Goal: Task Accomplishment & Management: Manage account settings

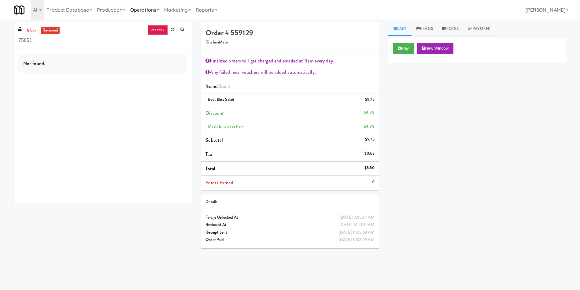
click at [144, 9] on link "Operations" at bounding box center [145, 10] width 34 height 20
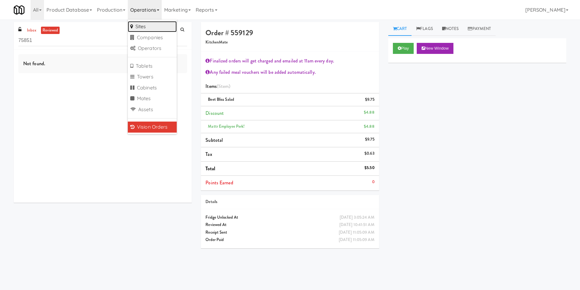
click at [144, 24] on link "Sites" at bounding box center [152, 26] width 49 height 11
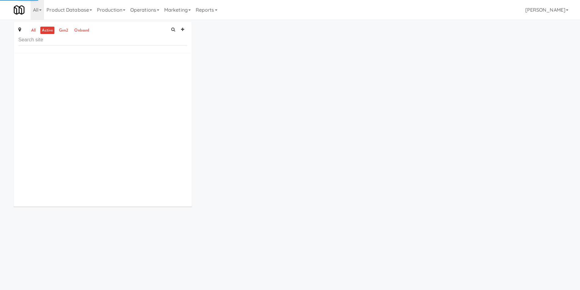
click at [91, 43] on input "text" at bounding box center [102, 39] width 169 height 11
click at [148, 13] on link "Operations" at bounding box center [145, 10] width 34 height 20
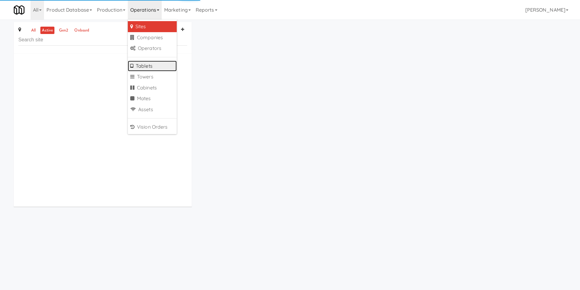
click at [152, 65] on link "Tablets" at bounding box center [152, 66] width 49 height 11
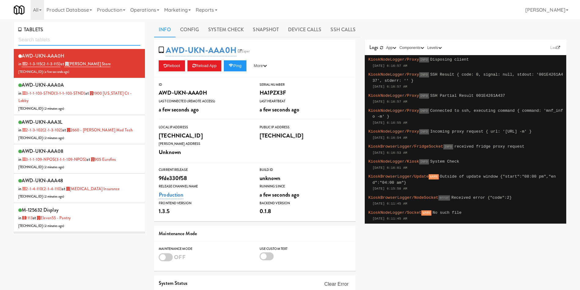
click at [85, 39] on input "text" at bounding box center [79, 39] width 122 height 11
click at [83, 38] on input "text" at bounding box center [79, 39] width 122 height 11
paste input "IKEA Vaughan Stor"
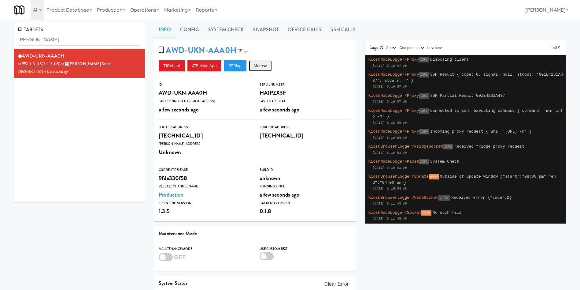
click at [260, 65] on button "More" at bounding box center [260, 65] width 23 height 11
click at [253, 88] on link "Restart Server" at bounding box center [247, 88] width 56 height 11
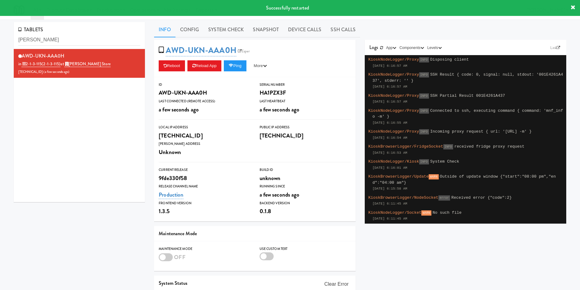
click at [77, 153] on div "AWD-UKN-AAA0H in 2-1-3-115 (2-1-3-115) at IKEA Vaughan Store 206.0.69.181 ( a f…" at bounding box center [79, 125] width 131 height 153
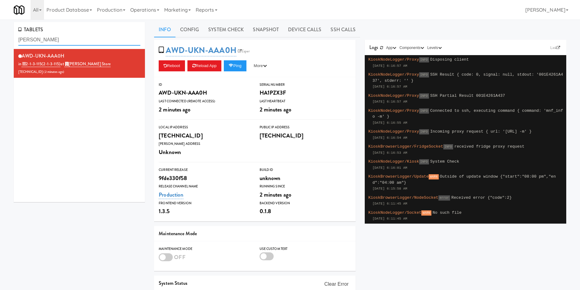
drag, startPoint x: 45, startPoint y: 44, endPoint x: 0, endPoint y: 31, distance: 46.7
click at [0, 31] on div "TABLETS IKEA Vaughan Stor AWD-UKN-AAA0H in 2-1-3-115 (2-1-3-115) at IKEA Vaugha…" at bounding box center [290, 181] width 580 height 318
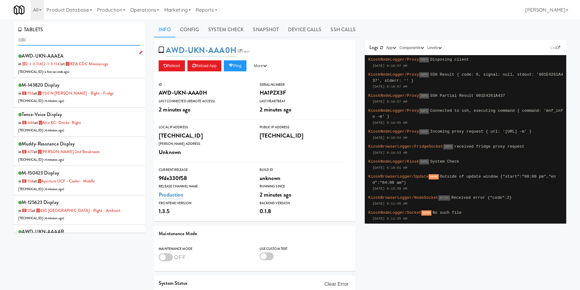
type input "cdc"
click at [97, 70] on div "AWD-UKN-AAAEA in 2-1-3-114 (2-1-3-114) at IKEA CDC Mississauga 69.157.211.146 (…" at bounding box center [79, 63] width 122 height 24
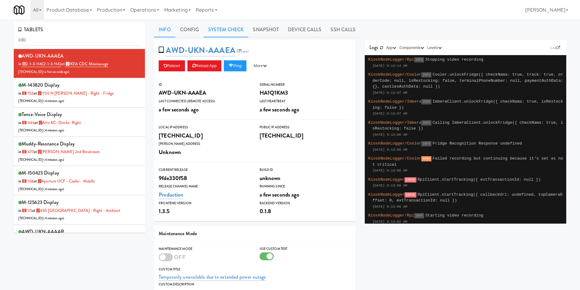
click at [238, 34] on link "System Check" at bounding box center [226, 29] width 45 height 15
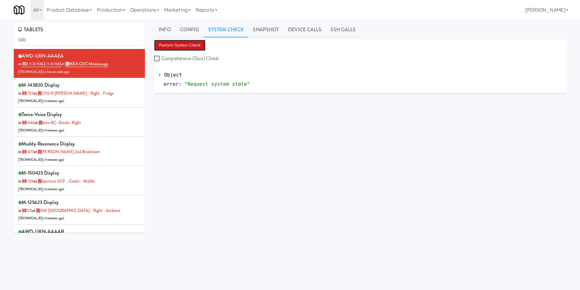
click at [187, 46] on button "Perform System Check" at bounding box center [179, 45] width 51 height 11
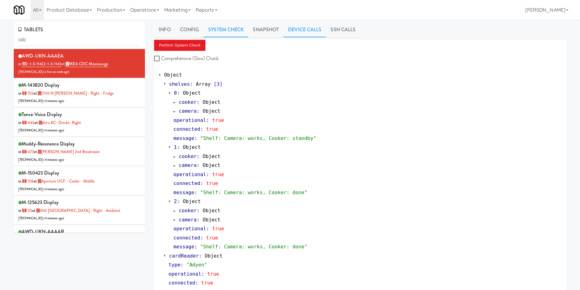
drag, startPoint x: 304, startPoint y: 23, endPoint x: 300, endPoint y: 23, distance: 4.0
click at [305, 23] on link "Device Calls" at bounding box center [304, 29] width 43 height 15
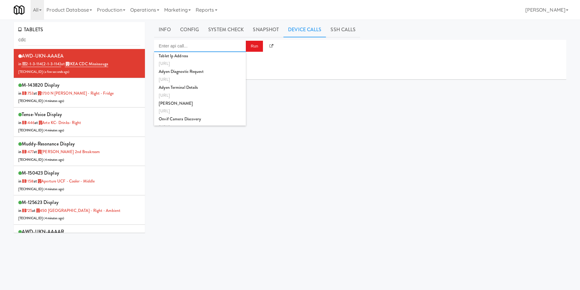
click at [189, 46] on input "Enter api call..." at bounding box center [200, 46] width 92 height 12
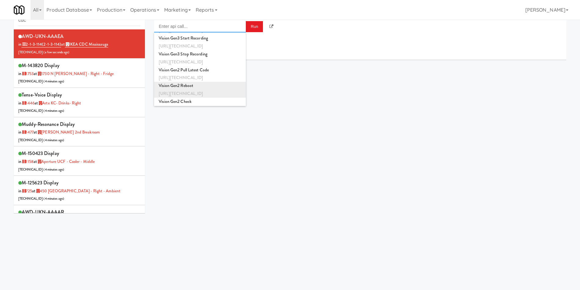
scroll to position [183, 0]
click at [200, 74] on div "Vision Gen2 Reboot" at bounding box center [200, 75] width 83 height 8
type input "Vision Gen2 Reboot"
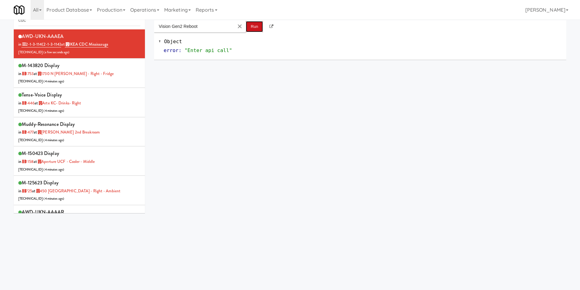
click at [252, 25] on button "Run" at bounding box center [254, 26] width 17 height 11
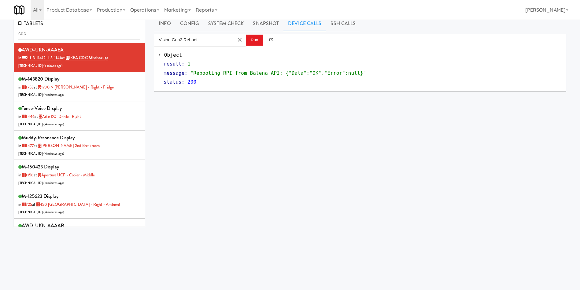
scroll to position [0, 0]
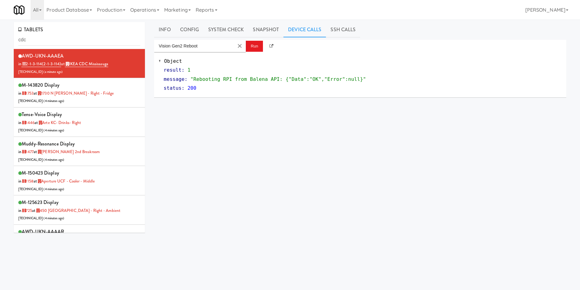
click at [232, 169] on div "Vision Gen2 Reboot Run Object result : 1 message : "Rebooting RPI from Balena A…" at bounding box center [360, 154] width 412 height 229
drag, startPoint x: 85, startPoint y: 40, endPoint x: 0, endPoint y: 35, distance: 84.8
click at [0, 35] on div "TABLETS cdc AWD-UKN-AAAEA in 2-1-3-114 (2-1-3-114) at IKEA CDC Mississauga 69.1…" at bounding box center [290, 145] width 580 height 247
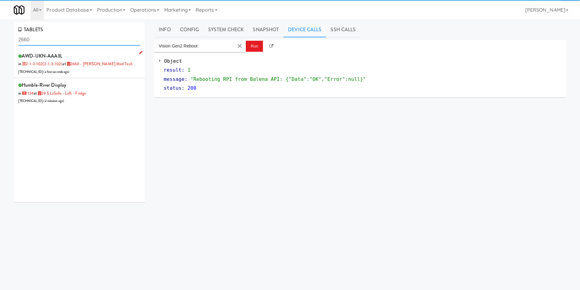
type input "2660"
click at [105, 73] on div "AWD-UKN-AAA3L in 2-1-3-102 (2-1-3-102) at 2660 - Baylis Med Tech 206.0.69.48 ( …" at bounding box center [79, 63] width 122 height 24
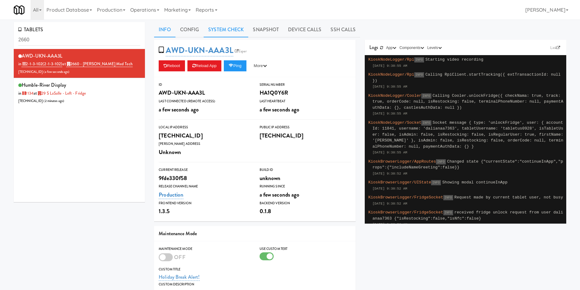
click at [238, 31] on link "System Check" at bounding box center [226, 29] width 45 height 15
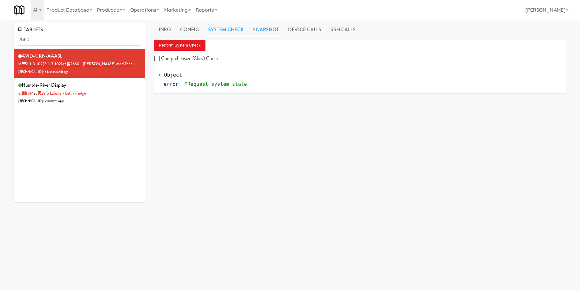
click at [259, 31] on link "Snapshot" at bounding box center [265, 29] width 35 height 15
click at [225, 35] on link "System Check" at bounding box center [226, 29] width 45 height 15
click at [262, 32] on link "Snapshot" at bounding box center [265, 29] width 35 height 15
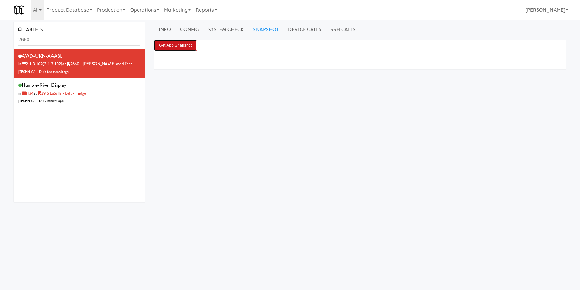
click at [191, 45] on button "Get App Snapshot" at bounding box center [175, 45] width 43 height 11
click at [188, 48] on button "Get App Snapshot" at bounding box center [175, 45] width 43 height 11
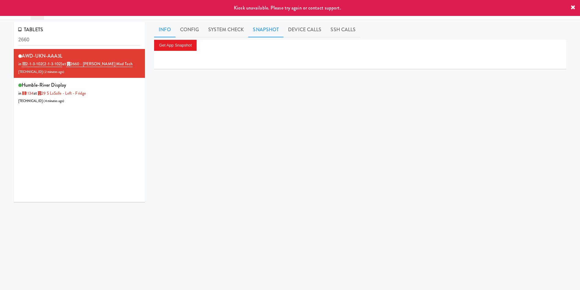
click at [164, 31] on link "Info" at bounding box center [164, 29] width 21 height 15
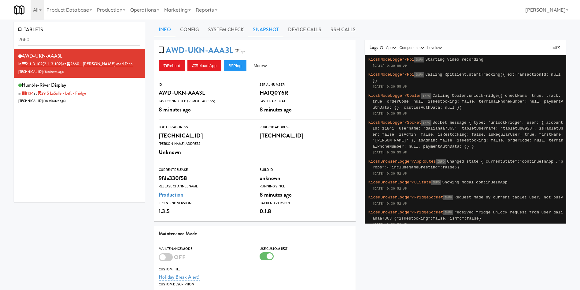
click at [259, 29] on link "Snapshot" at bounding box center [265, 29] width 35 height 15
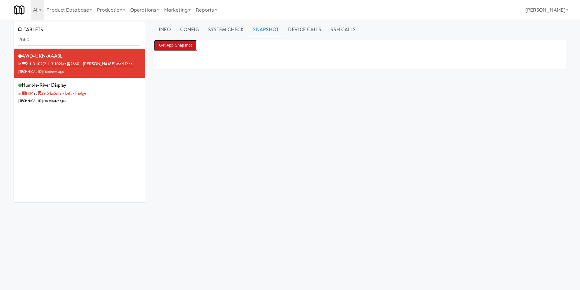
click at [189, 45] on button "Get App Snapshot" at bounding box center [175, 45] width 43 height 11
click at [164, 29] on link "Info" at bounding box center [164, 29] width 21 height 15
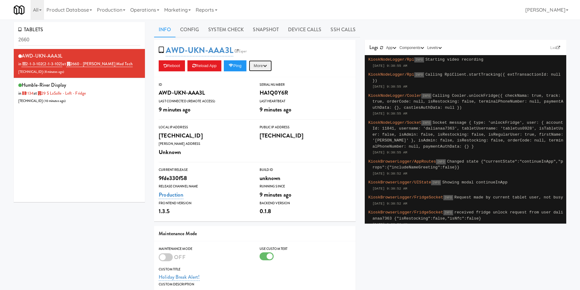
click at [262, 68] on button "More" at bounding box center [260, 65] width 23 height 11
drag, startPoint x: 259, startPoint y: 89, endPoint x: 334, endPoint y: 39, distance: 90.3
click at [259, 89] on link "Restart Server" at bounding box center [247, 88] width 56 height 11
click at [261, 28] on link "Snapshot" at bounding box center [265, 29] width 35 height 15
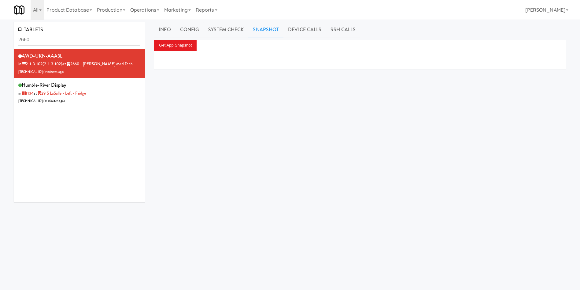
click at [170, 51] on div at bounding box center [360, 60] width 412 height 18
click at [170, 46] on button "Get App Snapshot" at bounding box center [175, 45] width 43 height 11
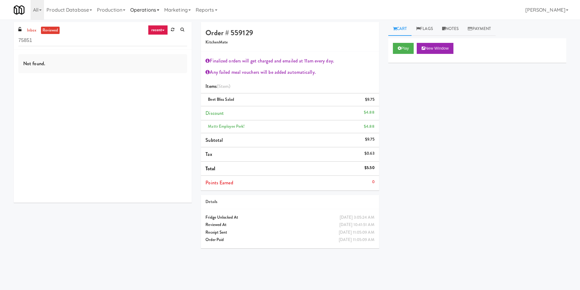
click at [137, 10] on link "Operations" at bounding box center [145, 10] width 34 height 20
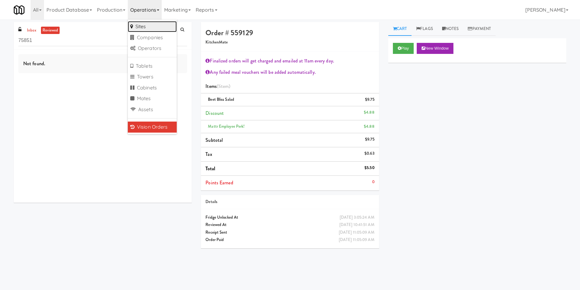
click at [144, 26] on link "Sites" at bounding box center [152, 26] width 49 height 11
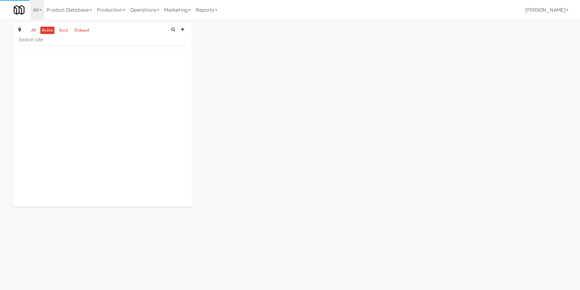
click at [80, 40] on input "text" at bounding box center [102, 39] width 169 height 11
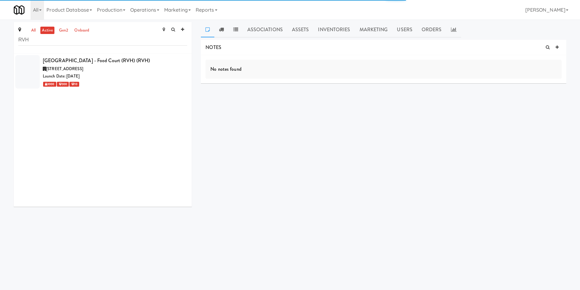
click at [0, 31] on div "all active gen2 onboard RVH Royal Victoria Regional Health Centre - Food Court …" at bounding box center [290, 116] width 580 height 189
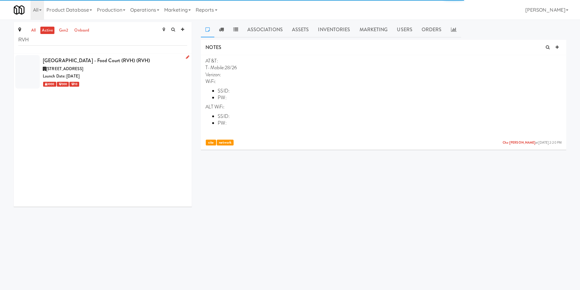
type input "RVH"
click at [125, 69] on div "[STREET_ADDRESS]" at bounding box center [115, 69] width 144 height 8
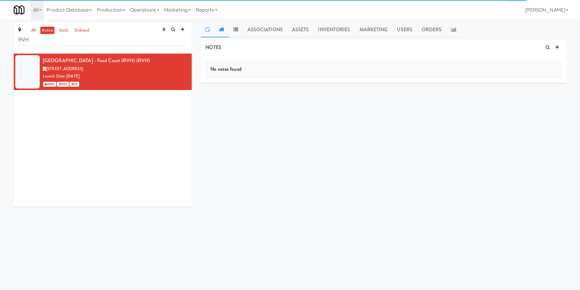
click at [223, 28] on icon at bounding box center [221, 29] width 5 height 5
click at [307, 27] on link "Assets" at bounding box center [300, 29] width 26 height 15
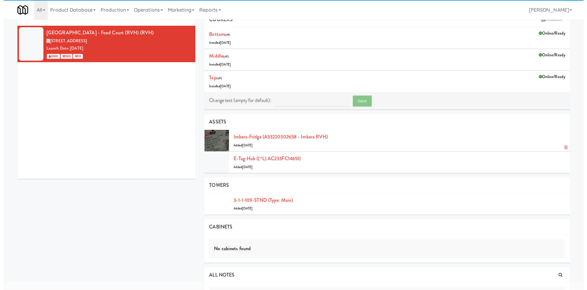
scroll to position [53, 0]
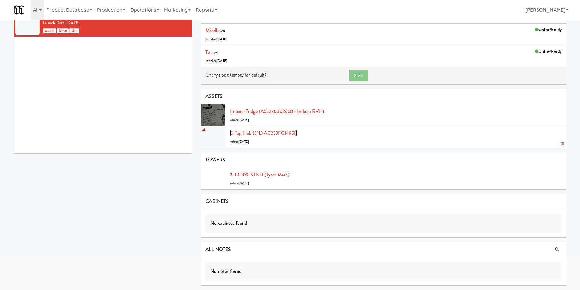
click at [255, 131] on link "E-tag-hub ((^L) AC233FC14651)" at bounding box center [263, 132] width 67 height 7
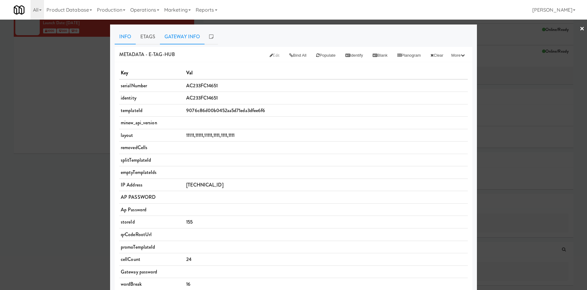
click at [185, 35] on link "Gateway Info" at bounding box center [182, 36] width 45 height 15
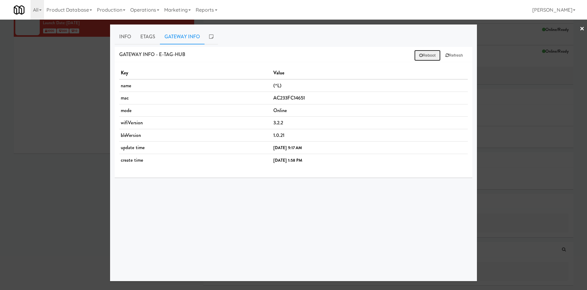
click at [427, 55] on button "Reboot" at bounding box center [427, 55] width 26 height 11
click at [460, 57] on button "Refresh" at bounding box center [454, 55] width 27 height 11
click at [155, 40] on link "Etags" at bounding box center [148, 36] width 24 height 15
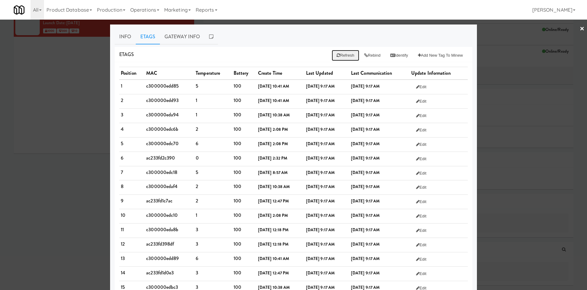
click at [337, 54] on button "Refresh" at bounding box center [345, 55] width 27 height 11
click at [461, 37] on ul "Info Etags Gateway Info" at bounding box center [294, 36] width 358 height 15
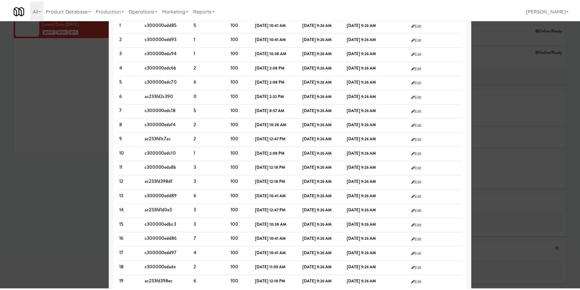
scroll to position [102, 0]
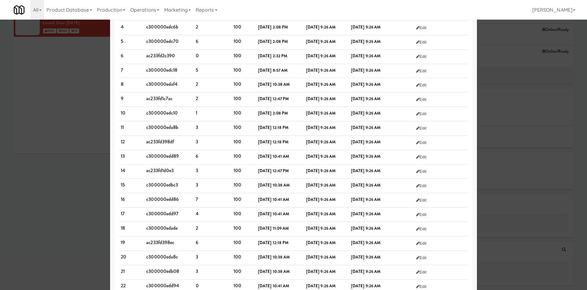
click at [0, 136] on div at bounding box center [293, 145] width 587 height 290
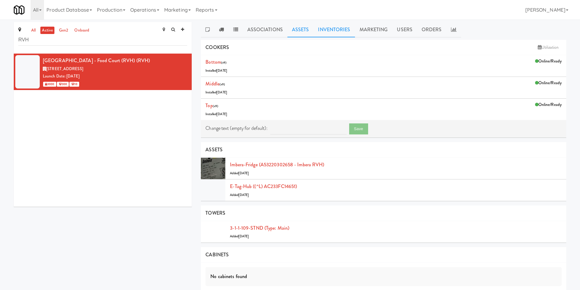
drag, startPoint x: 334, startPoint y: 24, endPoint x: 343, endPoint y: 23, distance: 9.8
click at [334, 24] on link "Inventories" at bounding box center [333, 29] width 41 height 15
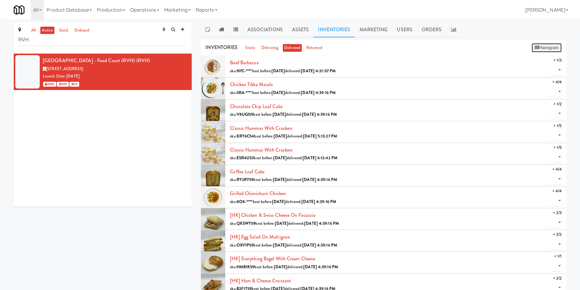
click at [544, 45] on button "Planogram" at bounding box center [547, 47] width 30 height 9
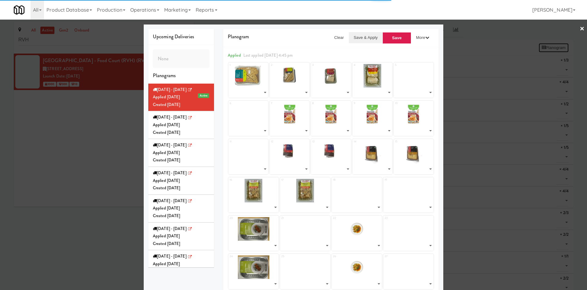
select select "number:287845"
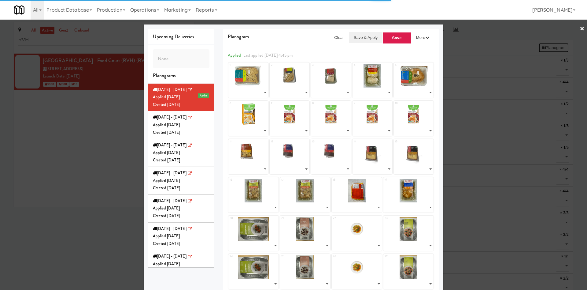
select select "number:288031"
select select "number:288034"
select select "number:287990"
select select "number:288033"
select select "number:283370"
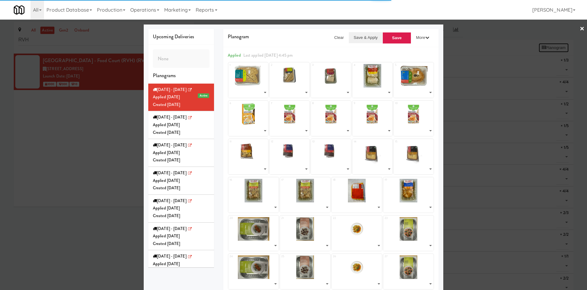
select select "number:287782"
select select "number:275924"
select select "number:288012"
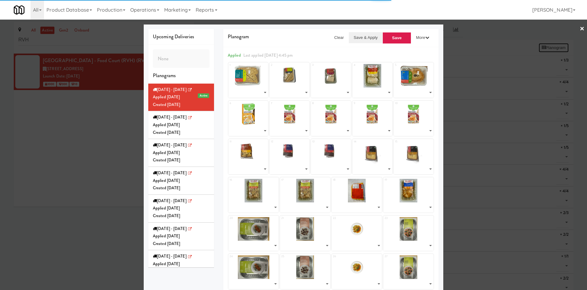
select select "number:288025"
select select "number:287714"
select select "number:287957"
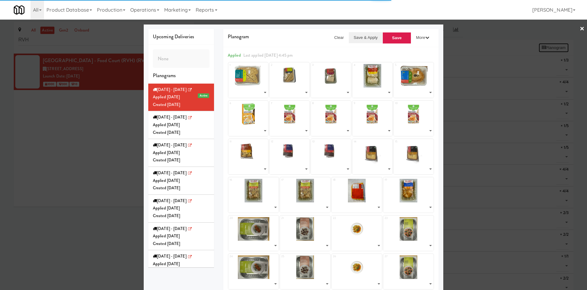
select select "number:287957"
select select "number:283643"
select select "number:287905"
select select "number:286175"
select select "number:286221"
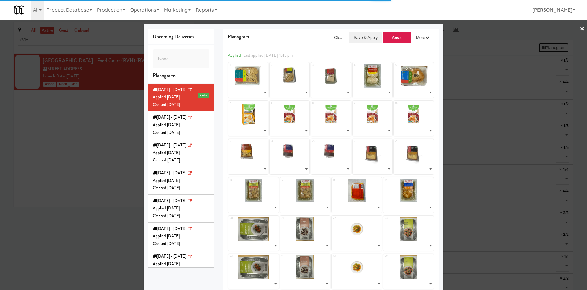
select select "number:286051"
select select "number:286114"
select select "number:286175"
select select "number:286221"
select select "number:286051"
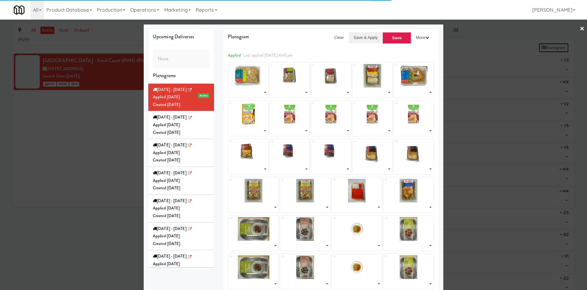
select select "number:286114"
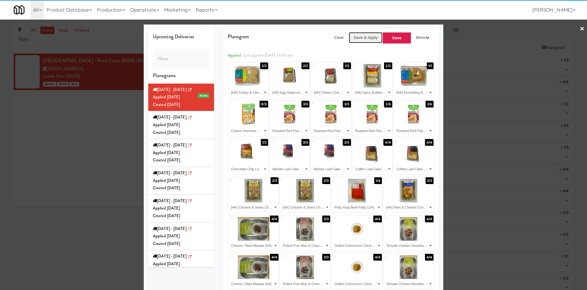
click at [358, 35] on button "Save & Apply" at bounding box center [366, 37] width 34 height 11
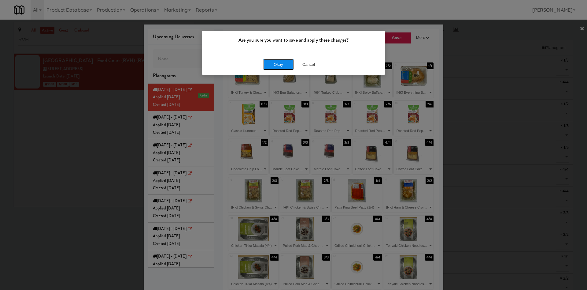
click at [284, 65] on button "Okay" at bounding box center [278, 64] width 31 height 11
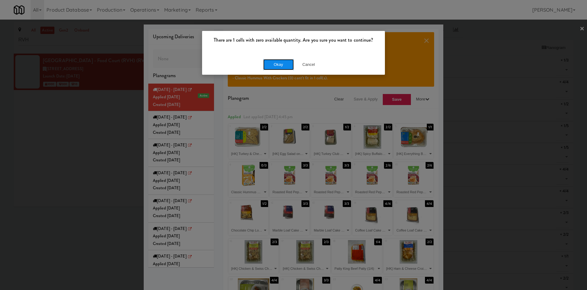
click at [280, 62] on button "Okay" at bounding box center [278, 64] width 31 height 11
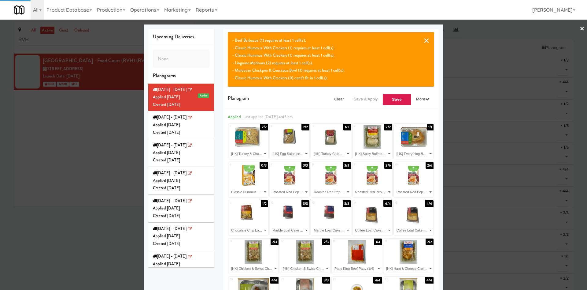
click at [423, 39] on button "×" at bounding box center [426, 40] width 6 height 7
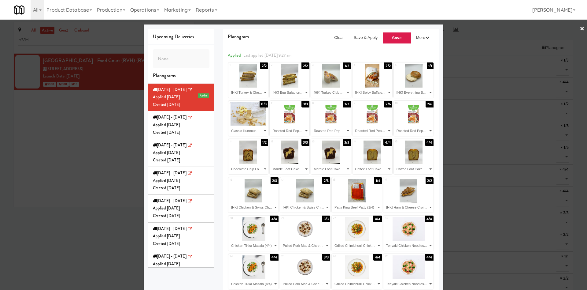
click at [219, 47] on div "Planogram Clear Save & Apply Save More Apply for Delivery I'm Feeling Lucky Set…" at bounding box center [331, 183] width 225 height 308
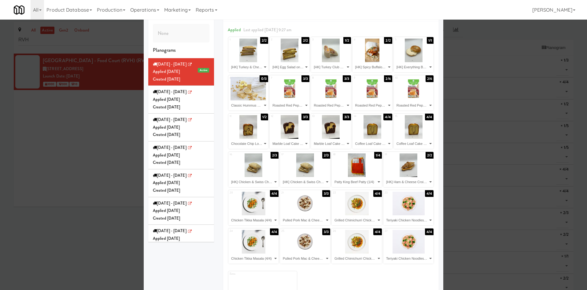
scroll to position [6, 0]
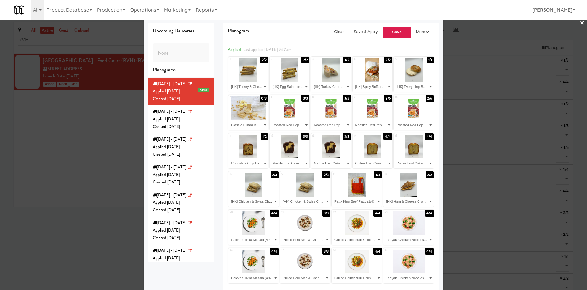
click at [81, 166] on div at bounding box center [293, 145] width 587 height 290
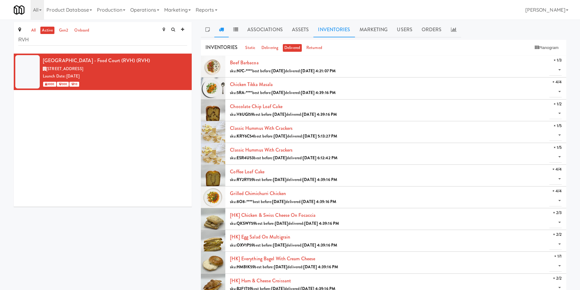
click at [226, 31] on link at bounding box center [221, 29] width 14 height 15
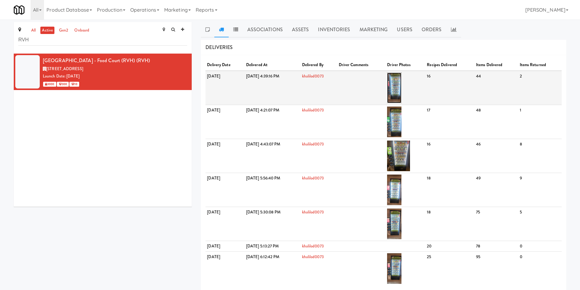
click at [401, 91] on img at bounding box center [394, 87] width 14 height 31
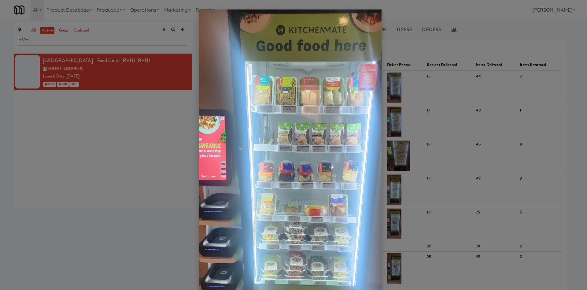
click at [308, 221] on img at bounding box center [290, 205] width 183 height 392
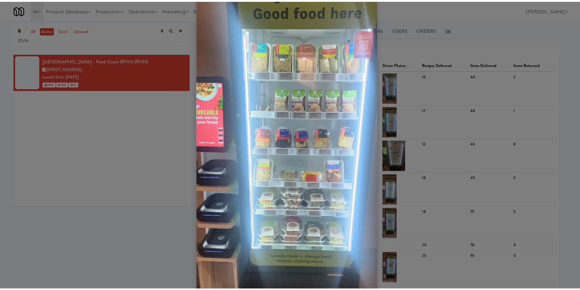
scroll to position [46, 0]
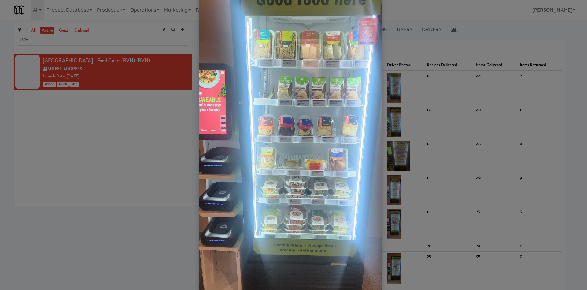
click at [311, 216] on img at bounding box center [290, 160] width 183 height 392
click at [88, 198] on div at bounding box center [293, 145] width 587 height 290
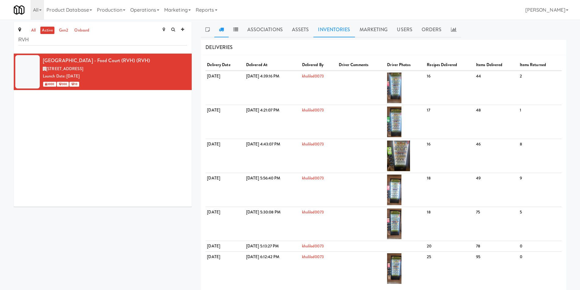
click at [339, 33] on link "Inventories" at bounding box center [333, 29] width 41 height 15
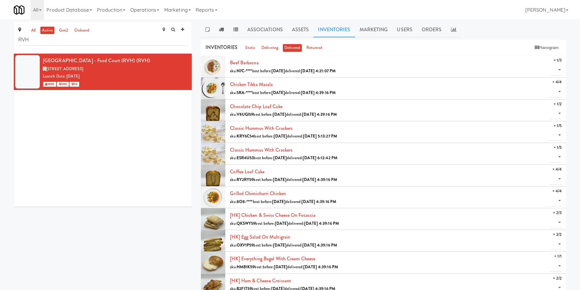
click at [74, 142] on div "Royal Victoria Regional Health Centre - Food Court (RVH) (RVH) 201 Georgian Dr,…" at bounding box center [103, 130] width 178 height 153
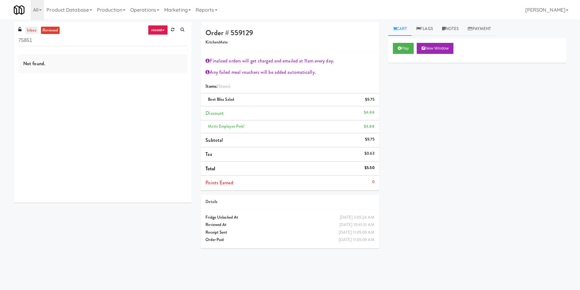
click at [33, 34] on link "inbox" at bounding box center [31, 31] width 13 height 8
drag, startPoint x: 51, startPoint y: 47, endPoint x: 0, endPoint y: 47, distance: 51.4
click at [0, 47] on div "inbox reviewed recent all unclear take inventory issue suspicious failed recent…" at bounding box center [290, 145] width 580 height 246
paste input "Home Depot - Vaughn DC"
drag, startPoint x: 47, startPoint y: 40, endPoint x: 0, endPoint y: 39, distance: 47.4
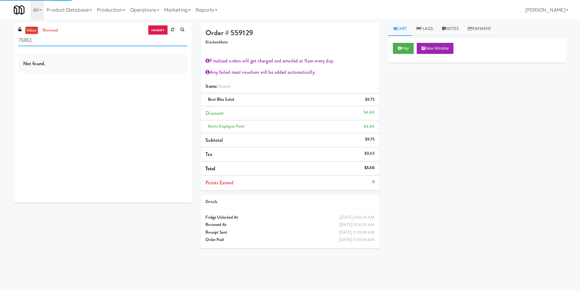
click at [0, 39] on div "inbox reviewed recent all unclear take inventory issue suspicious failed recent…" at bounding box center [290, 145] width 580 height 246
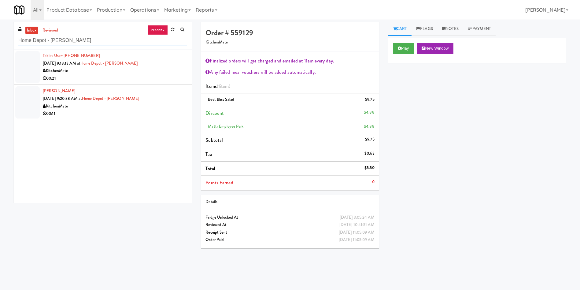
type input "Home Depot - Vaughn DC"
click at [38, 64] on div at bounding box center [27, 67] width 24 height 32
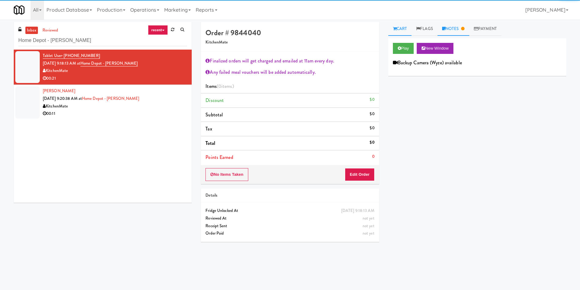
click at [464, 26] on link "Notes" at bounding box center [454, 29] width 32 height 14
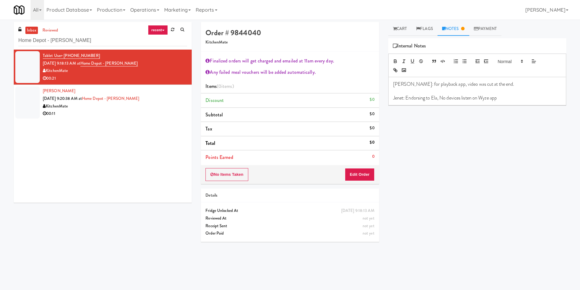
click at [509, 99] on p "Jenet: Endorsing to Ela, No devices listen on Wyze app" at bounding box center [477, 97] width 168 height 7
click at [514, 97] on p "Jenet: Endorsing to Ela, No devices listen on Wyze app" at bounding box center [477, 97] width 168 height 7
drag, startPoint x: 437, startPoint y: 113, endPoint x: 428, endPoint y: 113, distance: 8.3
click at [428, 113] on p "Ela: Pending; No wyze cam installed" at bounding box center [477, 111] width 168 height 7
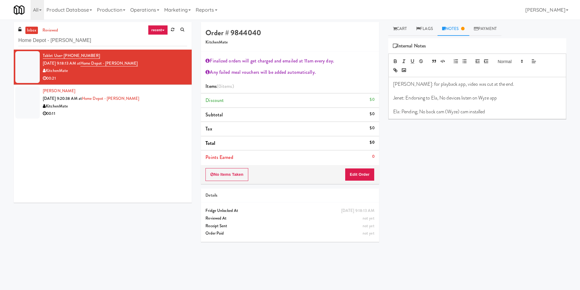
click at [494, 111] on p "Ela: Pending; No back cam (Wyze) cam installed" at bounding box center [477, 111] width 168 height 7
click at [469, 112] on p "Ela: Pending; No back cam (Wyze) cam installed" at bounding box center [477, 111] width 168 height 7
click at [479, 110] on p "Ela: Pending; No back cam (Wyze) installed" at bounding box center [477, 111] width 168 height 7
click at [456, 149] on div "Play New Window Backup Camera (Wyze) available Primary Flag Clear Flag if unabl…" at bounding box center [477, 152] width 178 height 229
click at [25, 102] on div at bounding box center [27, 102] width 24 height 32
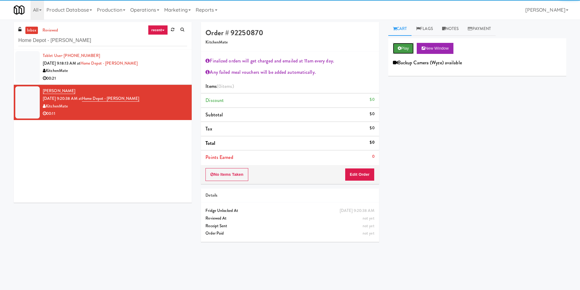
click at [412, 50] on button "Play" at bounding box center [403, 48] width 21 height 11
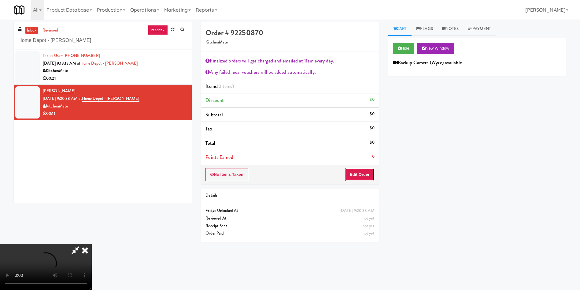
click at [366, 171] on button "Edit Order" at bounding box center [360, 174] width 30 height 13
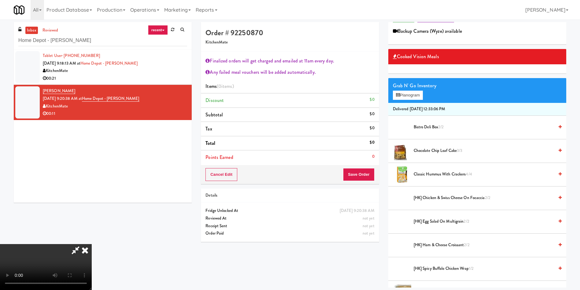
scroll to position [46, 0]
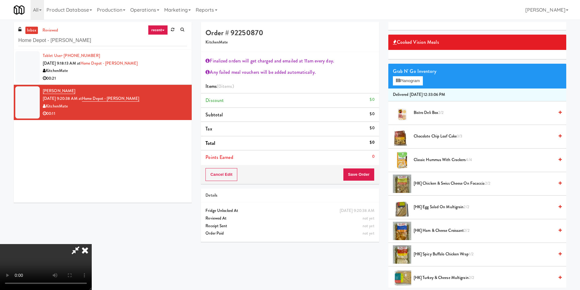
click at [424, 136] on span "Chocolate Chip Loaf Cake 3/3" at bounding box center [484, 136] width 140 height 8
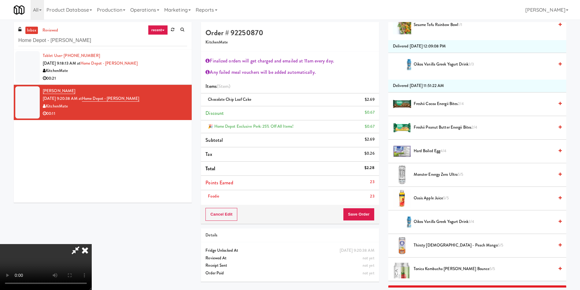
scroll to position [459, 0]
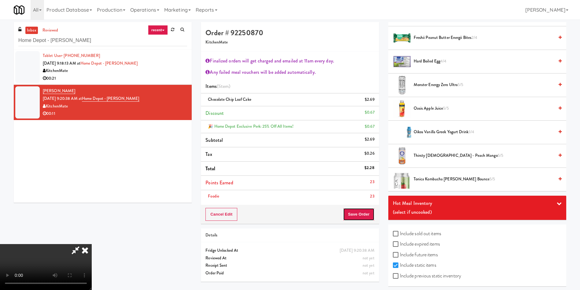
click at [356, 212] on button "Save Order" at bounding box center [358, 214] width 31 height 13
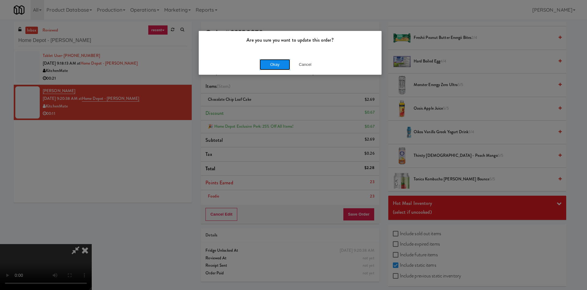
click at [277, 68] on button "Okay" at bounding box center [275, 64] width 31 height 11
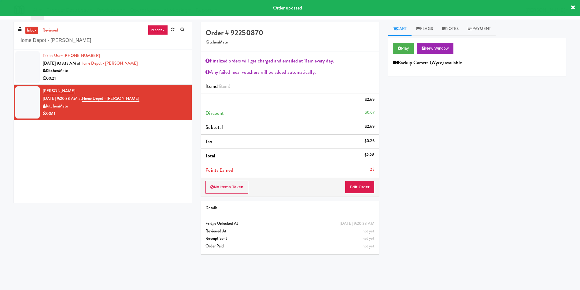
scroll to position [0, 0]
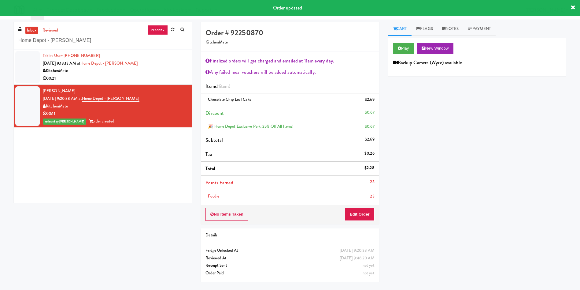
click at [32, 63] on div at bounding box center [27, 67] width 24 height 32
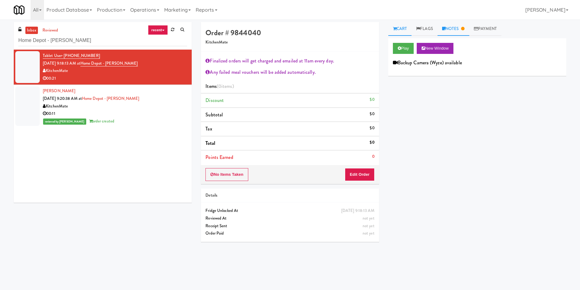
click at [456, 33] on link "Notes" at bounding box center [454, 29] width 32 height 14
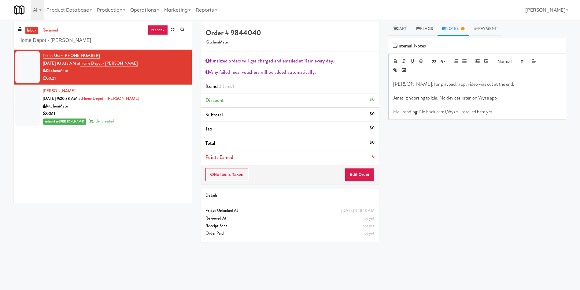
click at [438, 209] on div "Play New Window Backup Camera (Wyze) available Primary Flag Clear Flag if unabl…" at bounding box center [477, 152] width 178 height 229
click at [429, 109] on p "Ela: Pending; No back cam (Wyze) installed here yet" at bounding box center [477, 111] width 168 height 7
click at [505, 62] on span at bounding box center [510, 60] width 30 height 7
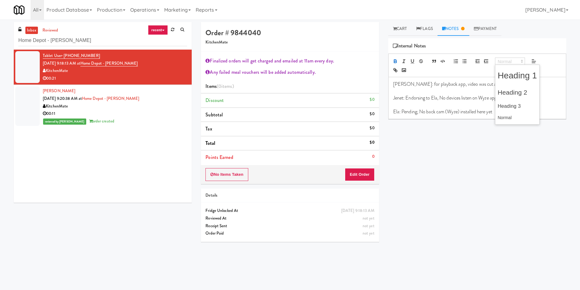
click at [397, 58] on icon "button" at bounding box center [396, 61] width 6 height 6
click at [434, 169] on div "Play New Window Backup Camera (Wyze) available Primary Flag Clear Flag if unabl…" at bounding box center [477, 152] width 178 height 229
click at [437, 114] on strong "Ela: Pending; No back cam (Wyze) installed here yet" at bounding box center [444, 111] width 103 height 7
click at [520, 110] on p "Ela: Pending; No back up cam (Wyze) installed here yet" at bounding box center [477, 111] width 168 height 7
click at [479, 111] on strong "Ela: Pending; No back up cam (Wyze) installed here yet" at bounding box center [447, 111] width 109 height 7
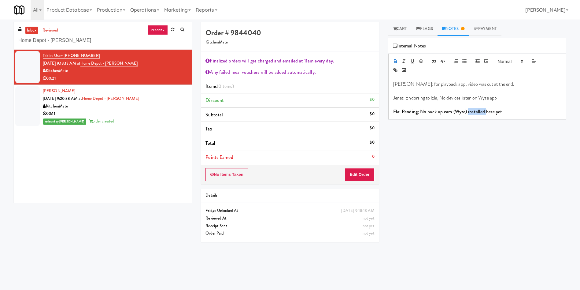
click at [479, 111] on strong "Ela: Pending; No back up cam (Wyze) installed here yet" at bounding box center [447, 111] width 109 height 7
click at [437, 111] on strong "Ela: Pending; No back up cam (Wyze) installed here yet" at bounding box center [447, 111] width 109 height 7
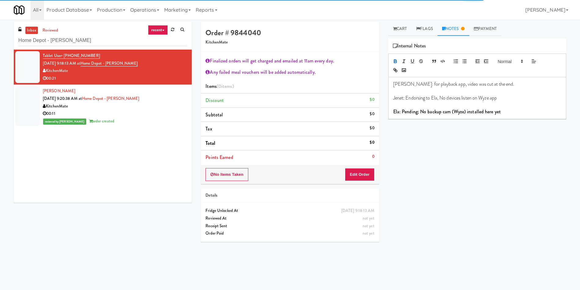
click at [453, 109] on strong "Ela: Pending; No backup cam (Wyze) installed here yet" at bounding box center [447, 111] width 108 height 7
copy strong "Ela: Pending; No backup cam (Wyze) installed here yet"
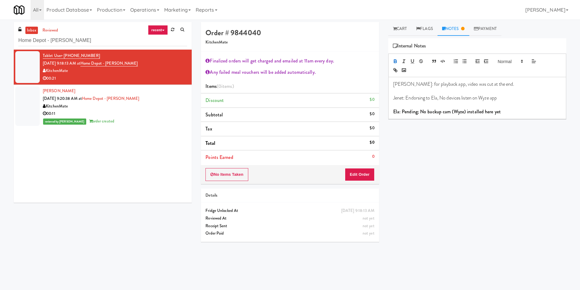
drag, startPoint x: 456, startPoint y: 172, endPoint x: 292, endPoint y: 237, distance: 176.2
click at [456, 172] on div "Play New Window Backup Camera (Wyze) available Primary Flag Clear Flag if unabl…" at bounding box center [477, 152] width 178 height 229
click at [485, 193] on div "Play New Window Backup Camera (Wyze) available Primary Flag Clear Flag if unabl…" at bounding box center [477, 152] width 178 height 229
click at [22, 124] on div at bounding box center [27, 105] width 24 height 39
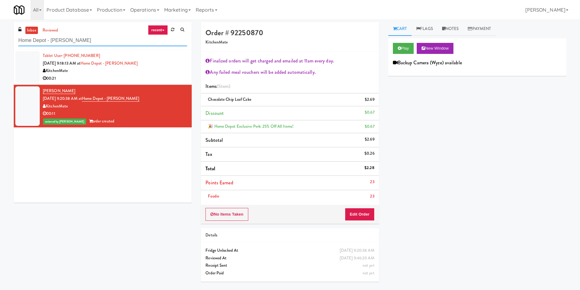
drag, startPoint x: 102, startPoint y: 39, endPoint x: 0, endPoint y: 40, distance: 102.1
click at [0, 40] on div "inbox reviewed recent all unclear take inventory issue suspicious failed recent…" at bounding box center [290, 154] width 580 height 264
paste input "5825 - Creekside Commons - Boston Scientific"
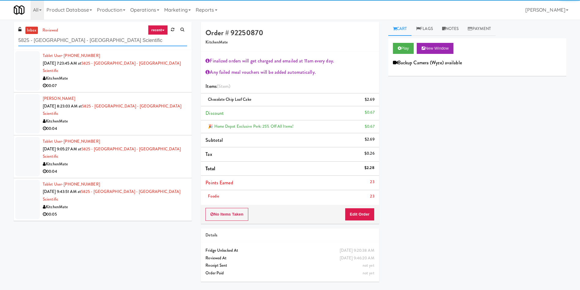
type input "5825 - Creekside Commons - Boston Scientific"
click at [25, 60] on div at bounding box center [27, 70] width 24 height 39
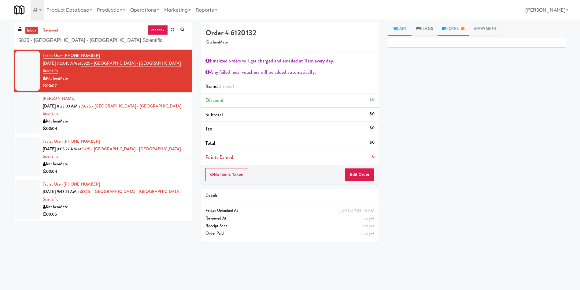
click at [458, 32] on link "Notes" at bounding box center [454, 29] width 32 height 14
click at [366, 170] on button "Edit Order" at bounding box center [360, 174] width 30 height 13
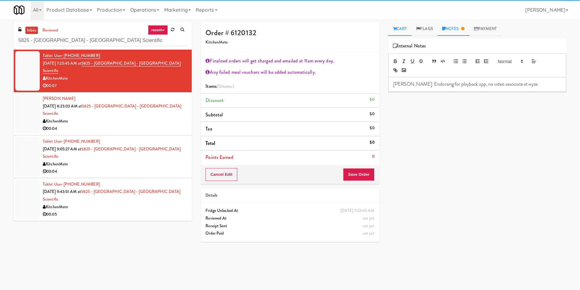
click at [404, 30] on link "Cart" at bounding box center [400, 29] width 24 height 14
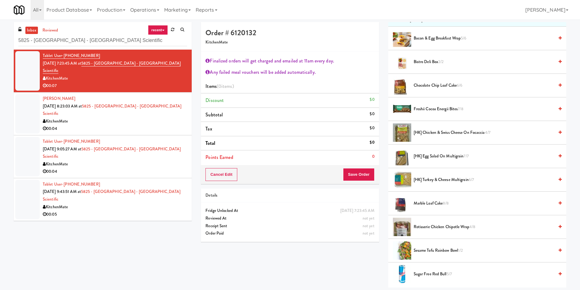
scroll to position [138, 0]
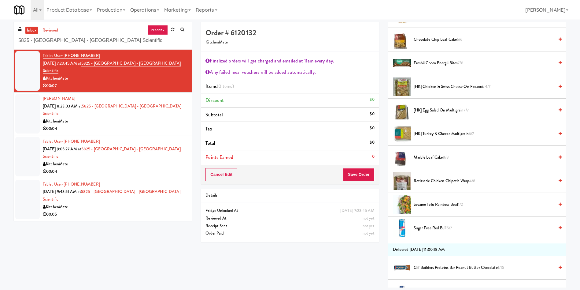
click at [427, 182] on span "Rotisserie Chicken Chipotle Wrap 4/8" at bounding box center [484, 181] width 140 height 8
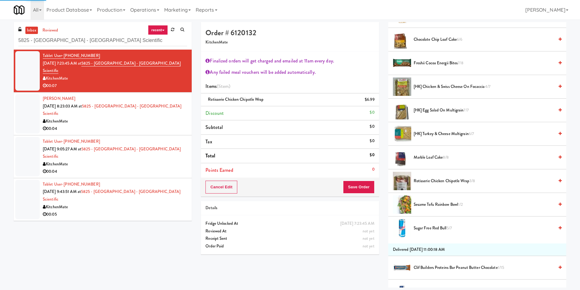
click at [423, 149] on li "Marble Loaf Cake 8/8" at bounding box center [477, 158] width 178 height 24
click at [423, 155] on span "Marble Loaf Cake 8/8" at bounding box center [484, 157] width 140 height 8
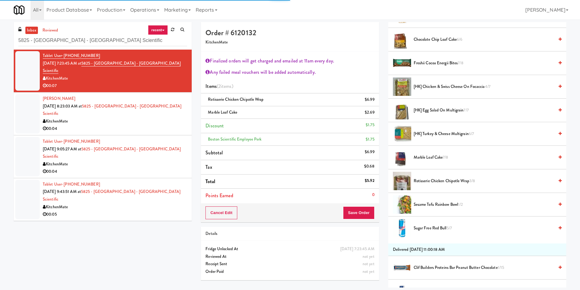
scroll to position [275, 0]
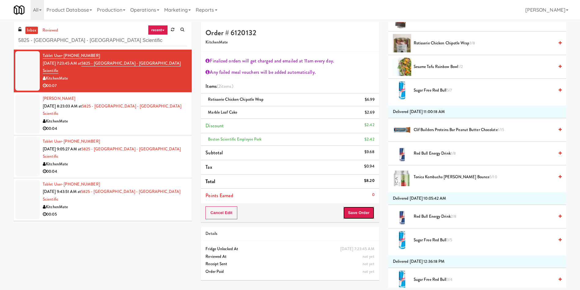
click at [368, 215] on button "Save Order" at bounding box center [358, 212] width 31 height 13
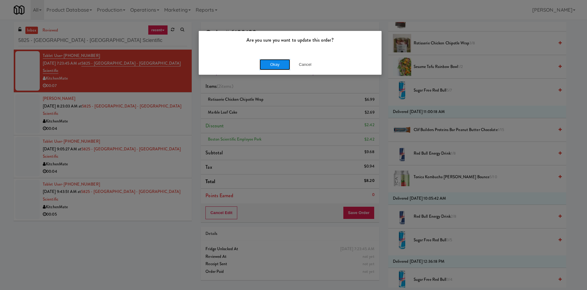
click at [283, 65] on button "Okay" at bounding box center [275, 64] width 31 height 11
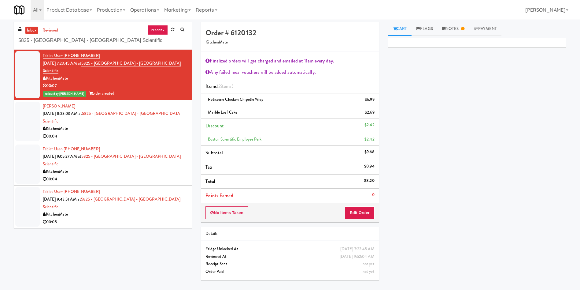
scroll to position [0, 0]
click at [30, 104] on div at bounding box center [27, 121] width 24 height 39
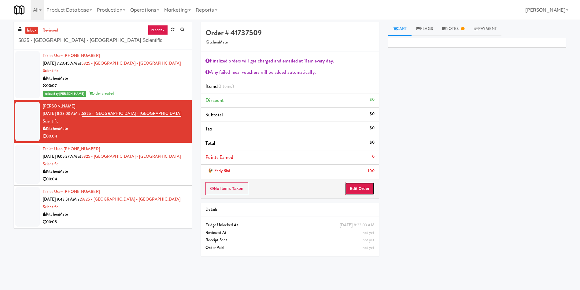
click at [363, 188] on button "Edit Order" at bounding box center [360, 188] width 30 height 13
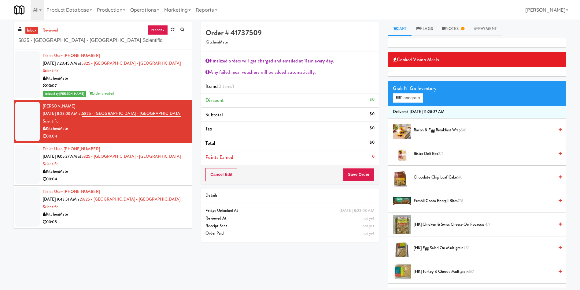
scroll to position [46, 0]
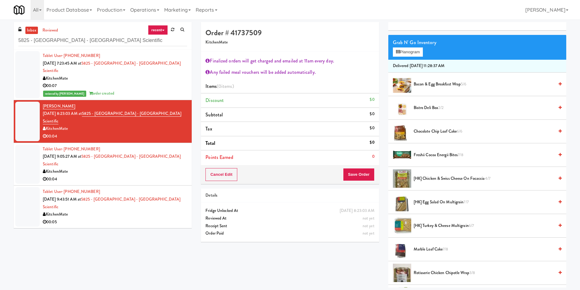
drag, startPoint x: 448, startPoint y: 87, endPoint x: 445, endPoint y: 89, distance: 4.1
click at [448, 87] on span "Bacon & Egg Breakfast Wrap 5/6" at bounding box center [484, 84] width 140 height 8
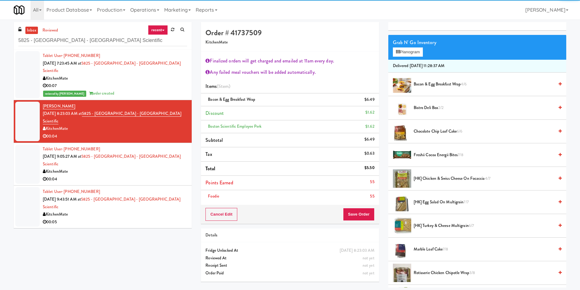
click at [363, 191] on li "Foodie 55" at bounding box center [290, 196] width 178 height 13
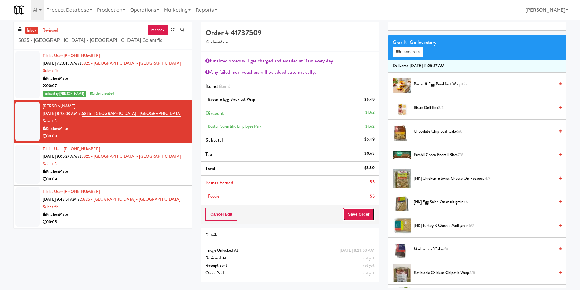
click at [363, 212] on button "Save Order" at bounding box center [358, 214] width 31 height 13
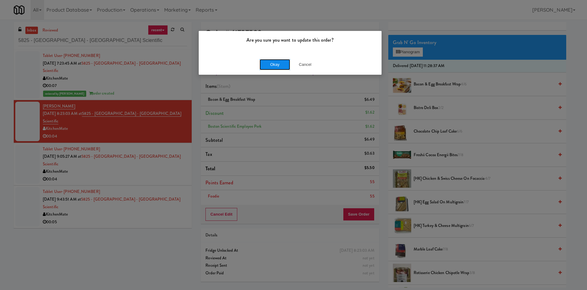
click at [273, 63] on button "Okay" at bounding box center [275, 64] width 31 height 11
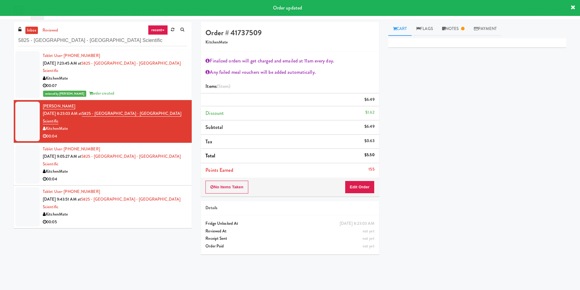
scroll to position [0, 0]
drag, startPoint x: 24, startPoint y: 136, endPoint x: 30, endPoint y: 137, distance: 6.1
click at [24, 144] on div at bounding box center [27, 163] width 24 height 39
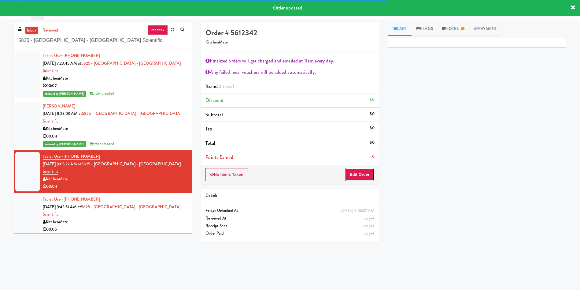
click at [364, 178] on button "Edit Order" at bounding box center [360, 174] width 30 height 13
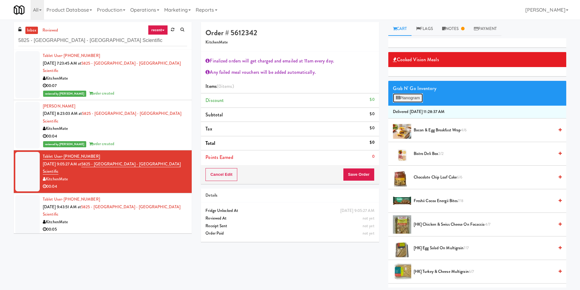
click at [412, 98] on button "Planogram" at bounding box center [408, 97] width 30 height 9
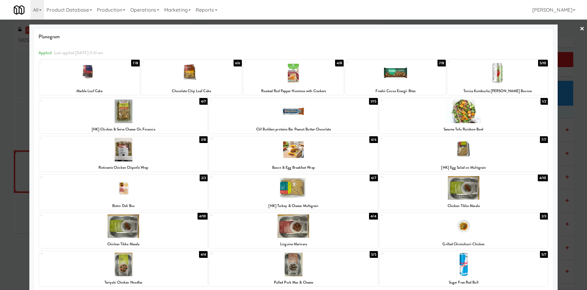
click at [562, 39] on div at bounding box center [293, 145] width 587 height 290
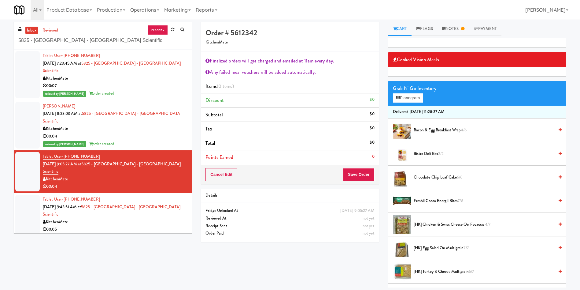
click at [442, 202] on span "Freshii Cocoa Energii Bites 7/8" at bounding box center [484, 201] width 140 height 8
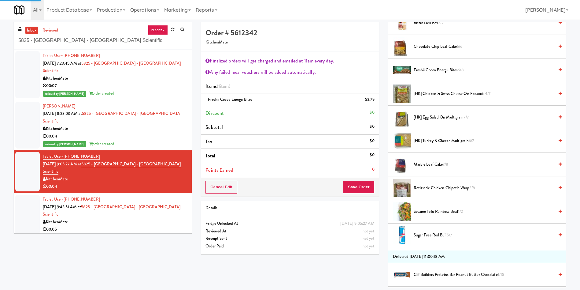
scroll to position [138, 0]
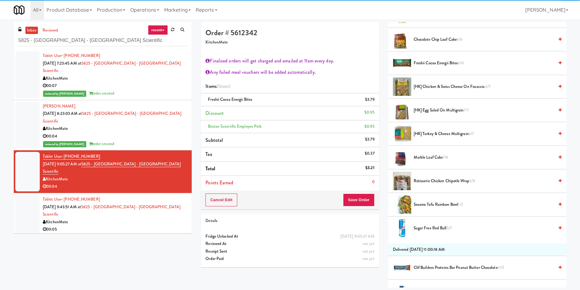
click at [440, 181] on span "Rotisserie Chicken Chipotle Wrap 3/8" at bounding box center [484, 181] width 140 height 8
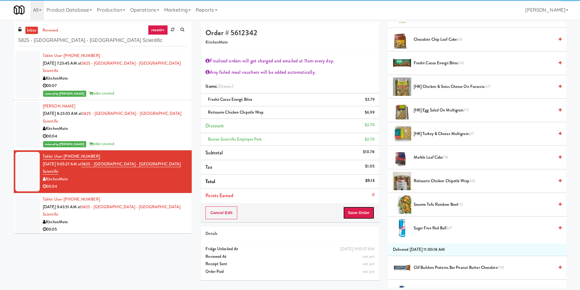
click at [361, 217] on button "Save Order" at bounding box center [358, 212] width 31 height 13
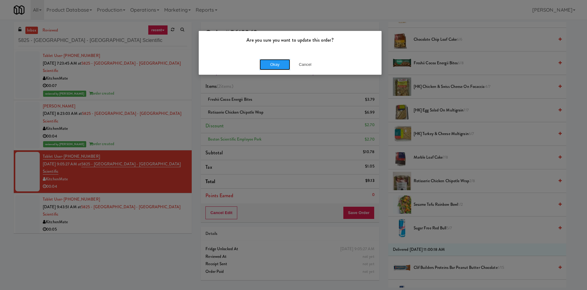
drag, startPoint x: 284, startPoint y: 68, endPoint x: 42, endPoint y: 87, distance: 242.9
click at [279, 69] on button "Okay" at bounding box center [275, 64] width 31 height 11
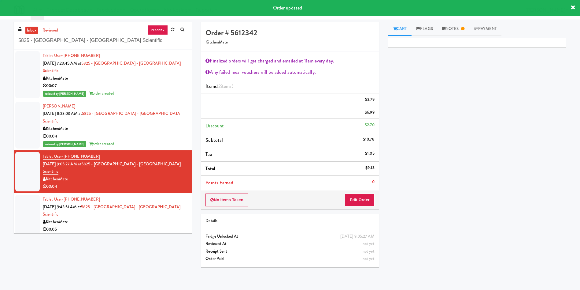
scroll to position [0, 0]
click at [32, 194] on div at bounding box center [27, 213] width 24 height 39
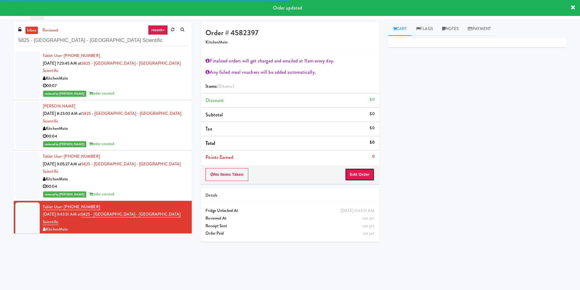
drag, startPoint x: 367, startPoint y: 174, endPoint x: 385, endPoint y: 173, distance: 18.1
click at [367, 174] on button "Edit Order" at bounding box center [360, 174] width 30 height 13
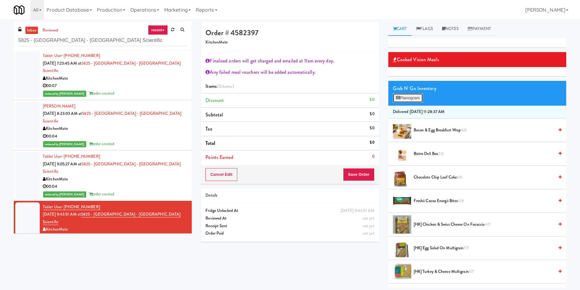
click at [407, 97] on button "Planogram" at bounding box center [408, 97] width 30 height 9
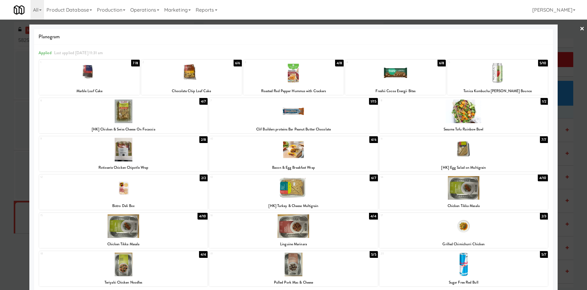
drag, startPoint x: 212, startPoint y: 88, endPoint x: 197, endPoint y: 94, distance: 16.4
click at [204, 93] on div "Chocolate Chip Loaf Cake" at bounding box center [191, 91] width 99 height 8
click at [140, 119] on div at bounding box center [123, 111] width 168 height 24
click at [558, 41] on div at bounding box center [293, 145] width 587 height 290
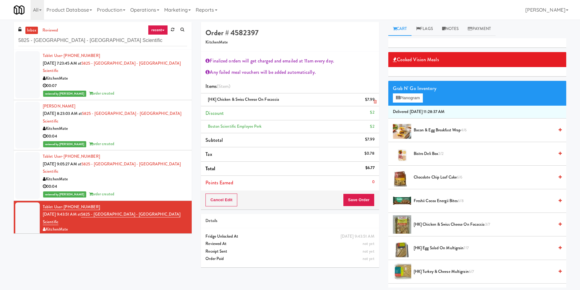
click at [371, 101] on link at bounding box center [374, 102] width 6 height 8
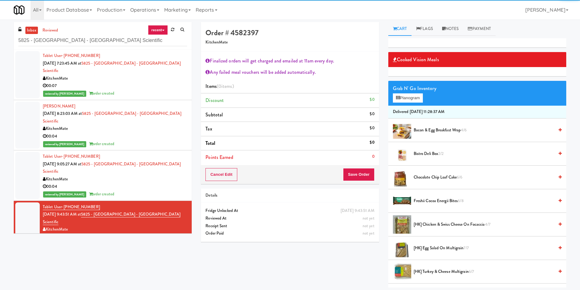
click at [434, 178] on span "Chocolate Chip Loaf Cake 6/6" at bounding box center [484, 177] width 140 height 8
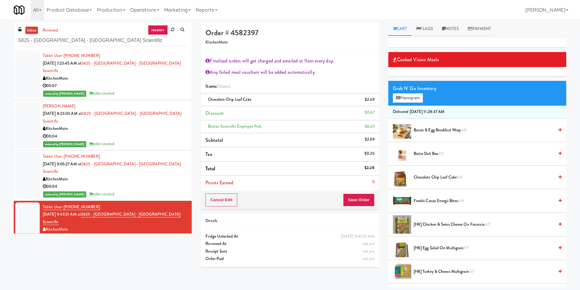
click at [428, 223] on span "[HK] Chicken & Swiss Cheese On Focaccia 4/7" at bounding box center [484, 224] width 140 height 8
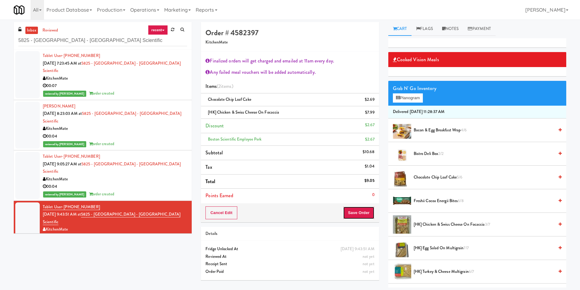
click at [353, 214] on button "Save Order" at bounding box center [358, 212] width 31 height 13
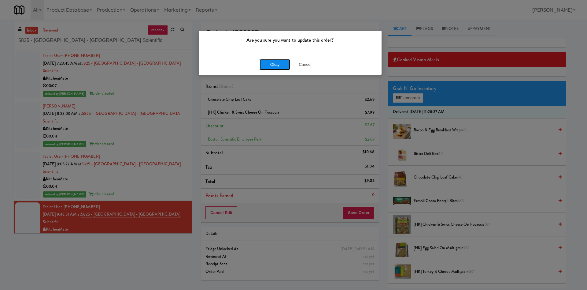
drag, startPoint x: 275, startPoint y: 64, endPoint x: 118, endPoint y: 5, distance: 167.7
click at [273, 64] on button "Okay" at bounding box center [275, 64] width 31 height 11
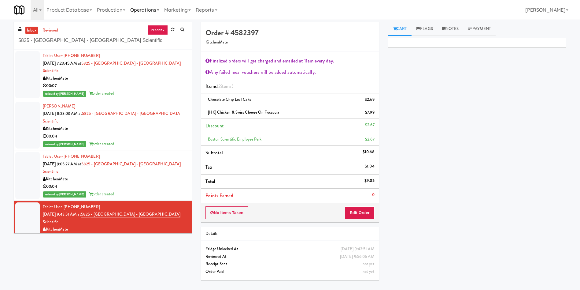
click at [138, 6] on link "Operations" at bounding box center [145, 10] width 34 height 20
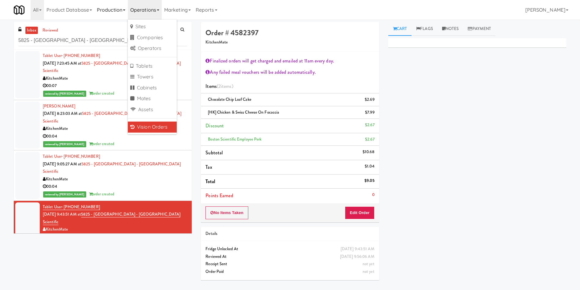
click at [107, 6] on link "Production" at bounding box center [110, 10] width 33 height 20
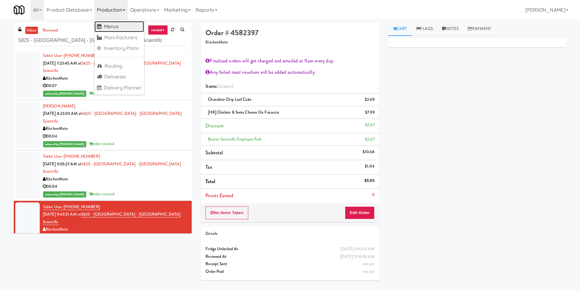
click at [121, 27] on link "Menus" at bounding box center [119, 26] width 50 height 11
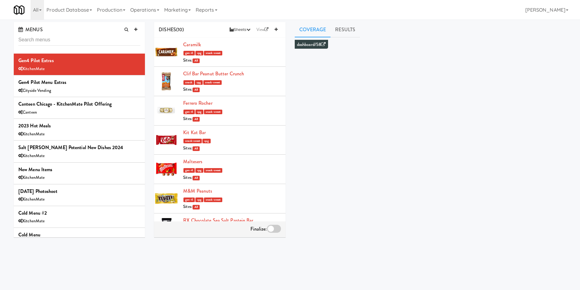
click at [20, 27] on icon at bounding box center [20, 29] width 5 height 5
click at [20, 29] on icon at bounding box center [20, 29] width 5 height 5
click at [64, 43] on input "text" at bounding box center [79, 39] width 122 height 11
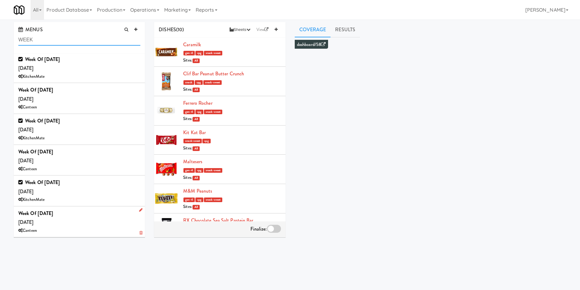
scroll to position [46, 0]
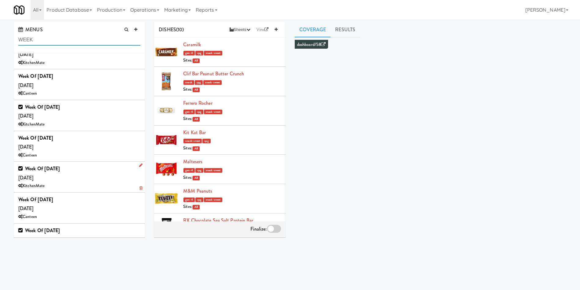
type input "WEEK"
click at [76, 181] on div "Week of Sept 28th, 2025 Saturday, Sep 27 KitchenMate" at bounding box center [79, 177] width 122 height 26
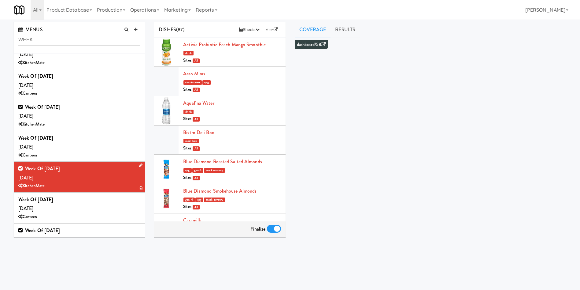
scroll to position [92, 0]
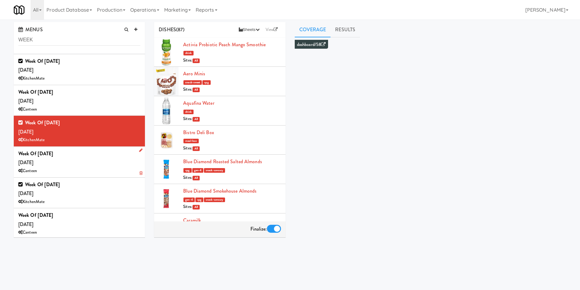
click at [99, 166] on div "Week of Sept 22, 2025 Wednesday, Sep 24 Canteen" at bounding box center [79, 162] width 122 height 26
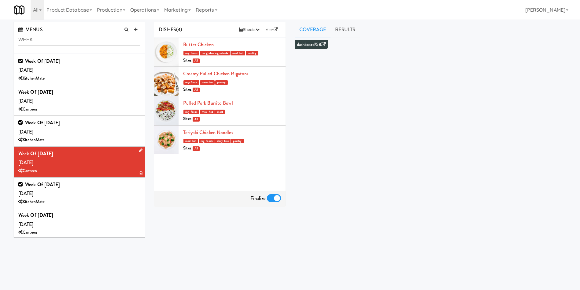
click at [139, 148] on icon at bounding box center [140, 150] width 3 height 4
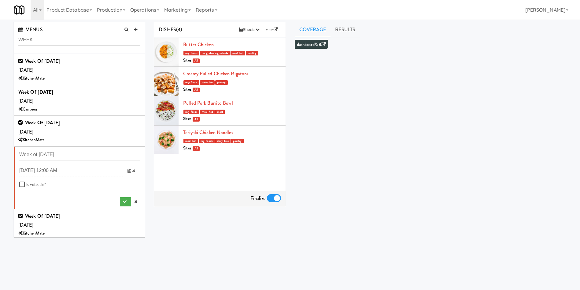
click at [190, 220] on div "DISHES (4) Sheets Order List (Default Manufacturer) Recipe Sheets Assembly Shee…" at bounding box center [360, 145] width 421 height 247
click at [134, 201] on icon at bounding box center [135, 201] width 3 height 4
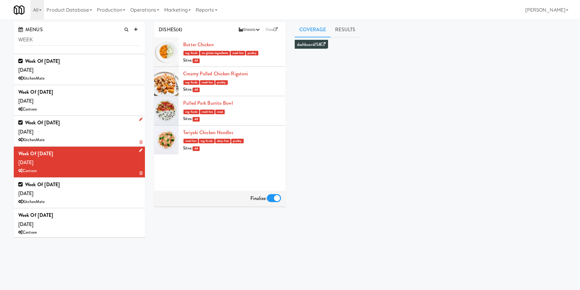
click at [93, 126] on div "Week of Sept 28th, 2025 Saturday, Sep 27 KitchenMate" at bounding box center [79, 131] width 122 height 26
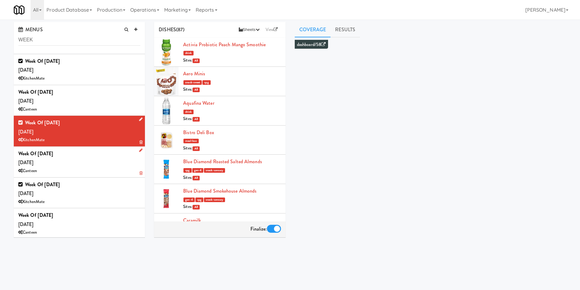
click at [139, 118] on icon at bounding box center [140, 119] width 3 height 4
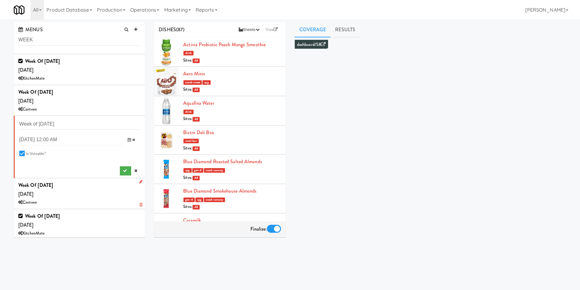
click at [126, 257] on div "MENUS WEEK Week of October 13th, 2025 Wednesday, Oct 15 Canteen Week of Oct 12t…" at bounding box center [290, 145] width 562 height 247
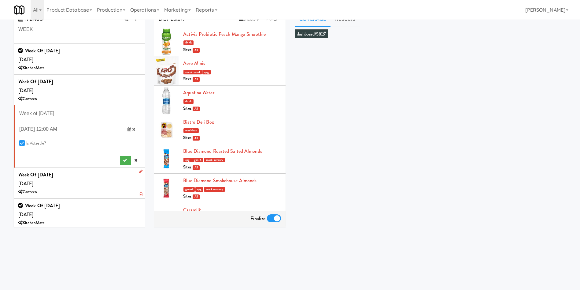
scroll to position [20, 0]
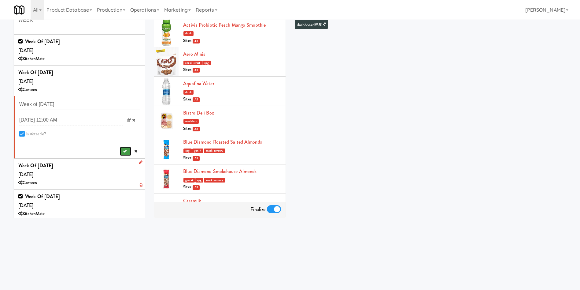
click at [120, 151] on button "submit" at bounding box center [125, 150] width 11 height 9
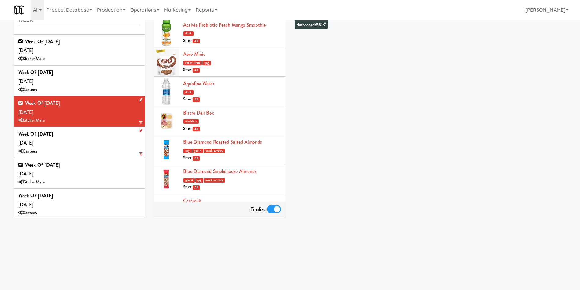
click at [139, 98] on icon at bounding box center [140, 100] width 3 height 4
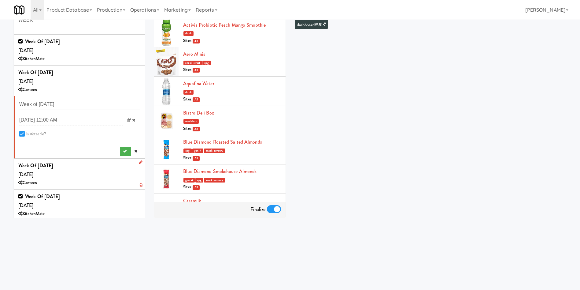
click at [154, 225] on div "DISHES (87) Sheets Order List (Default Manufacturer) Recipe Sheets Assembly She…" at bounding box center [360, 125] width 421 height 247
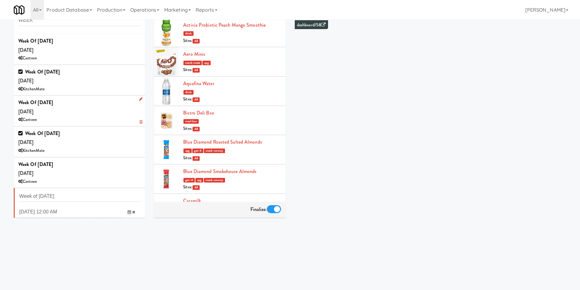
scroll to position [0, 0]
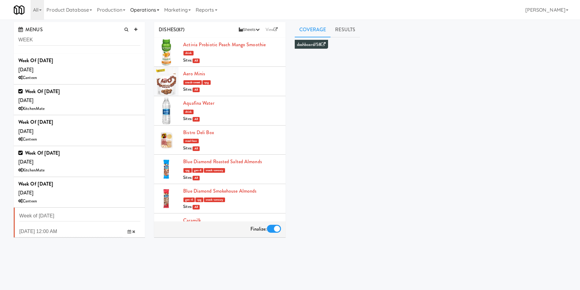
click at [148, 13] on link "Operations" at bounding box center [145, 10] width 34 height 20
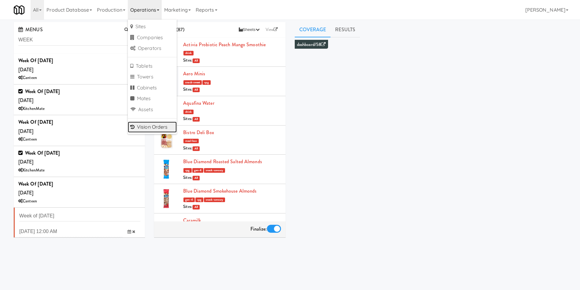
click at [159, 128] on link "Vision Orders" at bounding box center [152, 126] width 49 height 11
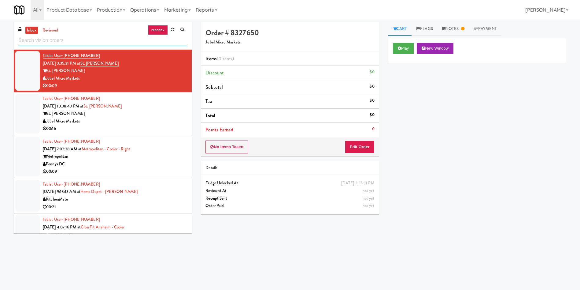
click at [91, 39] on input "text" at bounding box center [102, 40] width 169 height 11
paste input "KEA Burlington EMPU"
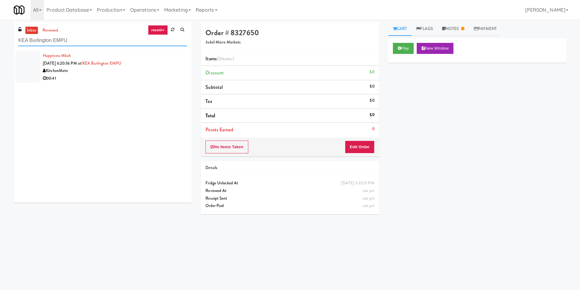
type input "KEA Burlington EMPU"
click at [20, 62] on div at bounding box center [27, 67] width 24 height 32
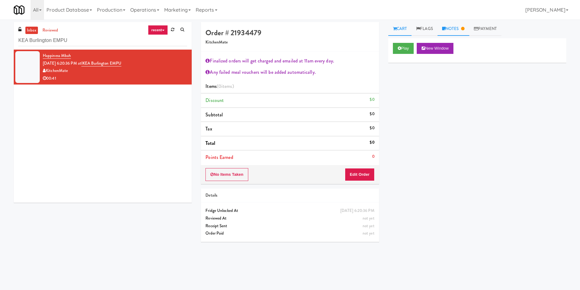
click at [463, 28] on link "Notes" at bounding box center [454, 29] width 32 height 14
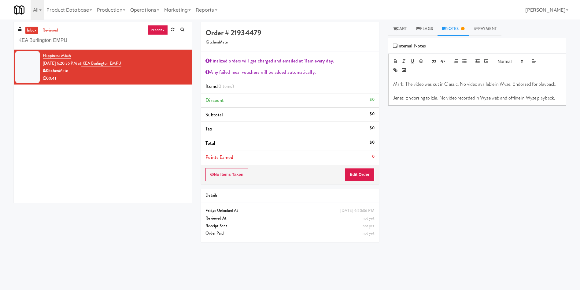
click at [445, 101] on p "Jenet: Endorsing to Ela. No video recorded in Wyze web and offline in Wyze play…" at bounding box center [477, 97] width 168 height 7
drag, startPoint x: 515, startPoint y: 131, endPoint x: 390, endPoint y: 127, distance: 124.8
click at [390, 119] on div "Mark: The video was cut in Classic. No video available in Wyze. Endorsed for pl…" at bounding box center [477, 98] width 177 height 42
click at [406, 31] on link "Cart" at bounding box center [400, 29] width 24 height 14
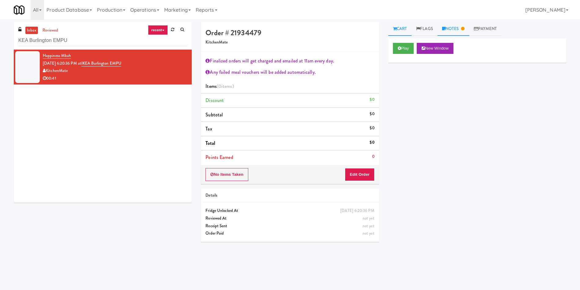
click at [448, 29] on link "Notes" at bounding box center [454, 29] width 32 height 14
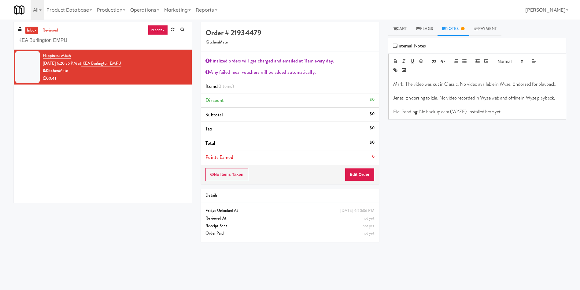
click at [420, 108] on p at bounding box center [477, 104] width 168 height 7
click at [412, 115] on p "Ela: Pending; No backup cam (WYZE) installed here yet" at bounding box center [477, 111] width 168 height 7
drag, startPoint x: 412, startPoint y: 124, endPoint x: 411, endPoint y: 109, distance: 15.1
click at [412, 115] on p "Ela: Pending; No backup cam (WYZE) installed here yet" at bounding box center [477, 111] width 168 height 7
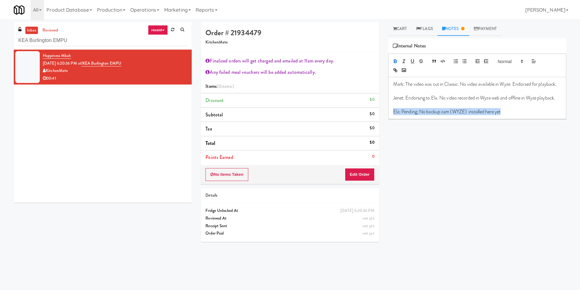
click at [398, 61] on button "button" at bounding box center [395, 60] width 9 height 7
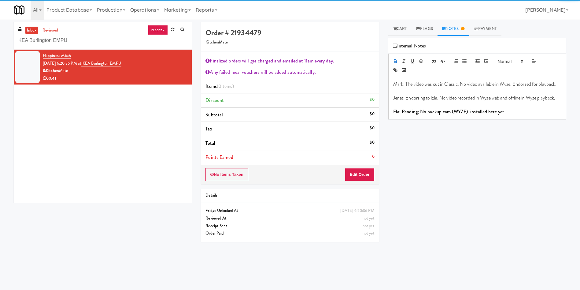
click at [482, 140] on div "Play New Window Primary Flag Clear Flag if unable to determine what was taken o…" at bounding box center [477, 152] width 178 height 229
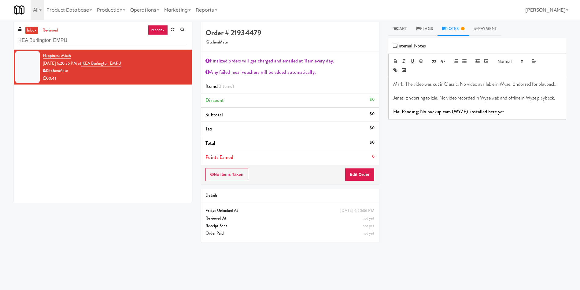
click at [436, 190] on div "Play New Window Primary Flag Clear Flag if unable to determine what was taken o…" at bounding box center [477, 152] width 178 height 229
drag, startPoint x: 309, startPoint y: 52, endPoint x: 335, endPoint y: 46, distance: 26.1
click at [309, 52] on div "Finalized orders will get charged and emailed at 11am every day. Any failed mea…" at bounding box center [290, 108] width 178 height 113
click at [407, 28] on link "Cart" at bounding box center [400, 29] width 24 height 14
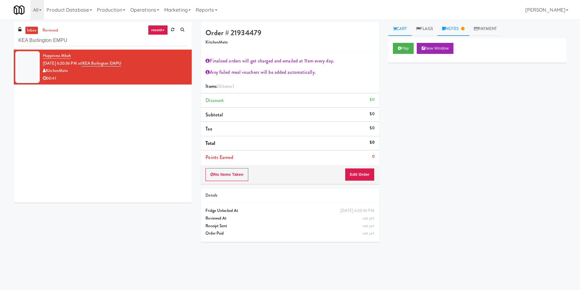
click at [446, 26] on link "Notes" at bounding box center [454, 29] width 32 height 14
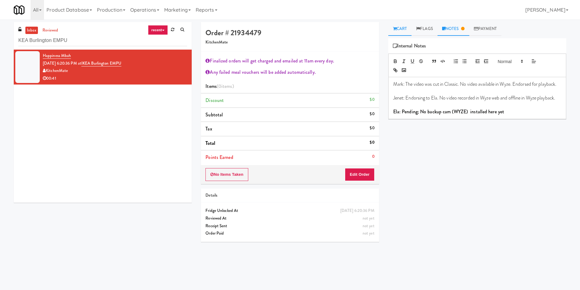
click at [401, 30] on link "Cart" at bounding box center [400, 29] width 24 height 14
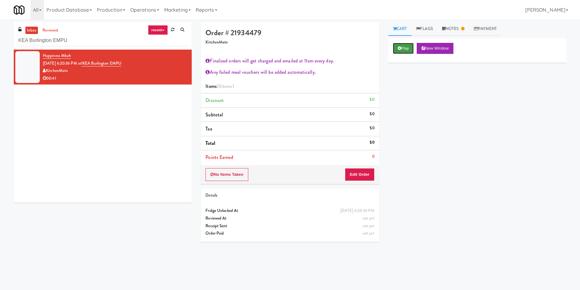
click at [406, 47] on button "Play" at bounding box center [403, 48] width 21 height 11
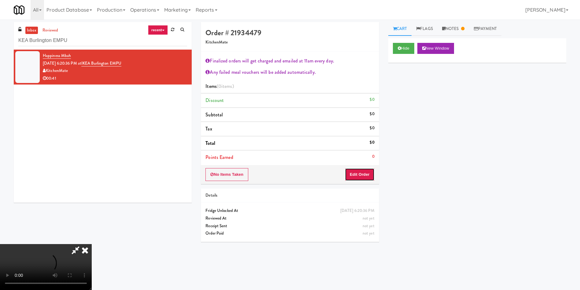
click at [361, 170] on button "Edit Order" at bounding box center [360, 174] width 30 height 13
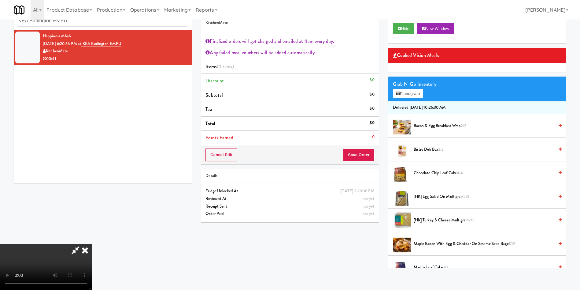
scroll to position [22, 0]
click at [92, 244] on video at bounding box center [46, 267] width 92 height 46
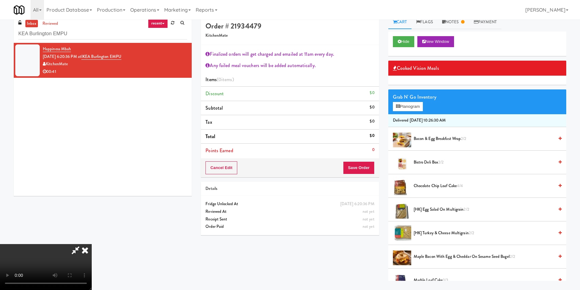
scroll to position [0, 0]
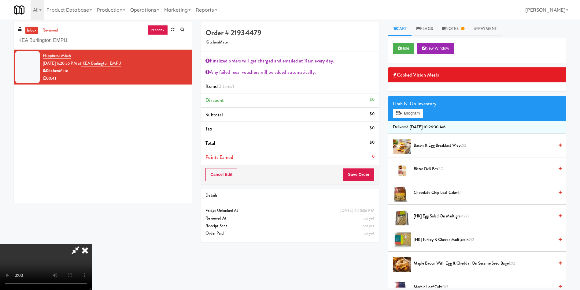
click at [92, 244] on icon at bounding box center [84, 250] width 13 height 12
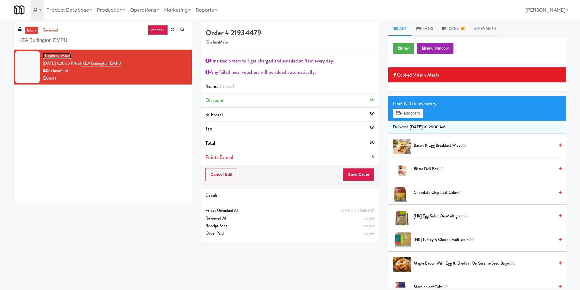
click at [54, 56] on link "Happiness Mbah" at bounding box center [57, 56] width 28 height 6
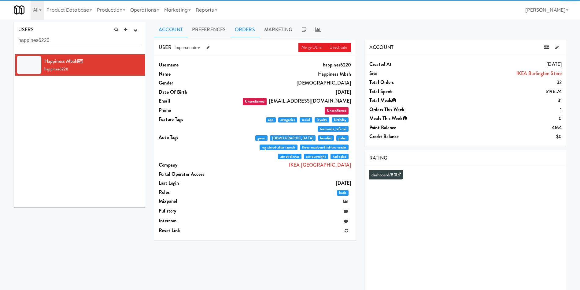
click at [245, 28] on link "Orders" at bounding box center [244, 29] width 29 height 15
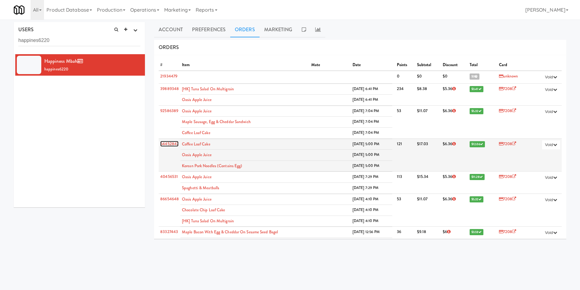
click at [172, 145] on link "64452847" at bounding box center [169, 144] width 18 height 6
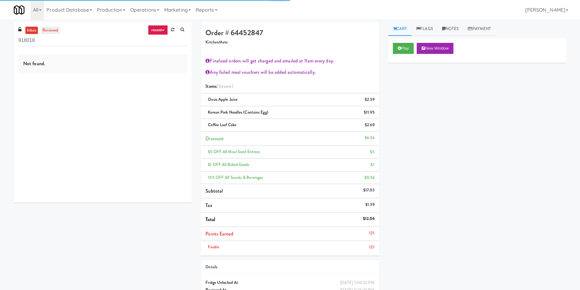
click at [44, 30] on link "reviewed" at bounding box center [50, 31] width 19 height 8
click at [32, 33] on link "inbox" at bounding box center [31, 31] width 13 height 8
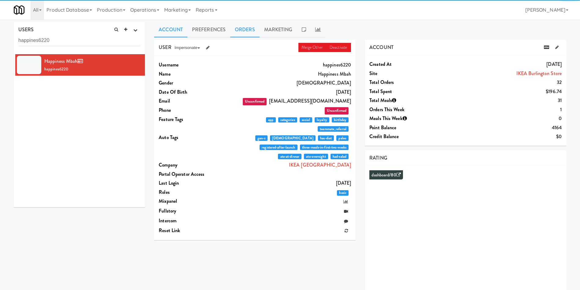
click at [247, 32] on link "Orders" at bounding box center [244, 29] width 29 height 15
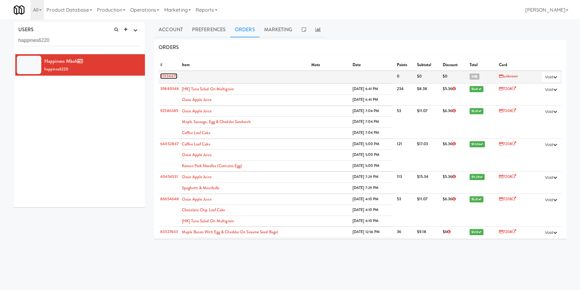
click at [162, 74] on link "21934479" at bounding box center [168, 76] width 17 height 6
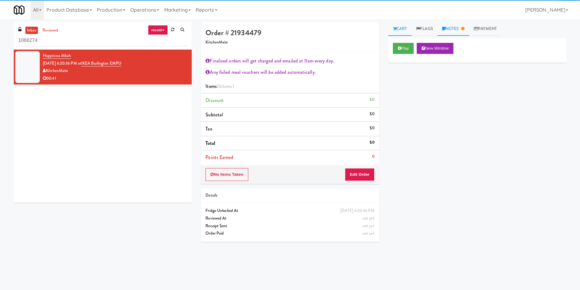
click at [463, 31] on link "Notes" at bounding box center [454, 29] width 32 height 14
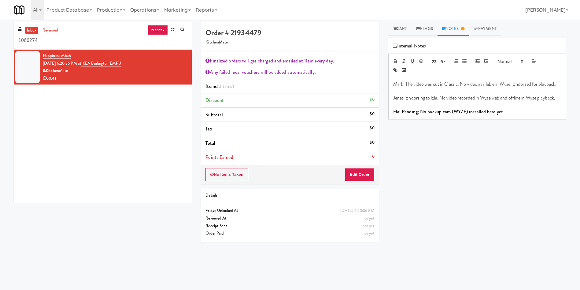
click at [508, 115] on p "Ela: Pending; No backup cam (WYZE) installed here yet" at bounding box center [477, 111] width 168 height 7
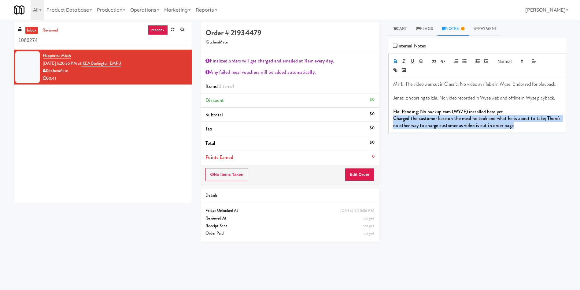
drag, startPoint x: 537, startPoint y: 139, endPoint x: 392, endPoint y: 134, distance: 144.7
click at [392, 132] on div "Mark: The video was cut in Classic. No video available in Wyze. Endorsed for pl…" at bounding box center [477, 104] width 177 height 55
copy strong "Charged the customer base on the meal he took and what he is about to take; The…"
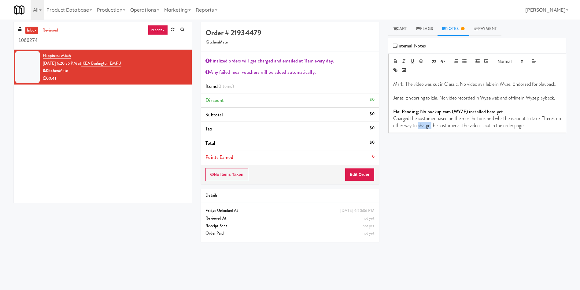
drag, startPoint x: 453, startPoint y: 138, endPoint x: 439, endPoint y: 140, distance: 13.6
click at [439, 129] on p "Charged the customer based on the meal he took and what he is about to take. Th…" at bounding box center [477, 122] width 168 height 14
click at [462, 129] on p "Charged the customer based on the meal he took and what he is about to take. Th…" at bounding box center [477, 122] width 168 height 14
click at [511, 129] on p "Charged the customer based on the meal he took and what he is about to take. Th…" at bounding box center [477, 122] width 168 height 14
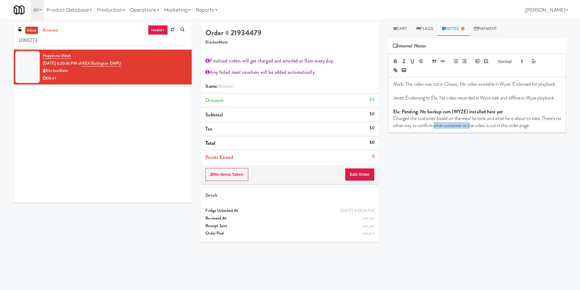
drag, startPoint x: 455, startPoint y: 140, endPoint x: 496, endPoint y: 139, distance: 41.0
click at [493, 129] on p "Charged the customer based on the meal he took and what he is about to take. Th…" at bounding box center [477, 122] width 168 height 14
click at [497, 129] on p "Charged the customer based on the meal he took and what he is about to take. Th…" at bounding box center [477, 122] width 168 height 14
drag, startPoint x: 508, startPoint y: 139, endPoint x: 485, endPoint y: 142, distance: 22.8
click at [485, 129] on p "Charged the customer based on the meal he took and what he is about to take. Th…" at bounding box center [477, 122] width 168 height 14
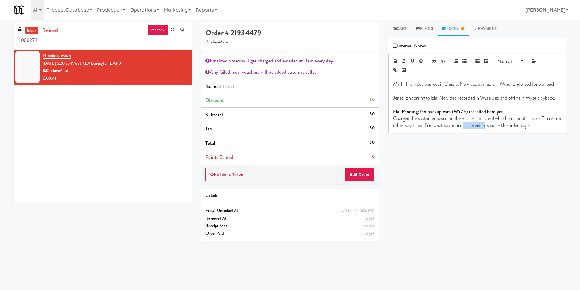
click at [485, 129] on p "Charged the customer based on the meal he took and what he is about to take. Th…" at bounding box center [477, 122] width 168 height 14
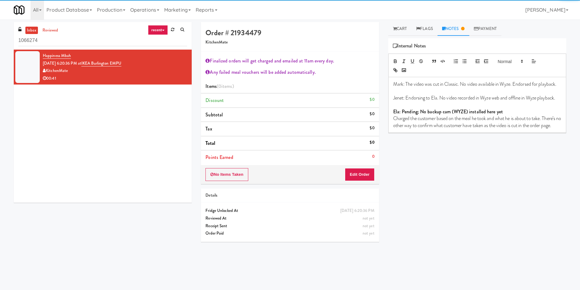
click at [494, 132] on div "Mark: The video was cut in Classic. No video available in Wyze. Endorsed for pl…" at bounding box center [477, 104] width 177 height 55
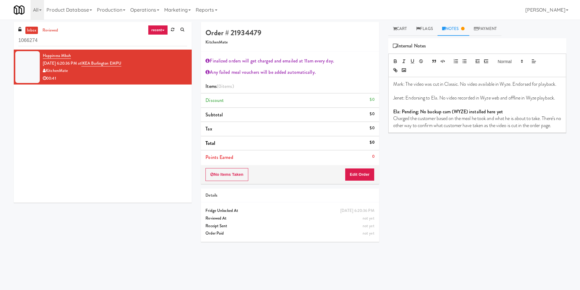
click at [479, 129] on p "Charged the customer based on the meal he took and what he is about to take. Th…" at bounding box center [477, 122] width 168 height 14
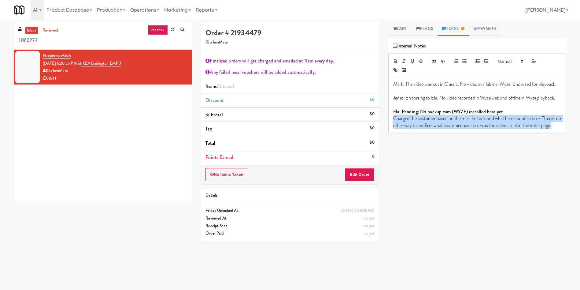
drag, startPoint x: 423, startPoint y: 148, endPoint x: 388, endPoint y: 136, distance: 36.5
click at [393, 129] on p "Charged the customer based on the meal he took and what he is about to take. Th…" at bounding box center [477, 122] width 168 height 14
copy p "Charged the customer based on the meal he took and what he is about to take. Th…"
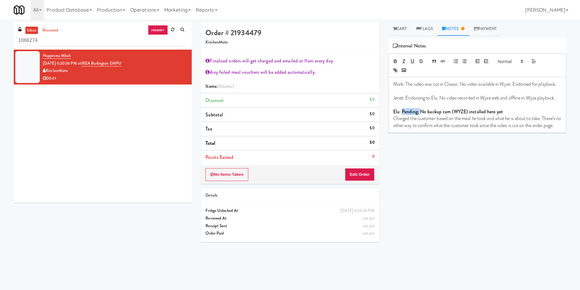
drag, startPoint x: 421, startPoint y: 125, endPoint x: 403, endPoint y: 125, distance: 18.7
click at [403, 115] on strong "Ela: Pending; No backup cam (WYZE) installed here yet" at bounding box center [448, 111] width 110 height 7
click at [463, 129] on p "Charged the customer based on the meal he took and what he is about to take. Th…" at bounding box center [477, 122] width 168 height 14
click at [397, 27] on link "Cart" at bounding box center [400, 29] width 24 height 14
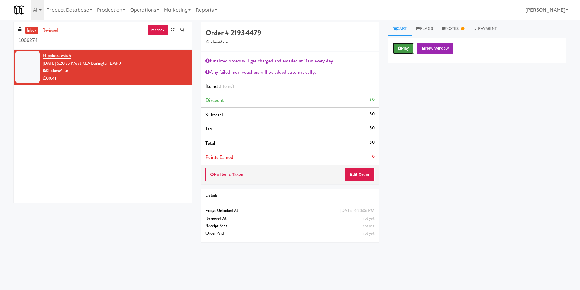
click at [405, 48] on button "Play" at bounding box center [403, 48] width 21 height 11
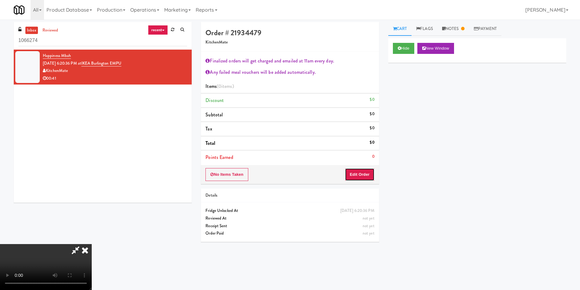
click at [366, 176] on button "Edit Order" at bounding box center [360, 174] width 30 height 13
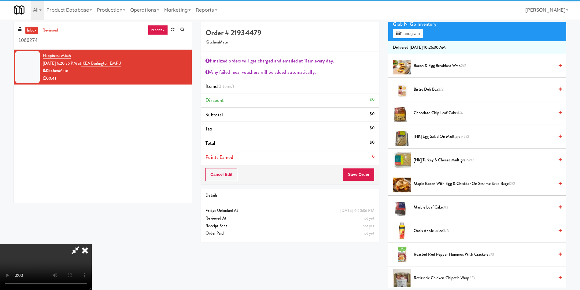
scroll to position [92, 0]
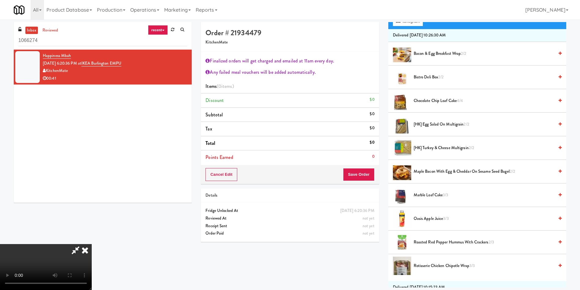
click at [92, 244] on video at bounding box center [46, 267] width 92 height 46
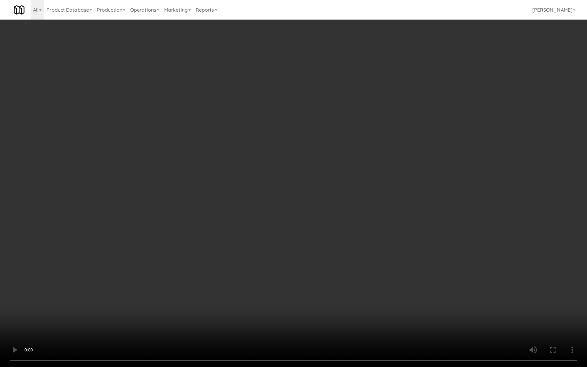
click at [359, 174] on video at bounding box center [293, 183] width 587 height 367
click at [358, 174] on video at bounding box center [293, 183] width 587 height 367
click at [332, 145] on video at bounding box center [293, 183] width 587 height 367
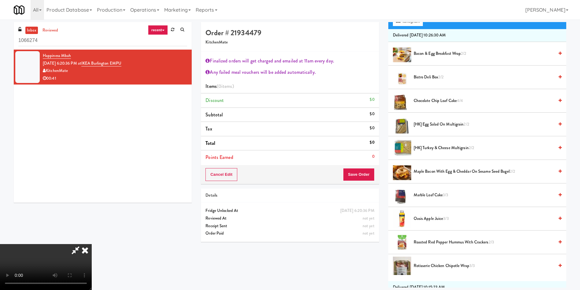
click at [92, 244] on video at bounding box center [46, 267] width 92 height 46
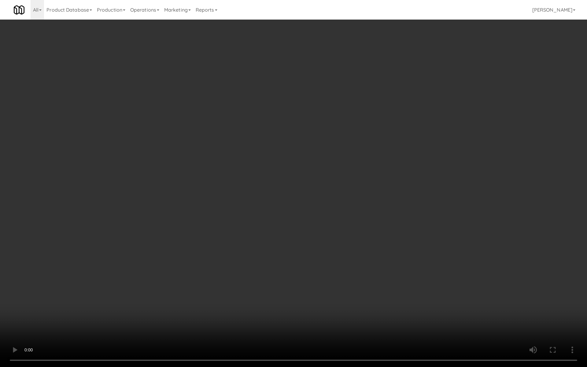
click at [469, 146] on video at bounding box center [293, 183] width 587 height 367
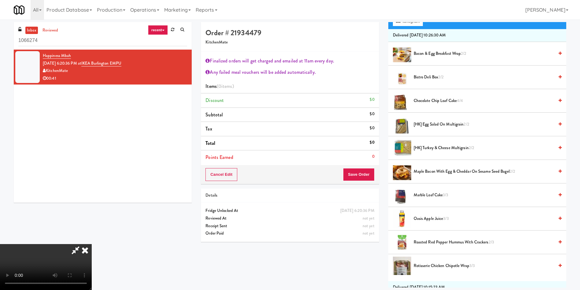
click at [83, 244] on icon at bounding box center [75, 250] width 14 height 12
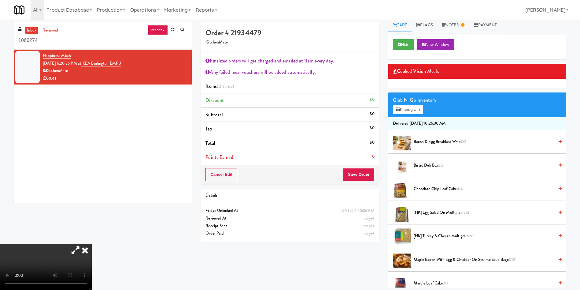
scroll to position [0, 0]
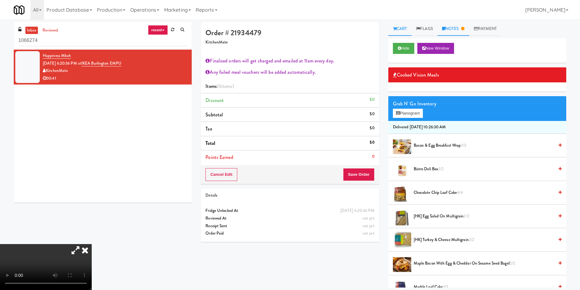
click at [451, 31] on link "Notes" at bounding box center [454, 29] width 32 height 14
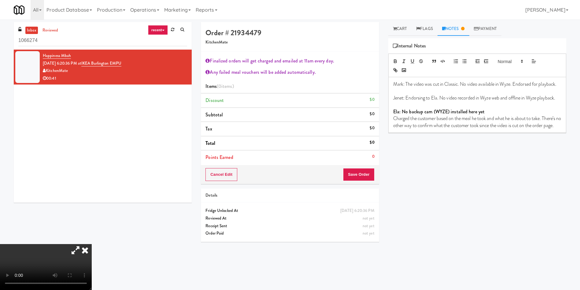
click at [479, 129] on p "Charged the customer based on the meal he took and what he is about to take. Th…" at bounding box center [477, 122] width 168 height 14
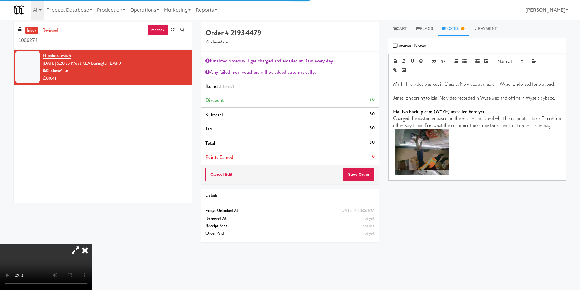
click at [464, 149] on p at bounding box center [477, 152] width 168 height 47
click at [400, 29] on link "Cart" at bounding box center [400, 29] width 24 height 14
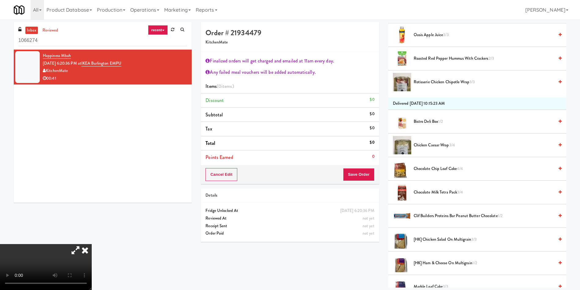
scroll to position [46, 0]
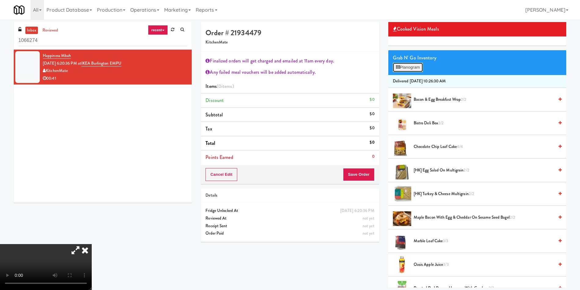
click at [414, 68] on button "Planogram" at bounding box center [408, 67] width 30 height 9
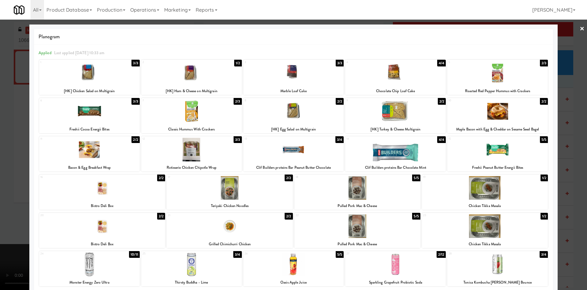
click at [258, 224] on div at bounding box center [230, 226] width 126 height 24
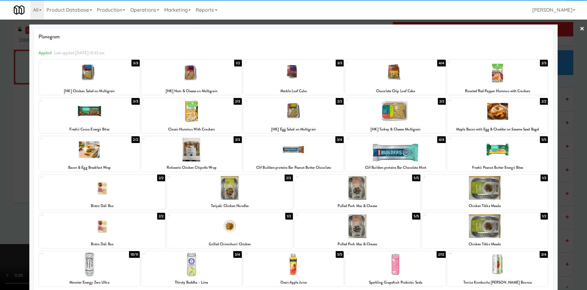
click at [319, 70] on div at bounding box center [293, 73] width 101 height 24
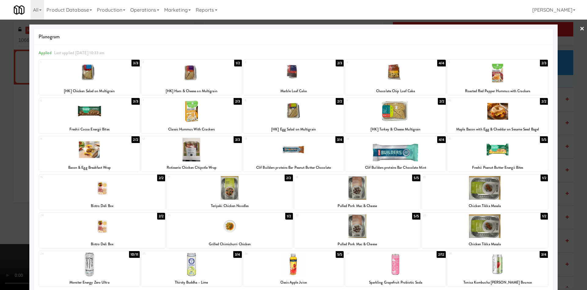
click at [562, 39] on div at bounding box center [293, 145] width 587 height 290
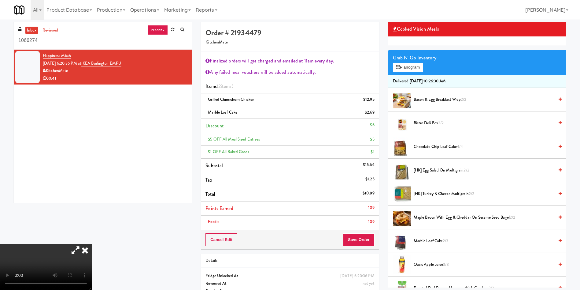
click at [92, 244] on video at bounding box center [46, 267] width 92 height 46
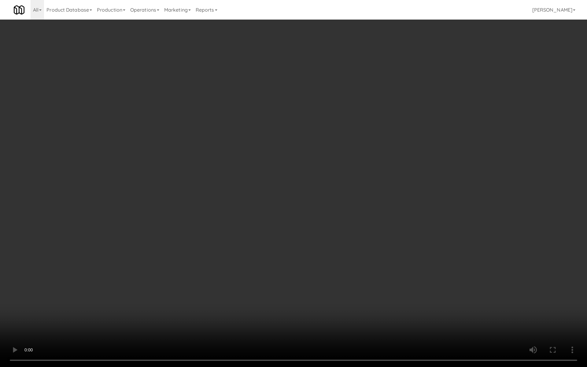
click at [378, 227] on video at bounding box center [293, 183] width 587 height 367
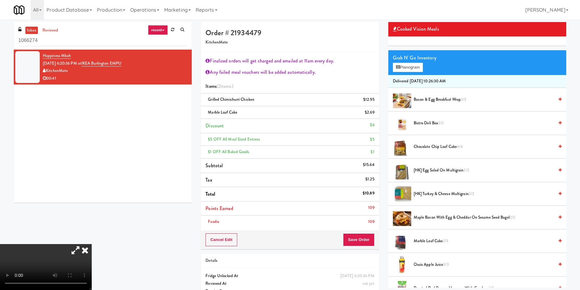
click at [340, 214] on li "Points Earned 109" at bounding box center [290, 208] width 178 height 14
click at [92, 244] on icon at bounding box center [84, 250] width 13 height 12
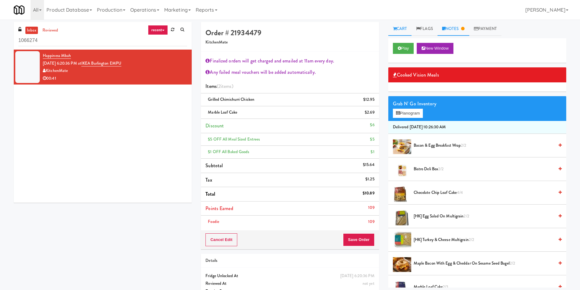
click at [464, 28] on icon at bounding box center [462, 29] width 3 height 4
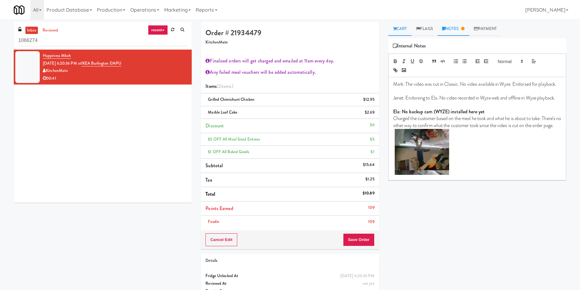
click at [405, 29] on link "Cart" at bounding box center [400, 29] width 24 height 14
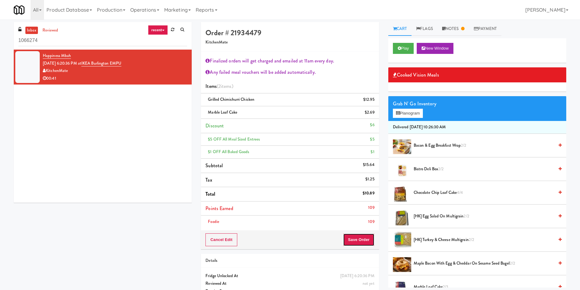
click at [362, 236] on button "Save Order" at bounding box center [358, 239] width 31 height 13
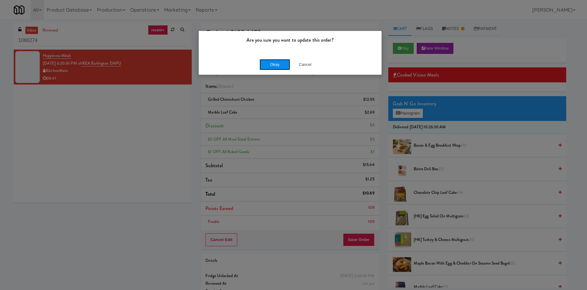
click at [269, 64] on button "Okay" at bounding box center [275, 64] width 31 height 11
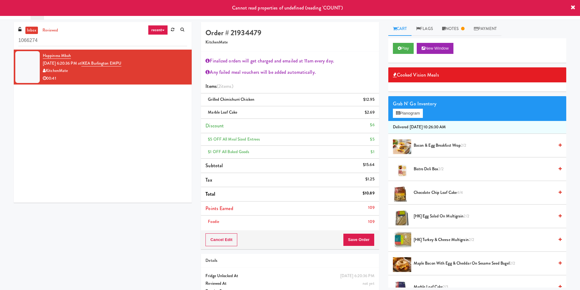
click at [338, 65] on div "Finalized orders will get charged and emailed at 11am every day. Any failed mea…" at bounding box center [290, 141] width 178 height 178
drag, startPoint x: 463, startPoint y: 28, endPoint x: 489, endPoint y: 95, distance: 71.5
click at [464, 28] on link "Notes" at bounding box center [454, 29] width 32 height 14
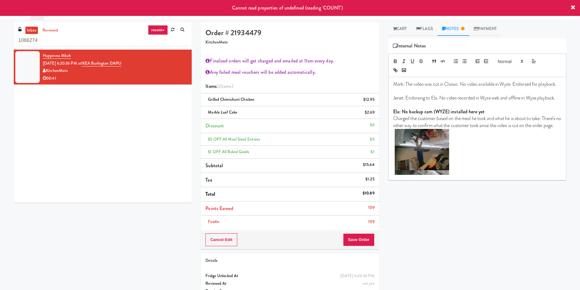
click at [480, 176] on p at bounding box center [477, 152] width 168 height 47
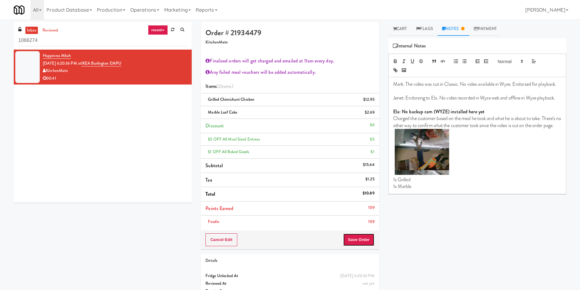
click at [349, 239] on button "Save Order" at bounding box center [358, 239] width 31 height 13
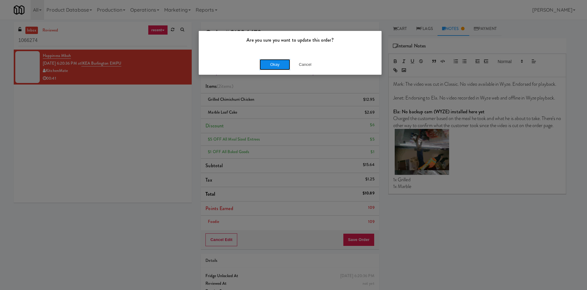
click at [284, 65] on button "Okay" at bounding box center [275, 64] width 31 height 11
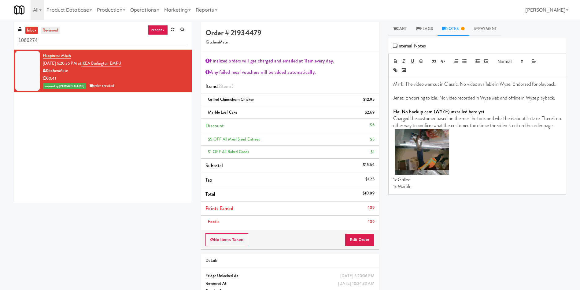
click at [52, 30] on link "reviewed" at bounding box center [50, 31] width 19 height 8
click at [110, 124] on div "Happiness Mbah Sep 22, 2025 6:20:36 PM at IKEA Burlington EMPU KitchenMate 00:4…" at bounding box center [103, 126] width 178 height 153
click at [47, 27] on link "reviewed" at bounding box center [50, 31] width 19 height 8
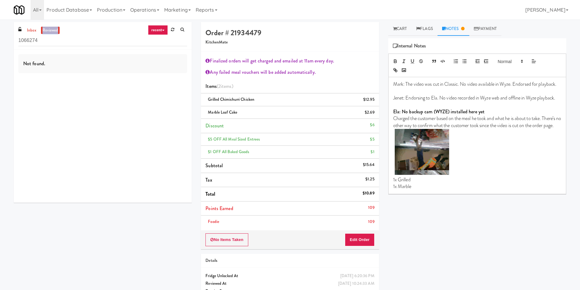
click at [47, 27] on link "reviewed" at bounding box center [50, 31] width 19 height 8
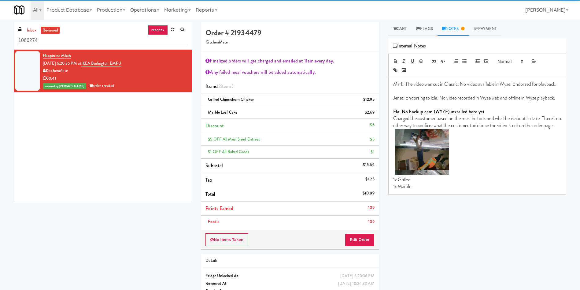
click at [102, 117] on div "Happiness Mbah Sep 22, 2025 6:20:36 PM at IKEA Burlington EMPU KitchenMate 00:4…" at bounding box center [103, 126] width 178 height 153
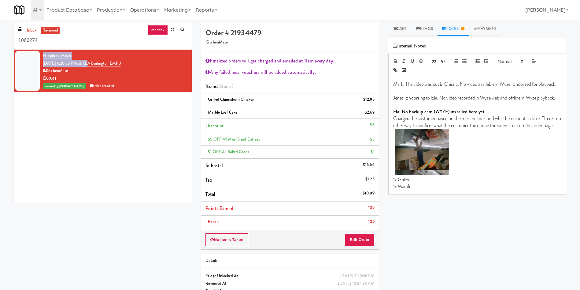
drag, startPoint x: 138, startPoint y: 59, endPoint x: 97, endPoint y: 64, distance: 40.9
click at [97, 64] on div "Happiness Mbah Sep 22, 2025 6:20:36 PM at IKEA Burlington EMPU KitchenMate 00:4…" at bounding box center [115, 71] width 144 height 38
click at [133, 73] on div "KitchenMate" at bounding box center [115, 71] width 144 height 8
drag, startPoint x: 140, startPoint y: 65, endPoint x: 92, endPoint y: 64, distance: 48.0
click at [92, 64] on div "Happiness Mbah Sep 22, 2025 6:20:36 PM at IKEA Burlington EMPU KitchenMate 00:4…" at bounding box center [115, 71] width 144 height 38
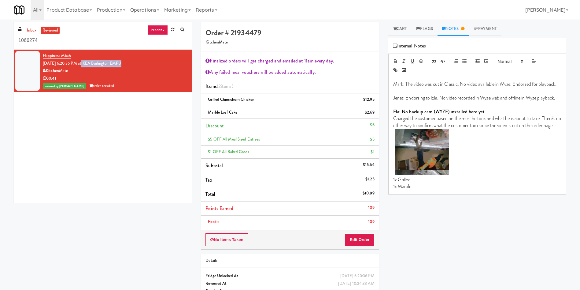
copy link "IKEA Burlington EMPU"
paste input "IKEA Burlington EMPU"
drag, startPoint x: 81, startPoint y: 41, endPoint x: 0, endPoint y: 42, distance: 80.7
click at [0, 42] on div "inbox reviewed recent all unclear take inventory issue suspicious failed recent…" at bounding box center [290, 166] width 580 height 289
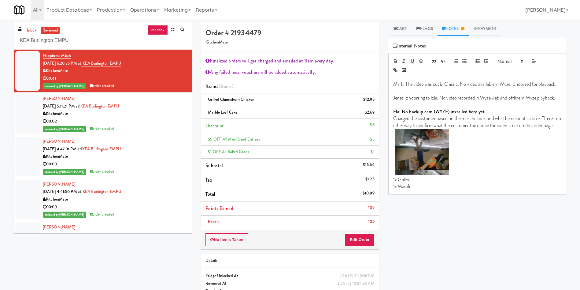
click at [53, 27] on link "reviewed" at bounding box center [50, 31] width 19 height 8
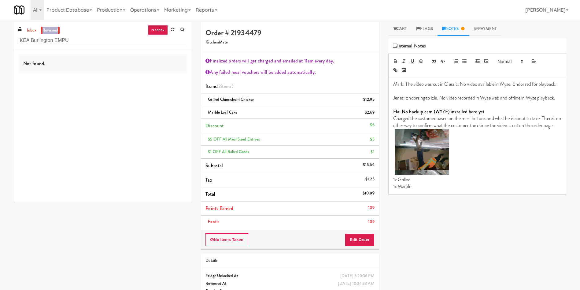
click at [53, 27] on link "reviewed" at bounding box center [50, 31] width 19 height 8
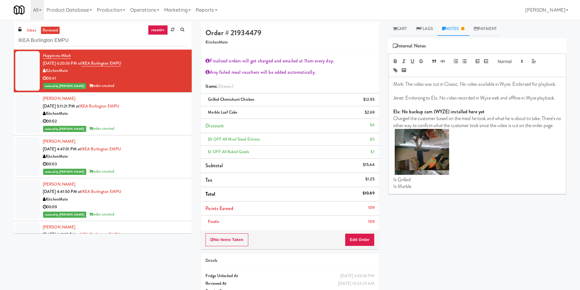
click at [33, 111] on div at bounding box center [27, 113] width 24 height 39
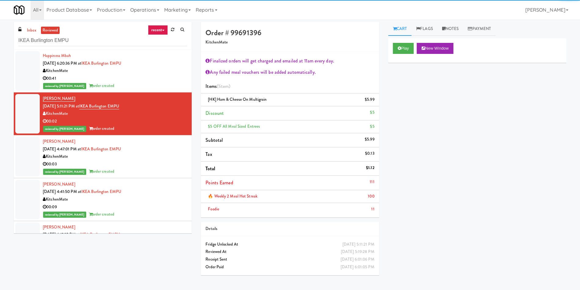
click at [31, 66] on div at bounding box center [27, 70] width 24 height 39
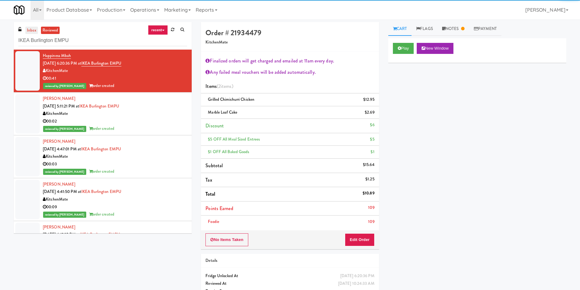
click at [30, 30] on link "inbox" at bounding box center [31, 31] width 13 height 8
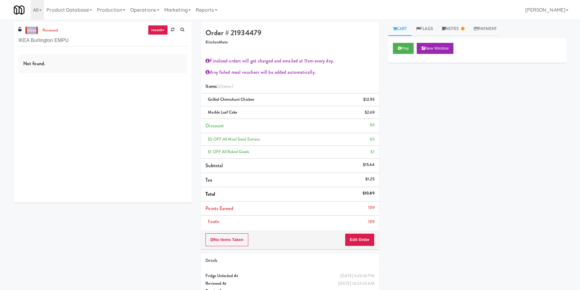
click at [30, 30] on link "inbox" at bounding box center [31, 31] width 13 height 8
drag, startPoint x: 86, startPoint y: 41, endPoint x: 0, endPoint y: 41, distance: 86.2
click at [0, 41] on div "inbox reviewed recent all unclear take inventory issue suspicious failed recent…" at bounding box center [290, 166] width 580 height 289
type input "J"
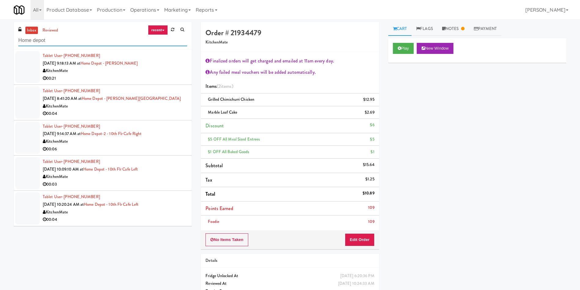
drag, startPoint x: 74, startPoint y: 43, endPoint x: 0, endPoint y: 34, distance: 74.3
click at [0, 34] on div "inbox reviewed recent all unclear take inventory issue suspicious failed recent…" at bounding box center [290, 166] width 580 height 289
click at [34, 58] on div at bounding box center [27, 67] width 24 height 32
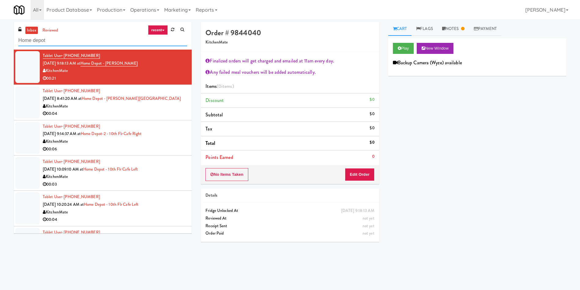
drag, startPoint x: 73, startPoint y: 42, endPoint x: 0, endPoint y: 34, distance: 73.2
click at [0, 34] on div "inbox reviewed recent all unclear take inventory issue suspicious failed recent…" at bounding box center [290, 145] width 580 height 246
paste input "Bothwell-Accurate 2"
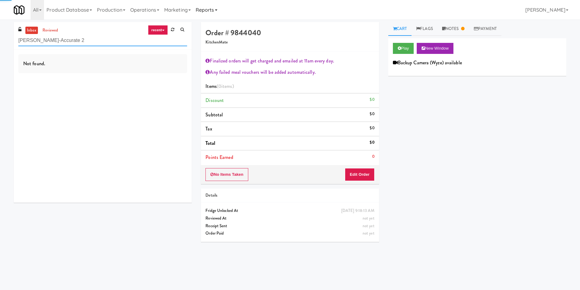
type input "Bothwell-Accurate 2"
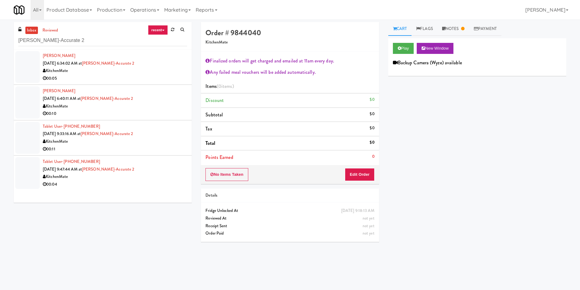
click at [37, 63] on div at bounding box center [27, 67] width 24 height 32
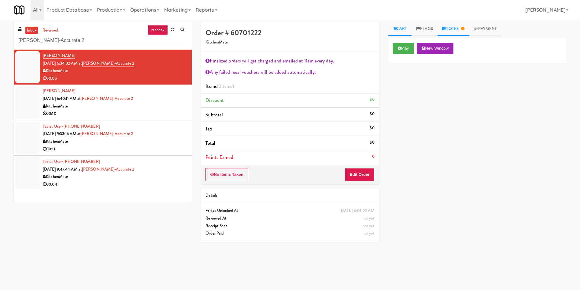
click at [449, 26] on link "Notes" at bounding box center [454, 29] width 32 height 14
click at [405, 23] on link "Cart" at bounding box center [400, 29] width 24 height 14
click at [25, 102] on div at bounding box center [27, 102] width 24 height 32
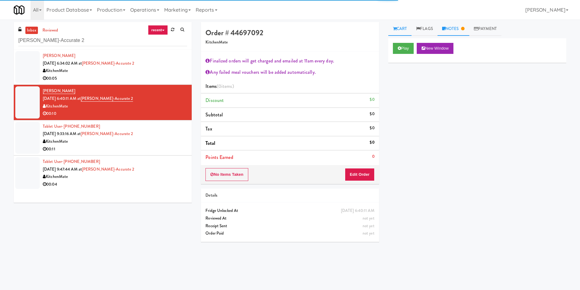
click at [458, 31] on link "Notes" at bounding box center [454, 29] width 32 height 14
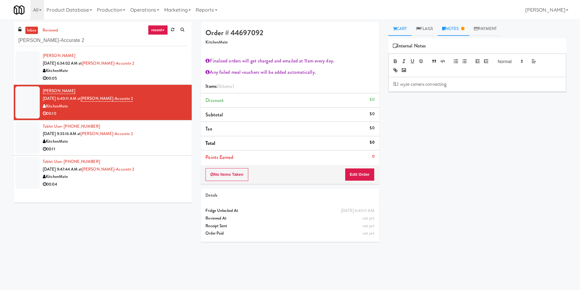
click at [406, 30] on link "Cart" at bounding box center [400, 29] width 24 height 14
click at [35, 69] on div at bounding box center [27, 67] width 24 height 32
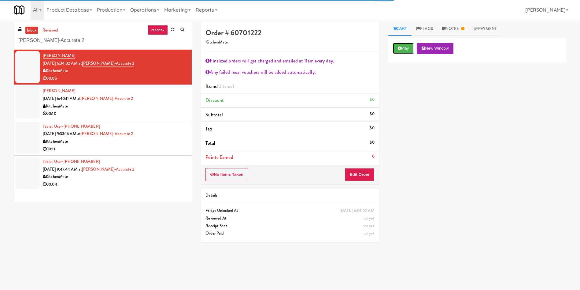
drag, startPoint x: 410, startPoint y: 51, endPoint x: 390, endPoint y: 134, distance: 84.8
click at [409, 54] on div "Play New Window" at bounding box center [477, 50] width 178 height 24
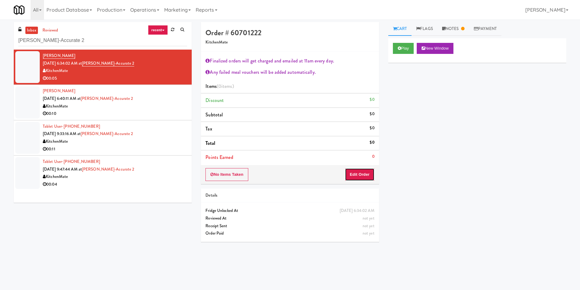
click at [364, 179] on button "Edit Order" at bounding box center [360, 174] width 30 height 13
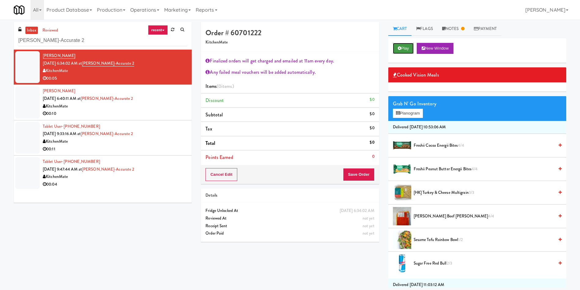
click at [404, 51] on button "Play" at bounding box center [403, 48] width 21 height 11
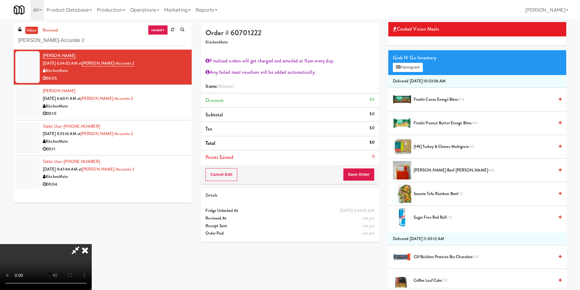
scroll to position [92, 0]
click at [92, 244] on video at bounding box center [46, 267] width 92 height 46
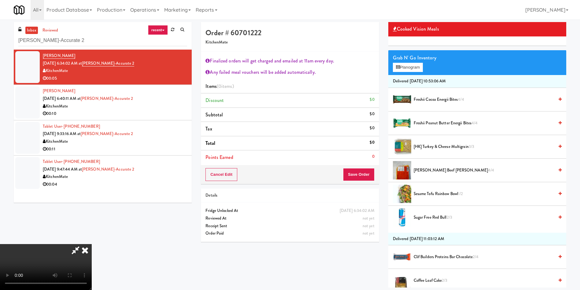
click at [92, 244] on video at bounding box center [46, 267] width 92 height 46
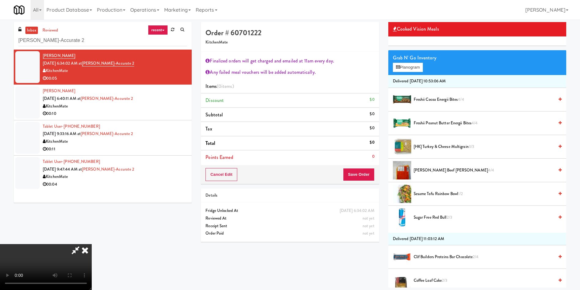
click at [92, 244] on video at bounding box center [46, 267] width 92 height 46
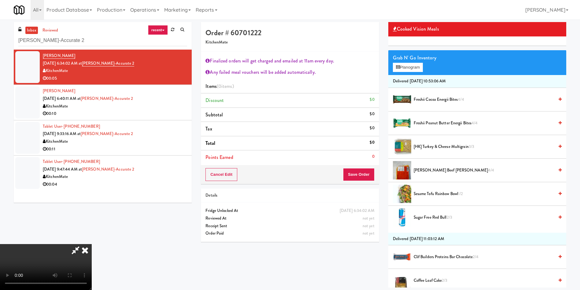
click at [92, 244] on video at bounding box center [46, 267] width 92 height 46
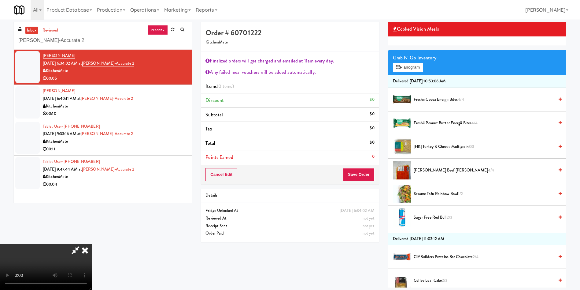
click at [92, 244] on video at bounding box center [46, 267] width 92 height 46
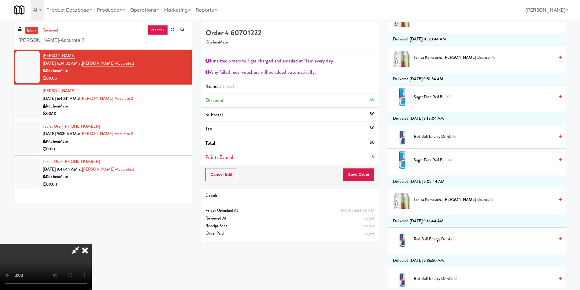
scroll to position [1307, 0]
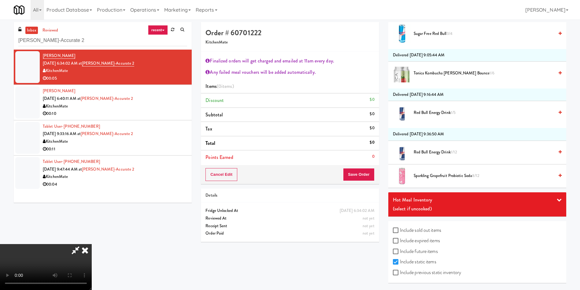
drag, startPoint x: 438, startPoint y: 152, endPoint x: 440, endPoint y: 147, distance: 5.6
click at [439, 152] on span "Red Bull Energy Drink 1/12" at bounding box center [484, 152] width 140 height 8
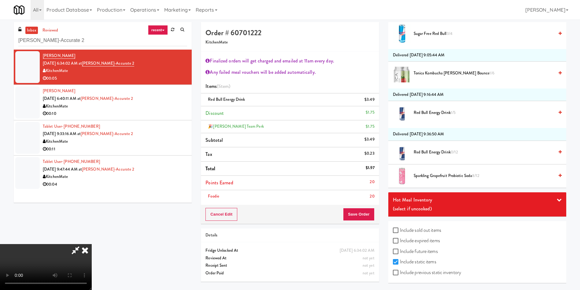
click at [442, 111] on span "Red Bull Energy Drink 1/5" at bounding box center [484, 113] width 140 height 8
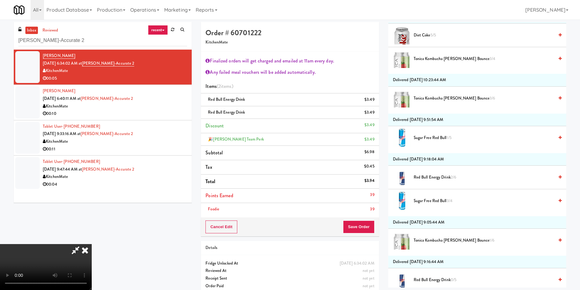
scroll to position [1124, 0]
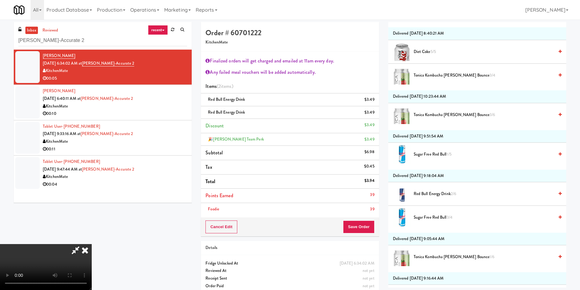
click at [434, 193] on span "Red Bull Energy Drink 2/6" at bounding box center [484, 194] width 140 height 8
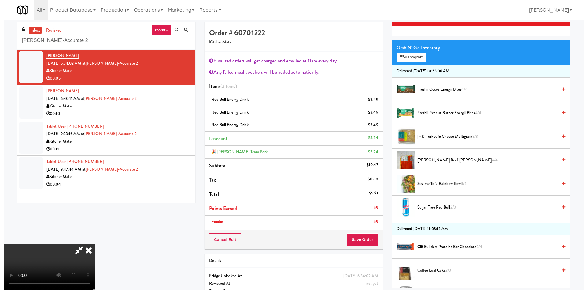
scroll to position [0, 0]
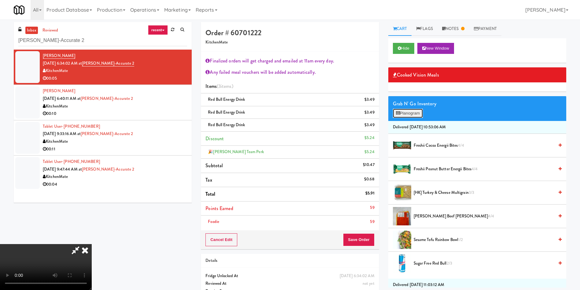
click at [418, 115] on button "Planogram" at bounding box center [408, 113] width 30 height 9
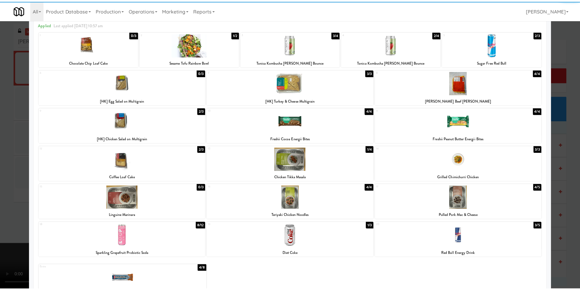
scroll to position [49, 0]
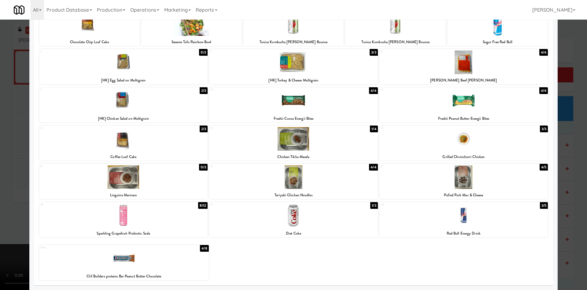
click at [563, 35] on div at bounding box center [293, 145] width 587 height 290
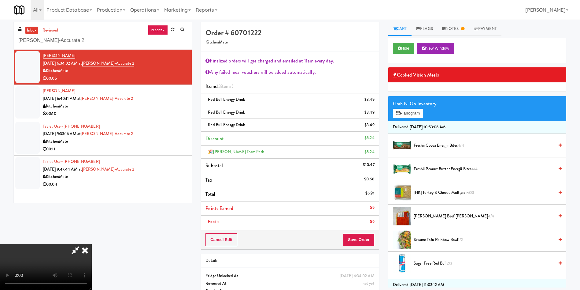
scroll to position [114, 0]
click at [92, 244] on video at bounding box center [46, 267] width 92 height 46
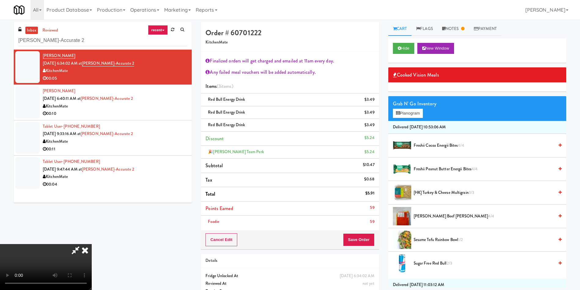
click at [92, 244] on video at bounding box center [46, 267] width 92 height 46
click at [361, 238] on button "Save Order" at bounding box center [358, 239] width 31 height 13
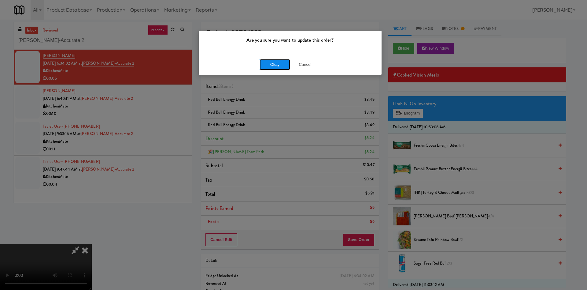
click at [283, 64] on button "Okay" at bounding box center [275, 64] width 31 height 11
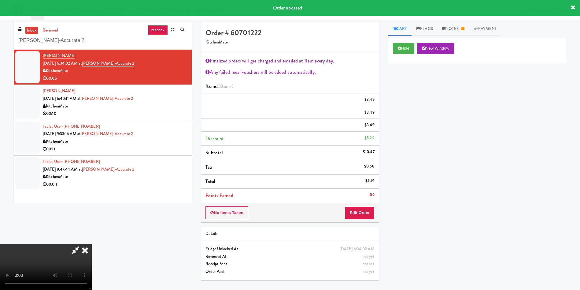
scroll to position [0, 0]
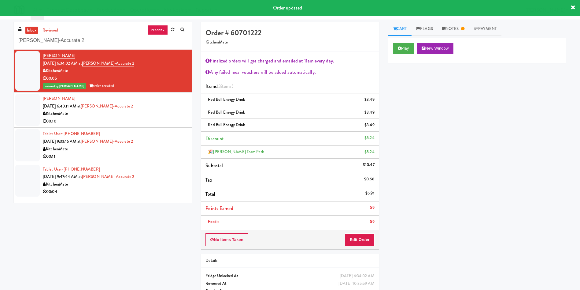
click at [28, 113] on div at bounding box center [27, 110] width 24 height 32
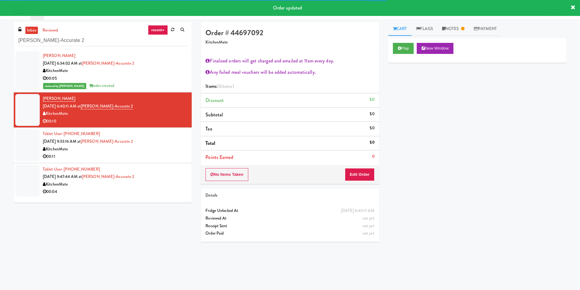
click at [401, 40] on div "Play New Window" at bounding box center [477, 50] width 178 height 24
click at [401, 41] on div "Play New Window" at bounding box center [477, 50] width 178 height 24
click at [401, 49] on button "Play" at bounding box center [403, 48] width 21 height 11
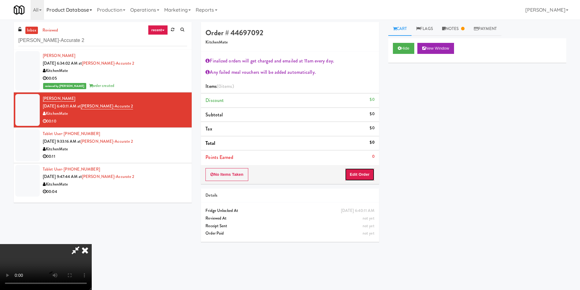
drag, startPoint x: 360, startPoint y: 172, endPoint x: 80, endPoint y: 2, distance: 326.9
click at [360, 172] on button "Edit Order" at bounding box center [360, 174] width 30 height 13
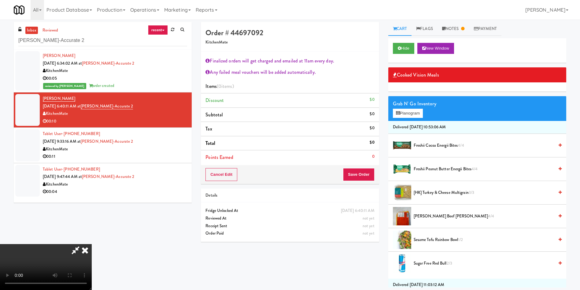
click at [92, 244] on video at bounding box center [46, 267] width 92 height 46
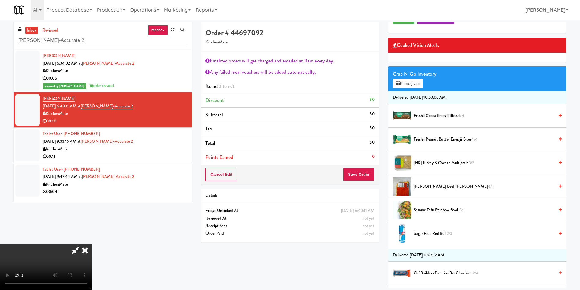
scroll to position [92, 0]
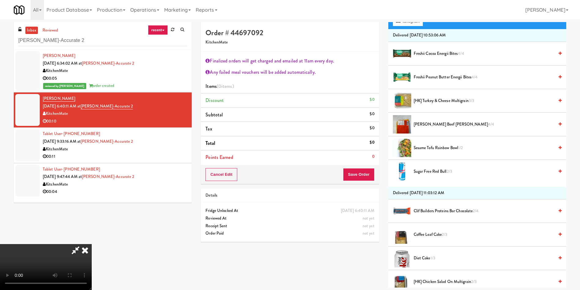
drag, startPoint x: 437, startPoint y: 209, endPoint x: 391, endPoint y: 205, distance: 46.0
click at [437, 210] on span "Clif Builders proteins Bar Chocolate 2/4" at bounding box center [484, 211] width 140 height 8
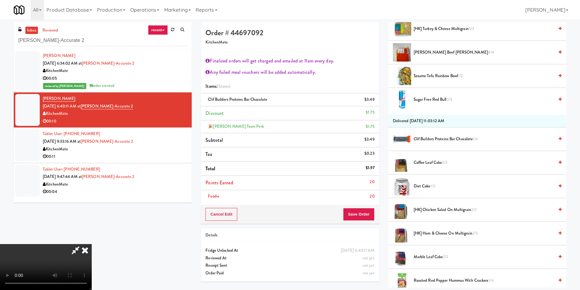
scroll to position [229, 0]
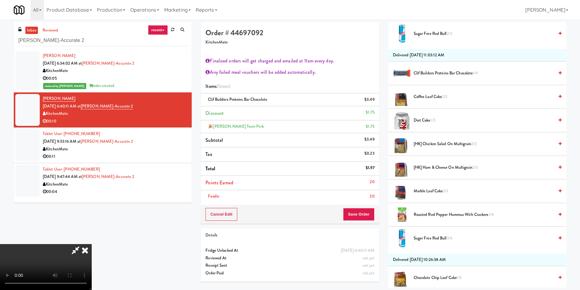
click at [429, 279] on span "Chocolate Chip Loaf Cake 1/5" at bounding box center [484, 278] width 140 height 8
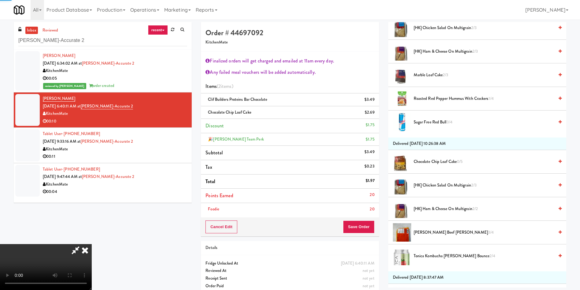
scroll to position [413, 0]
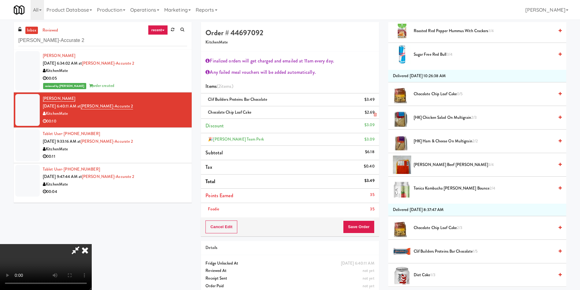
click at [376, 114] on icon at bounding box center [375, 115] width 3 height 4
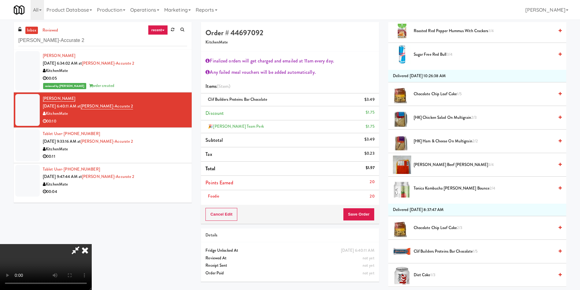
click at [420, 97] on span "Chocolate Chip Loaf Cake 1/5" at bounding box center [484, 94] width 140 height 8
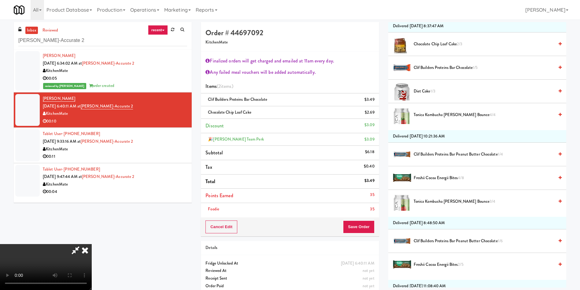
scroll to position [0, 0]
click at [92, 244] on video at bounding box center [46, 267] width 92 height 46
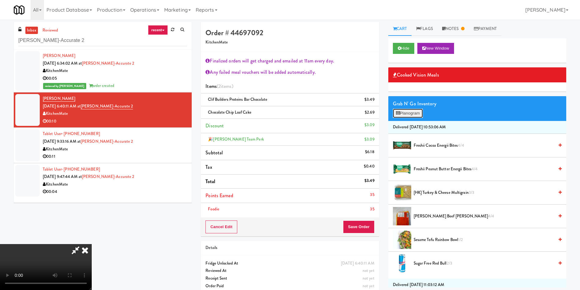
click at [416, 111] on button "Planogram" at bounding box center [408, 113] width 30 height 9
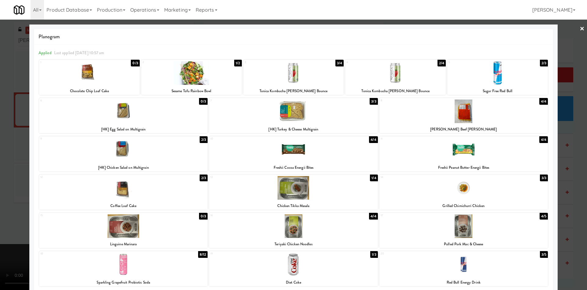
click at [565, 46] on div at bounding box center [293, 145] width 587 height 290
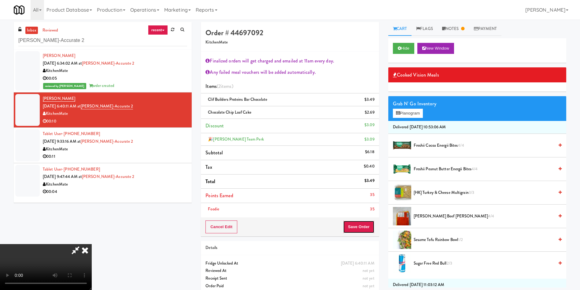
click at [366, 227] on button "Save Order" at bounding box center [358, 226] width 31 height 13
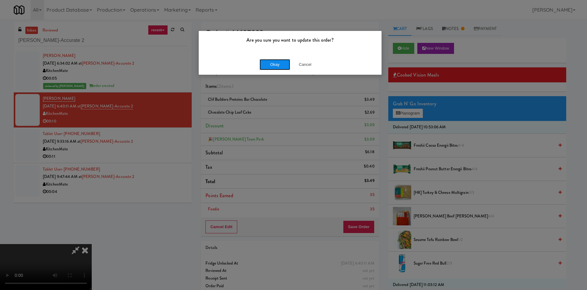
click at [284, 63] on button "Okay" at bounding box center [275, 64] width 31 height 11
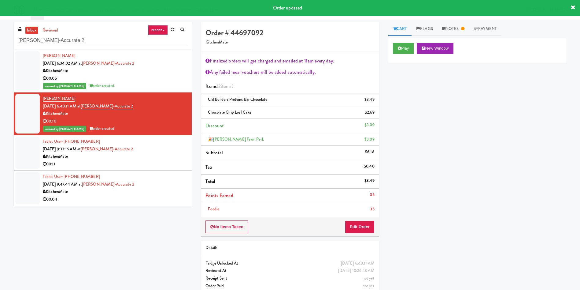
drag, startPoint x: 23, startPoint y: 155, endPoint x: 84, endPoint y: 155, distance: 60.8
click at [24, 155] on div at bounding box center [27, 153] width 24 height 32
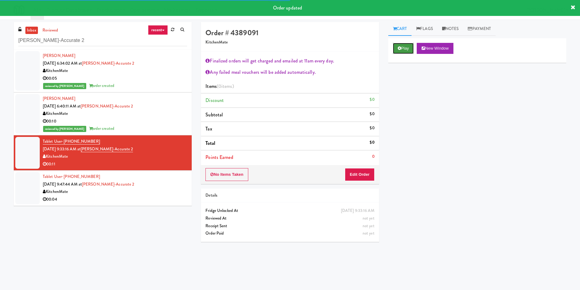
click at [413, 52] on button "Play" at bounding box center [403, 48] width 21 height 11
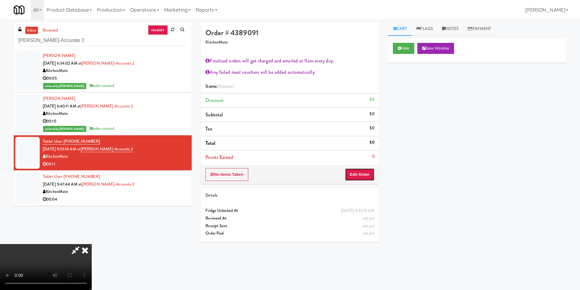
click at [366, 177] on button "Edit Order" at bounding box center [360, 174] width 30 height 13
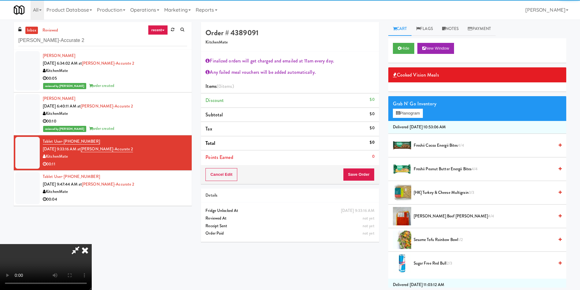
scroll to position [46, 0]
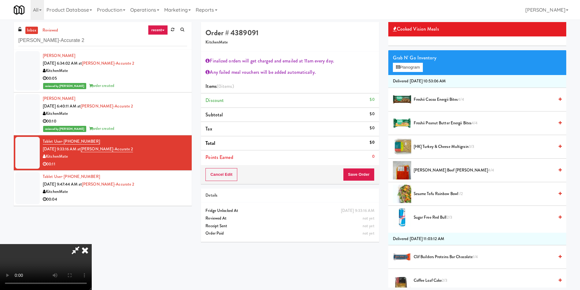
click at [446, 144] on span "[HK] Turkey & Cheese Multigrain 3/3" at bounding box center [484, 147] width 140 height 8
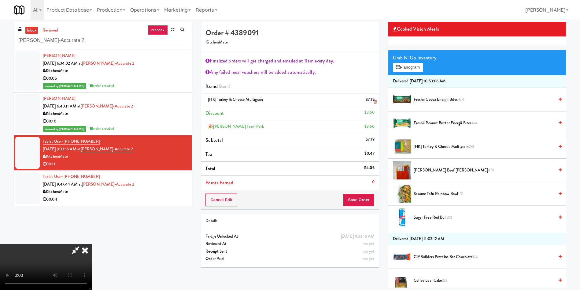
click at [374, 100] on icon at bounding box center [375, 102] width 3 height 4
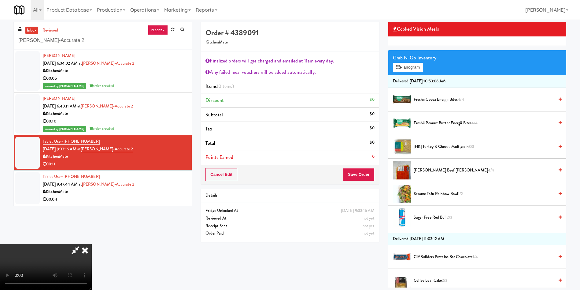
click at [447, 149] on span "[HK] Turkey & Cheese Multigrain 3/3" at bounding box center [484, 147] width 140 height 8
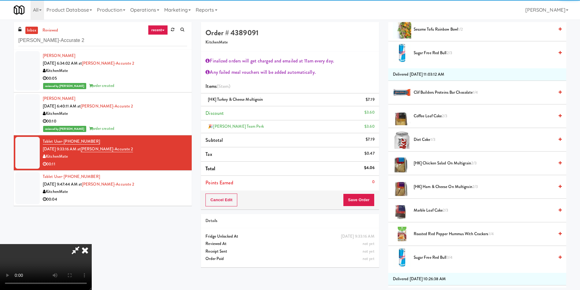
scroll to position [229, 0]
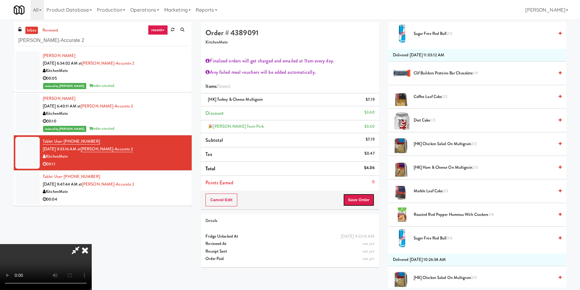
click at [358, 197] on button "Save Order" at bounding box center [358, 199] width 31 height 13
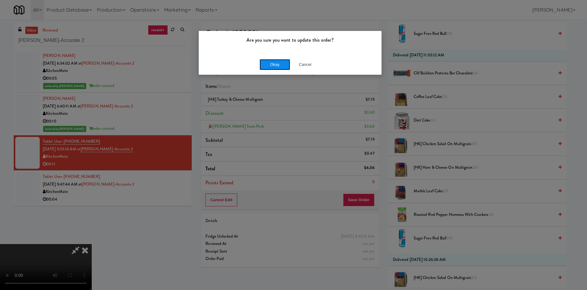
click at [274, 69] on button "Okay" at bounding box center [275, 64] width 31 height 11
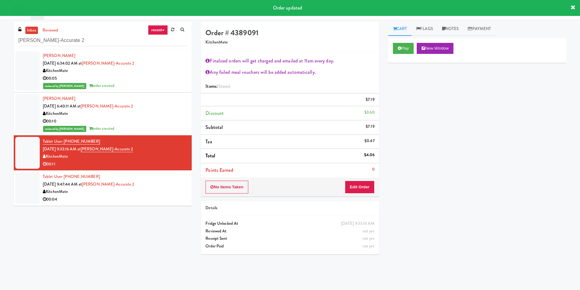
scroll to position [0, 0]
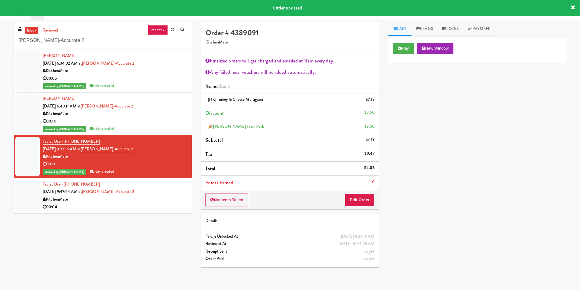
click at [24, 190] on div at bounding box center [27, 195] width 24 height 32
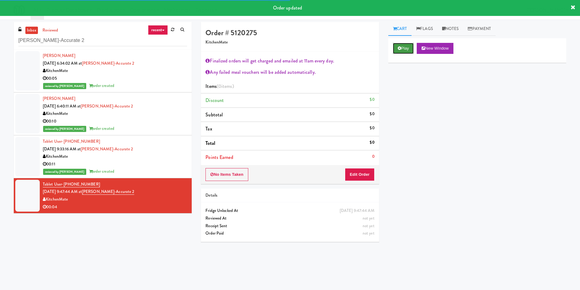
click at [401, 46] on button "Play" at bounding box center [403, 48] width 21 height 11
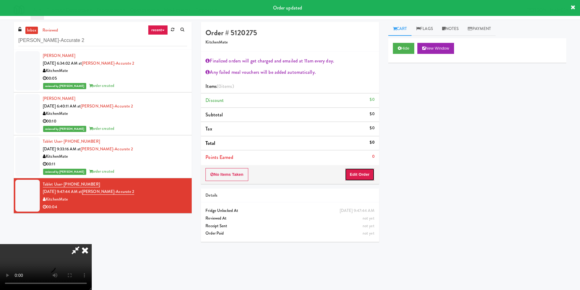
click at [364, 171] on button "Edit Order" at bounding box center [360, 174] width 30 height 13
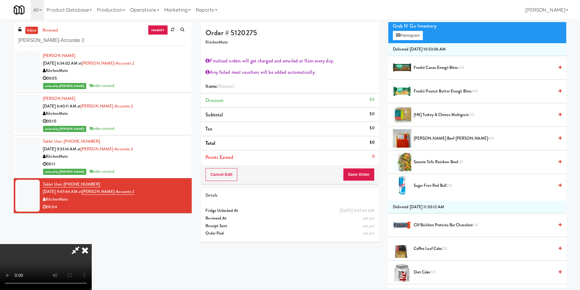
scroll to position [92, 0]
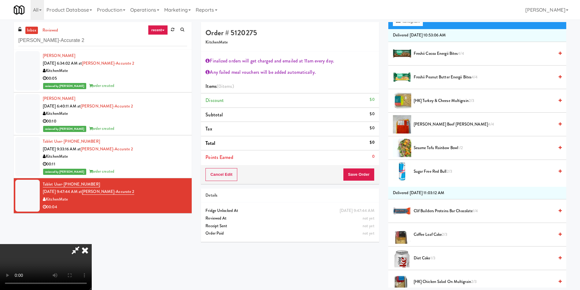
click at [92, 244] on video at bounding box center [46, 267] width 92 height 46
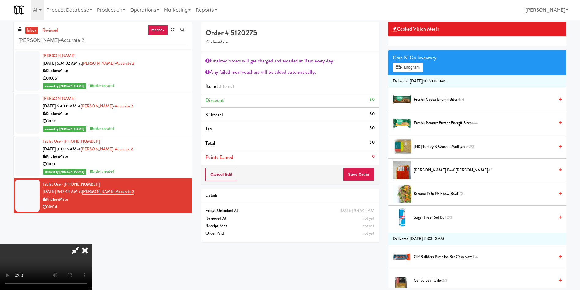
scroll to position [0, 0]
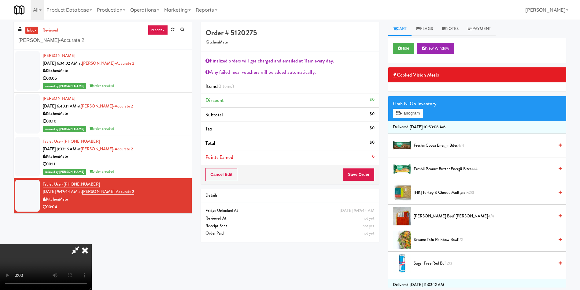
click at [433, 168] on span "Freshii Peanut Butter Energii Bites 4/4" at bounding box center [484, 169] width 140 height 8
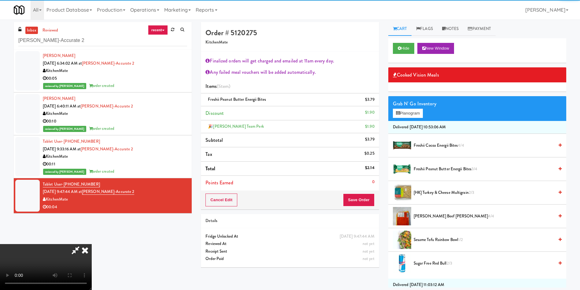
click at [361, 189] on li "Points Earned 0" at bounding box center [290, 183] width 178 height 14
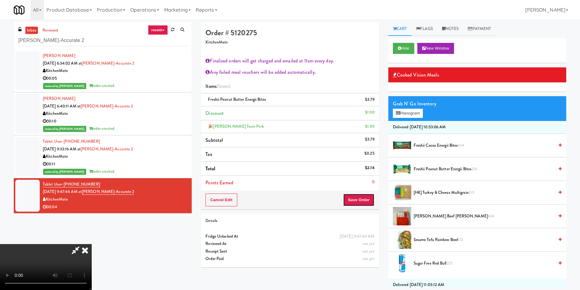
click at [353, 195] on button "Save Order" at bounding box center [358, 199] width 31 height 13
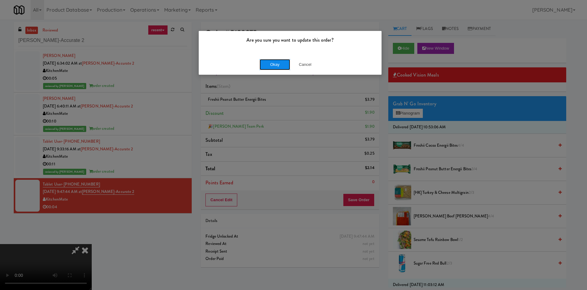
click at [270, 65] on button "Okay" at bounding box center [275, 64] width 31 height 11
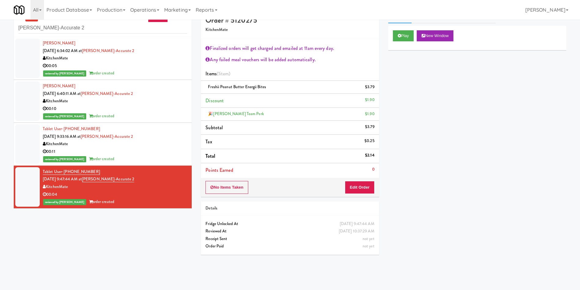
scroll to position [20, 0]
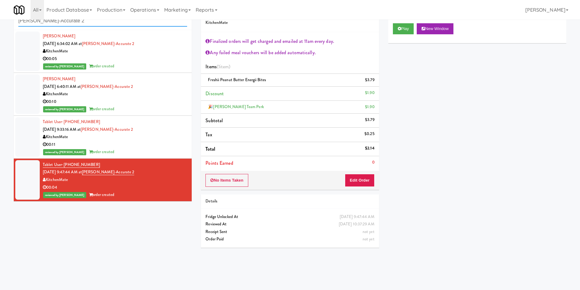
paste input "2775 - Cafeteria - Boston Scientific"
drag, startPoint x: 106, startPoint y: 24, endPoint x: 83, endPoint y: 26, distance: 23.6
click at [0, 25] on div "inbox reviewed recent all unclear take inventory issue suspicious failed recent…" at bounding box center [290, 127] width 580 height 250
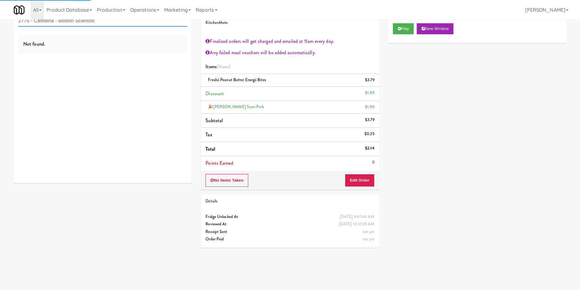
type input "2775 - Cafeteria - Boston Scientific"
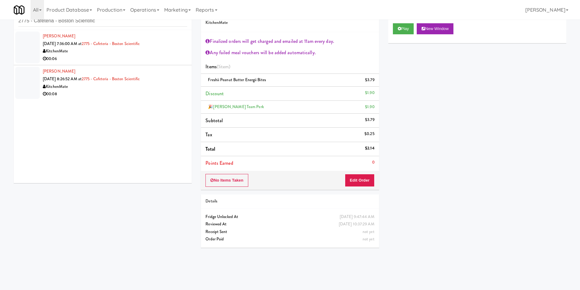
click at [33, 45] on div at bounding box center [27, 47] width 24 height 32
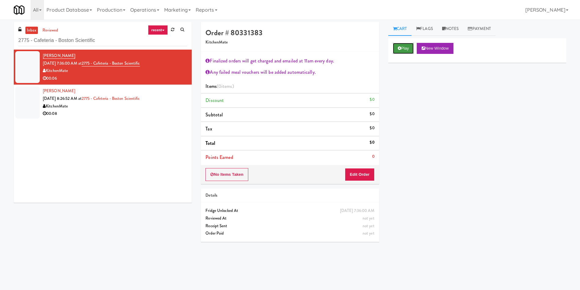
click at [402, 48] on button "Play" at bounding box center [403, 48] width 21 height 11
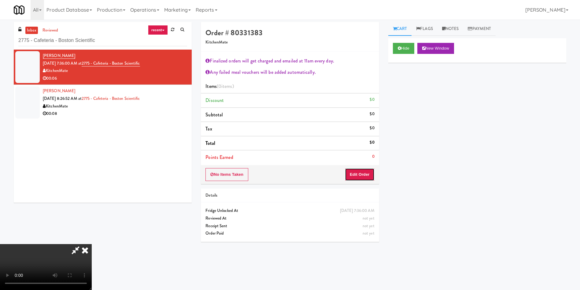
click at [350, 174] on button "Edit Order" at bounding box center [360, 174] width 30 height 13
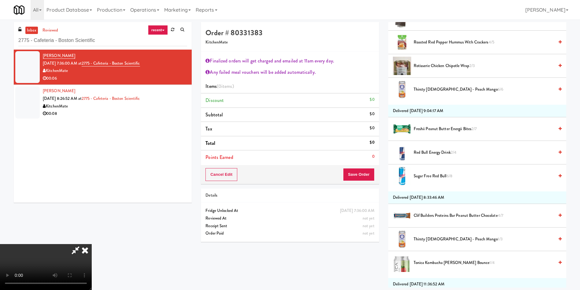
scroll to position [229, 0]
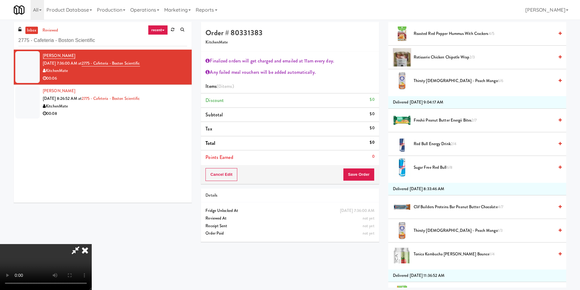
click at [442, 119] on span "Freshii Peanut Butter Energii Bites 2/7" at bounding box center [484, 120] width 140 height 8
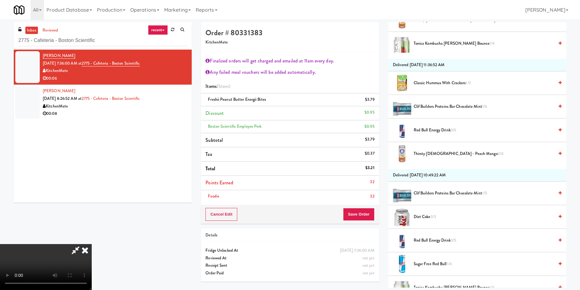
scroll to position [459, 0]
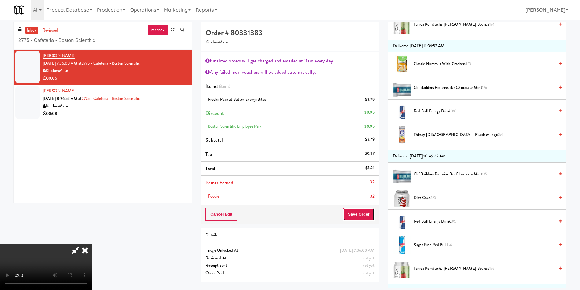
click at [372, 215] on button "Save Order" at bounding box center [358, 214] width 31 height 13
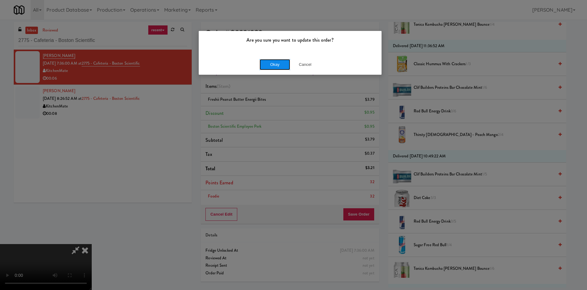
click at [281, 67] on button "Okay" at bounding box center [275, 64] width 31 height 11
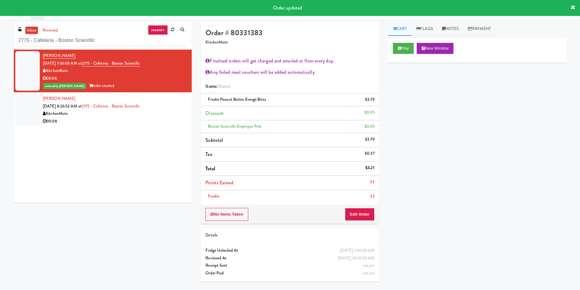
scroll to position [0, 0]
click at [34, 101] on div at bounding box center [27, 110] width 24 height 32
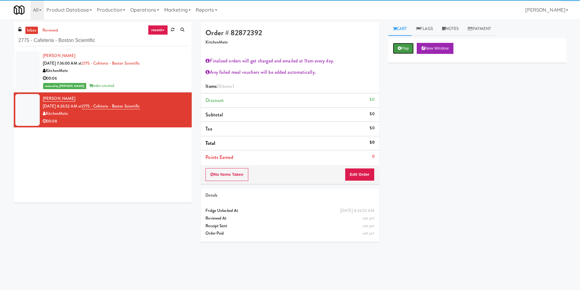
click at [413, 50] on button "Play" at bounding box center [403, 48] width 21 height 11
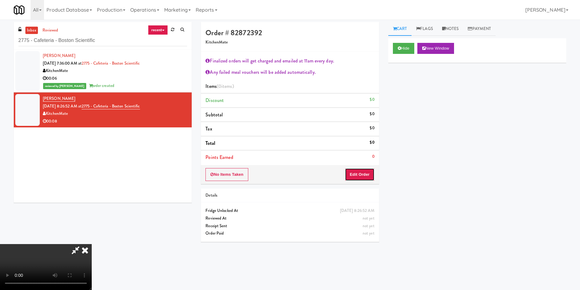
click at [356, 176] on button "Edit Order" at bounding box center [360, 174] width 30 height 13
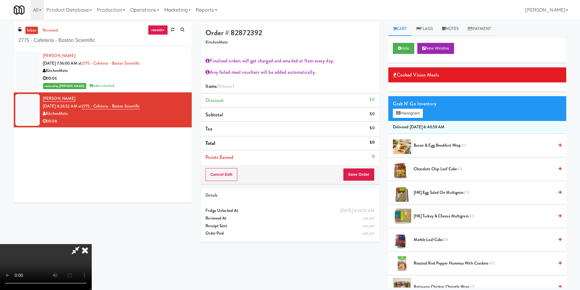
scroll to position [46, 0]
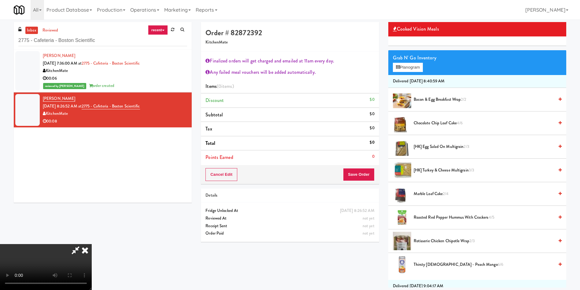
click at [92, 244] on video at bounding box center [46, 267] width 92 height 46
click at [453, 145] on span "[HK] Egg Salad on Multigrain 2/3" at bounding box center [484, 147] width 140 height 8
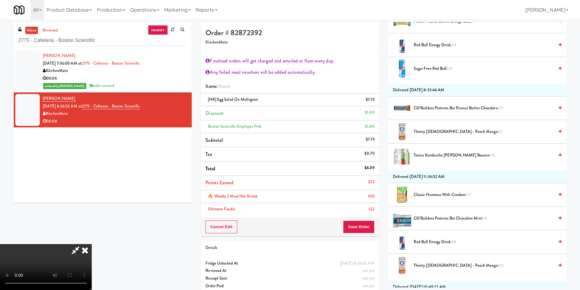
scroll to position [367, 0]
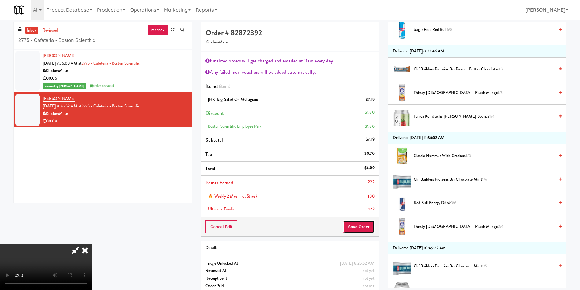
click at [360, 226] on button "Save Order" at bounding box center [358, 226] width 31 height 13
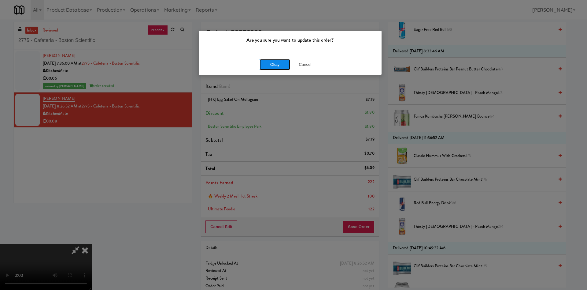
click at [274, 66] on button "Okay" at bounding box center [275, 64] width 31 height 11
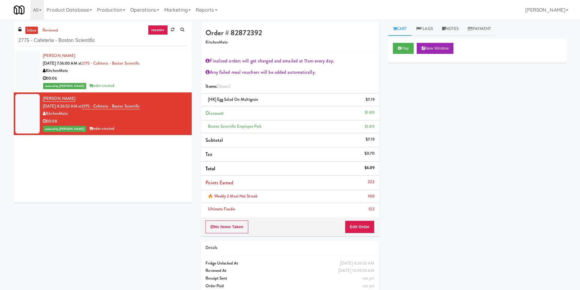
scroll to position [0, 0]
drag, startPoint x: 106, startPoint y: 40, endPoint x: 0, endPoint y: 40, distance: 105.8
click at [0, 40] on div "inbox reviewed recent all unclear take inventory issue suspicious failed recent…" at bounding box center [290, 160] width 580 height 276
paste input "IKEA Scarborough Town Center"
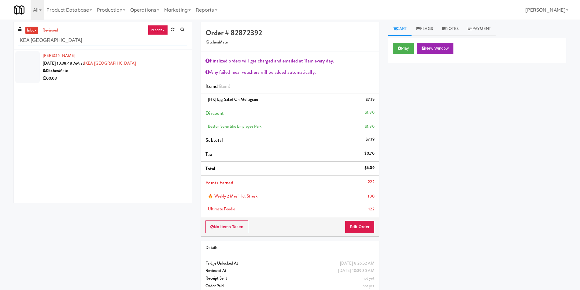
type input "IKEA Scarborough Town Center"
click at [23, 54] on div at bounding box center [27, 67] width 24 height 32
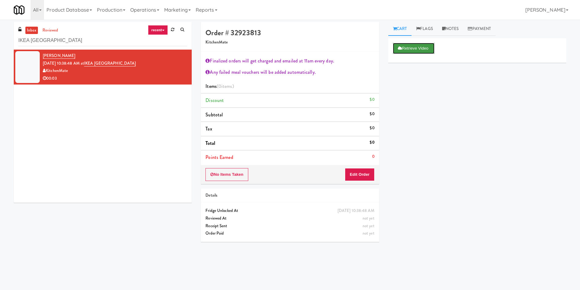
click at [416, 50] on button "Retrieve Video" at bounding box center [414, 48] width 42 height 11
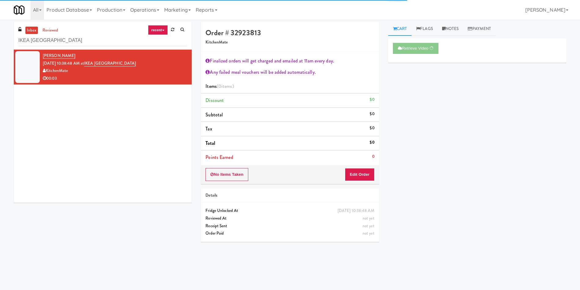
click at [143, 136] on div "Aayush Karnik Sep 23, 2025 10:38:48 AM at IKEA Scarborough Town Center KitchenM…" at bounding box center [103, 126] width 178 height 153
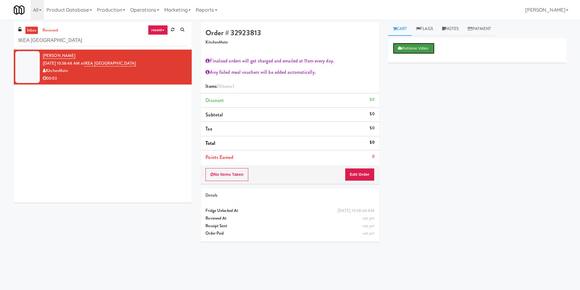
click at [410, 46] on button "Retrieve Video" at bounding box center [414, 48] width 42 height 11
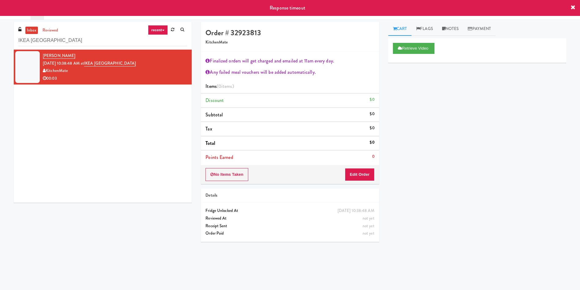
click at [61, 89] on div "Aayush Karnik Sep 23, 2025 10:38:48 AM at IKEA Scarborough Town Center KitchenM…" at bounding box center [103, 126] width 178 height 153
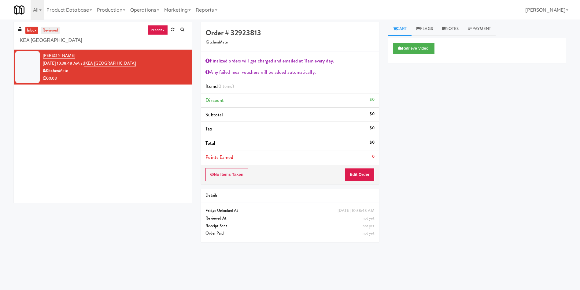
click at [49, 27] on link "reviewed" at bounding box center [50, 31] width 19 height 8
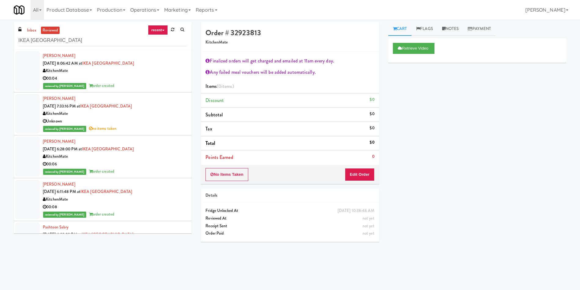
click at [29, 26] on div "inbox reviewed recent all unclear take inventory issue suspicious failed recent…" at bounding box center [103, 36] width 178 height 28
click at [30, 36] on div "inbox reviewed recent all unclear take inventory issue suspicious failed recent…" at bounding box center [103, 36] width 178 height 28
click at [31, 32] on link "inbox" at bounding box center [31, 31] width 13 height 8
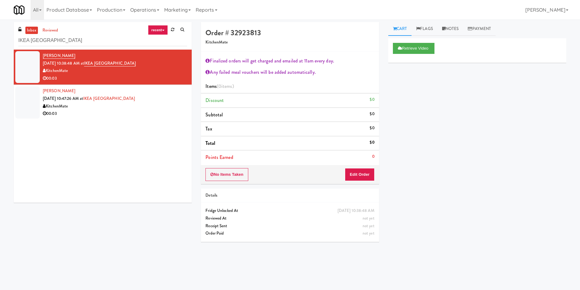
click at [27, 141] on div "Aayush Karnik Sep 23, 2025 10:38:48 AM at IKEA Scarborough Town Center KitchenM…" at bounding box center [103, 126] width 178 height 153
click at [20, 99] on div at bounding box center [27, 102] width 24 height 32
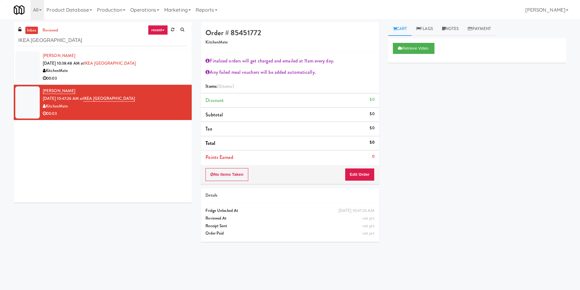
click at [22, 77] on div at bounding box center [27, 67] width 24 height 32
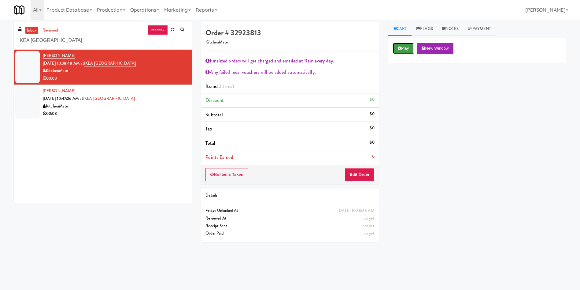
click at [410, 48] on button "Play" at bounding box center [403, 48] width 21 height 11
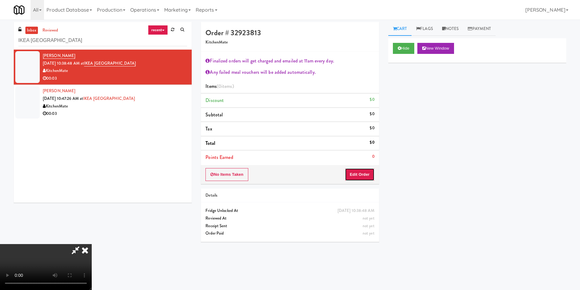
click at [364, 173] on button "Edit Order" at bounding box center [360, 174] width 30 height 13
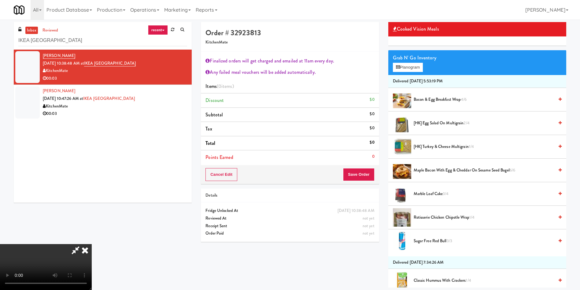
scroll to position [114, 0]
click at [92, 244] on video at bounding box center [46, 267] width 92 height 46
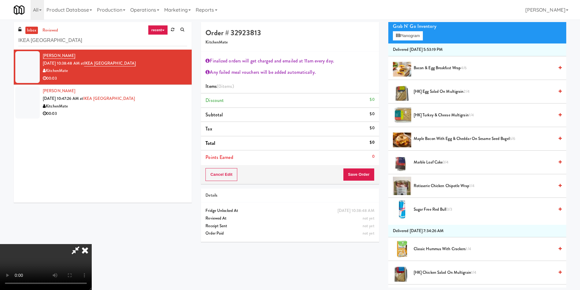
scroll to position [92, 0]
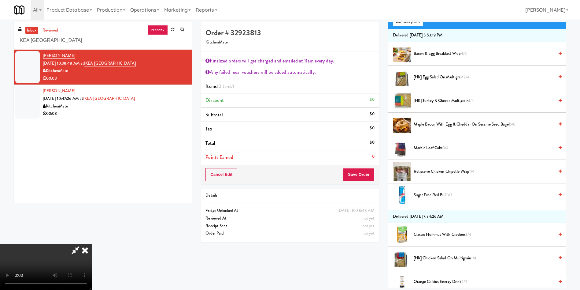
click at [427, 171] on span "Rotisserie Chicken Chipotle Wrap 1/4" at bounding box center [484, 172] width 140 height 8
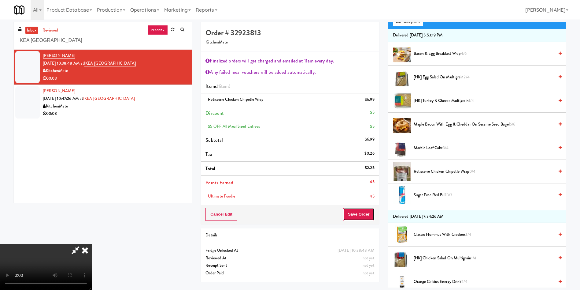
click at [372, 215] on button "Save Order" at bounding box center [358, 214] width 31 height 13
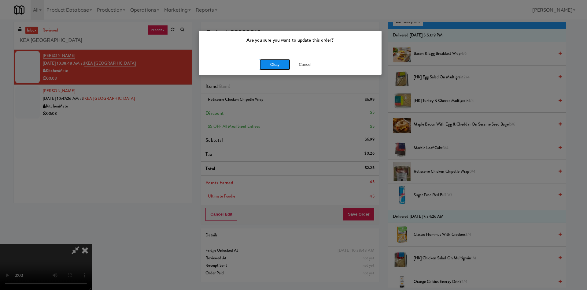
click at [272, 62] on button "Okay" at bounding box center [275, 64] width 31 height 11
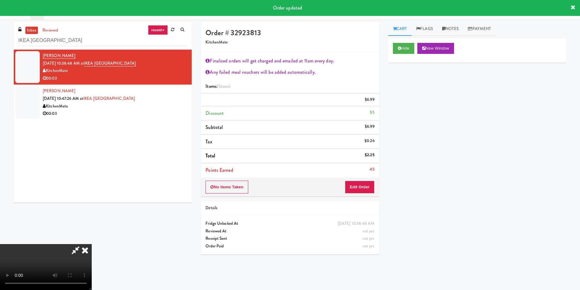
scroll to position [0, 0]
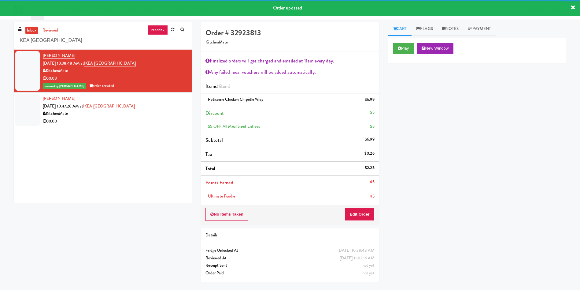
click at [30, 94] on div at bounding box center [27, 110] width 24 height 32
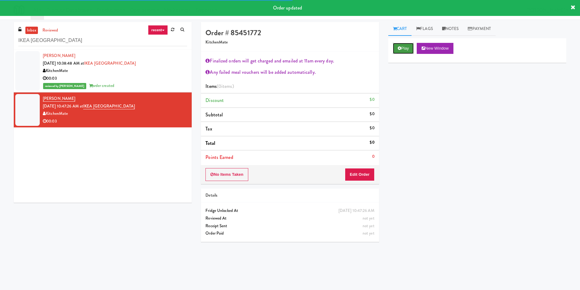
click at [406, 46] on button "Play" at bounding box center [403, 48] width 21 height 11
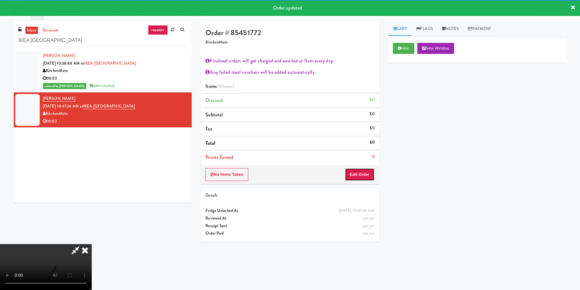
click at [372, 176] on button "Edit Order" at bounding box center [360, 174] width 30 height 13
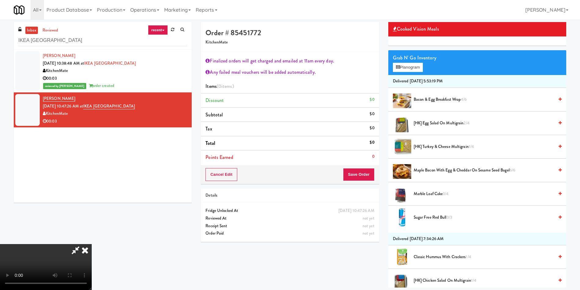
scroll to position [114, 0]
click at [92, 244] on video at bounding box center [46, 267] width 92 height 46
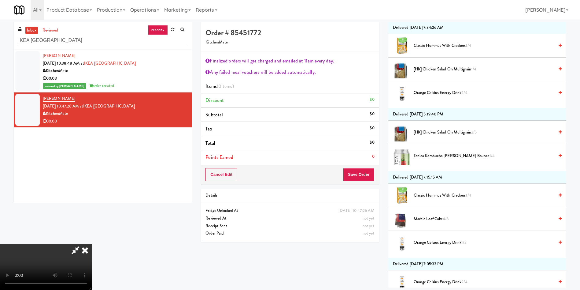
scroll to position [321, 0]
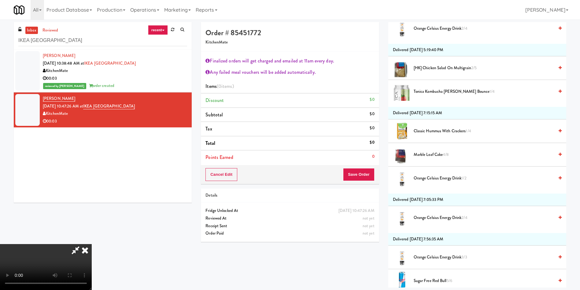
click at [438, 29] on span "Orange Celsius Energy Drink 2/4" at bounding box center [484, 29] width 140 height 8
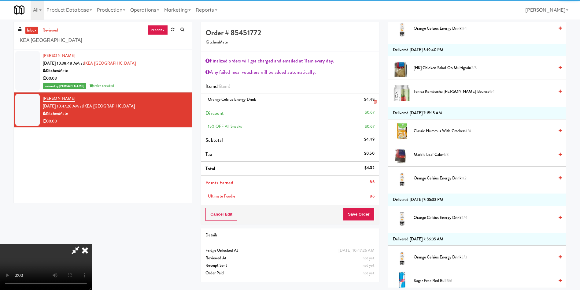
click at [373, 100] on link at bounding box center [374, 102] width 6 height 8
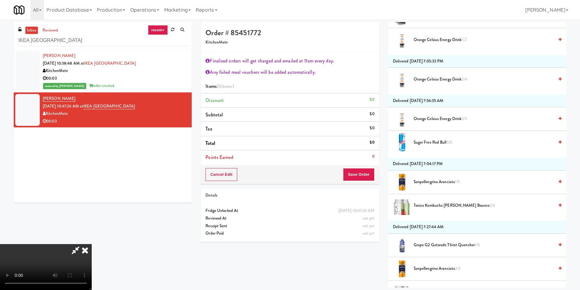
scroll to position [459, 0]
click at [427, 121] on span "Orange Celsius Energy Drink 3/3" at bounding box center [484, 120] width 140 height 8
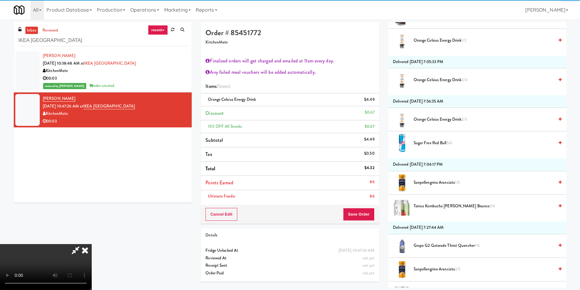
click at [359, 190] on li "Ultimate Foodie 86" at bounding box center [290, 196] width 178 height 13
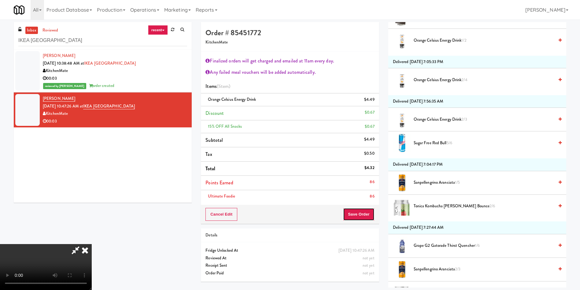
click at [361, 209] on button "Save Order" at bounding box center [358, 214] width 31 height 13
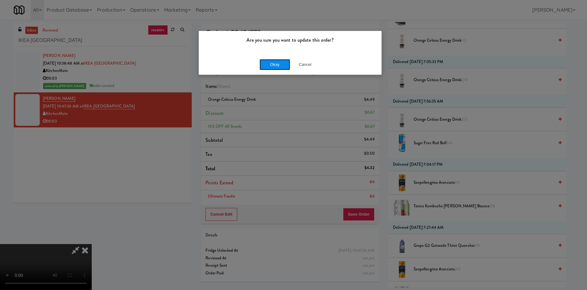
click at [284, 65] on button "Okay" at bounding box center [275, 64] width 31 height 11
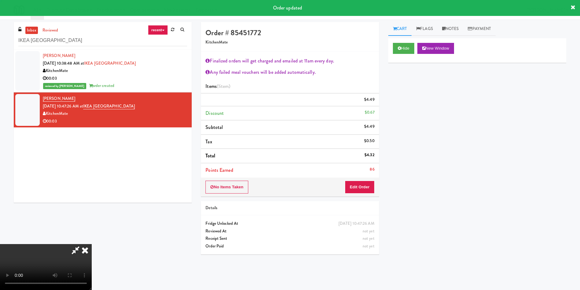
scroll to position [0, 0]
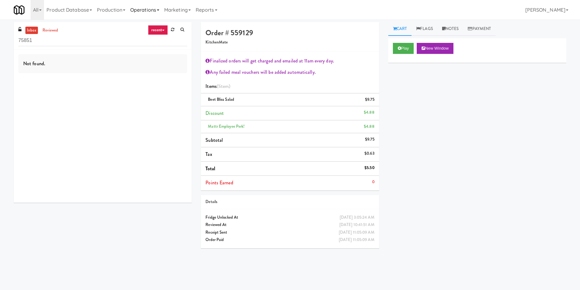
click at [139, 13] on link "Operations" at bounding box center [145, 10] width 34 height 20
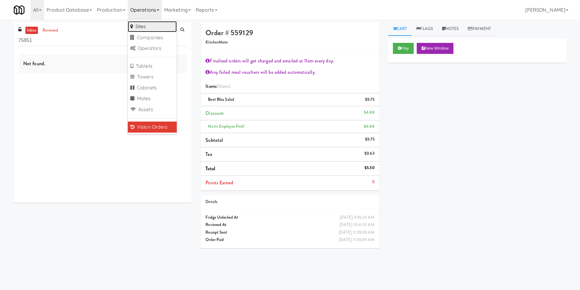
click at [152, 27] on link "Sites" at bounding box center [152, 26] width 49 height 11
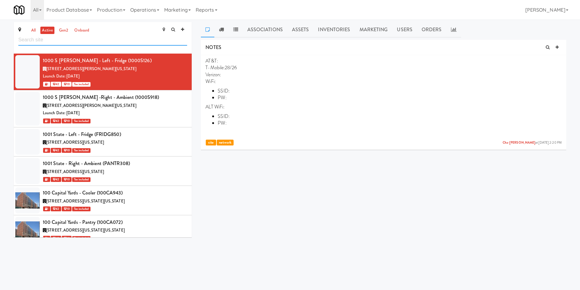
click at [94, 39] on input "text" at bounding box center [102, 39] width 169 height 11
paste input "AbbVie -"
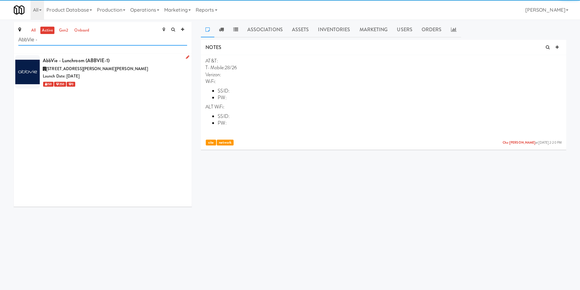
type input "AbbVie -"
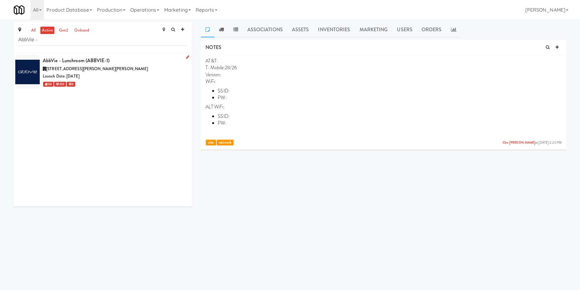
click at [148, 76] on div "Launch Date: [DATE]" at bounding box center [115, 76] width 144 height 8
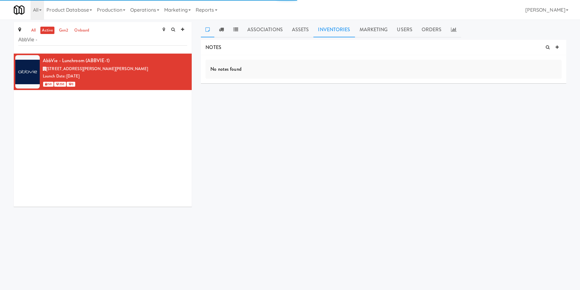
click at [347, 31] on link "Inventories" at bounding box center [333, 29] width 41 height 15
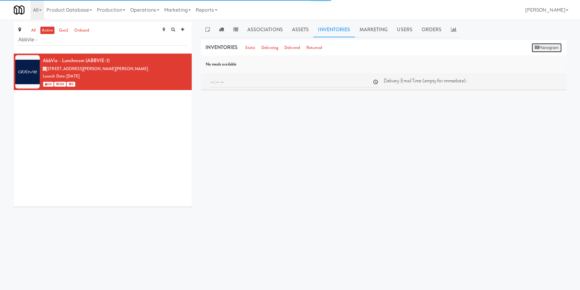
click at [542, 49] on button "Planogram" at bounding box center [547, 47] width 30 height 9
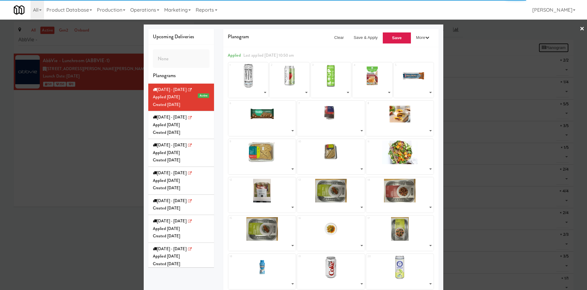
select select "number:211749"
select select "number:268381"
select select "number:228313"
select select "number:283386"
select select "number:279245"
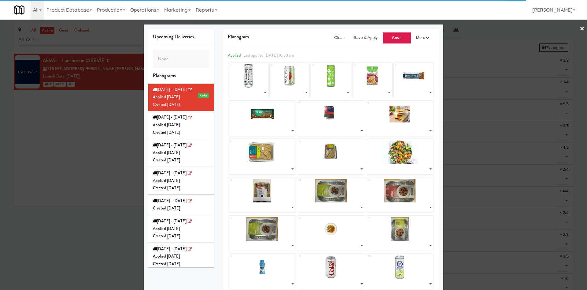
select select "number:287740"
select select "number:287871"
select select "number:287568"
select select "number:287808"
select select "number:287672"
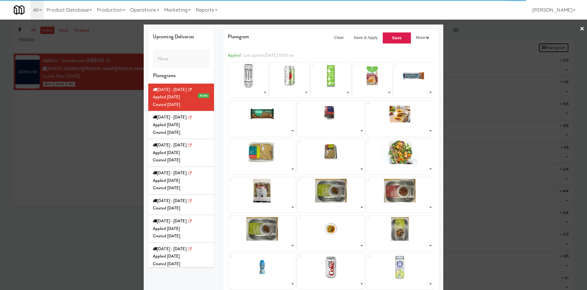
select select "number:287611"
select select "number:287517"
select select "number:286135"
select select "number:285944"
select select "number:286135"
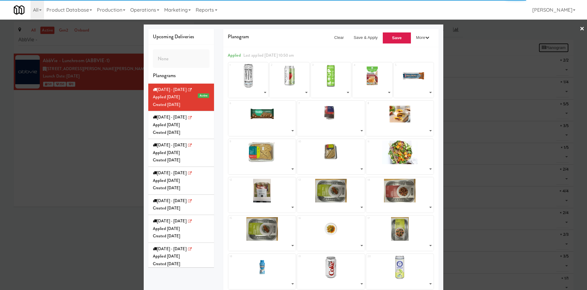
select select "number:286008"
select select "number:286072"
select select "number:283452"
select select "number:283001"
select select "number:283055"
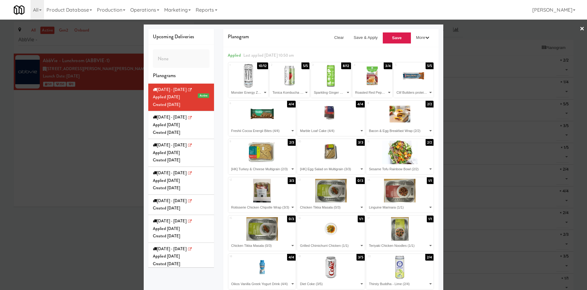
click at [80, 125] on div at bounding box center [293, 145] width 587 height 290
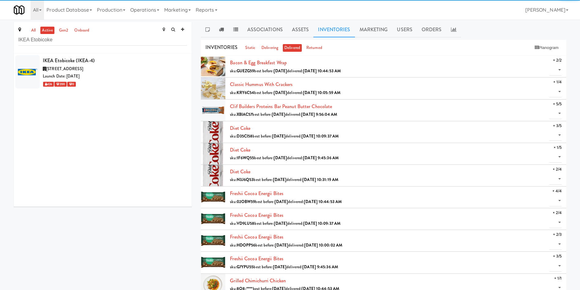
click at [133, 80] on div "426 200 0" at bounding box center [115, 84] width 144 height 8
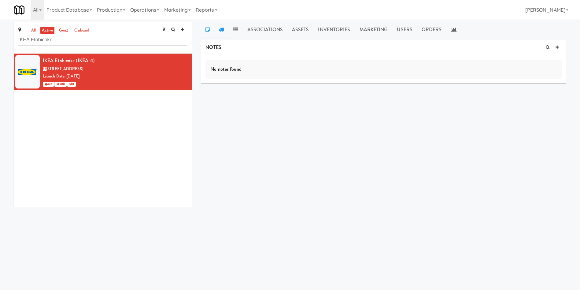
click at [222, 30] on icon at bounding box center [221, 29] width 5 height 5
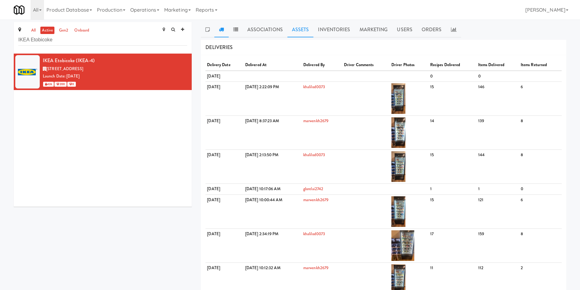
click at [301, 31] on link "Assets" at bounding box center [300, 29] width 26 height 15
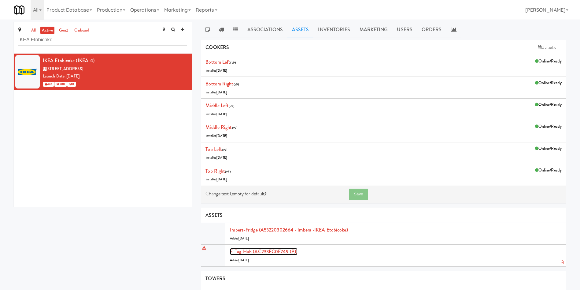
click at [255, 250] on link "E-tag-hub (AC233FC0E749 (P))" at bounding box center [264, 251] width 68 height 7
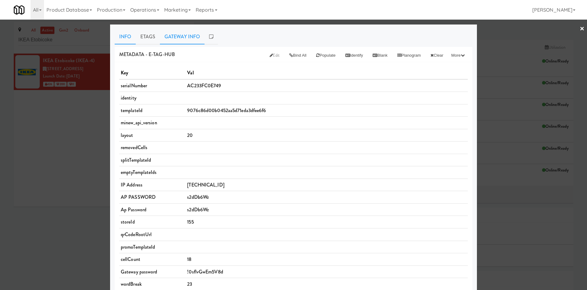
click at [183, 42] on link "Gateway Info" at bounding box center [182, 36] width 45 height 15
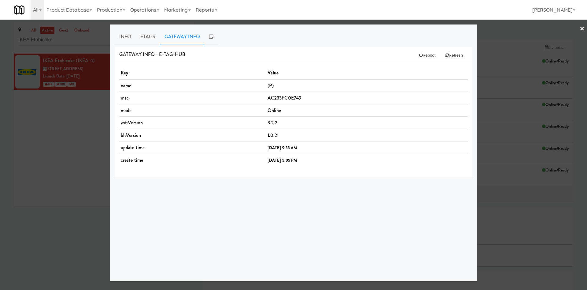
click at [390, 214] on div "METADATA - e-tag-hub Edit Bind All Populate Identify Blank Planogram Clear More…" at bounding box center [294, 161] width 358 height 229
click at [427, 59] on button "Reboot" at bounding box center [427, 55] width 26 height 11
click at [452, 57] on button "Refresh" at bounding box center [454, 55] width 27 height 11
click at [152, 39] on link "Etags" at bounding box center [148, 36] width 24 height 15
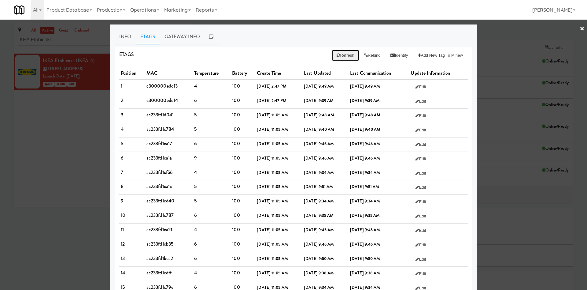
click at [340, 51] on button "Refresh" at bounding box center [345, 55] width 27 height 11
click at [61, 116] on div at bounding box center [293, 145] width 587 height 290
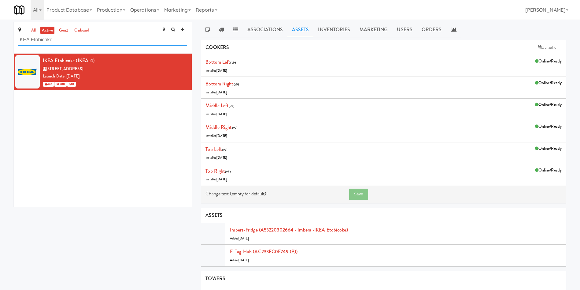
drag, startPoint x: 69, startPoint y: 37, endPoint x: 0, endPoint y: 39, distance: 69.4
click at [0, 39] on div "all active gen2 onboard IKEA Etobicoke IKEA Etobicoke (IKEA-4) 1475 The Queensw…" at bounding box center [290, 226] width 580 height 408
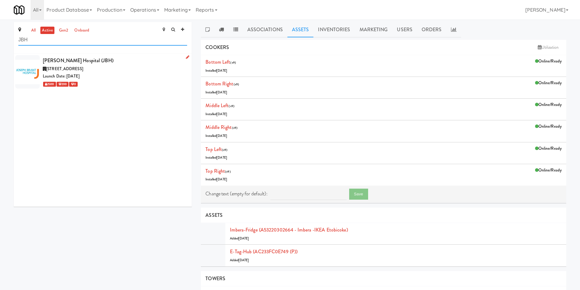
type input "JBH"
click at [146, 61] on div "Joseph Brant Hospital (JBH)" at bounding box center [115, 60] width 144 height 9
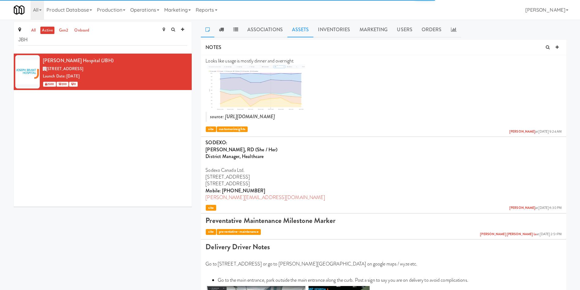
click at [301, 25] on link "Assets" at bounding box center [300, 29] width 26 height 15
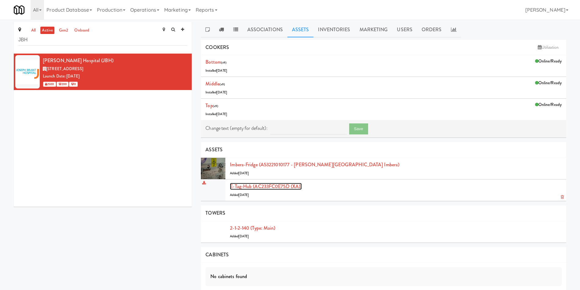
click at [278, 188] on link "E-tag-hub (AC233FC0E75D (XA))" at bounding box center [266, 186] width 72 height 7
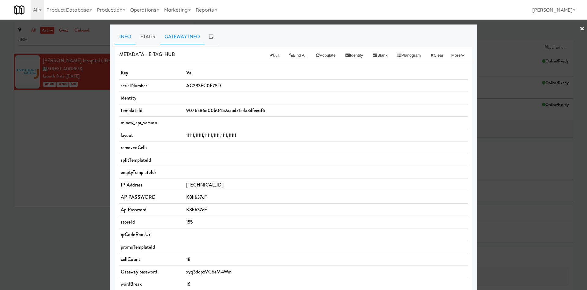
click at [188, 39] on link "Gateway Info" at bounding box center [182, 36] width 45 height 15
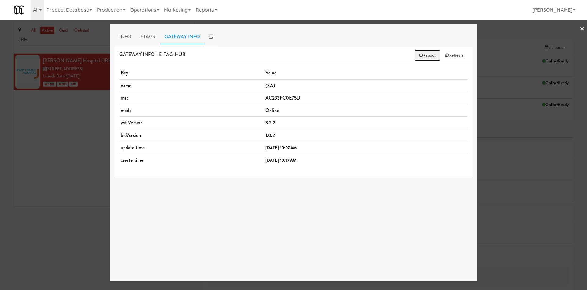
click at [419, 53] on button "Reboot" at bounding box center [427, 55] width 26 height 11
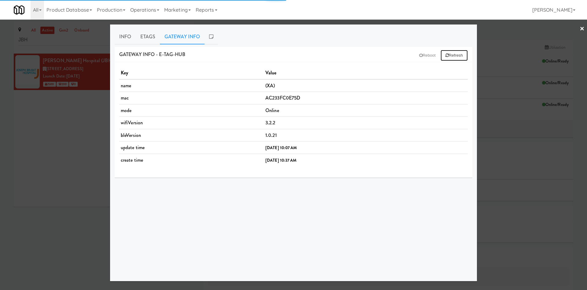
drag, startPoint x: 454, startPoint y: 53, endPoint x: 361, endPoint y: 177, distance: 154.9
click at [361, 177] on div "Gateway Info - e-tag-hub Reboot Refresh Key Value name (XA) mac AC233FC0E75D mo…" at bounding box center [294, 112] width 358 height 131
click at [456, 55] on button "Refresh" at bounding box center [454, 55] width 27 height 11
click at [152, 38] on link "Etags" at bounding box center [148, 36] width 24 height 15
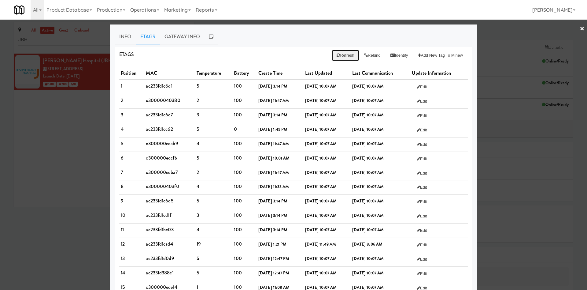
click at [345, 54] on button "Refresh" at bounding box center [345, 55] width 27 height 11
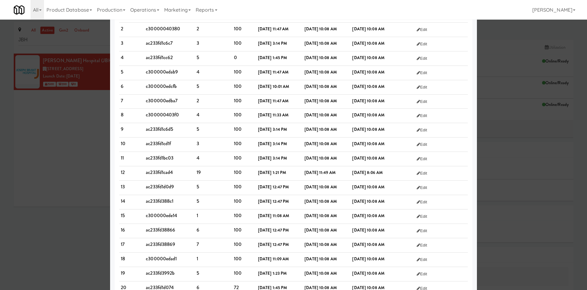
scroll to position [71, 0]
drag, startPoint x: 407, startPoint y: 174, endPoint x: 116, endPoint y: 179, distance: 290.8
click at [119, 179] on tr "12 ac233fd1cad4 19 100 Feb 28, 2022, 1:21 PM Feb 28, 2024, 11:49 AM Feb 28, 202…" at bounding box center [293, 174] width 349 height 14
click at [93, 150] on div at bounding box center [293, 145] width 587 height 290
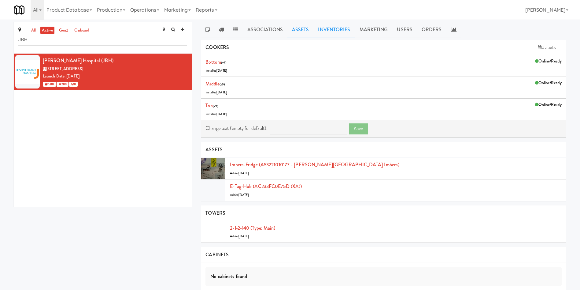
click at [338, 31] on link "Inventories" at bounding box center [333, 29] width 41 height 15
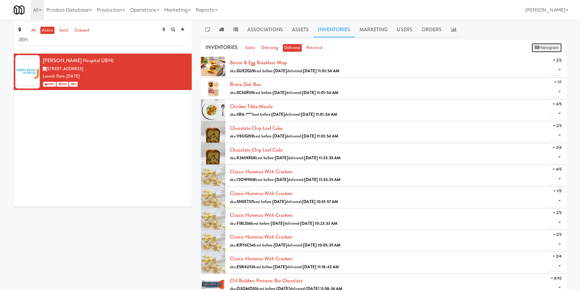
click at [554, 51] on button "Planogram" at bounding box center [547, 47] width 30 height 9
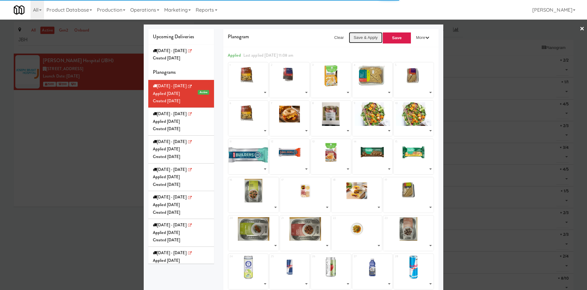
click at [349, 35] on button "Save & Apply" at bounding box center [366, 37] width 34 height 11
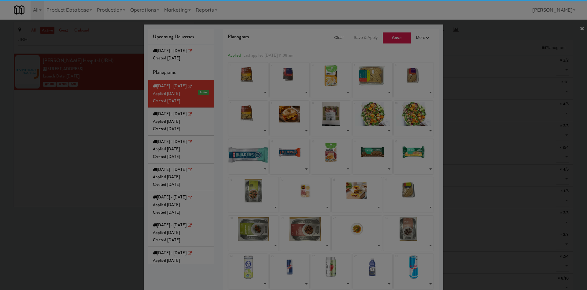
select select "number:288008"
select select "number:288024"
select select "number:285750"
select select "number:287947"
select select "number:283546"
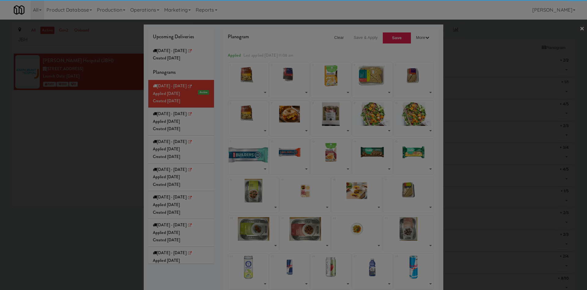
select select "number:288008"
select select "number:287630"
select select "number:287545"
select select "number:287659"
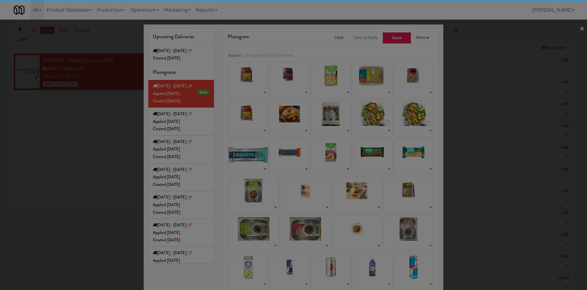
select select "number:285634"
select select "number:247791"
select select "number:287771"
select select "number:287894"
select select "number:287984"
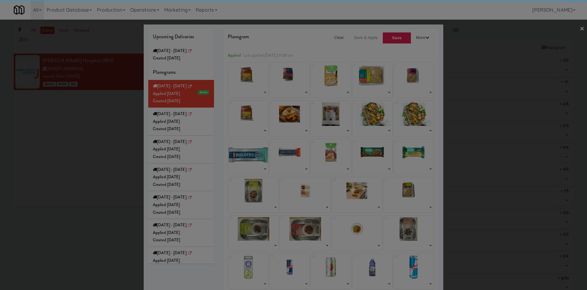
select select "number:286104"
select select "number:287652"
select select "number:287591"
select select "number:288030"
select select "number:286166"
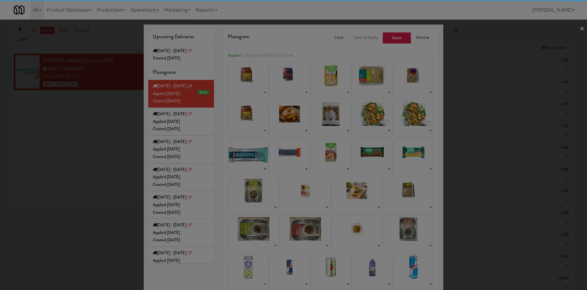
select select "number:285976"
select select "number:286040"
select select "number:286213"
select select "number:277108"
select select "number:273748"
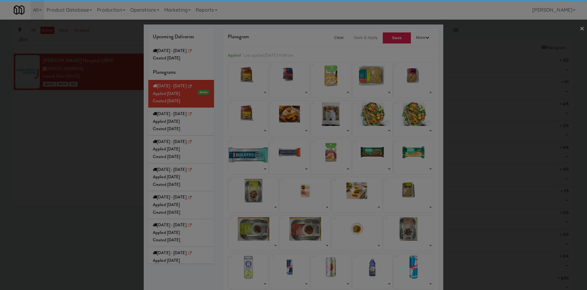
select select "number:283597"
select select "number:285614"
select select "number:287384"
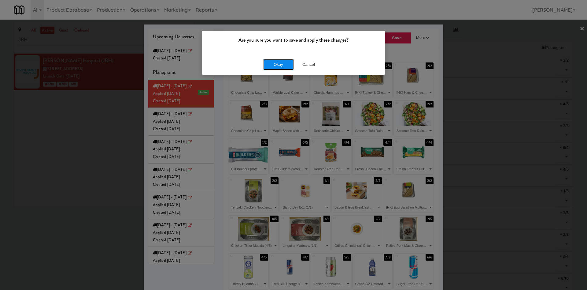
click at [276, 61] on button "Okay" at bounding box center [278, 64] width 31 height 11
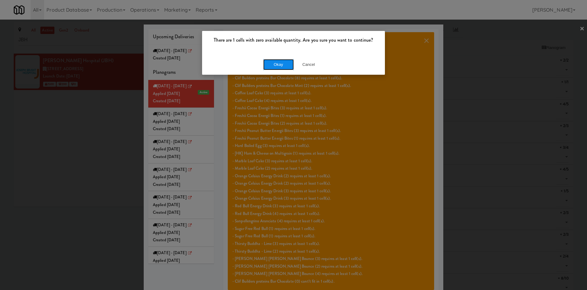
click at [279, 65] on button "Okay" at bounding box center [278, 64] width 31 height 11
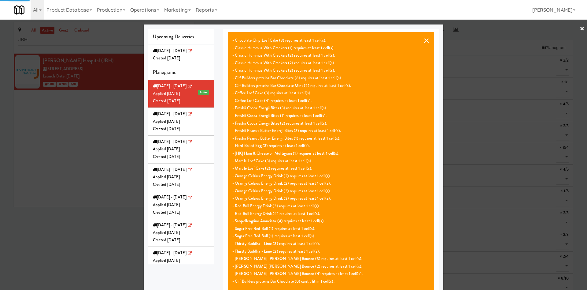
click at [423, 40] on button "×" at bounding box center [426, 40] width 6 height 7
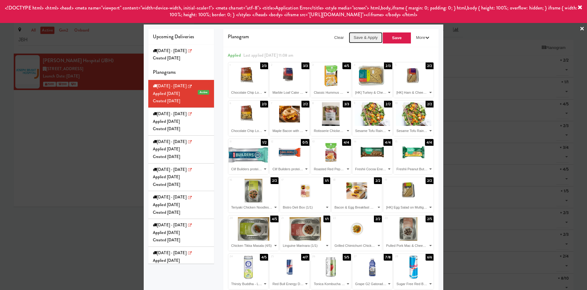
click at [356, 38] on button "Save & Apply" at bounding box center [366, 37] width 34 height 11
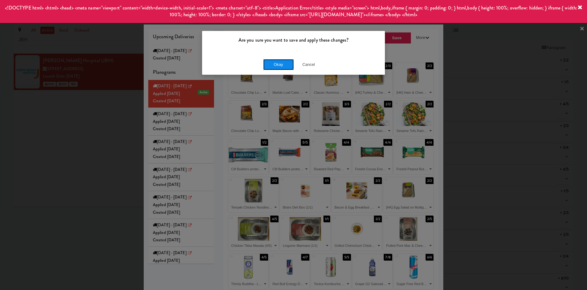
click at [281, 65] on button "Okay" at bounding box center [278, 64] width 31 height 11
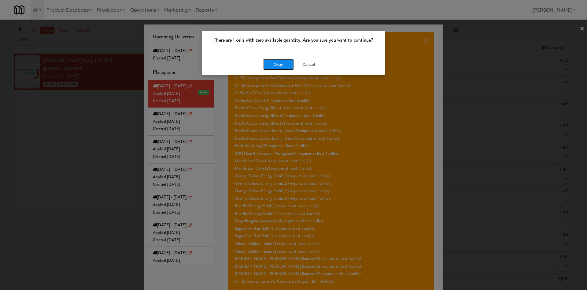
click at [279, 62] on button "Okay" at bounding box center [278, 64] width 31 height 11
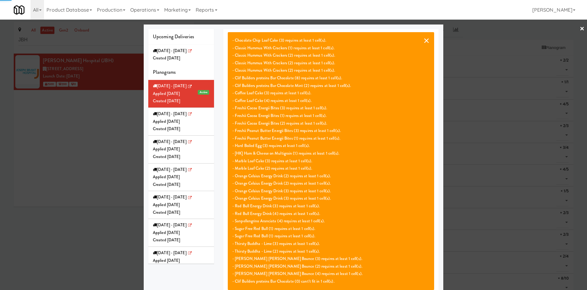
click at [423, 40] on button "×" at bounding box center [426, 40] width 6 height 7
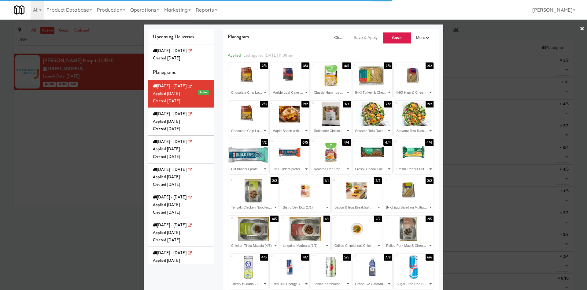
click at [312, 59] on div "Applied Last applied Monday 11:08 am" at bounding box center [331, 56] width 206 height 8
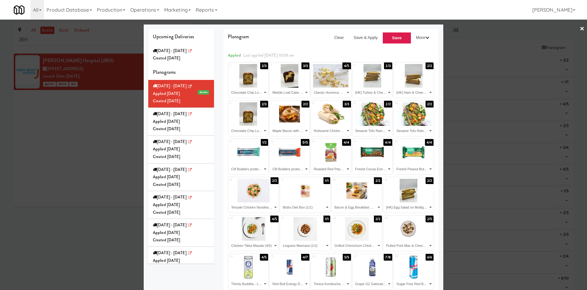
click at [59, 147] on div at bounding box center [293, 145] width 587 height 290
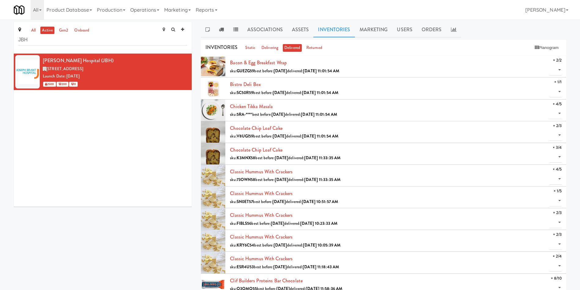
click at [152, 121] on div "Joseph Brant Hospital (JBH) 1245 Lakeshore Rd., Burlington ON Launch Date: Feb …" at bounding box center [103, 130] width 178 height 153
click at [25, 204] on div "Joseph Brant Hospital (JBH) 1245 Lakeshore Rd., Burlington ON Launch Date: Feb …" at bounding box center [103, 130] width 178 height 153
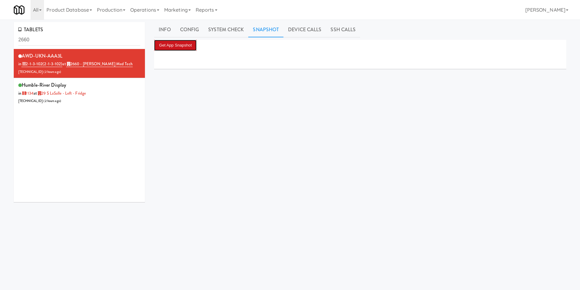
click at [188, 41] on button "Get App Snapshot" at bounding box center [175, 45] width 43 height 11
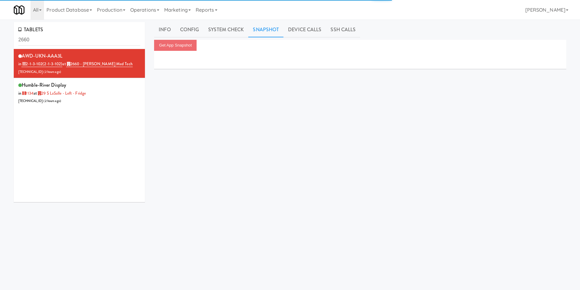
click at [80, 158] on div "AWD-UKN-AAA3L in 2-1-3-102 (2-1-3-102) at 2660 - [PERSON_NAME] Med Tech [TECHNI…" at bounding box center [79, 125] width 131 height 153
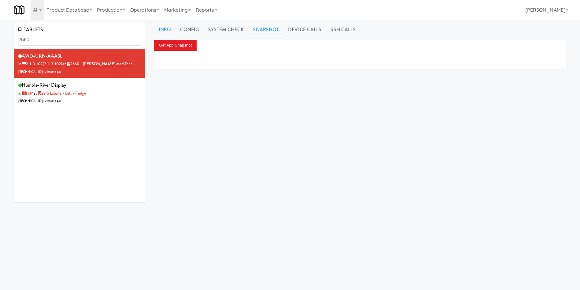
click at [167, 28] on link "Info" at bounding box center [164, 29] width 21 height 15
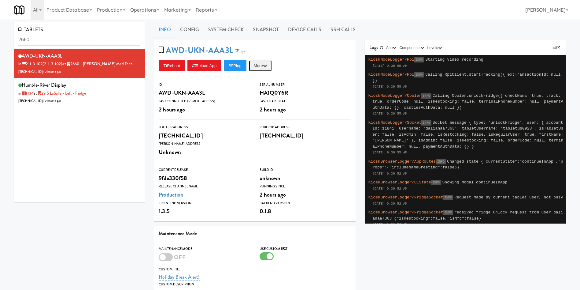
click at [267, 64] on icon "button" at bounding box center [265, 66] width 4 height 4
drag, startPoint x: 263, startPoint y: 90, endPoint x: 332, endPoint y: 31, distance: 90.4
click at [263, 90] on link "Restart Server" at bounding box center [247, 88] width 56 height 11
click at [259, 67] on button "More" at bounding box center [260, 65] width 23 height 11
drag, startPoint x: 262, startPoint y: 80, endPoint x: 264, endPoint y: 101, distance: 20.6
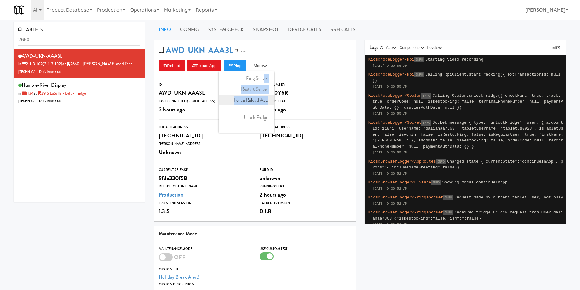
click at [264, 101] on ul "Ping Server Restart Server Force Reload App Unlock Fridge Turn ON Maintenance E…" at bounding box center [247, 101] width 56 height 61
drag, startPoint x: 266, startPoint y: 65, endPoint x: 263, endPoint y: 80, distance: 14.9
click at [266, 66] on button "More" at bounding box center [260, 65] width 23 height 11
click at [261, 85] on link "Restart Server" at bounding box center [247, 88] width 56 height 11
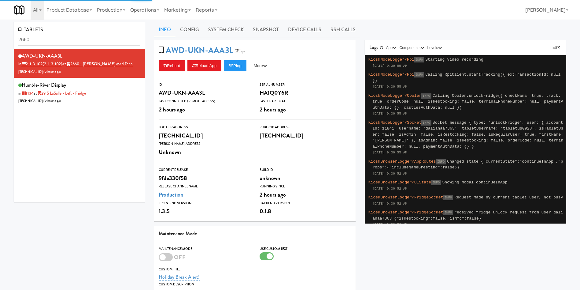
click at [301, 57] on div "AWD-UKN-AAA3L Esper Reboot Reload App Ping More Ping Server Restart Server Forc…" at bounding box center [254, 58] width 201 height 37
click at [265, 30] on link "Snapshot" at bounding box center [265, 29] width 35 height 15
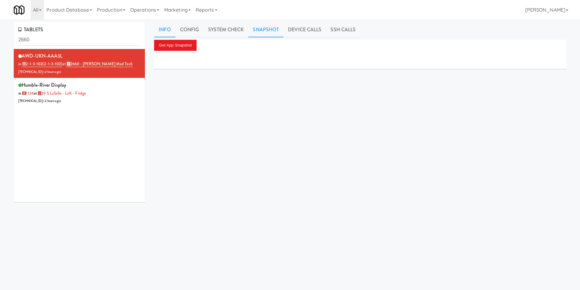
click at [164, 26] on link "Info" at bounding box center [164, 29] width 21 height 15
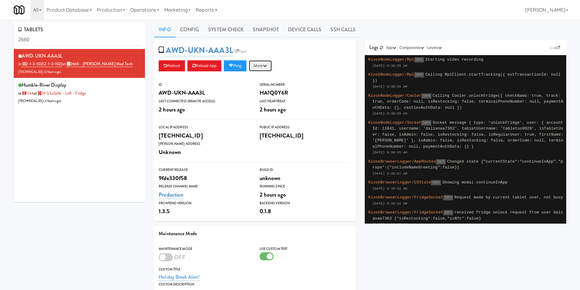
click at [268, 69] on button "More" at bounding box center [260, 65] width 23 height 11
click at [268, 35] on link "Snapshot" at bounding box center [265, 29] width 35 height 15
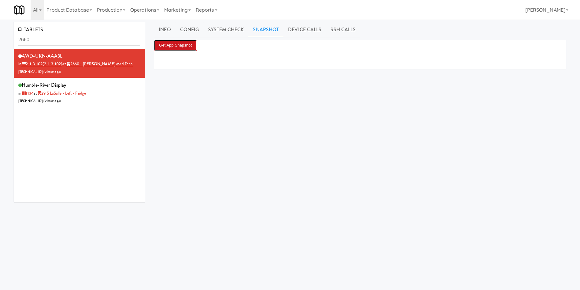
click at [187, 45] on button "Get App Snapshot" at bounding box center [175, 45] width 43 height 11
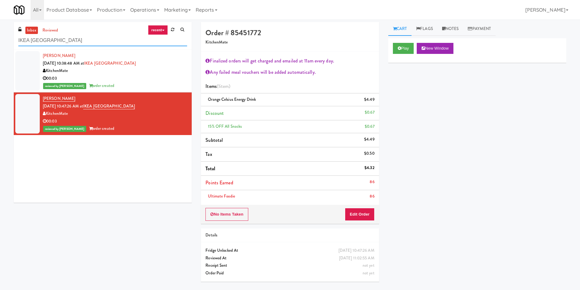
drag, startPoint x: 102, startPoint y: 44, endPoint x: 0, endPoint y: 59, distance: 102.9
click at [0, 59] on div "inbox reviewed recent all unclear take inventory issue suspicious failed recent…" at bounding box center [290, 154] width 580 height 264
paste input "North York Store"
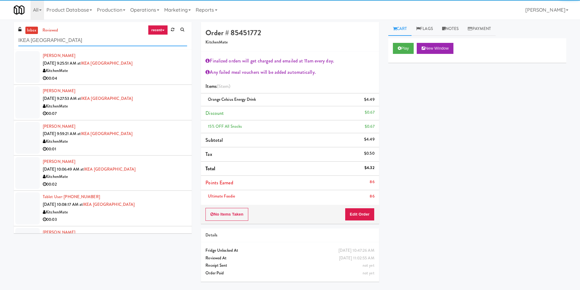
type input "IKEA North York Store"
drag, startPoint x: 28, startPoint y: 75, endPoint x: 43, endPoint y: 72, distance: 14.2
click at [29, 75] on div at bounding box center [27, 67] width 24 height 32
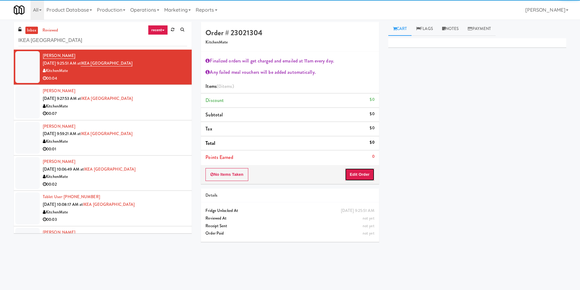
click at [368, 169] on button "Edit Order" at bounding box center [360, 174] width 30 height 13
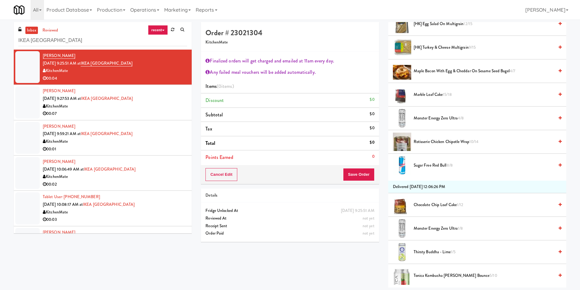
scroll to position [183, 0]
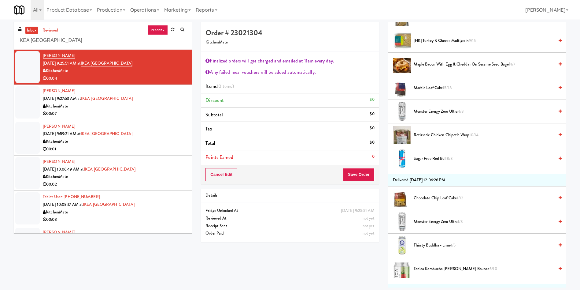
click at [444, 197] on span "Chocolate Chip Loaf Cake 1/12" at bounding box center [484, 198] width 140 height 8
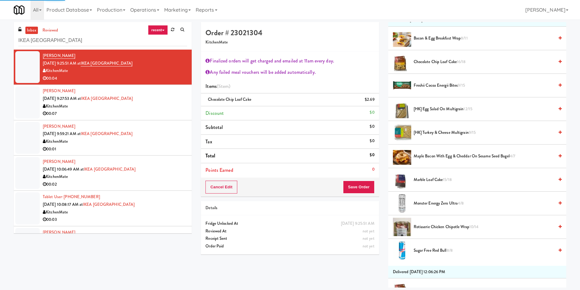
scroll to position [46, 0]
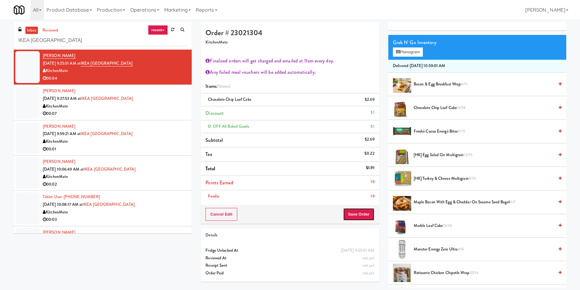
click at [360, 217] on button "Save Order" at bounding box center [358, 214] width 31 height 13
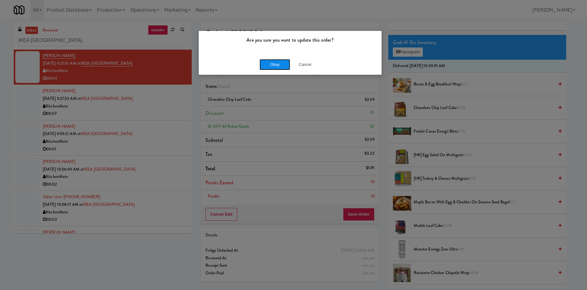
click at [275, 63] on button "Okay" at bounding box center [275, 64] width 31 height 11
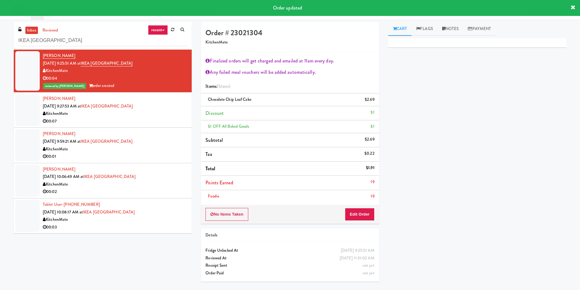
scroll to position [0, 0]
click at [25, 122] on div at bounding box center [27, 110] width 24 height 32
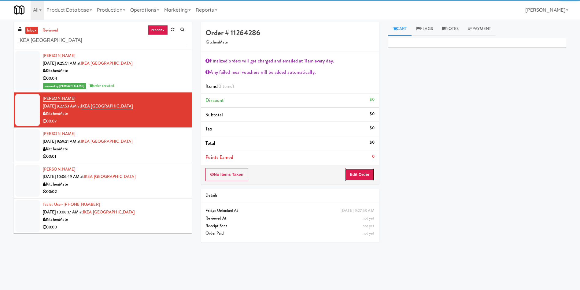
click at [367, 169] on button "Edit Order" at bounding box center [360, 174] width 30 height 13
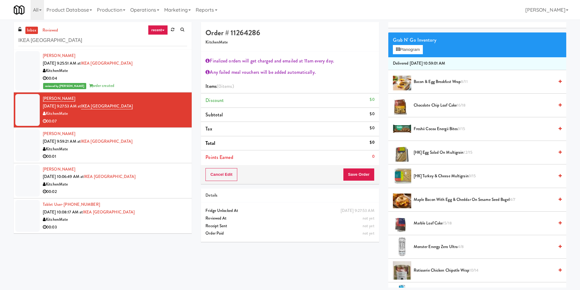
scroll to position [92, 0]
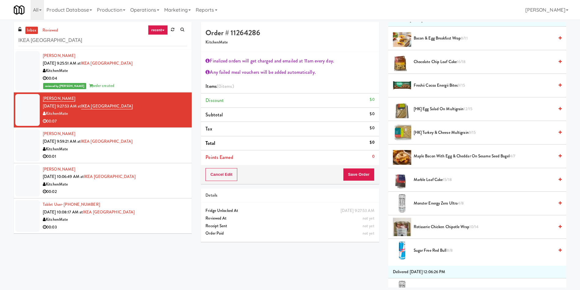
click at [432, 107] on span "[HK] Egg Salad on Multigrain 12/15" at bounding box center [484, 109] width 140 height 8
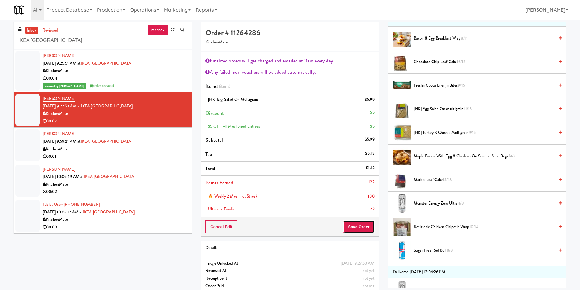
click at [351, 225] on button "Save Order" at bounding box center [358, 226] width 31 height 13
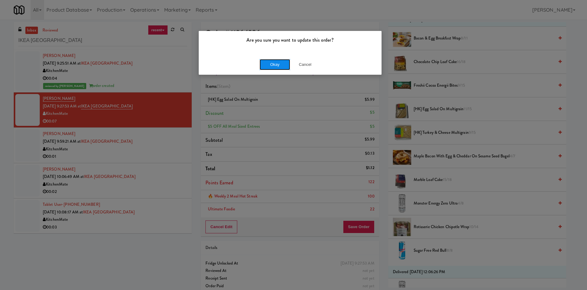
click at [284, 64] on button "Okay" at bounding box center [275, 64] width 31 height 11
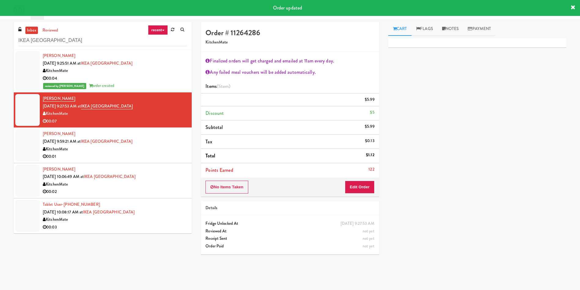
scroll to position [0, 0]
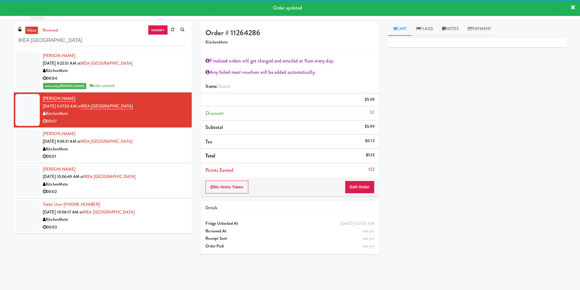
click at [34, 146] on div at bounding box center [27, 145] width 24 height 32
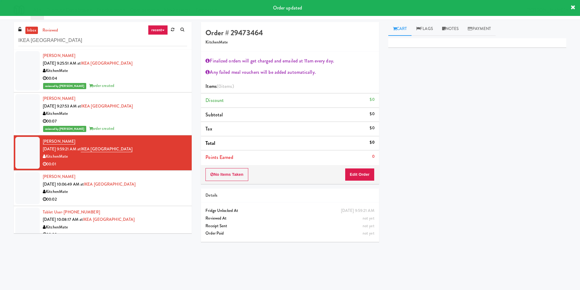
scroll to position [46, 0]
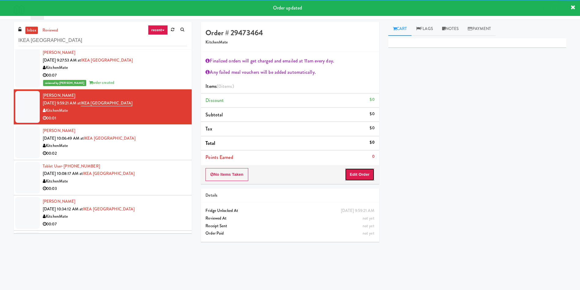
click at [368, 172] on button "Edit Order" at bounding box center [360, 174] width 30 height 13
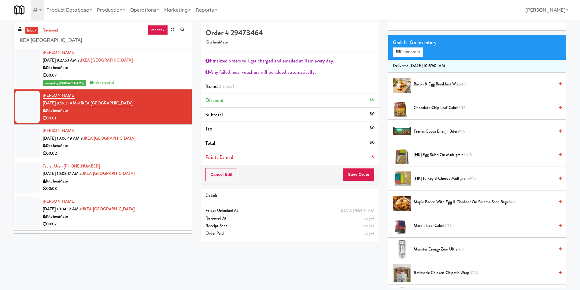
click at [441, 150] on li "[HK] Egg Salad on Multigrain 11/15" at bounding box center [477, 155] width 178 height 24
click at [353, 176] on button "Save Order" at bounding box center [358, 174] width 31 height 13
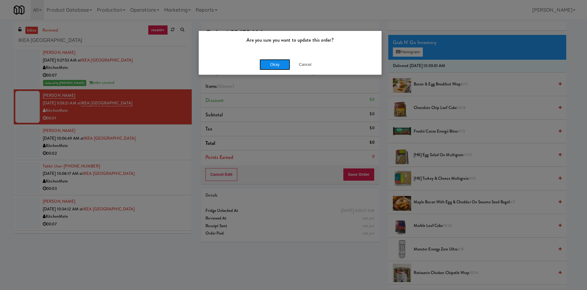
click at [281, 63] on button "Okay" at bounding box center [275, 64] width 31 height 11
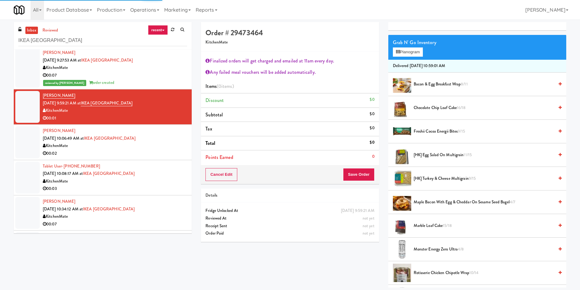
scroll to position [0, 0]
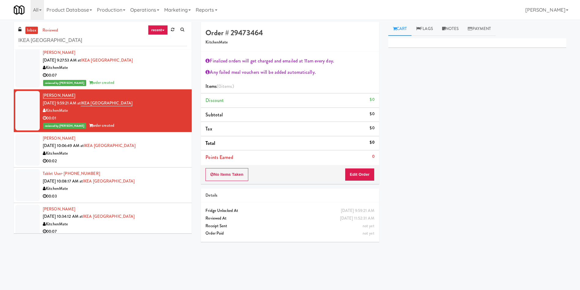
click at [29, 153] on div at bounding box center [27, 150] width 24 height 32
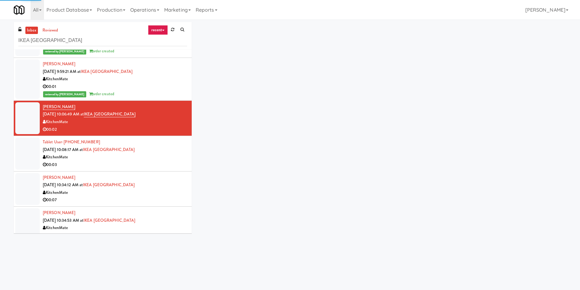
scroll to position [92, 0]
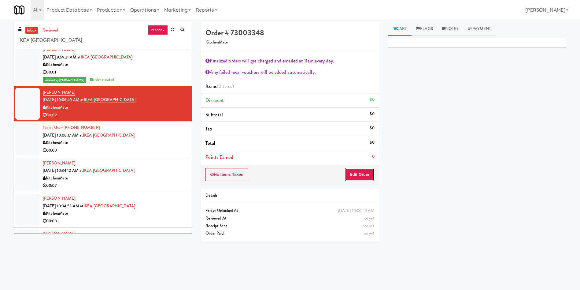
click at [346, 175] on button "Edit Order" at bounding box center [360, 174] width 30 height 13
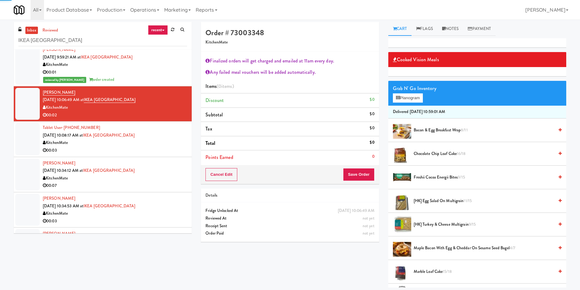
scroll to position [46, 0]
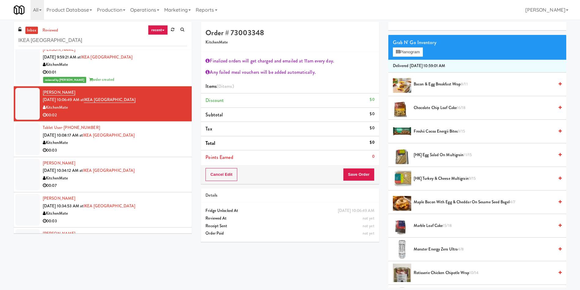
click at [436, 158] on span "[HK] Egg Salad on Multigrain 11/15" at bounding box center [484, 155] width 140 height 8
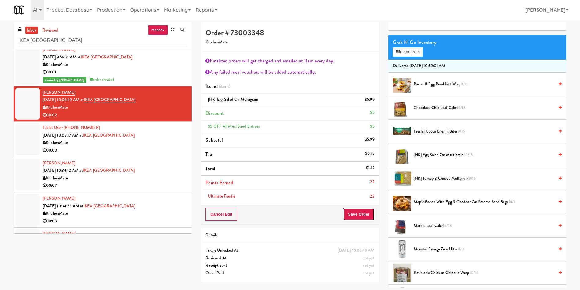
click at [357, 217] on button "Save Order" at bounding box center [358, 214] width 31 height 13
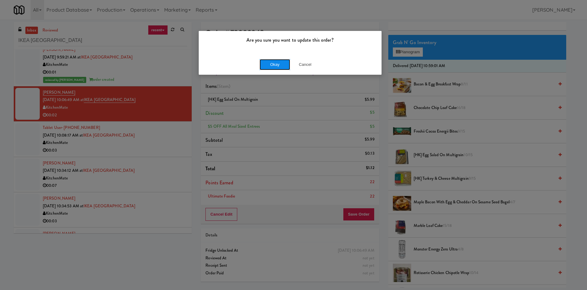
click at [278, 65] on button "Okay" at bounding box center [275, 64] width 31 height 11
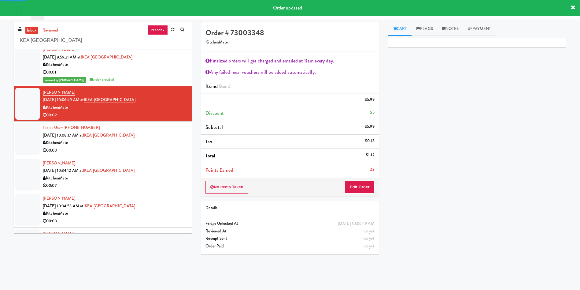
scroll to position [138, 0]
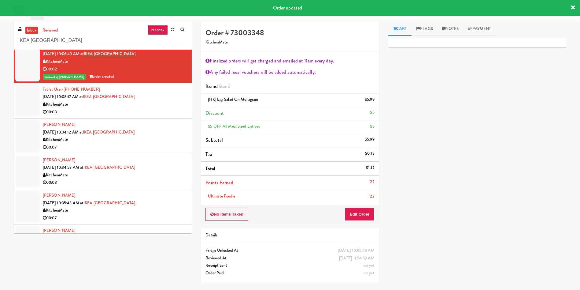
click at [26, 103] on div at bounding box center [27, 101] width 24 height 32
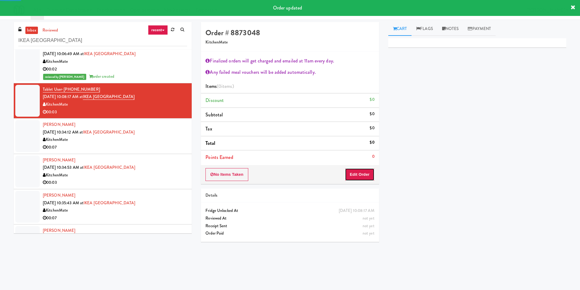
click at [352, 178] on button "Edit Order" at bounding box center [360, 174] width 30 height 13
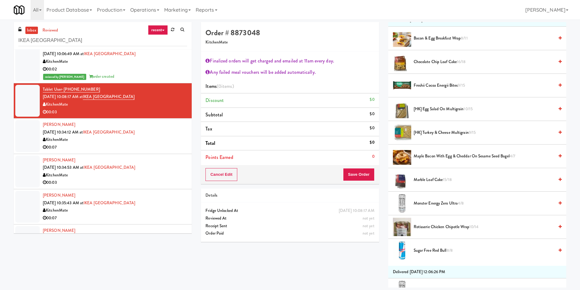
click at [453, 157] on span "Maple Bacon with Egg & Cheddar on Sesame Seed Bagel 4/7" at bounding box center [484, 156] width 140 height 8
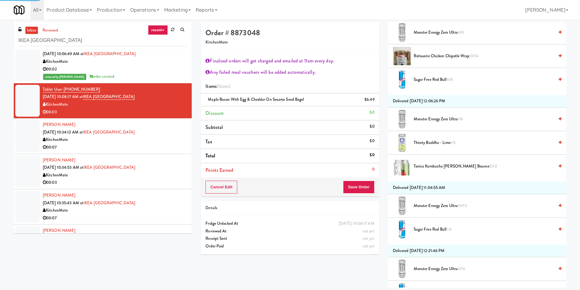
scroll to position [321, 0]
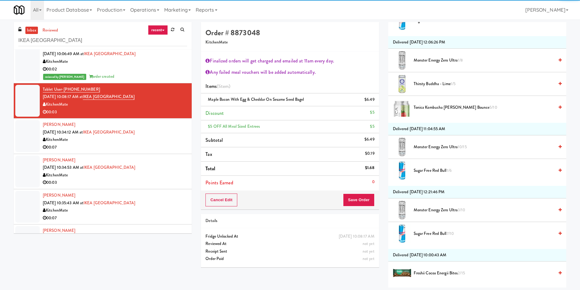
click at [357, 188] on li "Points Earned 0" at bounding box center [290, 183] width 178 height 14
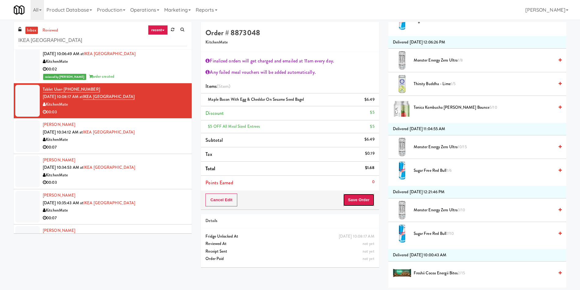
click at [356, 197] on button "Save Order" at bounding box center [358, 199] width 31 height 13
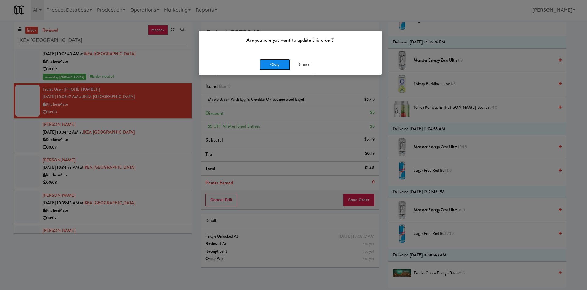
click at [282, 68] on button "Okay" at bounding box center [275, 64] width 31 height 11
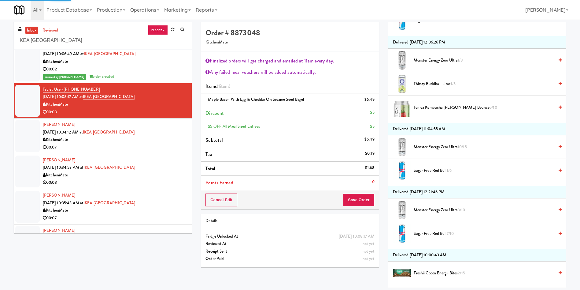
scroll to position [0, 0]
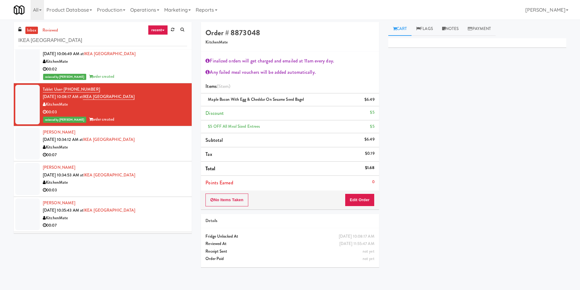
drag, startPoint x: 26, startPoint y: 138, endPoint x: 55, endPoint y: 136, distance: 29.1
click at [26, 138] on div at bounding box center [27, 144] width 24 height 32
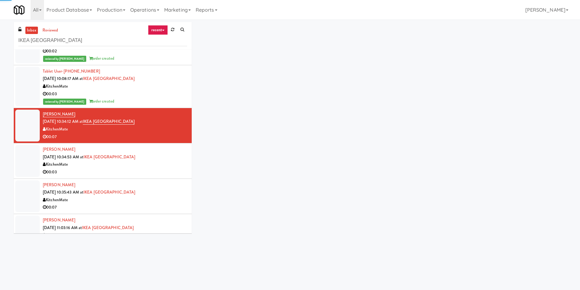
scroll to position [183, 0]
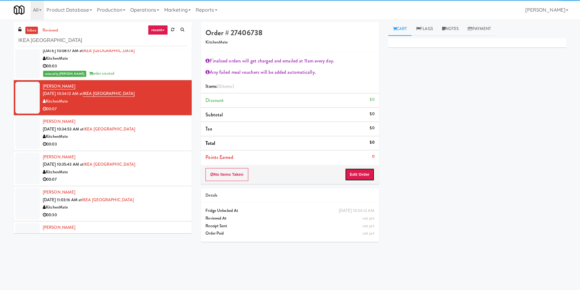
click at [368, 176] on button "Edit Order" at bounding box center [360, 174] width 30 height 13
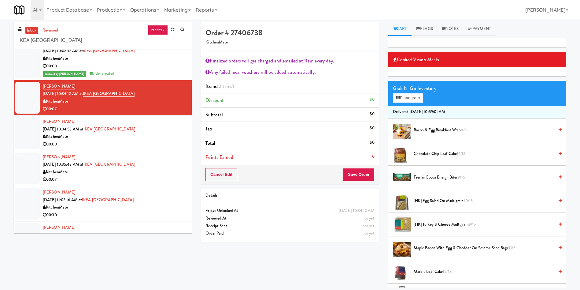
click at [457, 153] on span "Chocolate Chip Loaf Cake 16/18" at bounding box center [484, 154] width 140 height 8
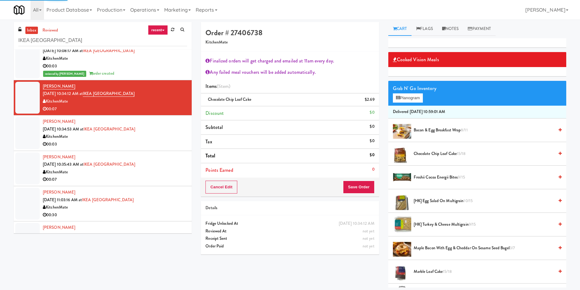
click at [432, 271] on span "Marble Loaf Cake 15/18" at bounding box center [484, 272] width 140 height 8
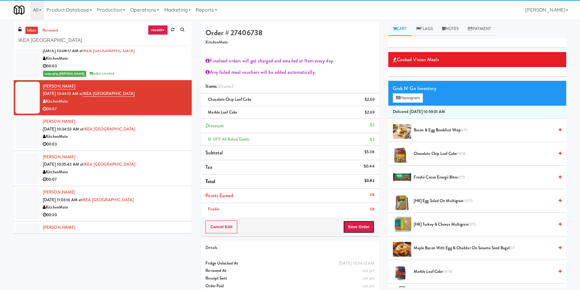
click at [352, 230] on button "Save Order" at bounding box center [358, 226] width 31 height 13
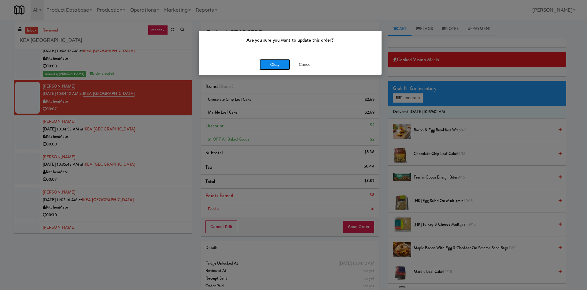
click at [284, 67] on button "Okay" at bounding box center [275, 64] width 31 height 11
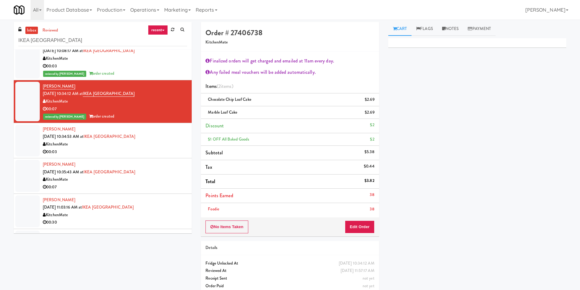
click at [24, 145] on div at bounding box center [27, 140] width 24 height 32
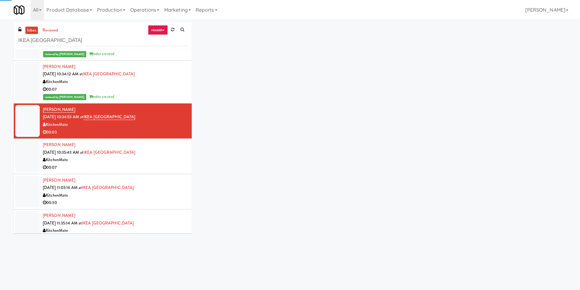
scroll to position [214, 0]
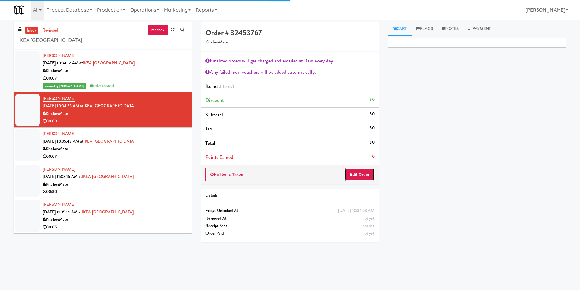
click at [373, 170] on button "Edit Order" at bounding box center [360, 174] width 30 height 13
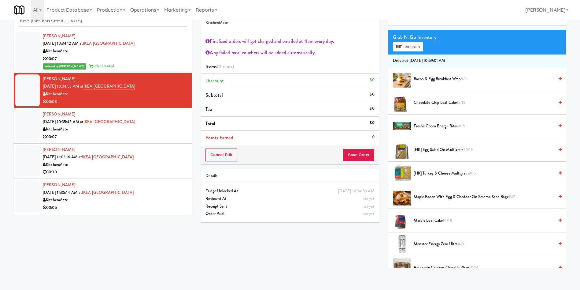
scroll to position [46, 0]
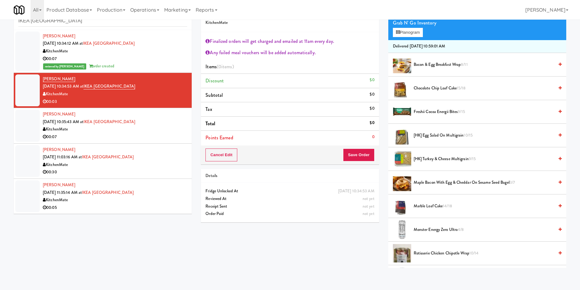
click at [447, 161] on span "[HK] Turkey & Cheese Multigrain 9/15" at bounding box center [484, 159] width 140 height 8
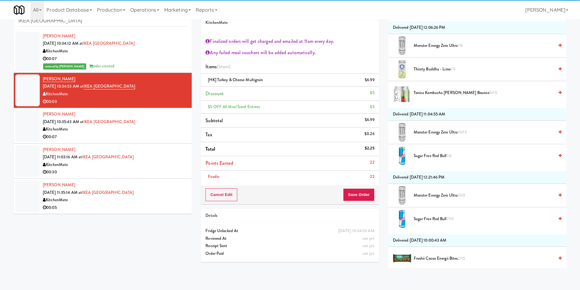
scroll to position [367, 0]
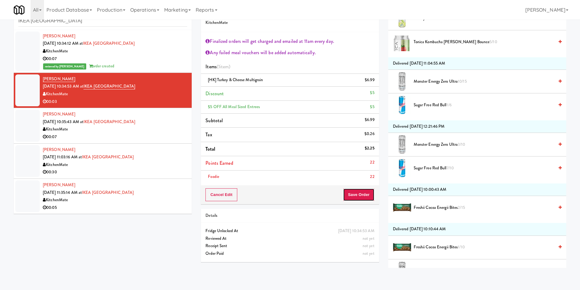
click at [357, 193] on button "Save Order" at bounding box center [358, 194] width 31 height 13
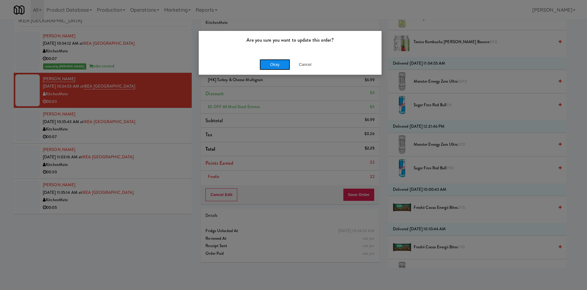
click at [267, 61] on button "Okay" at bounding box center [275, 64] width 31 height 11
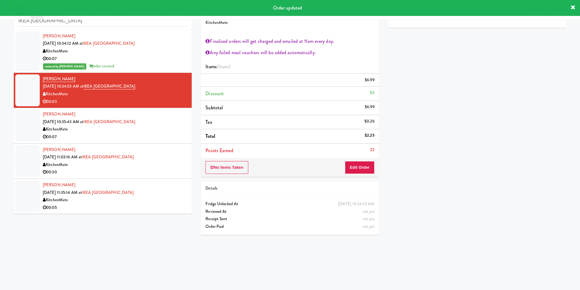
scroll to position [0, 0]
click at [19, 124] on div at bounding box center [27, 125] width 24 height 32
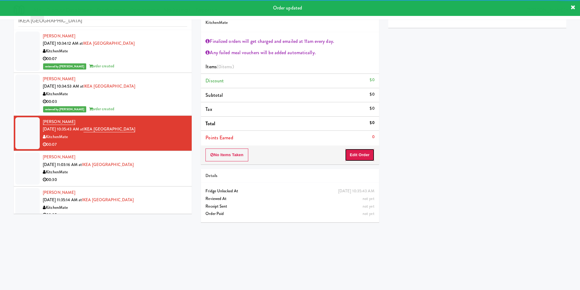
click at [361, 155] on button "Edit Order" at bounding box center [360, 154] width 30 height 13
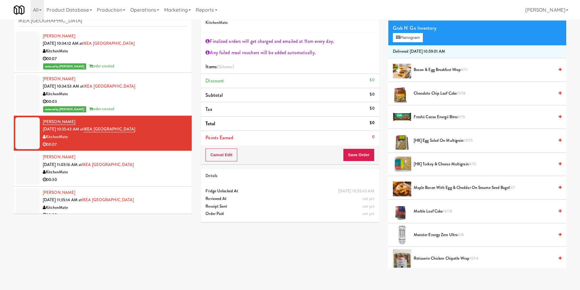
scroll to position [92, 0]
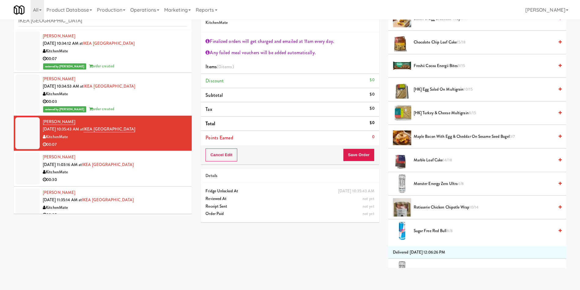
click at [428, 206] on span "Rotisserie Chicken Chipotle Wrap 10/14" at bounding box center [484, 207] width 140 height 8
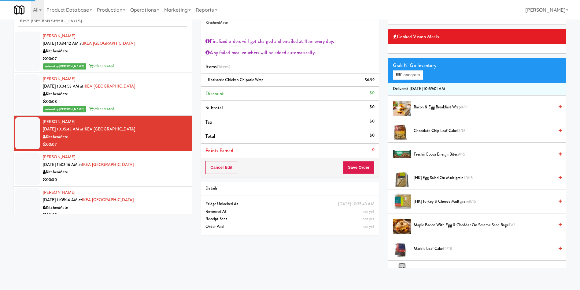
scroll to position [0, 0]
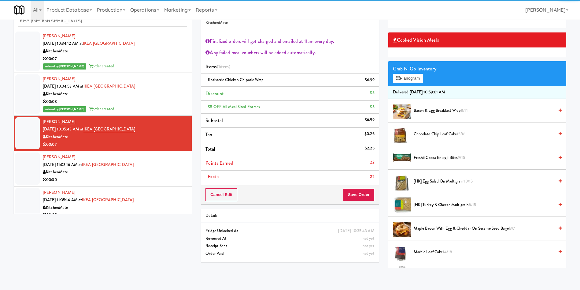
click at [432, 133] on span "Chocolate Chip Loaf Cake 15/18" at bounding box center [484, 134] width 140 height 8
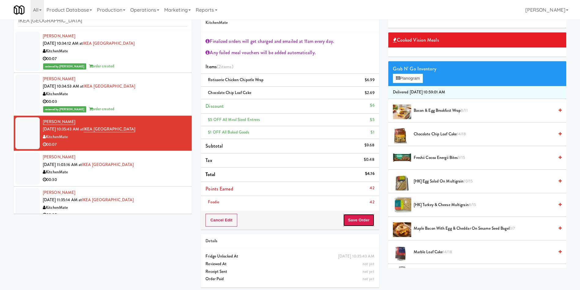
click at [373, 218] on button "Save Order" at bounding box center [358, 219] width 31 height 13
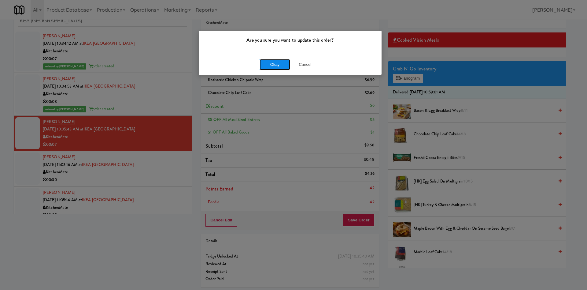
click at [271, 60] on button "Okay" at bounding box center [275, 64] width 31 height 11
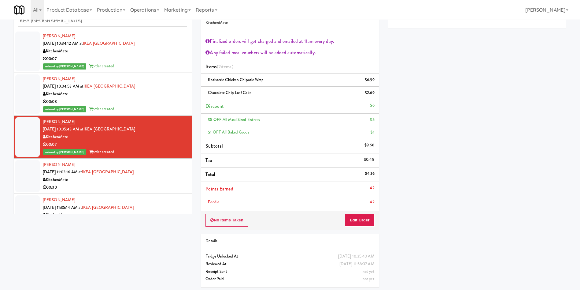
click at [35, 177] on div at bounding box center [27, 176] width 24 height 32
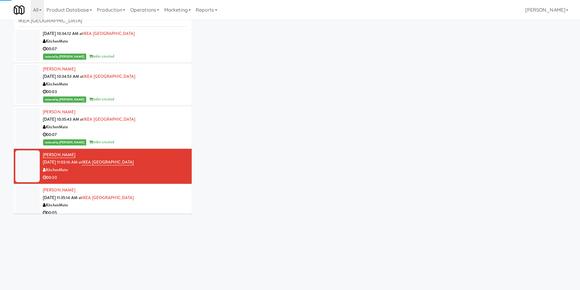
scroll to position [229, 0]
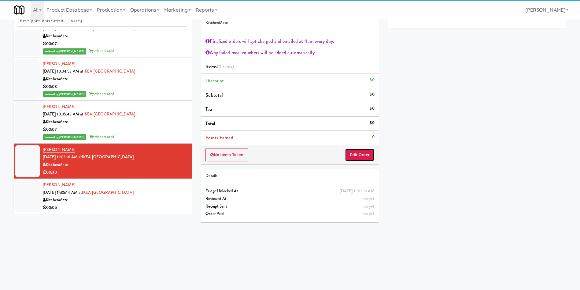
click at [365, 153] on button "Edit Order" at bounding box center [360, 154] width 30 height 13
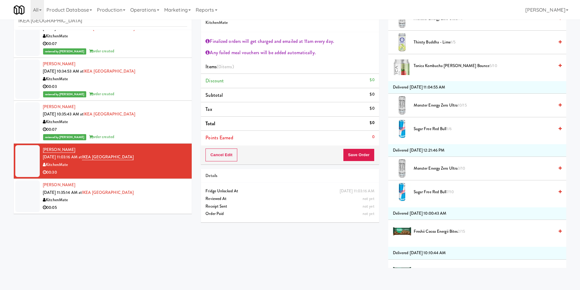
scroll to position [413, 0]
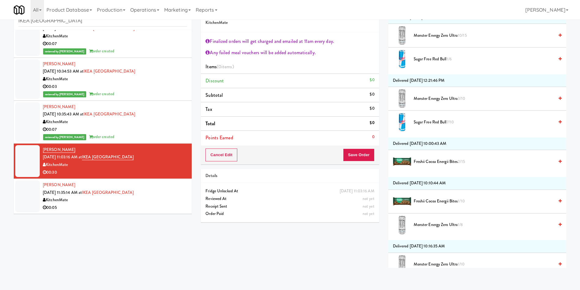
click at [452, 201] on span "Freshii Cocoa Energii Bites 1/10" at bounding box center [484, 201] width 140 height 8
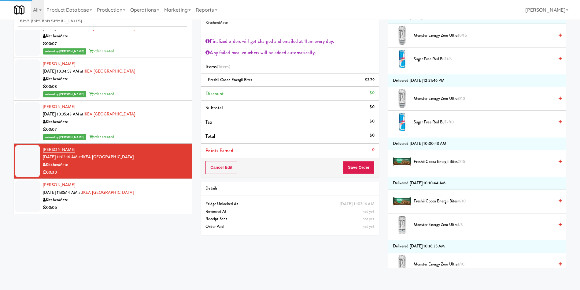
click at [449, 163] on span "Freshii Cocoa Energii Bites 2/15" at bounding box center [484, 162] width 140 height 8
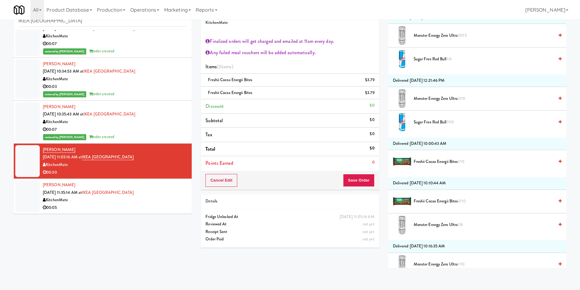
click at [449, 163] on span "Freshii Cocoa Energii Bites 1/15" at bounding box center [484, 162] width 140 height 8
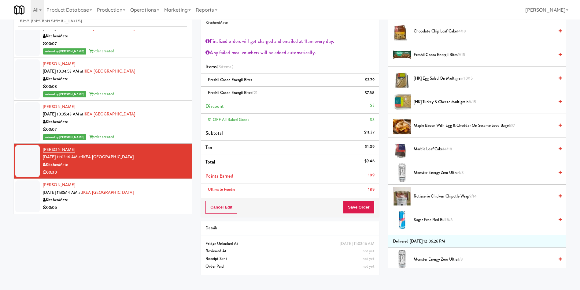
scroll to position [50, 0]
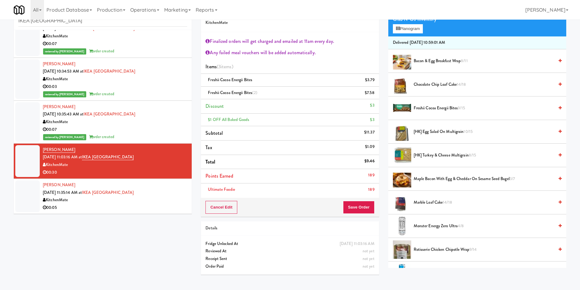
click at [424, 153] on span "[HK] Turkey & Cheese Multigrain 8/15" at bounding box center [484, 155] width 140 height 8
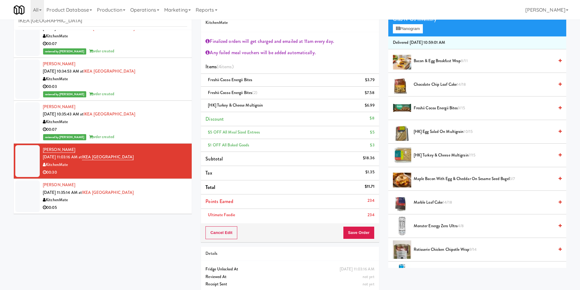
click at [433, 178] on span "Maple Bacon with Egg & Cheddar on Sesame Seed Bagel 3/7" at bounding box center [484, 179] width 140 height 8
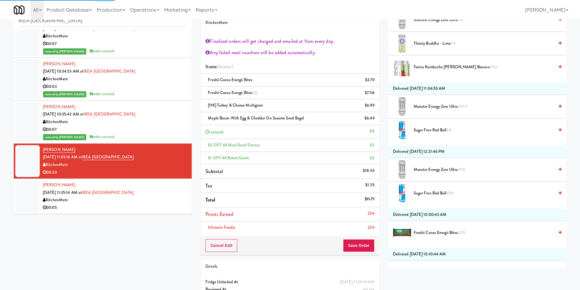
scroll to position [462, 0]
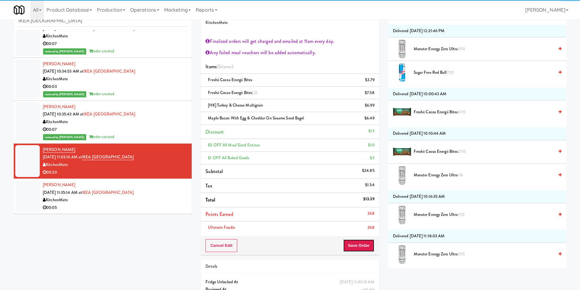
click at [367, 246] on button "Save Order" at bounding box center [358, 245] width 31 height 13
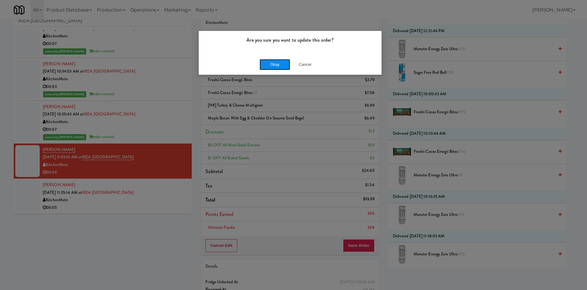
click at [277, 63] on button "Okay" at bounding box center [275, 64] width 31 height 11
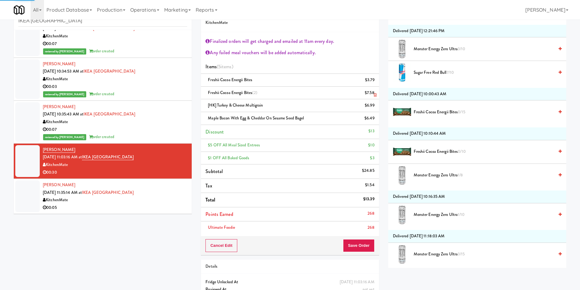
scroll to position [0, 0]
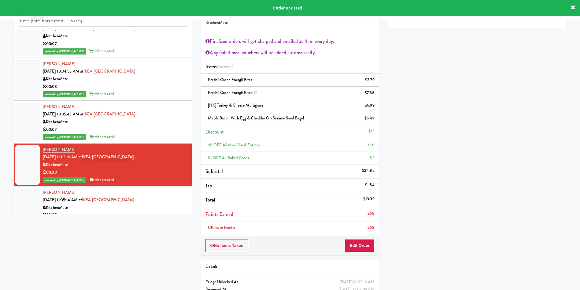
click at [26, 202] on div at bounding box center [27, 204] width 24 height 32
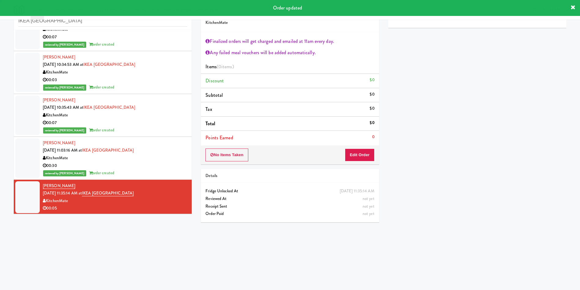
scroll to position [237, 0]
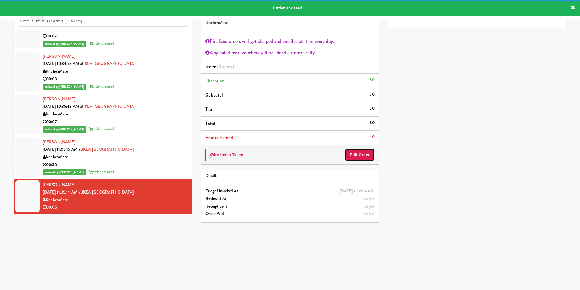
click at [360, 157] on button "Edit Order" at bounding box center [360, 154] width 30 height 13
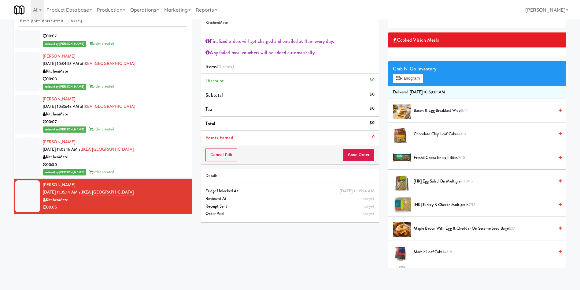
click at [449, 184] on span "[HK] Egg Salad on Multigrain 10/15" at bounding box center [484, 181] width 140 height 8
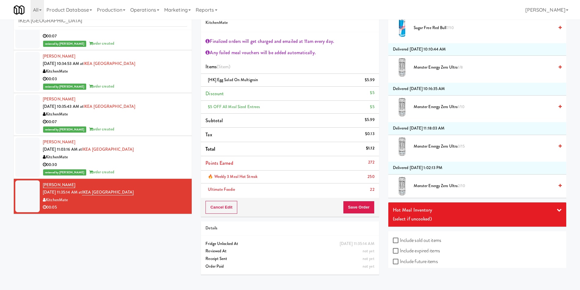
scroll to position [537, 0]
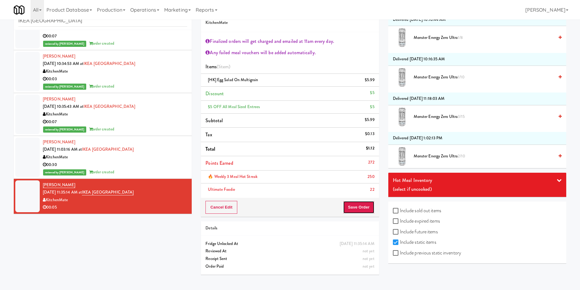
click at [358, 202] on button "Save Order" at bounding box center [358, 207] width 31 height 13
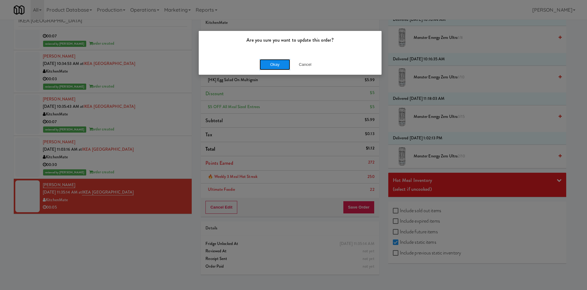
click at [284, 66] on button "Okay" at bounding box center [275, 64] width 31 height 11
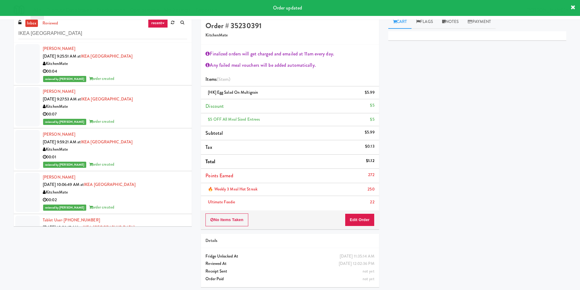
scroll to position [0, 0]
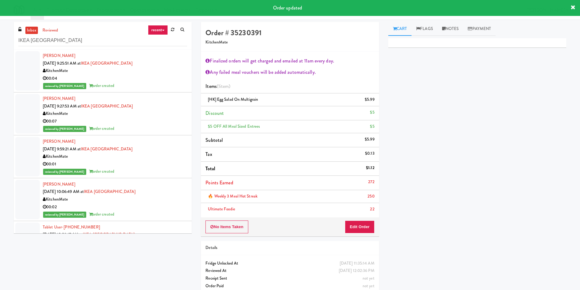
click at [30, 27] on link "inbox" at bounding box center [31, 31] width 13 height 8
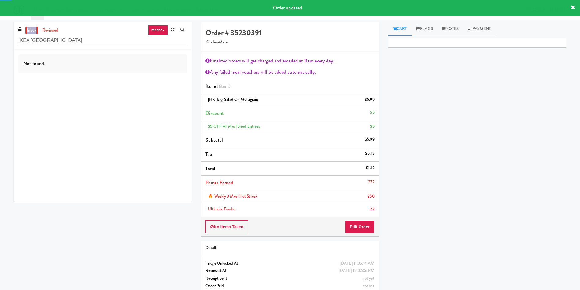
click at [30, 27] on link "inbox" at bounding box center [31, 31] width 13 height 8
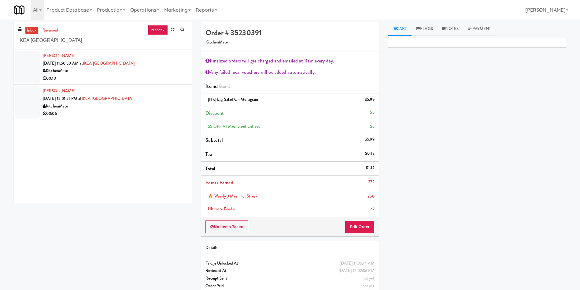
click at [33, 62] on div at bounding box center [27, 67] width 24 height 32
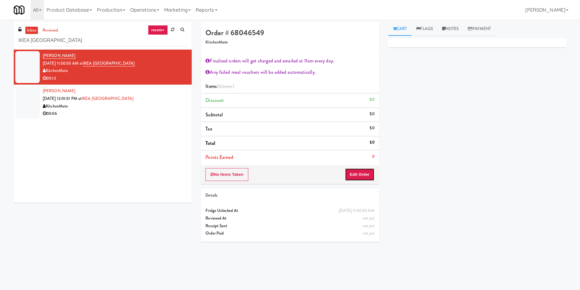
click at [364, 175] on button "Edit Order" at bounding box center [360, 174] width 30 height 13
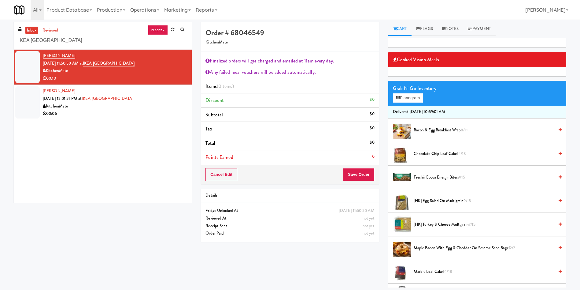
click at [440, 132] on span "Bacon & Egg Breakfast Wrap 8/11" at bounding box center [484, 130] width 140 height 8
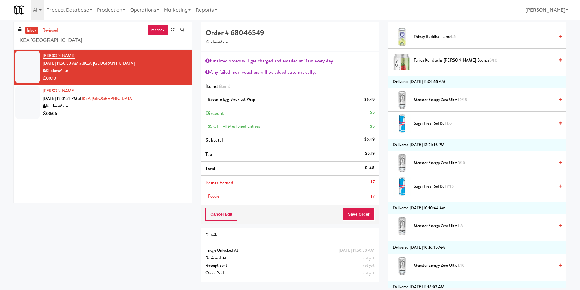
scroll to position [353, 0]
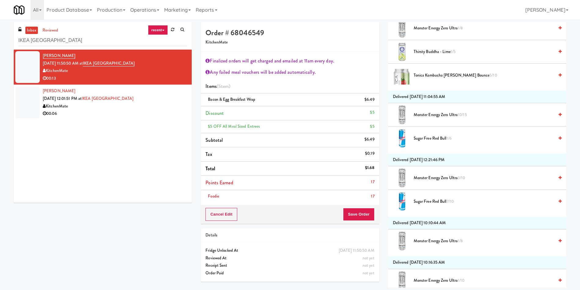
click at [442, 137] on span "Sugar Free Red Bull 1/6" at bounding box center [484, 139] width 140 height 8
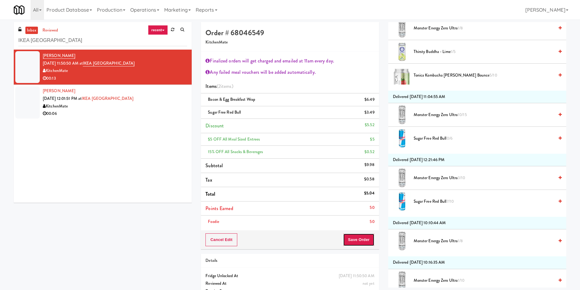
click at [361, 236] on button "Save Order" at bounding box center [358, 239] width 31 height 13
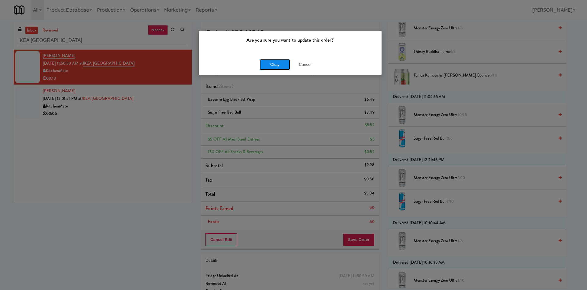
click at [283, 66] on button "Okay" at bounding box center [275, 64] width 31 height 11
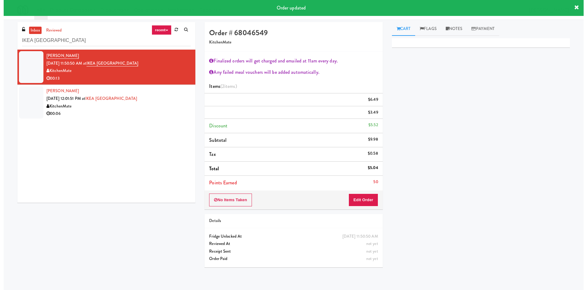
scroll to position [0, 0]
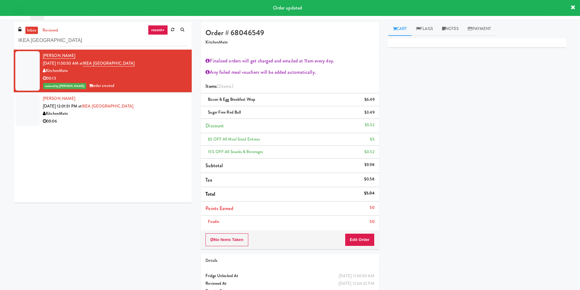
click at [18, 98] on div at bounding box center [27, 110] width 24 height 32
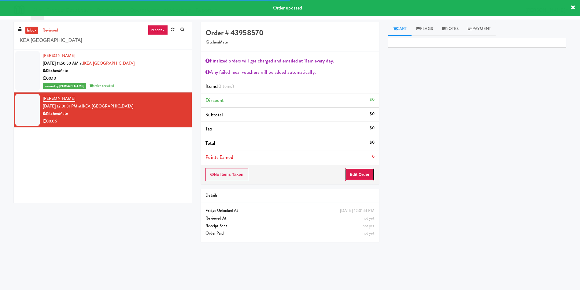
click at [368, 175] on button "Edit Order" at bounding box center [360, 174] width 30 height 13
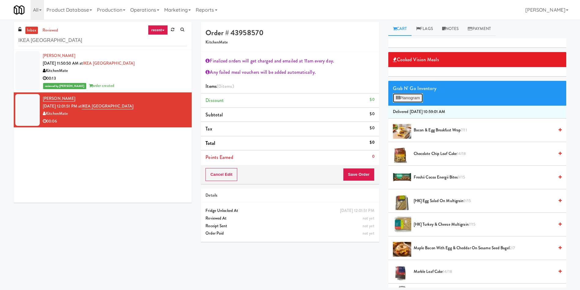
click at [408, 95] on button "Planogram" at bounding box center [408, 97] width 30 height 9
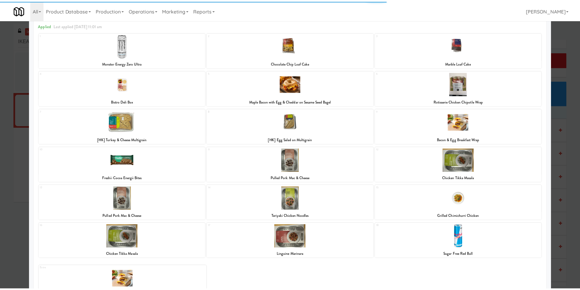
scroll to position [49, 0]
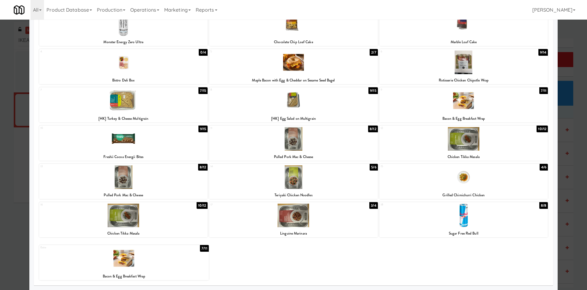
click at [566, 31] on div at bounding box center [293, 145] width 587 height 290
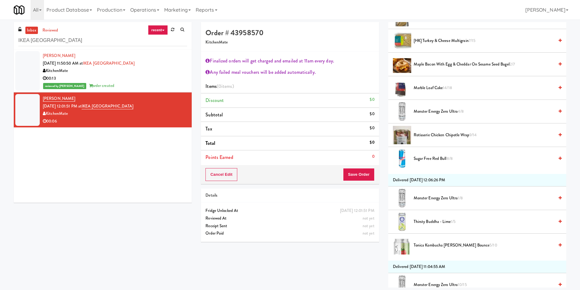
scroll to position [46, 0]
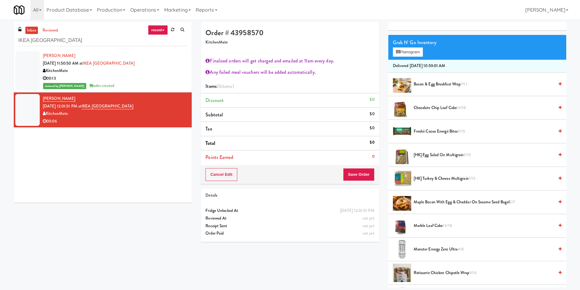
click at [439, 154] on span "[HK] Egg Salad on Multigrain 9/15" at bounding box center [484, 155] width 140 height 8
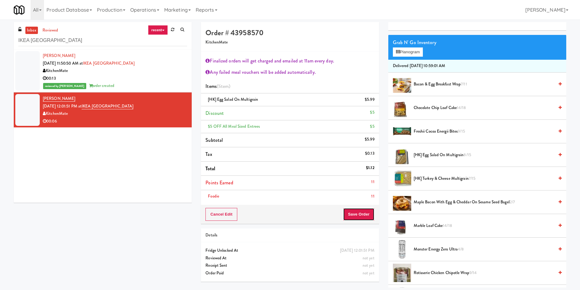
click at [359, 219] on button "Save Order" at bounding box center [358, 214] width 31 height 13
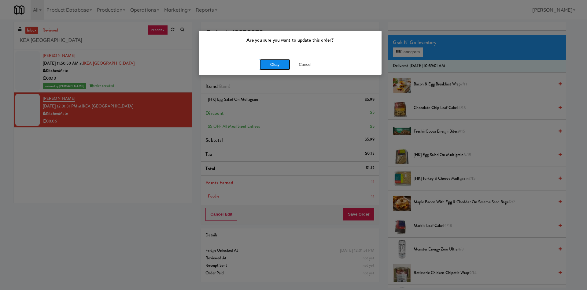
click at [268, 64] on button "Okay" at bounding box center [275, 64] width 31 height 11
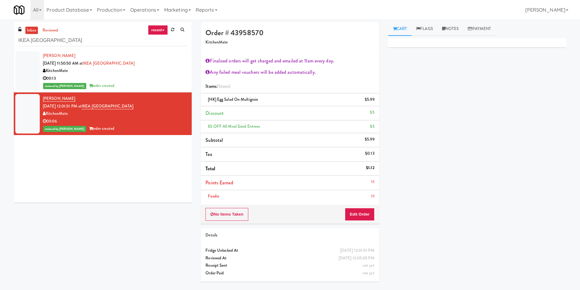
scroll to position [0, 0]
click at [172, 7] on link "Marketing" at bounding box center [177, 10] width 31 height 20
click at [190, 25] on link "Users" at bounding box center [186, 26] width 49 height 11
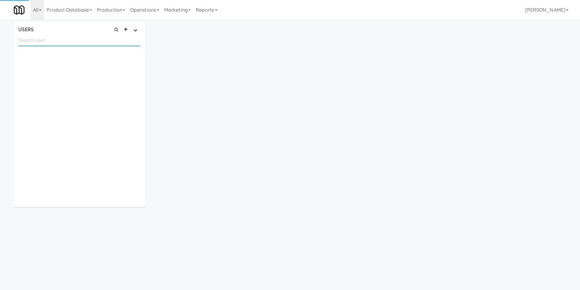
click at [89, 44] on input "text" at bounding box center [79, 40] width 122 height 11
paste input "Joanna Horobin"
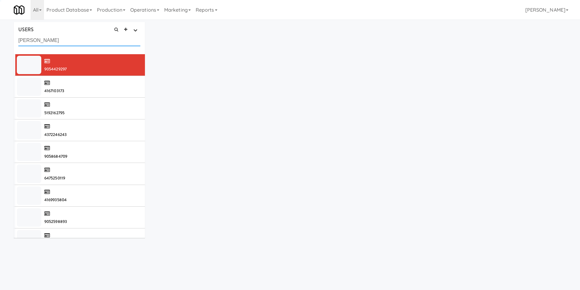
type input "Joanna Horobin"
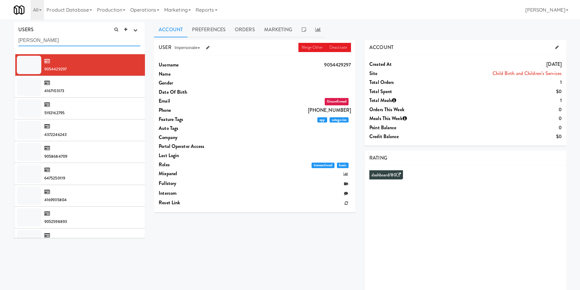
drag, startPoint x: 66, startPoint y: 41, endPoint x: 0, endPoint y: 41, distance: 65.7
click at [0, 41] on div "USERS active Ordered this week Didn't order this week 1 this week 2 this week 3…" at bounding box center [290, 163] width 580 height 283
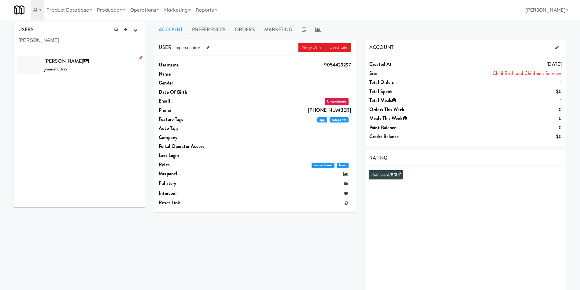
click at [103, 68] on div "Joanna Horobin joannaho0727" at bounding box center [92, 65] width 96 height 17
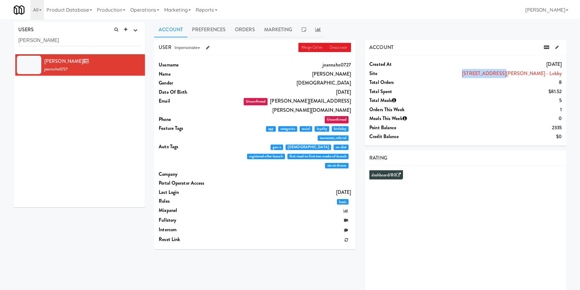
drag, startPoint x: 508, startPoint y: 73, endPoint x: 545, endPoint y: 73, distance: 37.0
click at [545, 73] on div "100 Sheppard Ave - Lobby" at bounding box center [503, 73] width 115 height 9
copy link "100 Sheppard Ave"
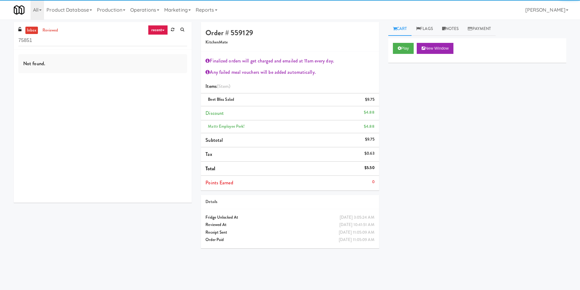
drag, startPoint x: 52, startPoint y: 39, endPoint x: 0, endPoint y: 31, distance: 52.3
click at [0, 31] on div "inbox reviewed recent all unclear take inventory issue suspicious failed recent…" at bounding box center [290, 145] width 580 height 246
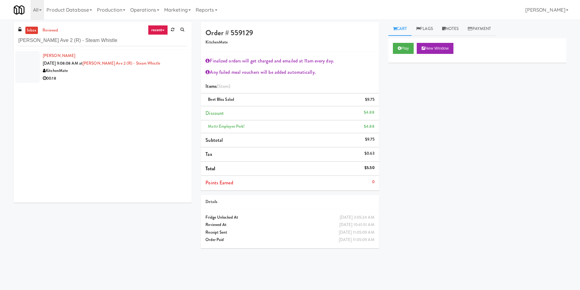
click at [28, 59] on div at bounding box center [27, 67] width 24 height 32
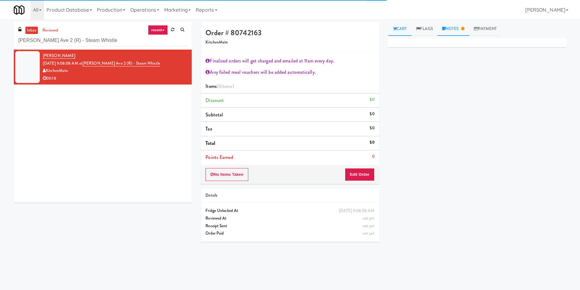
click at [452, 33] on link "Notes" at bounding box center [454, 29] width 32 height 14
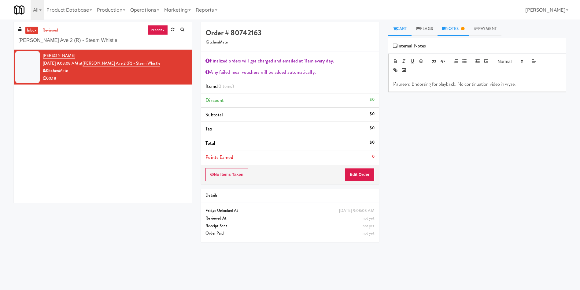
click at [396, 29] on icon at bounding box center [395, 29] width 4 height 4
click at [354, 172] on button "Edit Order" at bounding box center [360, 174] width 30 height 13
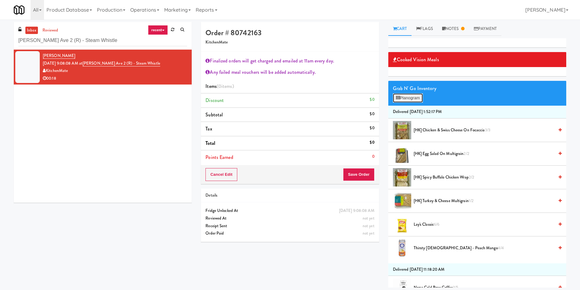
click at [406, 97] on button "Planogram" at bounding box center [408, 97] width 30 height 9
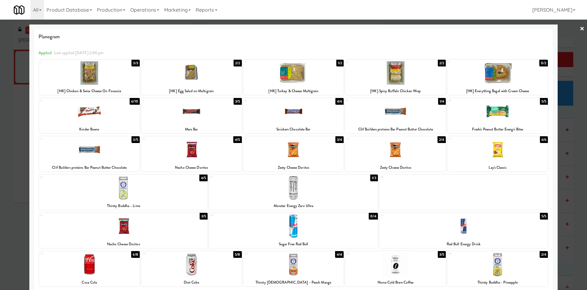
click at [287, 75] on div at bounding box center [293, 73] width 101 height 24
click at [16, 112] on div at bounding box center [293, 145] width 587 height 290
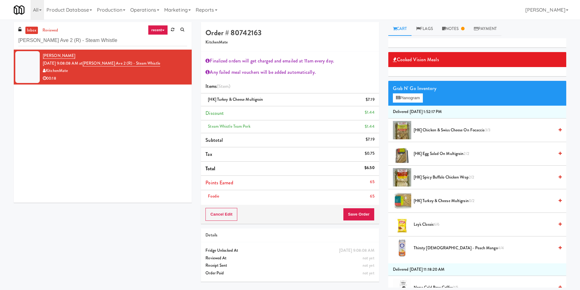
click at [435, 176] on span "[HK] Spicy Buffalo Chicken Wrap 2/2" at bounding box center [484, 177] width 140 height 8
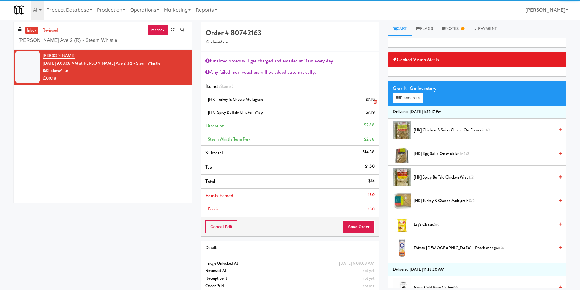
click at [375, 101] on icon at bounding box center [375, 102] width 3 height 4
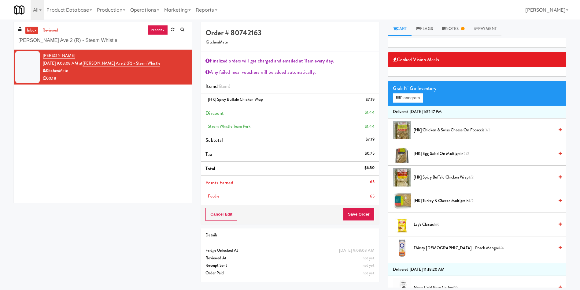
click at [374, 102] on icon at bounding box center [375, 102] width 3 height 4
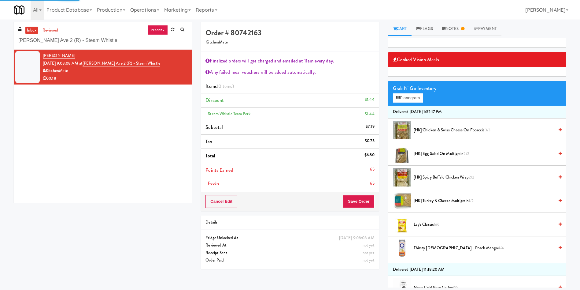
click at [431, 129] on span "[HK] Chicken & Swiss Cheese On Focaccia 3/3" at bounding box center [484, 130] width 140 height 8
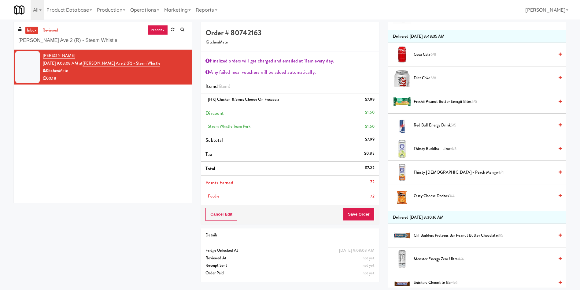
scroll to position [321, 0]
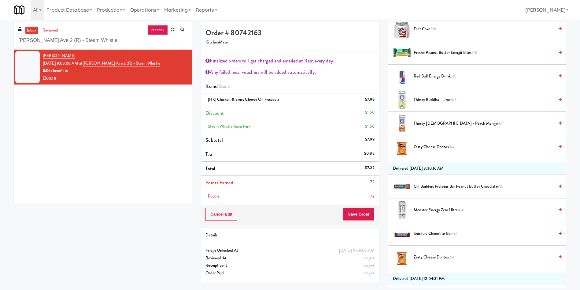
click at [444, 76] on span "Red Bull Energy Drink 5/5" at bounding box center [484, 76] width 140 height 8
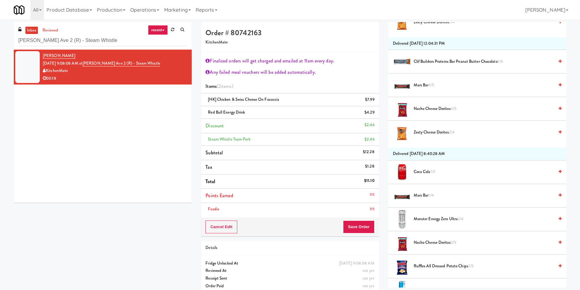
scroll to position [642, 0]
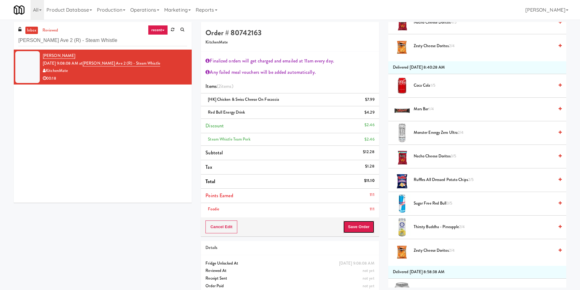
click at [371, 225] on button "Save Order" at bounding box center [358, 226] width 31 height 13
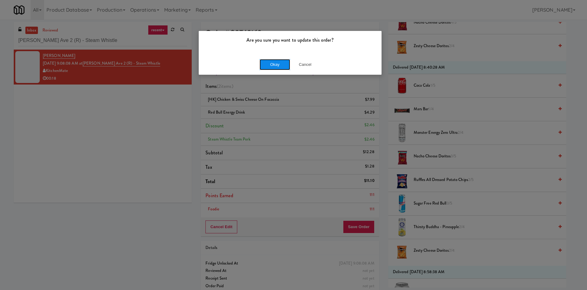
click at [284, 61] on button "Okay" at bounding box center [275, 64] width 31 height 11
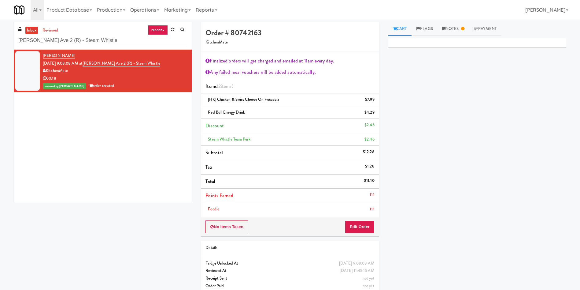
scroll to position [0, 0]
drag, startPoint x: 113, startPoint y: 35, endPoint x: 0, endPoint y: 39, distance: 113.5
click at [0, 39] on div "inbox reviewed recent all unclear take inventory issue suspicious failed recent…" at bounding box center [290, 160] width 580 height 276
paste input "2660 - [PERSON_NAME] Med Tech"
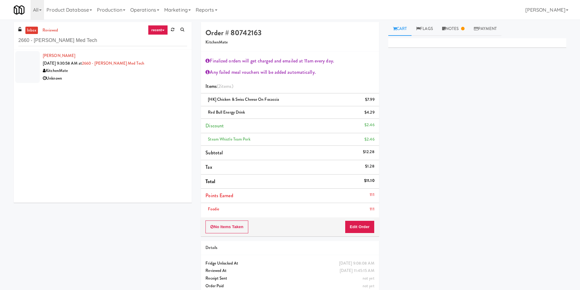
click at [22, 67] on div at bounding box center [27, 67] width 24 height 32
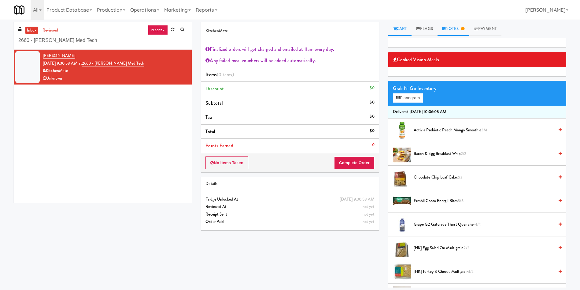
click at [451, 23] on link "Notes" at bounding box center [454, 29] width 32 height 14
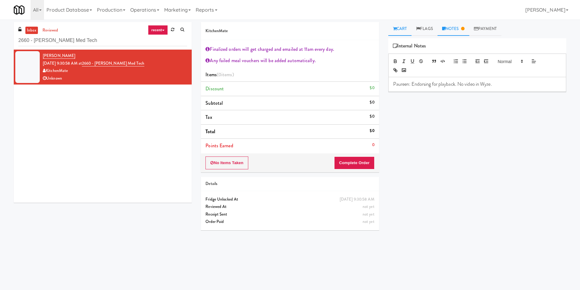
click at [400, 27] on link "Cart" at bounding box center [400, 29] width 24 height 14
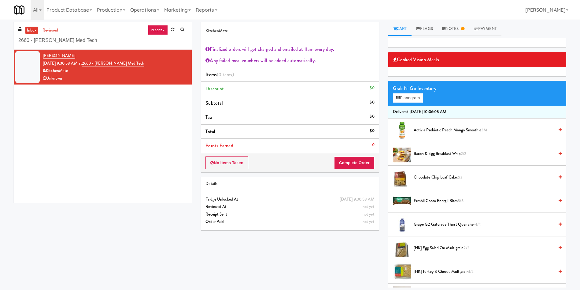
click at [46, 26] on div "inbox reviewed recent all unclear take inventory issue suspicious failed recent…" at bounding box center [103, 36] width 178 height 28
click at [49, 36] on input "2660 - Baylis Med Tech" at bounding box center [102, 40] width 169 height 11
click at [53, 31] on link "reviewed" at bounding box center [50, 31] width 19 height 8
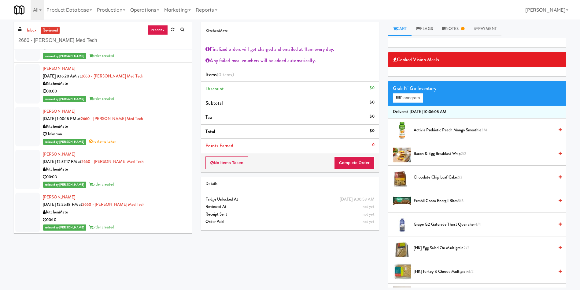
scroll to position [92, 0]
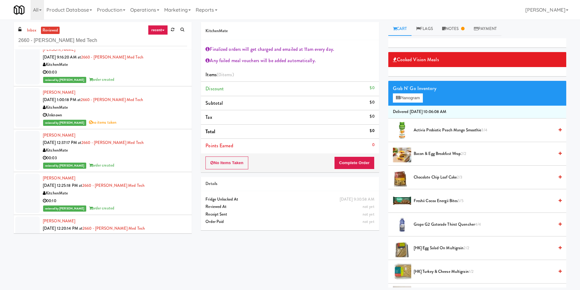
click at [40, 97] on li "Dalia Naami Sep 22, 2025 1:00:18 PM at 2660 - Baylis Med Tech KitchenMate Unkno…" at bounding box center [103, 107] width 178 height 43
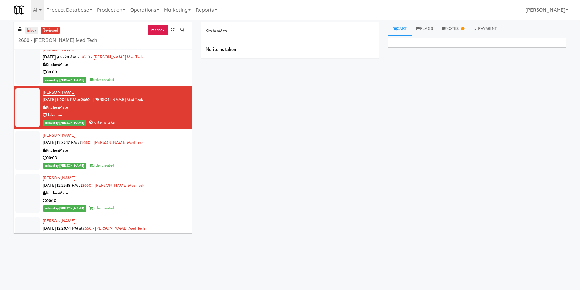
click at [28, 31] on link "inbox" at bounding box center [31, 31] width 13 height 8
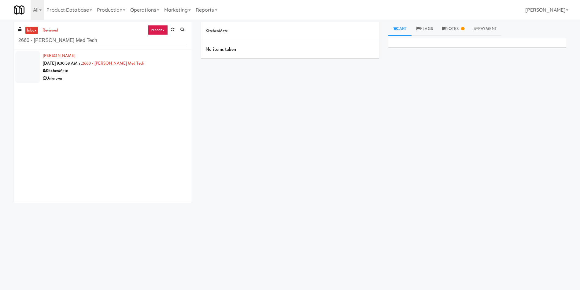
click at [25, 57] on div at bounding box center [27, 67] width 24 height 32
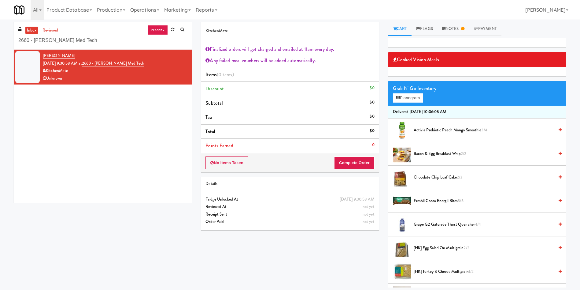
click at [34, 28] on link "inbox" at bounding box center [31, 31] width 13 height 8
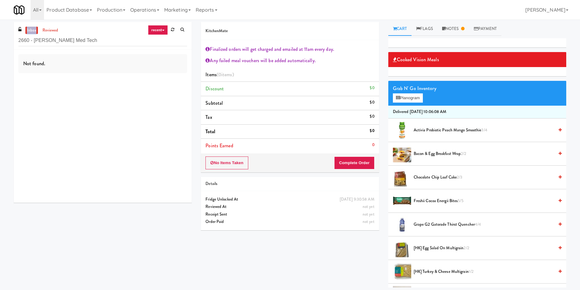
click at [34, 28] on link "inbox" at bounding box center [31, 31] width 13 height 8
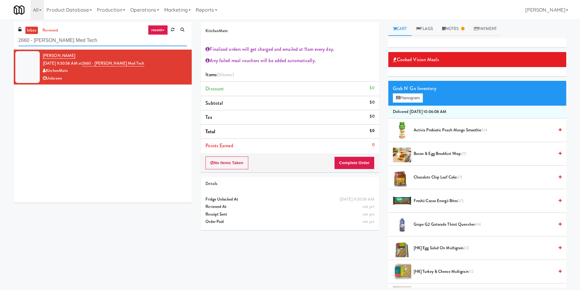
drag, startPoint x: 92, startPoint y: 38, endPoint x: 0, endPoint y: 45, distance: 92.0
click at [0, 45] on div "inbox reviewed recent all unclear take inventory issue suspicious failed recent…" at bounding box center [290, 154] width 580 height 265
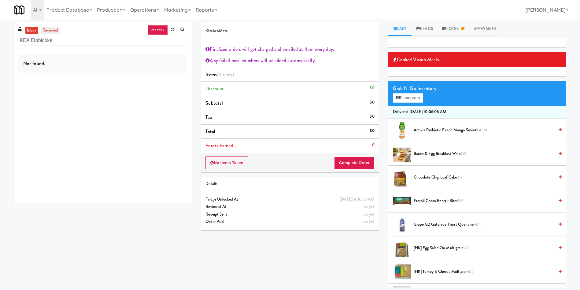
type input "IKEA Etobicoke"
click at [48, 31] on link "reviewed" at bounding box center [50, 31] width 19 height 8
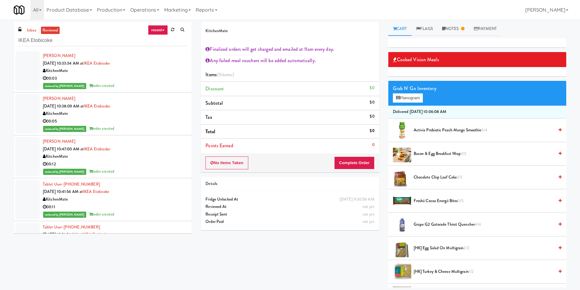
click at [35, 65] on div at bounding box center [27, 70] width 24 height 39
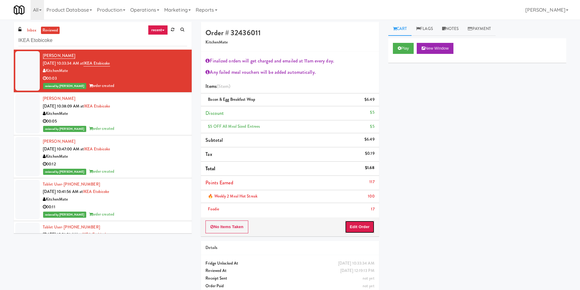
click at [368, 229] on button "Edit Order" at bounding box center [360, 226] width 30 height 13
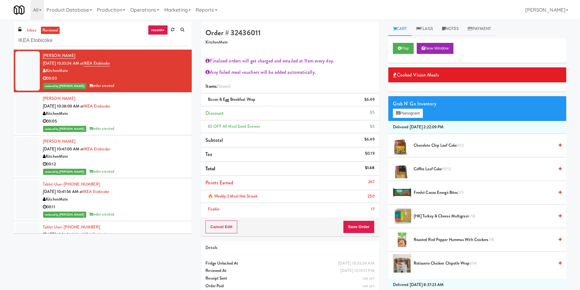
click at [413, 108] on div "Grab N' Go Inventory Planogram" at bounding box center [477, 108] width 178 height 25
click at [415, 113] on button "Planogram" at bounding box center [408, 113] width 30 height 9
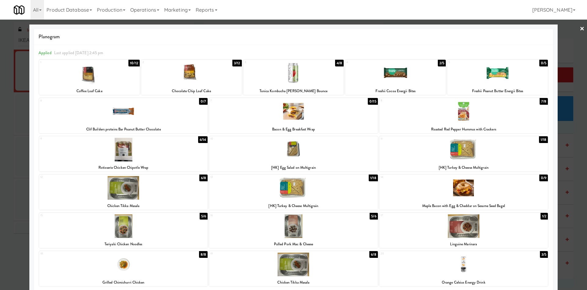
click at [567, 47] on div at bounding box center [293, 145] width 587 height 290
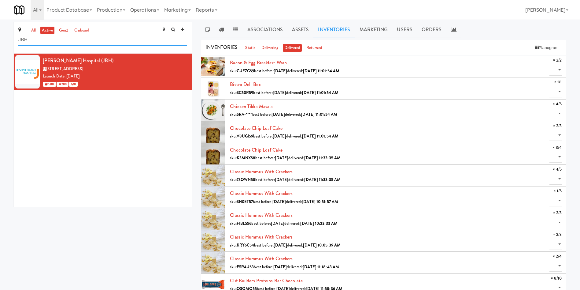
drag, startPoint x: 105, startPoint y: 43, endPoint x: 0, endPoint y: 34, distance: 105.3
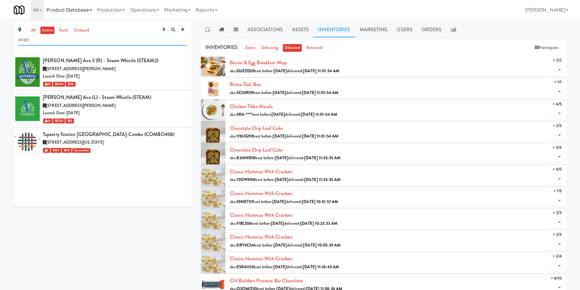
type input "evan"
click at [124, 70] on div "[STREET_ADDRESS][PERSON_NAME]" at bounding box center [115, 69] width 144 height 8
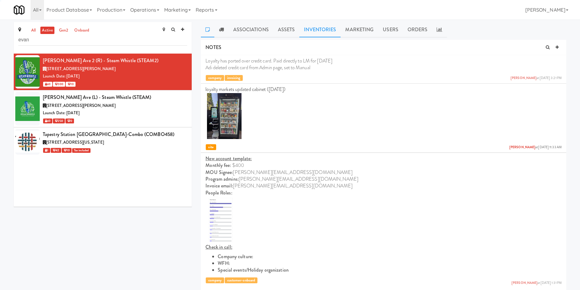
click at [316, 31] on link "Inventories" at bounding box center [319, 29] width 41 height 15
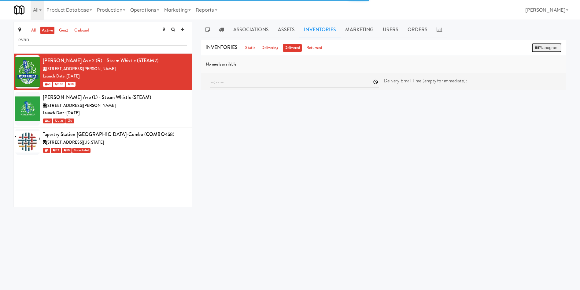
click at [551, 46] on button "Planogram" at bounding box center [547, 47] width 30 height 9
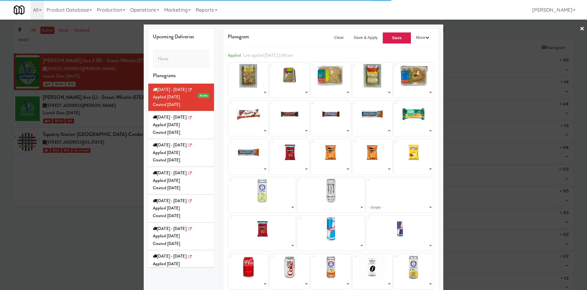
select select "number:287854"
select select "number:287724"
select select "number:287792"
select select "number:287914"
select select "number:283377"
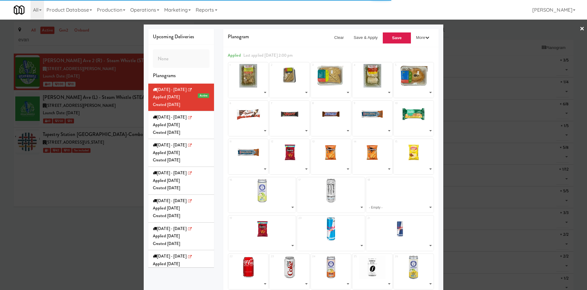
select select "number:283143"
select select "number:275662"
select select "number:279328"
select select "number:275589"
select select "number:283613"
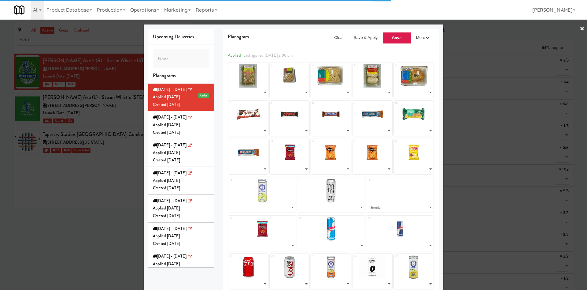
select select "number:279297"
select select "number:275666"
select select "number:283158"
select select "number:279270"
select select "number:287403"
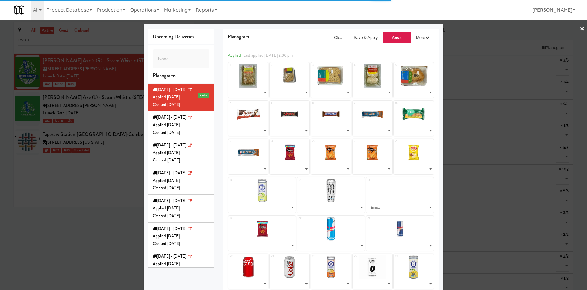
select select "number:283093"
select select "number:268267"
select select "number:271713"
select select "number:279321"
select select "number:283046"
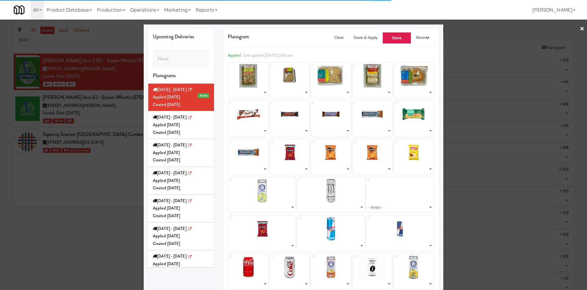
select select "number:283155"
select select "number:283151"
select select "number:283122"
select select "number:284639"
select select "number:271656"
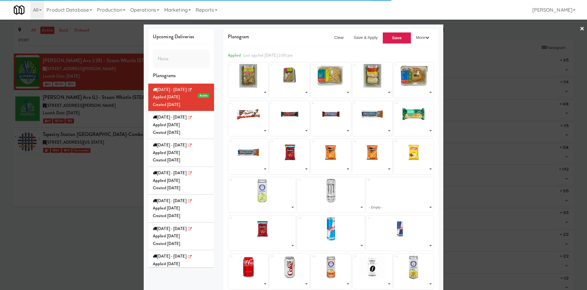
select select "number:271676"
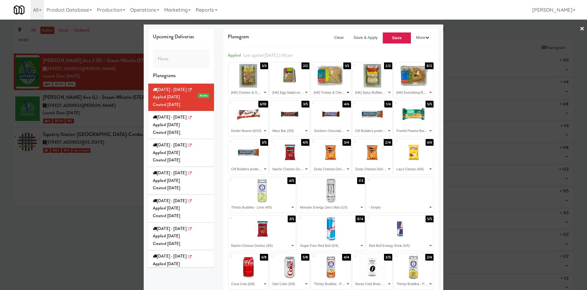
click at [330, 88] on select "- Empty - Clif Builders proteins Bar Peanut Butter Chocolate (3/5) Clif Builder…" at bounding box center [331, 92] width 38 height 10
select select "number:287854"
click at [312, 87] on select "- Empty - Clif Builders proteins Bar Peanut Butter Chocolate (3/5) Clif Builder…" at bounding box center [331, 92] width 38 height 10
click at [413, 95] on select "- Empty - Clif Builders proteins Bar Peanut Butter Chocolate (3/5) Clif Builder…" at bounding box center [414, 92] width 38 height 10
select select "number:287792"
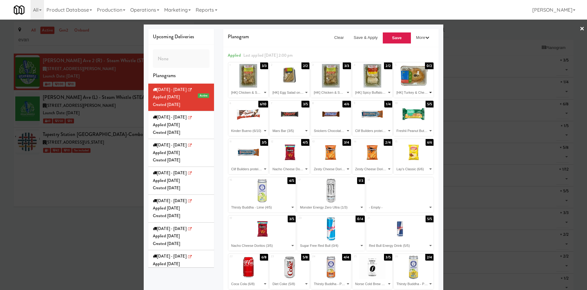
click at [395, 87] on select "- Empty - Clif Builders proteins Bar Peanut Butter Chocolate (3/5) Clif Builder…" at bounding box center [414, 92] width 38 height 10
click at [392, 41] on button "Save" at bounding box center [397, 38] width 29 height 12
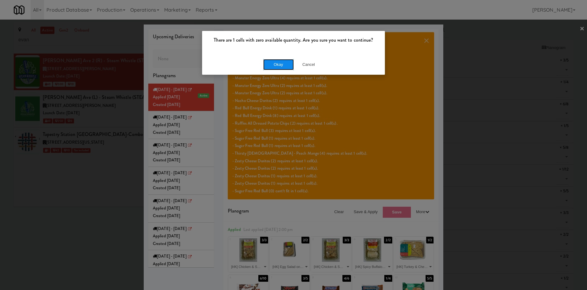
click at [278, 62] on button "Okay" at bounding box center [278, 64] width 31 height 11
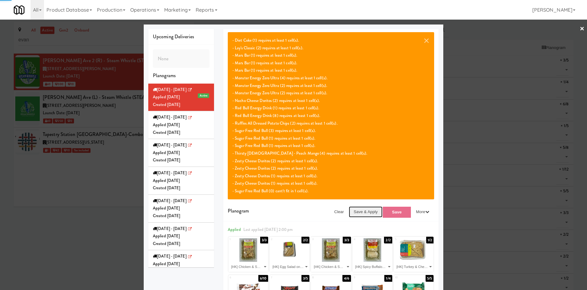
click at [366, 209] on button "Save & Apply" at bounding box center [366, 211] width 34 height 11
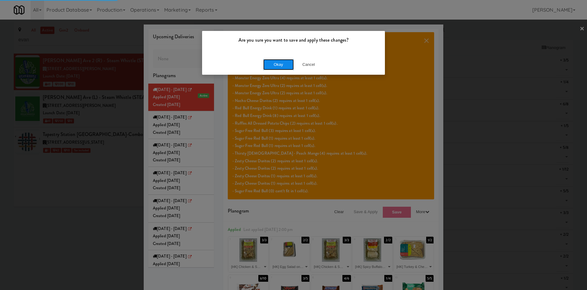
click at [282, 64] on button "Okay" at bounding box center [278, 64] width 31 height 11
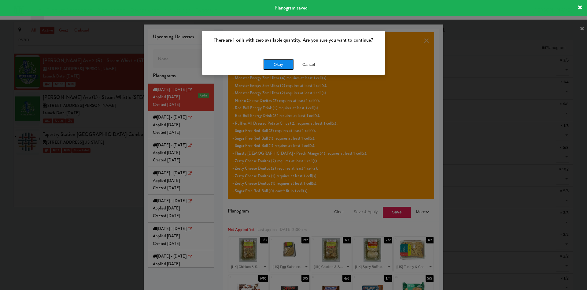
click at [285, 62] on button "Okay" at bounding box center [278, 64] width 31 height 11
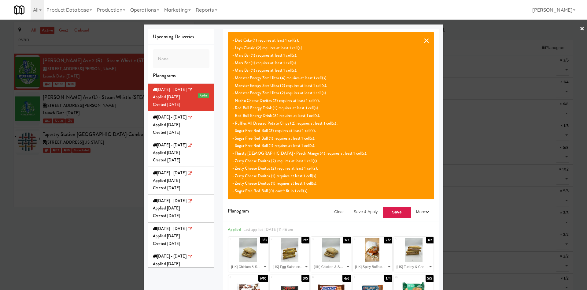
click at [423, 40] on button "×" at bounding box center [426, 40] width 6 height 7
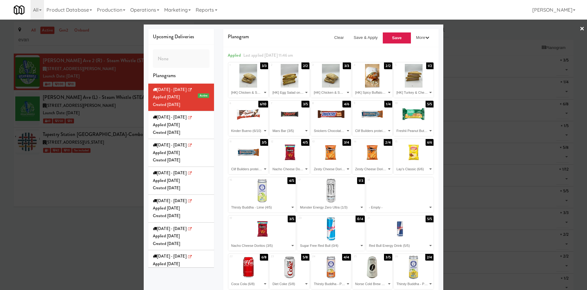
click at [68, 207] on div at bounding box center [293, 145] width 587 height 290
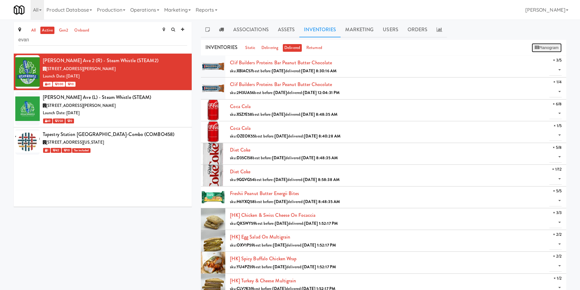
click at [552, 46] on button "Planogram" at bounding box center [547, 47] width 30 height 9
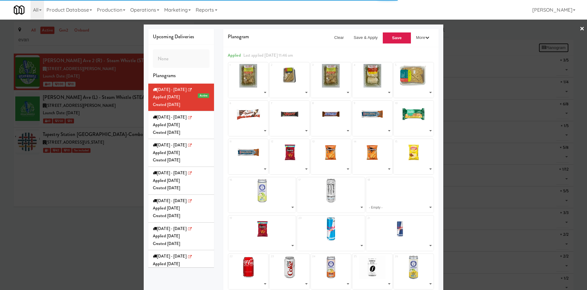
select select "number:287854"
select select "number:287724"
select select "number:287854"
select select "number:287914"
select select "number:287792"
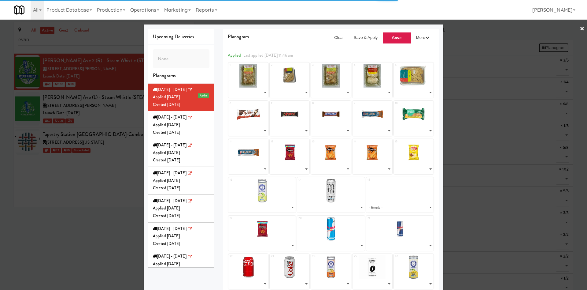
select select "number:283143"
select select "number:275662"
select select "number:279328"
select select "number:275589"
select select "number:283613"
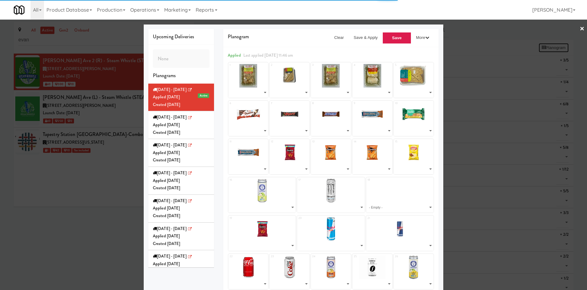
select select "number:279297"
select select "number:275666"
select select "number:283158"
select select "number:279270"
select select "number:287403"
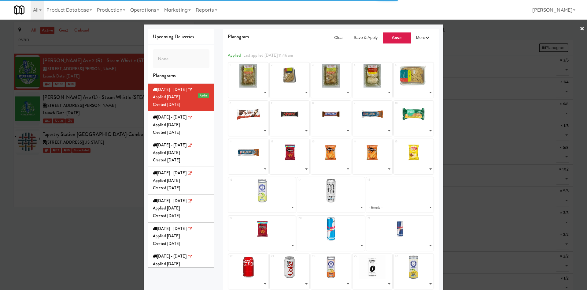
select select "number:283093"
select select "number:268267"
select select "number:271713"
select select "number:279321"
select select "number:283046"
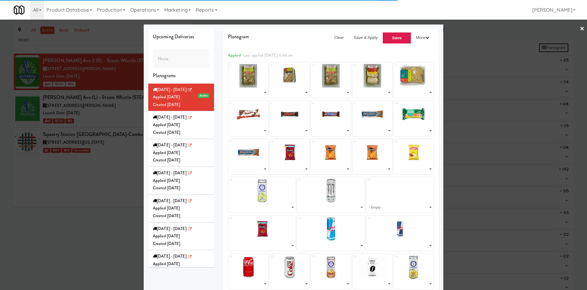
select select "number:283155"
select select "number:283151"
select select "number:283122"
select select "number:284639"
select select "number:271656"
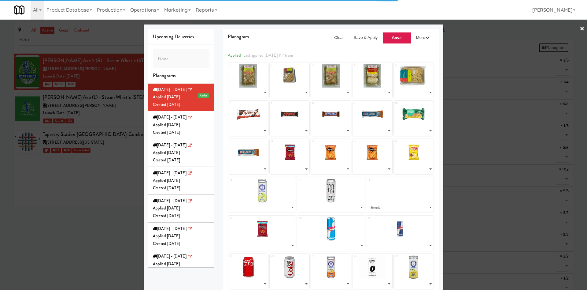
select select "number:271676"
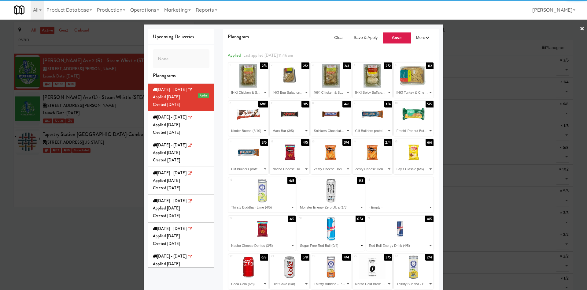
click at [330, 246] on select "- Empty - Clif Builders proteins Bar Peanut Butter Chocolate (3/5) Clif Builder…" at bounding box center [330, 245] width 65 height 10
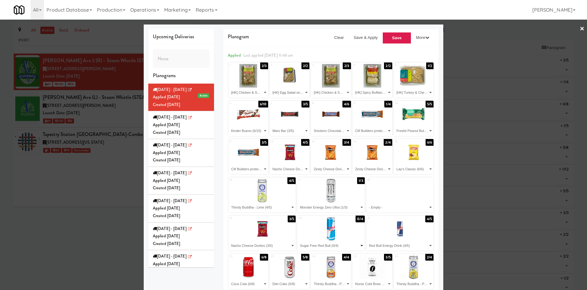
select select "number:271688"
click at [298, 240] on select "- Empty - Clif Builders proteins Bar Peanut Butter Chocolate (3/5) Clif Builder…" at bounding box center [330, 245] width 65 height 10
click at [396, 41] on button "Save" at bounding box center [397, 38] width 29 height 12
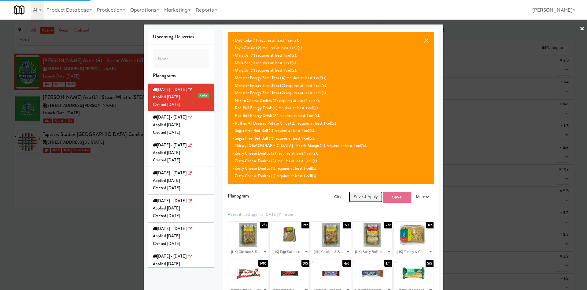
click at [368, 196] on button "Save & Apply" at bounding box center [366, 196] width 34 height 11
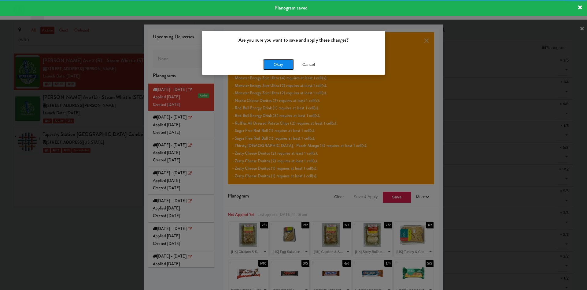
click at [282, 66] on button "Okay" at bounding box center [278, 64] width 31 height 11
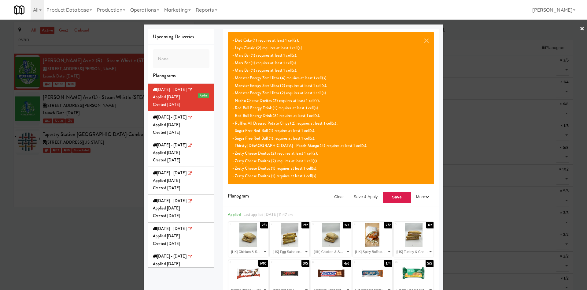
drag, startPoint x: 424, startPoint y: 38, endPoint x: 119, endPoint y: 38, distance: 304.5
click at [424, 38] on button "×" at bounding box center [426, 40] width 6 height 7
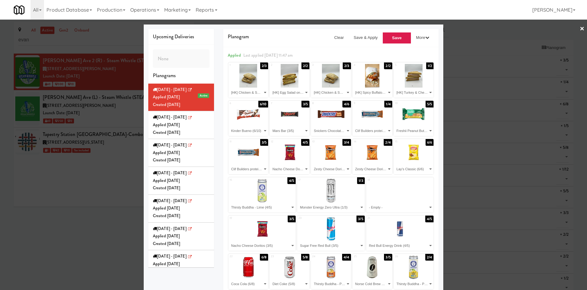
click at [109, 104] on div at bounding box center [293, 145] width 587 height 290
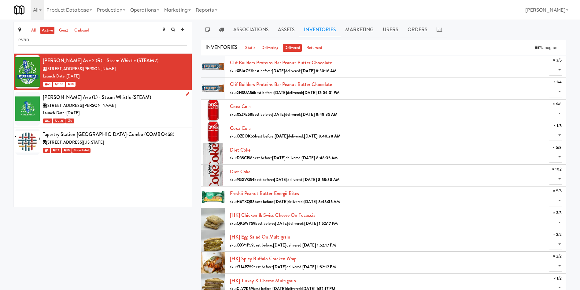
click at [143, 95] on div "[PERSON_NAME] Ave (L) - Steam Whistle (STEAM)" at bounding box center [115, 97] width 144 height 9
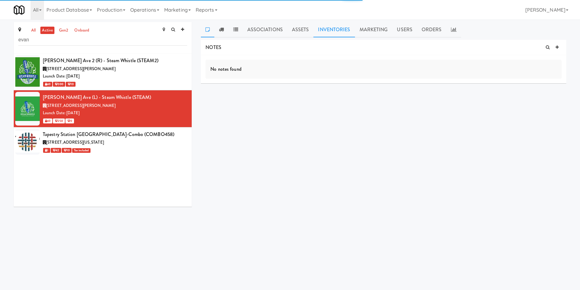
click at [329, 30] on link "Inventories" at bounding box center [333, 29] width 41 height 15
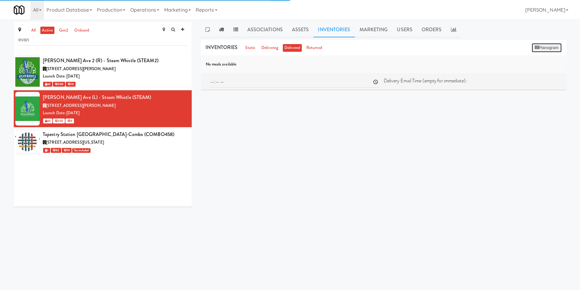
click at [543, 46] on button "Planogram" at bounding box center [547, 47] width 30 height 9
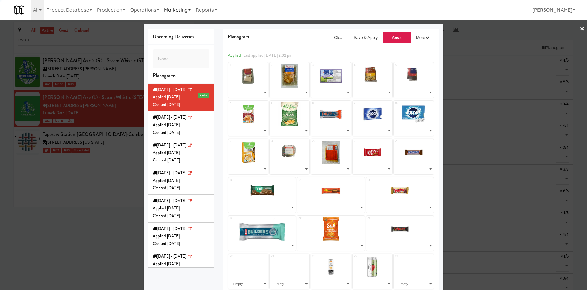
select select "number:287725"
select select "number:287915"
select select "number:287855"
select select "number:287996"
select select "number:288017"
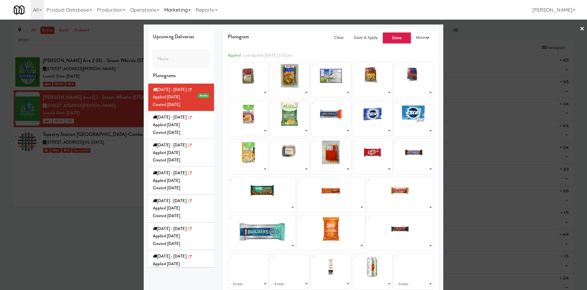
select select "number:287793"
select select "number:260723"
select select "number:287442"
select select "number:283144"
select select "number:268206"
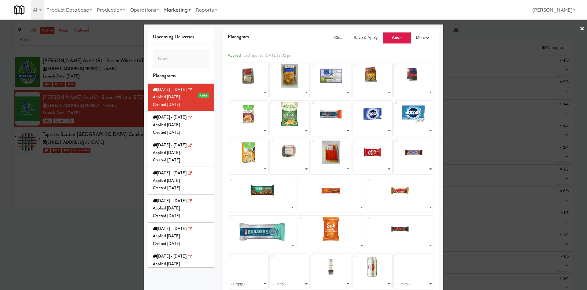
select select "number:279371"
select select "number:283094"
select select "number:287963"
select select "number:271619"
select select "number:271698"
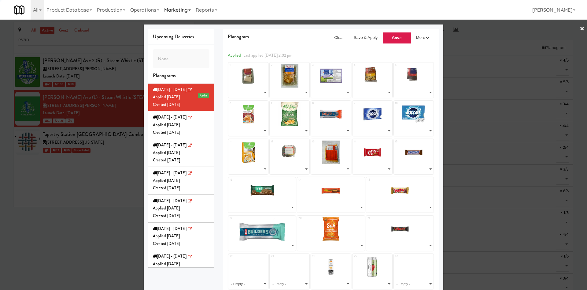
select select "number:275932"
select select "number:283047"
select select "number:279269"
select select "number:271657"
select select "number:287464"
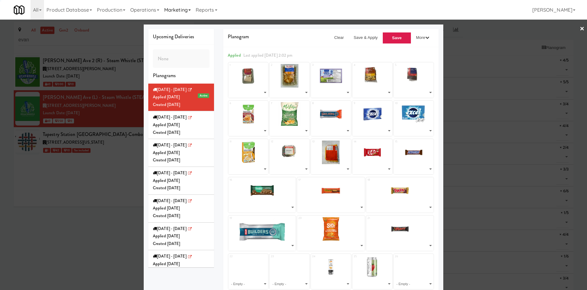
select select "number:287404"
select select "number:253567"
select select "number:247991"
select select "number:264112"
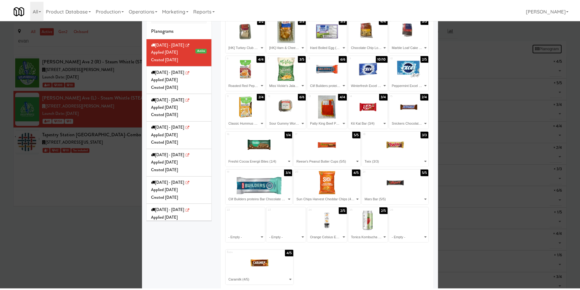
scroll to position [52, 0]
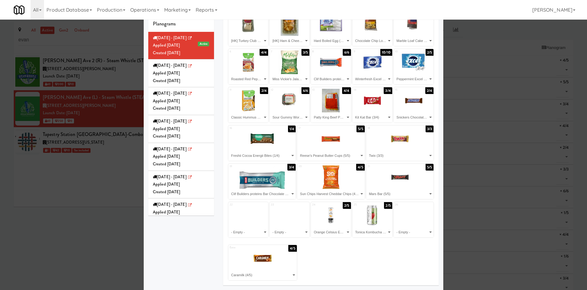
click at [91, 201] on div at bounding box center [293, 145] width 587 height 290
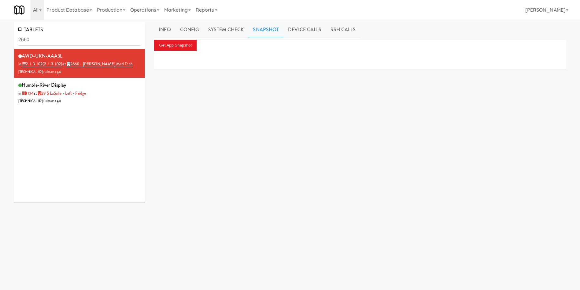
click at [0, 38] on div "TABLETS 2660 AWD-UKN-AAA3L in 2-1-3-102 (2-1-3-102) at 2660 - [PERSON_NAME] Med…" at bounding box center [290, 145] width 580 height 247
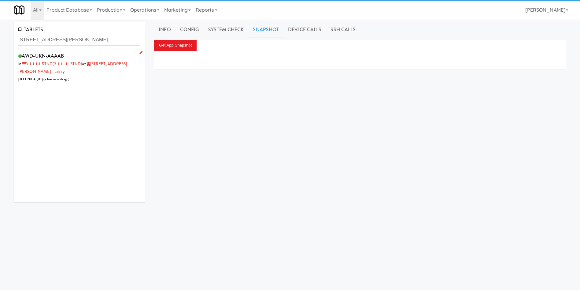
click at [109, 72] on div "AWD-UKN-AAAAB in 3-1-1-111-STND (3-1-1-111-STND) at [STREET_ADDRESS][PERSON_NAM…" at bounding box center [79, 66] width 122 height 31
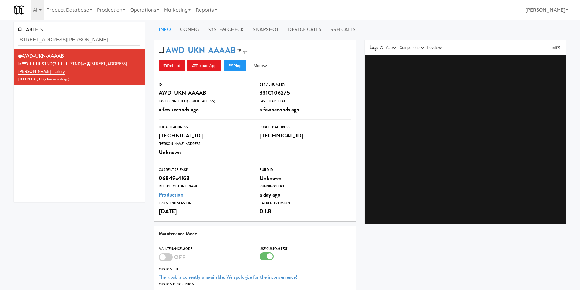
drag, startPoint x: 274, startPoint y: 28, endPoint x: 218, endPoint y: 39, distance: 57.0
click at [274, 28] on link "Snapshot" at bounding box center [265, 29] width 35 height 15
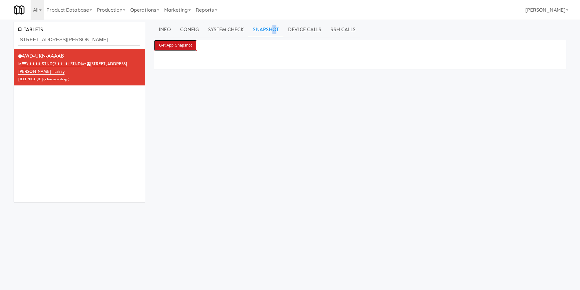
click at [176, 49] on button "Get App Snapshot" at bounding box center [175, 45] width 43 height 11
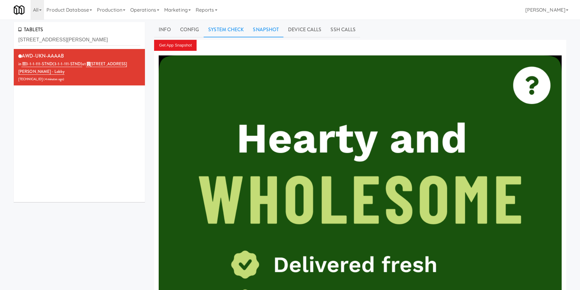
click at [212, 29] on link "System Check" at bounding box center [226, 29] width 45 height 15
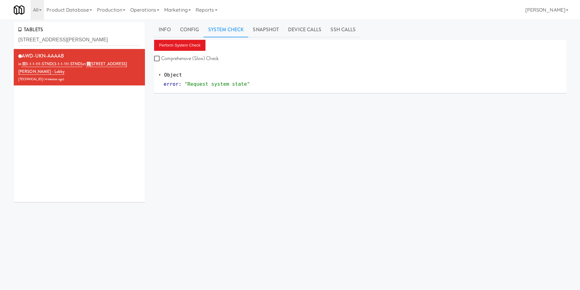
click at [186, 39] on div "Info Config System Check Snapshot Device Calls SSH Calls Perform System Check C…" at bounding box center [360, 145] width 412 height 247
click at [183, 44] on button "Perform System Check" at bounding box center [179, 45] width 51 height 11
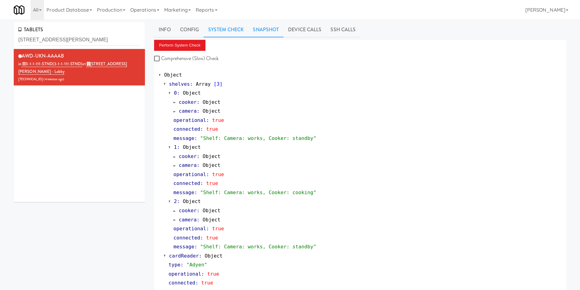
click at [268, 21] on div "TABLETS [STREET_ADDRESS][PERSON_NAME] AWD-UKN-AAAAB in 3-1-1-111-STND (3-1-1-11…" at bounding box center [290, 294] width 580 height 548
click at [263, 30] on link "Snapshot" at bounding box center [265, 29] width 35 height 15
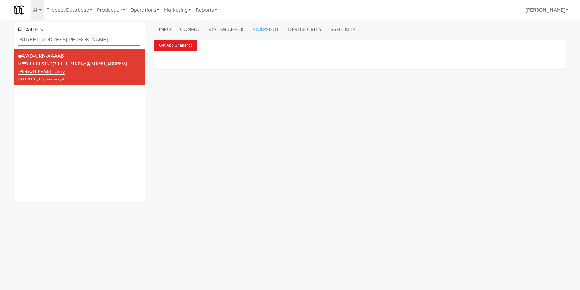
drag, startPoint x: 83, startPoint y: 39, endPoint x: 0, endPoint y: 41, distance: 82.6
click at [0, 41] on div "TABLETS [STREET_ADDRESS][PERSON_NAME]-AAAAB in 3-1-1-111-STND (3-1-1-111-STND) …" at bounding box center [290, 145] width 580 height 247
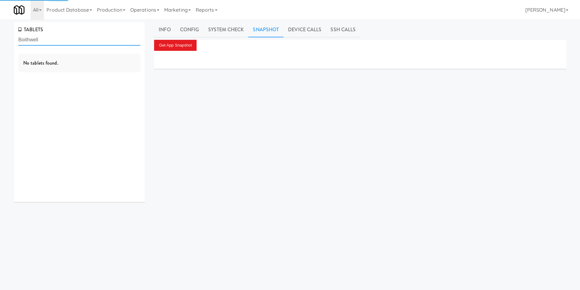
drag, startPoint x: 21, startPoint y: 40, endPoint x: 0, endPoint y: 38, distance: 21.5
click at [0, 38] on div "TABLETS Boithwell No tablets found. Info Config System Check Snapshot Device Ca…" at bounding box center [290, 145] width 580 height 247
click at [44, 40] on input "Boithwell" at bounding box center [79, 39] width 122 height 11
drag, startPoint x: 52, startPoint y: 40, endPoint x: 0, endPoint y: 43, distance: 52.1
click at [0, 43] on div "TABLETS Boithwell No tablets found. Info Config System Check Snapshot Device Ca…" at bounding box center [290, 145] width 580 height 247
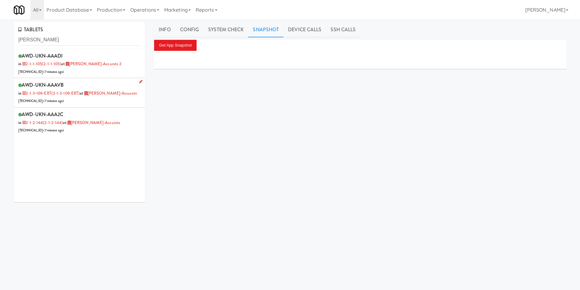
drag, startPoint x: 110, startPoint y: 118, endPoint x: 116, endPoint y: 102, distance: 17.2
click at [110, 118] on div "AWD-UKN-AAA2C in 2-1-2-144 (2-1-2-144) at [GEOGRAPHIC_DATA]-Accurate [TECHNICAL…" at bounding box center [79, 122] width 122 height 24
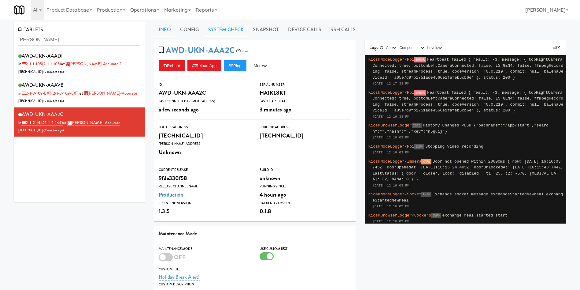
click at [238, 28] on link "System Check" at bounding box center [226, 29] width 45 height 15
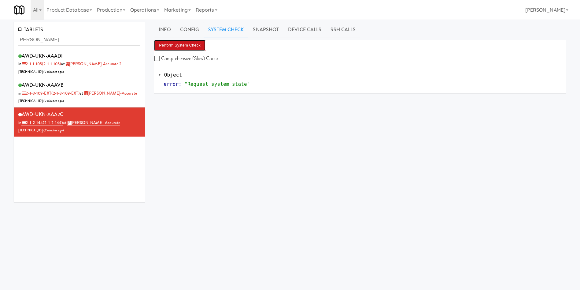
click at [191, 44] on button "Perform System Check" at bounding box center [179, 45] width 51 height 11
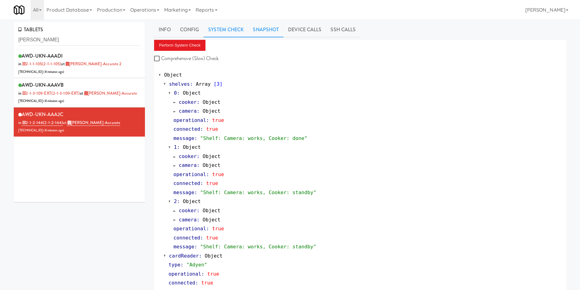
click at [260, 29] on link "Snapshot" at bounding box center [265, 29] width 35 height 15
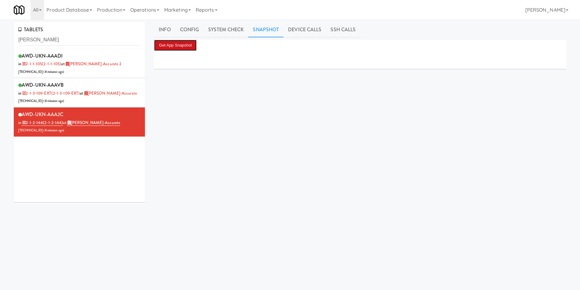
click at [187, 45] on button "Get App Snapshot" at bounding box center [175, 45] width 43 height 11
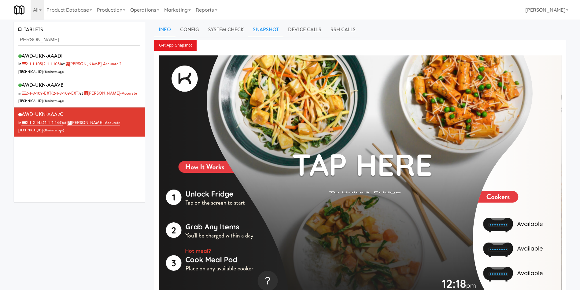
click at [168, 29] on link "Info" at bounding box center [164, 29] width 21 height 15
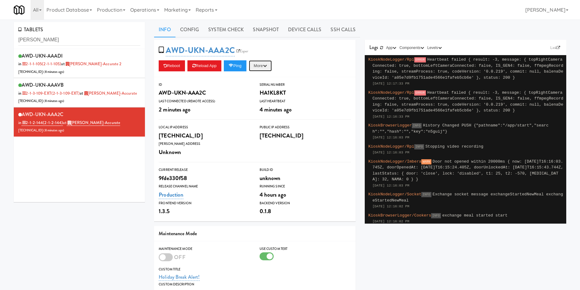
click at [272, 64] on button "More" at bounding box center [260, 65] width 23 height 11
click at [260, 87] on link "Restart Server" at bounding box center [247, 88] width 56 height 11
drag, startPoint x: 77, startPoint y: 44, endPoint x: 0, endPoint y: 44, distance: 76.7
click at [0, 44] on div "TABLETS [PERSON_NAME] AWD-UKN-AAADI in 2-1-1-105 (2-1-1-105) at [GEOGRAPHIC_DAT…" at bounding box center [290, 200] width 580 height 357
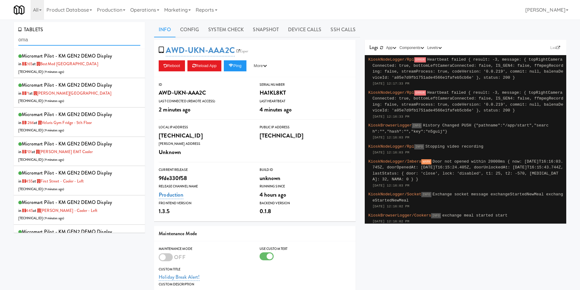
drag, startPoint x: 79, startPoint y: 37, endPoint x: 0, endPoint y: 37, distance: 78.9
click at [0, 37] on div "TABLETS oma Micromart Pilot - KM GEN2 DEMO Display in 265 at BestMed [GEOGRAPHI…" at bounding box center [290, 200] width 580 height 357
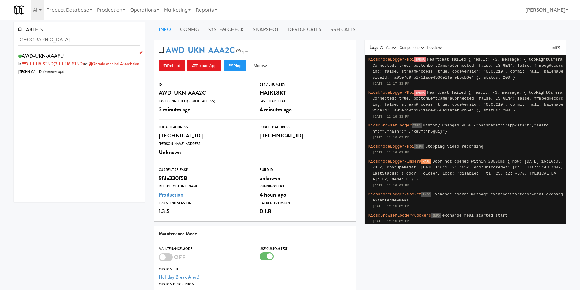
click at [103, 76] on div "AWD-UKN-AAAFU in 3-1-1-118-STND (3-1-1-118-STND) at Ontario Medical Association…" at bounding box center [79, 63] width 122 height 24
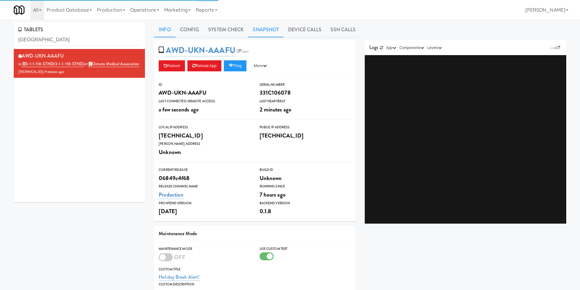
click at [257, 28] on link "Snapshot" at bounding box center [265, 29] width 35 height 15
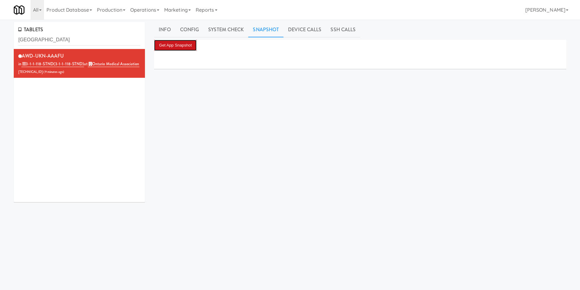
click at [186, 43] on button "Get App Snapshot" at bounding box center [175, 45] width 43 height 11
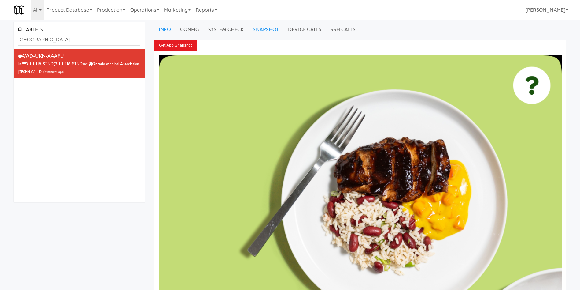
click at [175, 26] on link "Info" at bounding box center [164, 29] width 21 height 15
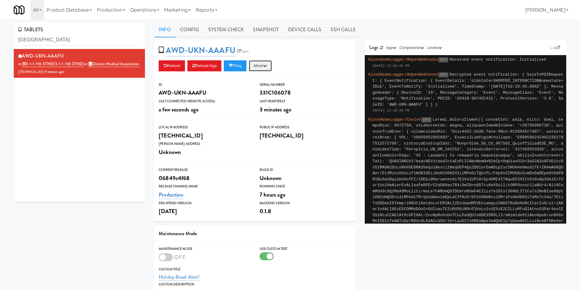
click at [261, 62] on button "More" at bounding box center [260, 65] width 23 height 11
click at [264, 87] on link "Restart Server" at bounding box center [247, 88] width 56 height 11
drag, startPoint x: 60, startPoint y: 36, endPoint x: 0, endPoint y: 37, distance: 60.2
click at [0, 37] on div "TABLETS [GEOGRAPHIC_DATA] AWD-UKN-AAAFU in 3-1-1-118-STND (3-1-1-118-STND) at O…" at bounding box center [290, 200] width 580 height 357
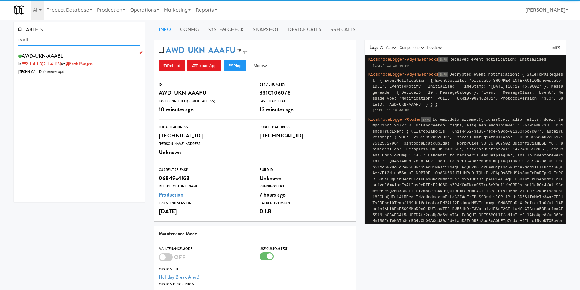
type input "earth"
click at [91, 68] on div "AWD-UKN-AAABL in 2-1-4-113 (2-1-4-113) at Earth Rangers [TECHNICAL_ID] ( 4 minu…" at bounding box center [79, 63] width 122 height 24
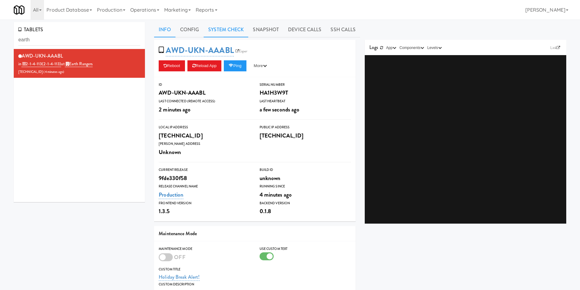
drag, startPoint x: 257, startPoint y: 30, endPoint x: 248, endPoint y: 31, distance: 9.3
click at [257, 29] on link "Snapshot" at bounding box center [265, 29] width 35 height 15
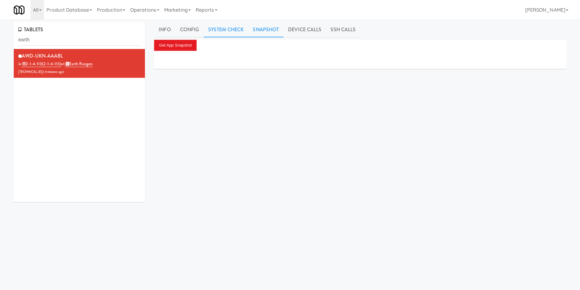
click at [227, 26] on link "System Check" at bounding box center [226, 29] width 45 height 15
click at [260, 31] on link "Snapshot" at bounding box center [265, 29] width 35 height 15
click at [196, 42] on button "Get App Snapshot" at bounding box center [175, 45] width 43 height 11
click at [168, 25] on link "Info" at bounding box center [164, 29] width 21 height 15
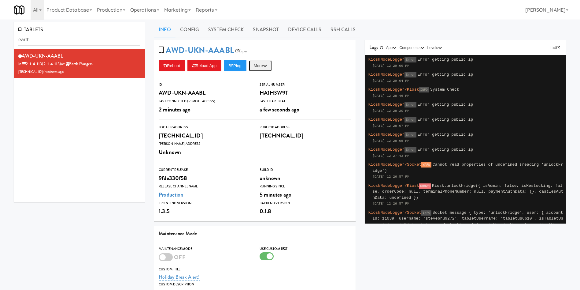
click at [260, 65] on button "More" at bounding box center [260, 65] width 23 height 11
click at [260, 91] on link "Restart Server" at bounding box center [247, 88] width 56 height 11
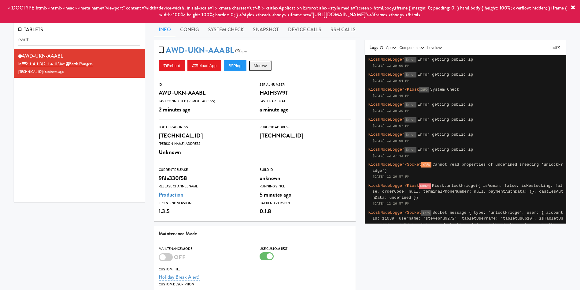
click at [263, 66] on button "More" at bounding box center [260, 65] width 23 height 11
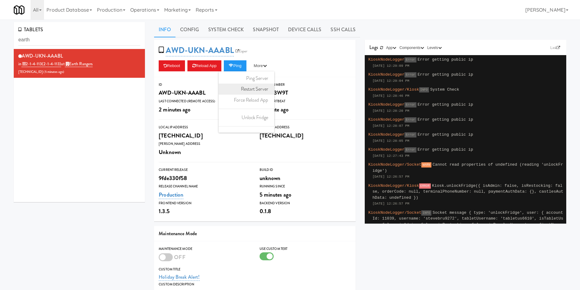
click at [261, 87] on link "Restart Server" at bounding box center [247, 88] width 56 height 11
click at [245, 62] on button "Ping" at bounding box center [235, 65] width 23 height 11
click at [265, 25] on link "Snapshot" at bounding box center [265, 29] width 35 height 15
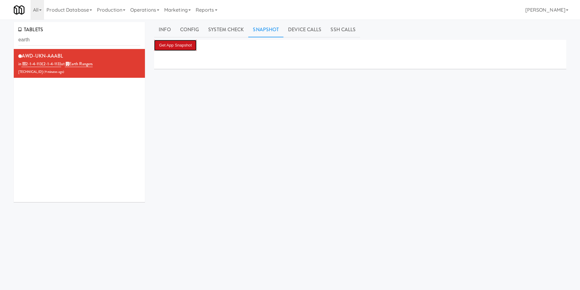
click at [184, 48] on button "Get App Snapshot" at bounding box center [175, 45] width 43 height 11
click at [162, 28] on link "Info" at bounding box center [164, 29] width 21 height 15
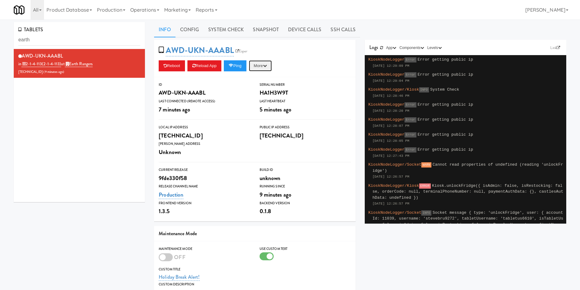
click at [260, 64] on button "More" at bounding box center [260, 65] width 23 height 11
drag, startPoint x: 263, startPoint y: 86, endPoint x: 334, endPoint y: 34, distance: 87.7
click at [263, 86] on link "Restart Server" at bounding box center [247, 88] width 56 height 11
click at [235, 61] on button "Ping" at bounding box center [235, 65] width 23 height 11
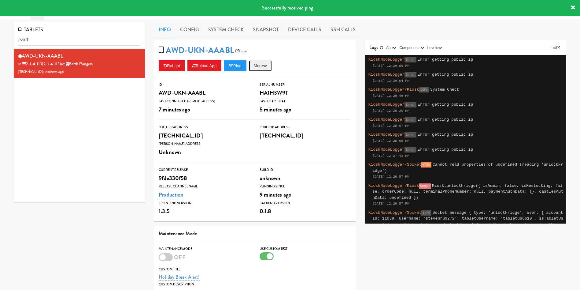
click at [267, 67] on icon "button" at bounding box center [265, 66] width 4 height 4
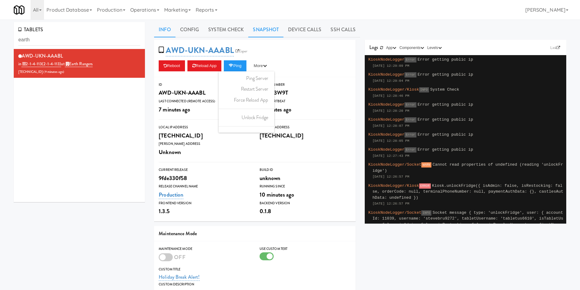
click at [267, 29] on link "Snapshot" at bounding box center [265, 29] width 35 height 15
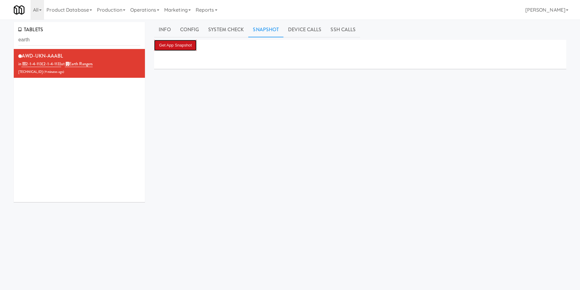
click at [189, 41] on button "Get App Snapshot" at bounding box center [175, 45] width 43 height 11
click at [48, 176] on div "AWD-UKN-AAABL in 2-1-4-113 (2-1-4-113) at Earth Rangers [TECHNICAL_ID] ( 9 minu…" at bounding box center [79, 125] width 131 height 153
click at [165, 32] on link "Info" at bounding box center [164, 29] width 21 height 15
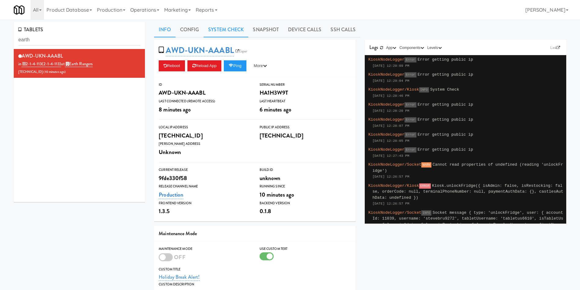
click at [234, 31] on link "System Check" at bounding box center [226, 29] width 45 height 15
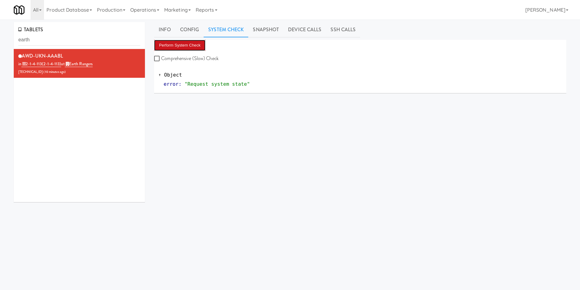
click at [179, 44] on button "Perform System Check" at bounding box center [179, 45] width 51 height 11
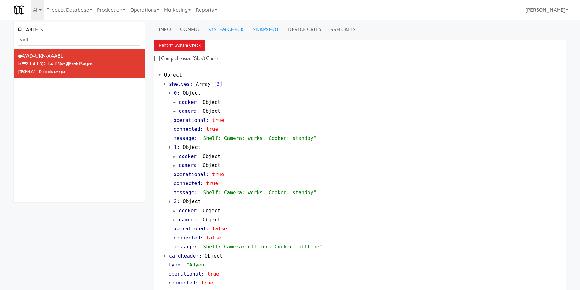
click at [272, 31] on link "Snapshot" at bounding box center [265, 29] width 35 height 15
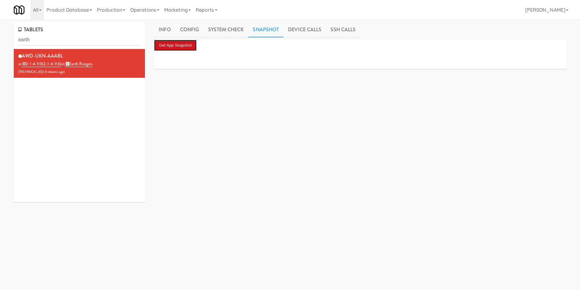
click at [190, 47] on button "Get App Snapshot" at bounding box center [175, 45] width 43 height 11
click at [220, 29] on link "System Check" at bounding box center [226, 29] width 45 height 15
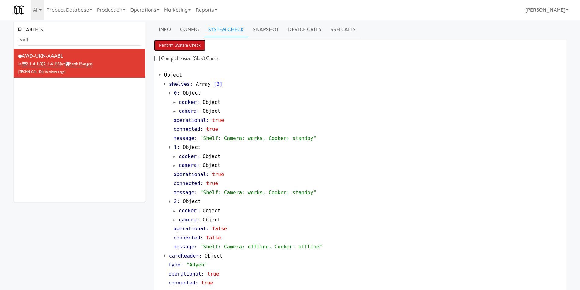
click at [193, 44] on button "Perform System Check" at bounding box center [179, 45] width 51 height 11
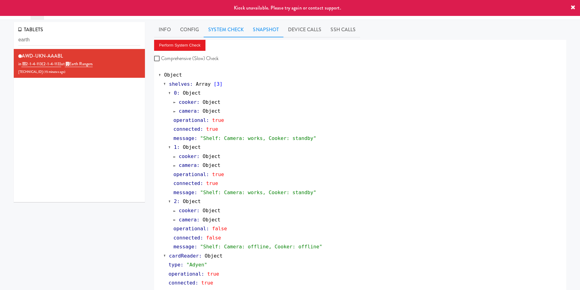
click at [261, 27] on link "Snapshot" at bounding box center [265, 29] width 35 height 15
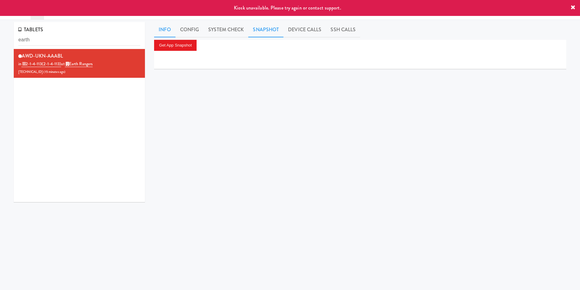
click at [160, 25] on link "Info" at bounding box center [164, 29] width 21 height 15
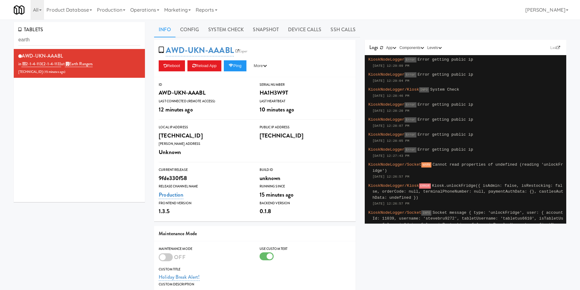
click at [309, 60] on div "Reboot Reload App Ping More Ping Server Restart Server Force Reload App Unlock …" at bounding box center [255, 65] width 192 height 11
click at [245, 68] on button "Ping" at bounding box center [235, 65] width 23 height 11
click at [266, 31] on link "Snapshot" at bounding box center [265, 29] width 35 height 15
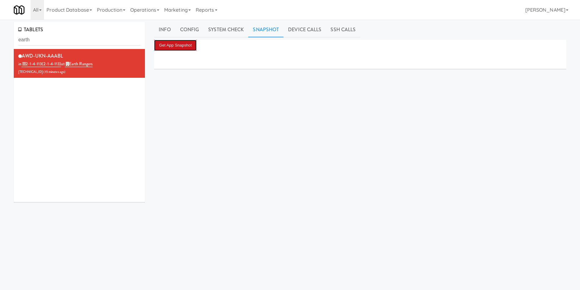
click at [180, 47] on button "Get App Snapshot" at bounding box center [175, 45] width 43 height 11
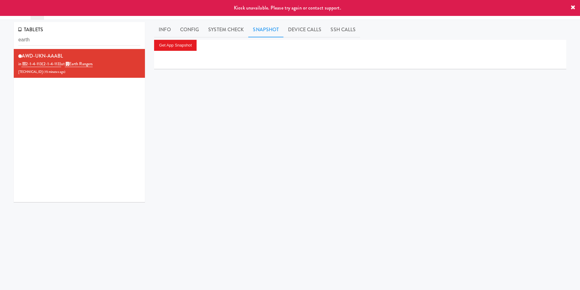
click at [264, 70] on div "Get App Snapshot" at bounding box center [360, 154] width 412 height 229
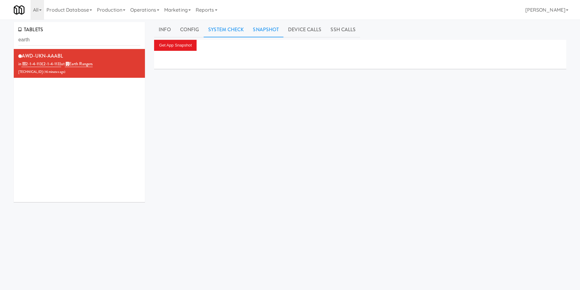
click at [231, 31] on link "System Check" at bounding box center [226, 29] width 45 height 15
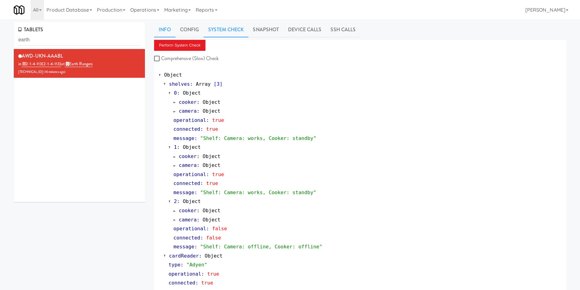
click at [168, 30] on link "Info" at bounding box center [164, 29] width 21 height 15
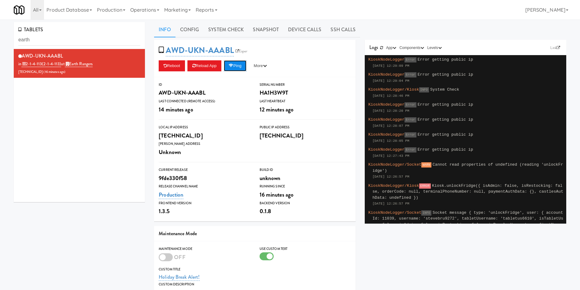
click at [246, 66] on button "Ping" at bounding box center [235, 65] width 23 height 11
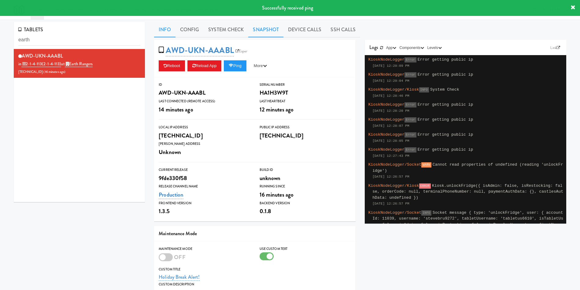
click at [264, 29] on link "Snapshot" at bounding box center [265, 29] width 35 height 15
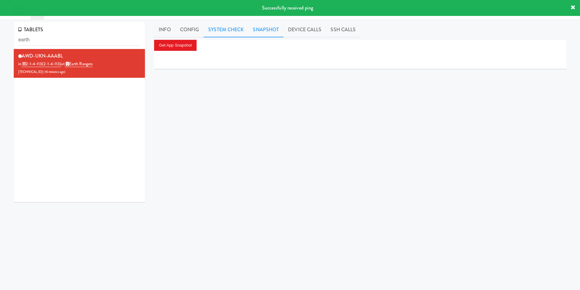
click at [221, 27] on link "System Check" at bounding box center [226, 29] width 45 height 15
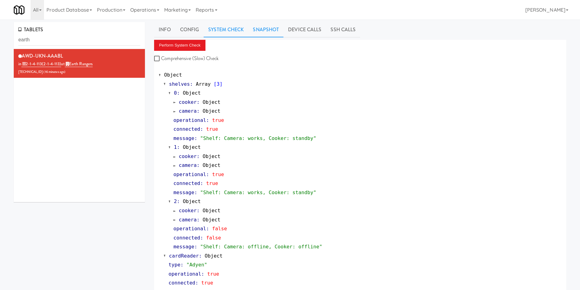
click at [266, 30] on link "Snapshot" at bounding box center [265, 29] width 35 height 15
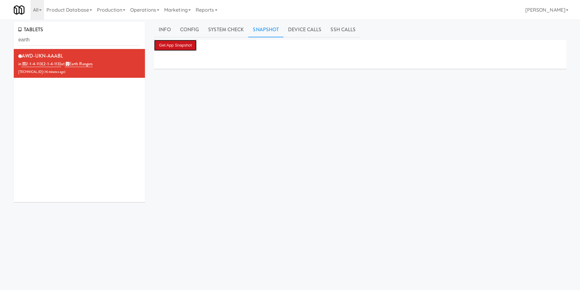
click at [184, 47] on button "Get App Snapshot" at bounding box center [175, 45] width 43 height 11
click at [193, 48] on button "Get App Snapshot" at bounding box center [175, 45] width 43 height 11
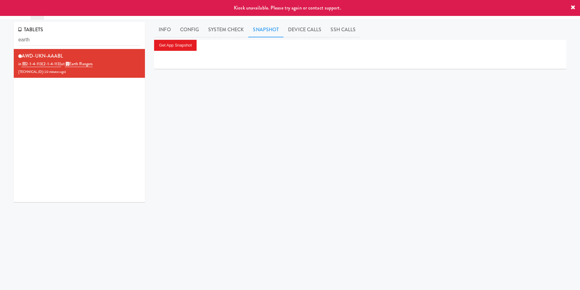
click at [259, 60] on div at bounding box center [360, 60] width 412 height 18
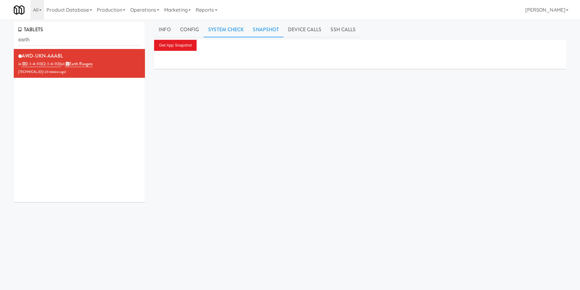
click at [223, 31] on link "System Check" at bounding box center [226, 29] width 45 height 15
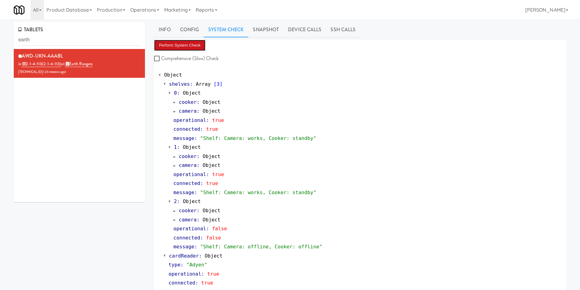
click at [174, 43] on button "Perform System Check" at bounding box center [179, 45] width 51 height 11
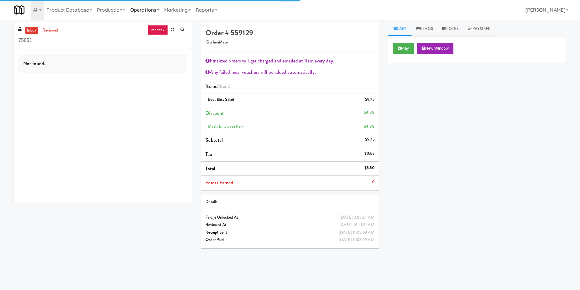
click at [159, 10] on icon at bounding box center [158, 9] width 2 height 1
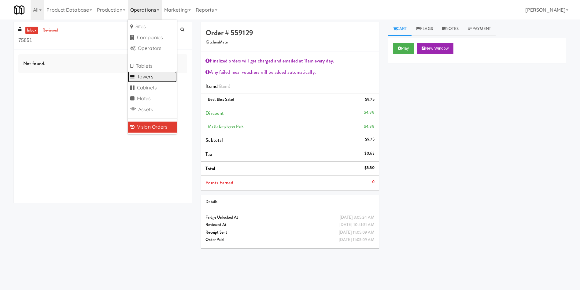
click at [162, 76] on link "Towers" at bounding box center [152, 76] width 49 height 11
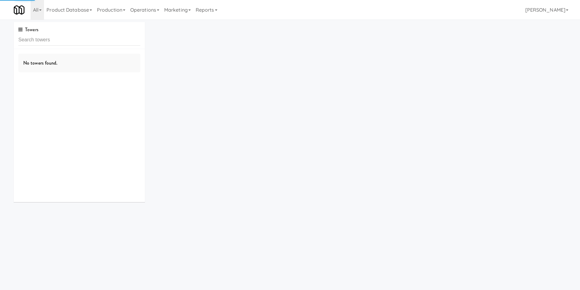
click at [79, 42] on input "text" at bounding box center [79, 39] width 122 height 11
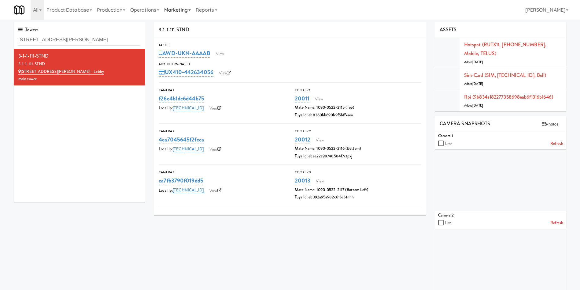
type input "[STREET_ADDRESS][PERSON_NAME]"
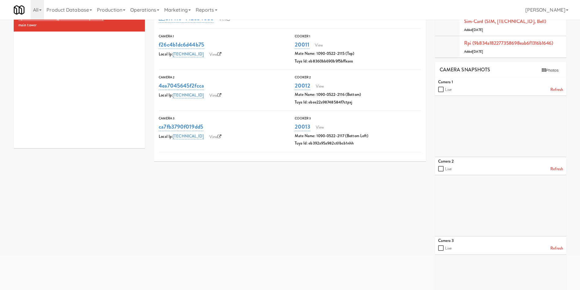
scroll to position [84, 0]
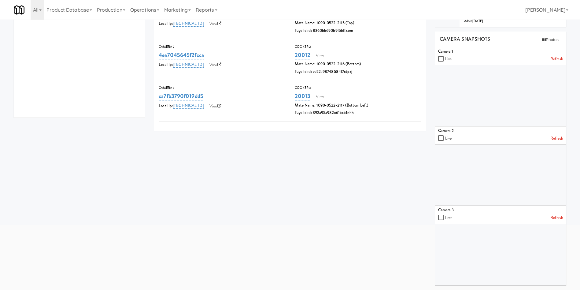
click at [261, 194] on div "3-1-1-111-STND Tablet AWD-UKN-AAAAB View Adyen Terminal Id UX410-442634056 View…" at bounding box center [360, 114] width 421 height 352
click at [297, 224] on div "3-1-1-111-STND Tablet AWD-UKN-AAAAB View Adyen Terminal Id UX410-442634056 View…" at bounding box center [360, 114] width 421 height 352
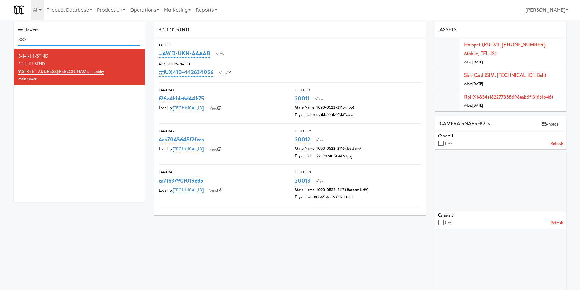
drag, startPoint x: 60, startPoint y: 40, endPoint x: 0, endPoint y: 22, distance: 62.5
click at [0, 22] on div "Towers 383 3-1-1-111-STND 3-1-1-111-STND 100 Sheppard Ave - Lobby main tower 3-…" at bounding box center [290, 198] width 580 height 352
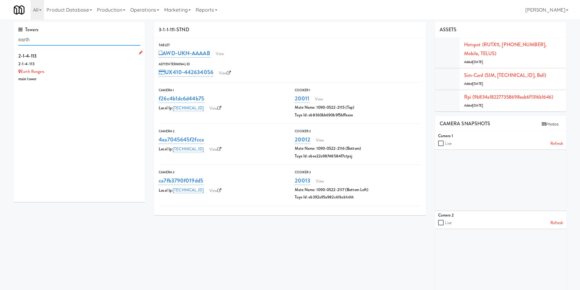
type input "earth"
click at [94, 71] on div "Earth Rangers" at bounding box center [79, 72] width 122 height 8
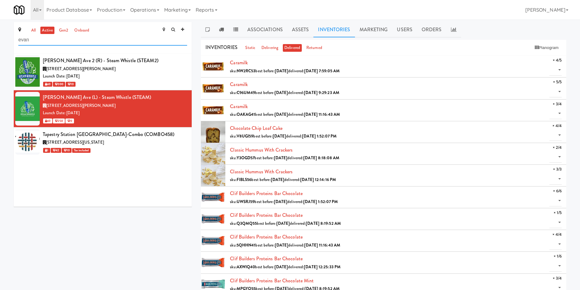
drag, startPoint x: 72, startPoint y: 41, endPoint x: 0, endPoint y: 45, distance: 71.7
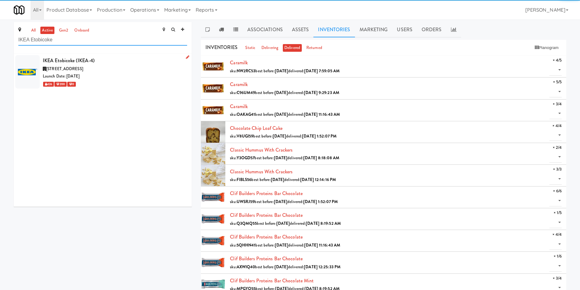
type input "IKEA Etobicoke"
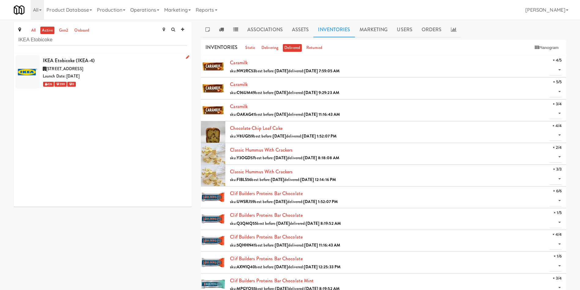
click at [134, 79] on div "Launch Date: Aug 01, 2022" at bounding box center [115, 76] width 144 height 8
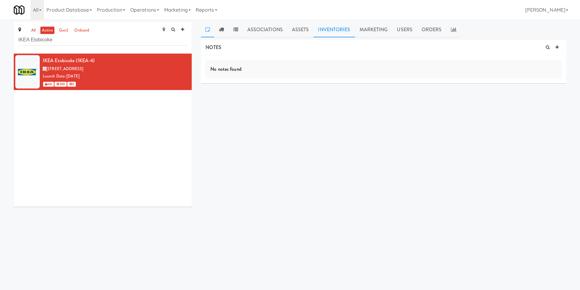
click at [336, 28] on link "Inventories" at bounding box center [333, 29] width 41 height 15
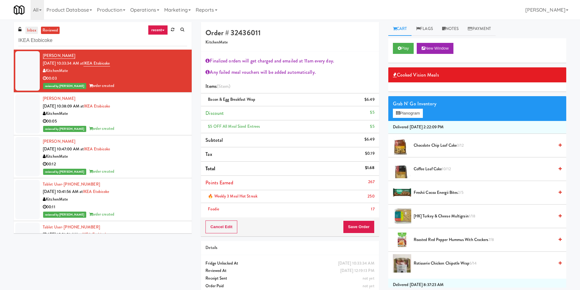
click at [31, 29] on link "inbox" at bounding box center [31, 31] width 13 height 8
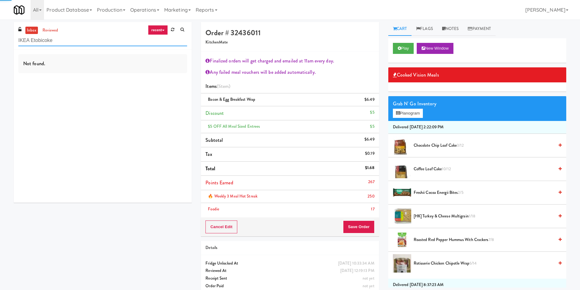
paste input "[GEOGRAPHIC_DATA] - [GEOGRAPHIC_DATA]"
drag, startPoint x: 86, startPoint y: 43, endPoint x: 0, endPoint y: 43, distance: 86.2
click at [0, 43] on div "inbox reviewed recent all unclear take inventory issue suspicious failed recent…" at bounding box center [290, 160] width 580 height 276
drag, startPoint x: 117, startPoint y: 37, endPoint x: 62, endPoint y: 36, distance: 55.0
click at [62, 36] on input "[GEOGRAPHIC_DATA] - [GEOGRAPHIC_DATA]" at bounding box center [102, 40] width 169 height 11
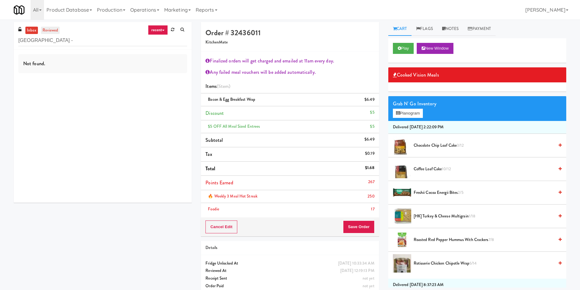
click at [48, 29] on link "reviewed" at bounding box center [50, 31] width 19 height 8
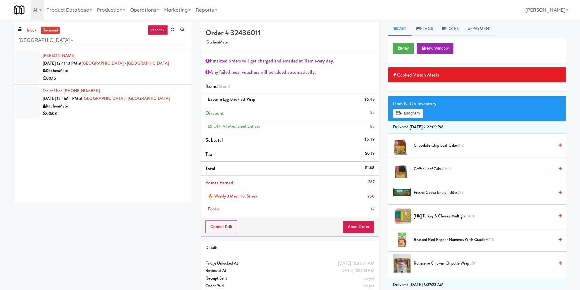
click at [49, 30] on link "reviewed" at bounding box center [50, 31] width 19 height 8
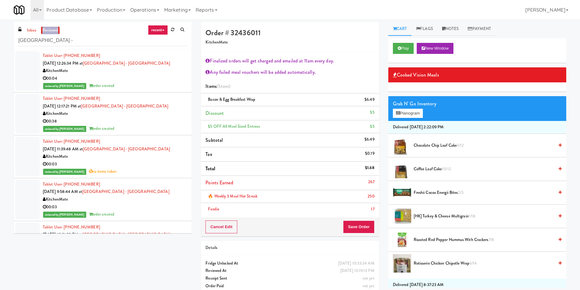
scroll to position [46, 0]
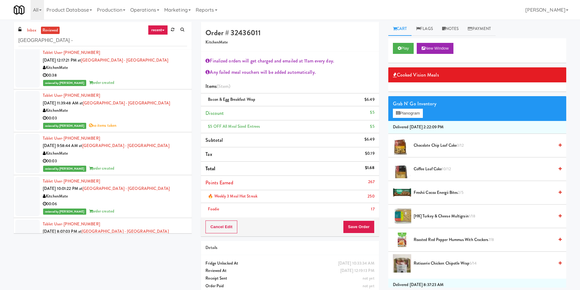
click at [31, 149] on div at bounding box center [27, 153] width 24 height 39
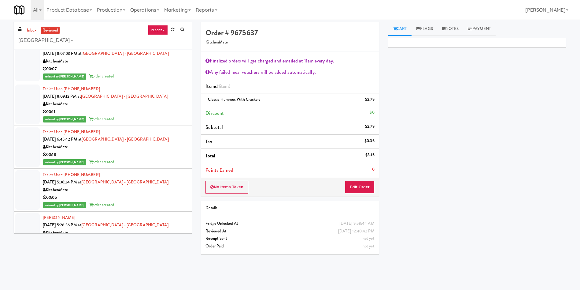
scroll to position [183, 0]
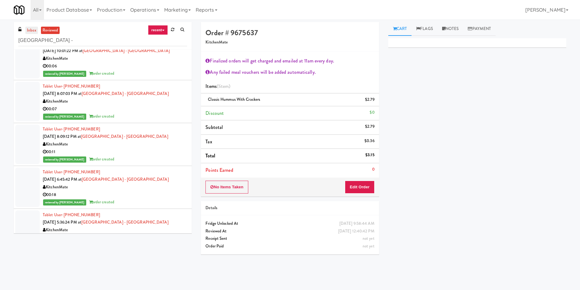
click at [33, 29] on link "inbox" at bounding box center [31, 31] width 13 height 8
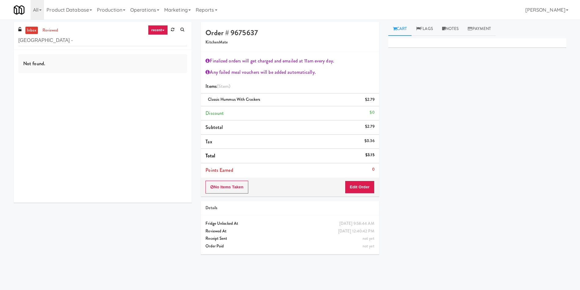
scroll to position [0, 0]
click at [33, 29] on link "inbox" at bounding box center [31, 31] width 13 height 8
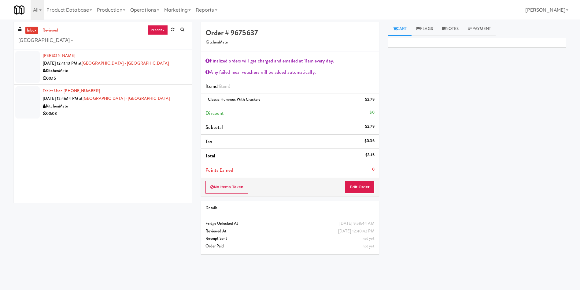
click at [35, 65] on div at bounding box center [27, 67] width 24 height 32
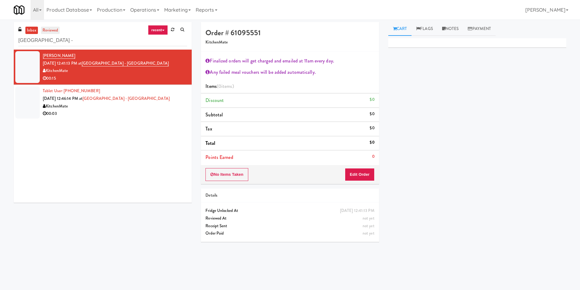
click at [54, 30] on link "reviewed" at bounding box center [50, 31] width 19 height 8
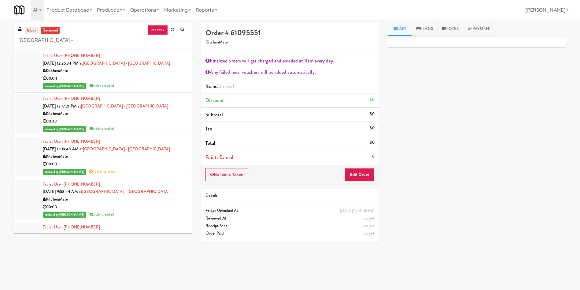
click at [34, 27] on link "inbox" at bounding box center [31, 31] width 13 height 8
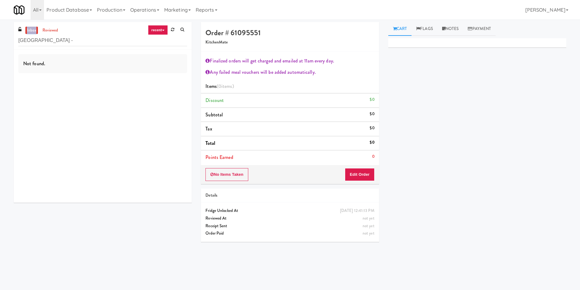
click at [34, 27] on link "inbox" at bounding box center [31, 31] width 13 height 8
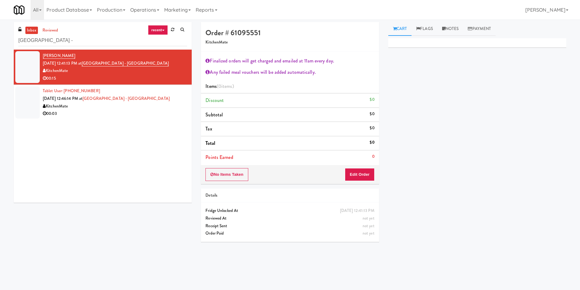
click at [96, 109] on div "KitchenMate" at bounding box center [115, 106] width 144 height 8
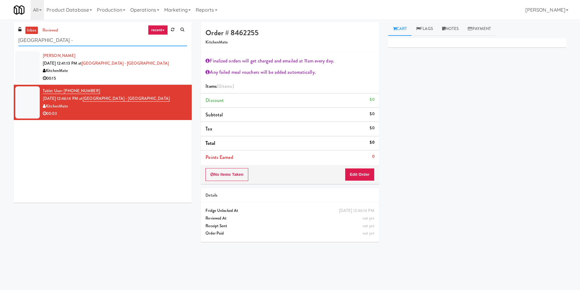
drag, startPoint x: 73, startPoint y: 41, endPoint x: 0, endPoint y: 42, distance: 73.1
click at [0, 42] on div "inbox reviewed recent all unclear take inventory issue suspicious failed recent…" at bounding box center [290, 145] width 580 height 246
paste input "6476292648"
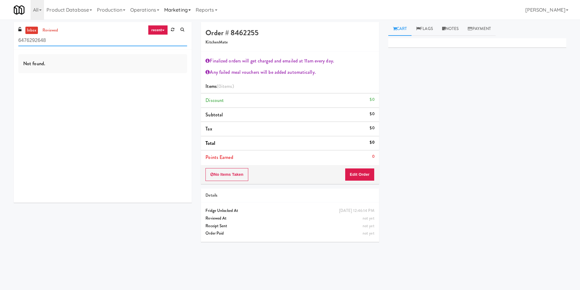
type input "6476292648"
click at [173, 5] on link "Marketing" at bounding box center [177, 10] width 31 height 20
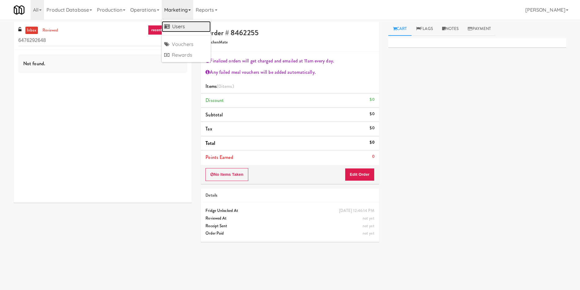
click at [170, 24] on icon at bounding box center [167, 26] width 6 height 5
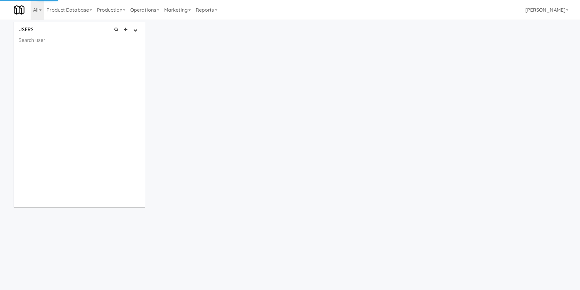
click at [62, 43] on input "text" at bounding box center [79, 40] width 122 height 11
type input "6476292648"
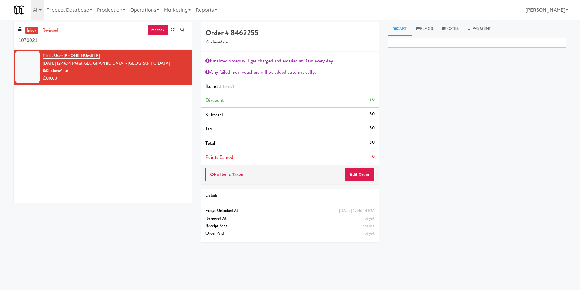
drag, startPoint x: 83, startPoint y: 43, endPoint x: 0, endPoint y: 46, distance: 82.9
click at [0, 46] on div "inbox reviewed recent all unclear take inventory issue suspicious failed recent…" at bounding box center [290, 145] width 580 height 246
paste input "[GEOGRAPHIC_DATA] - [GEOGRAPHIC_DATA]"
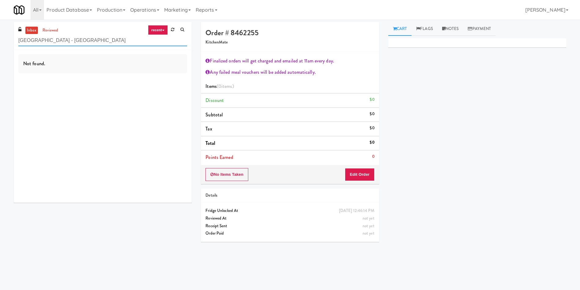
drag, startPoint x: 105, startPoint y: 39, endPoint x: 58, endPoint y: 40, distance: 46.2
click at [58, 40] on input "[GEOGRAPHIC_DATA] - [GEOGRAPHIC_DATA]" at bounding box center [102, 40] width 169 height 11
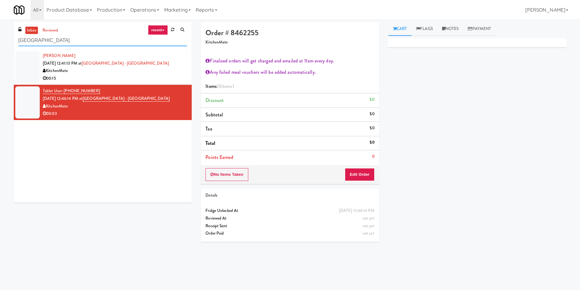
type input "[GEOGRAPHIC_DATA]"
click at [34, 66] on div at bounding box center [27, 67] width 24 height 32
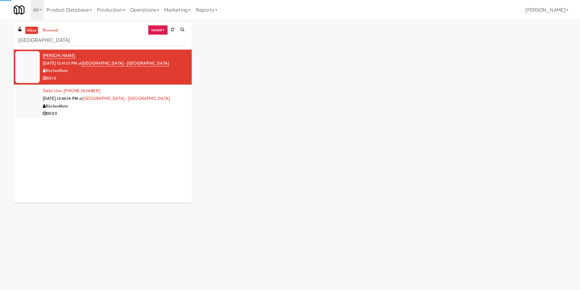
click at [27, 104] on div at bounding box center [27, 102] width 24 height 32
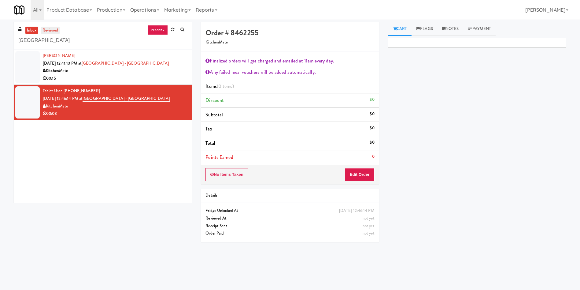
click at [56, 28] on link "reviewed" at bounding box center [50, 31] width 19 height 8
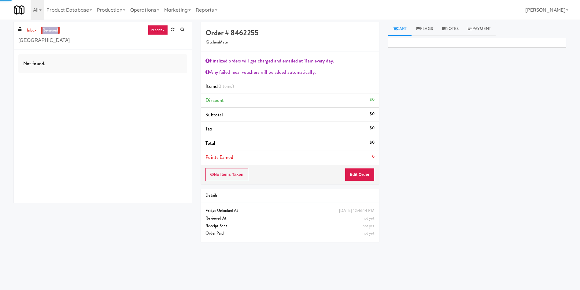
click at [56, 28] on link "reviewed" at bounding box center [50, 31] width 19 height 8
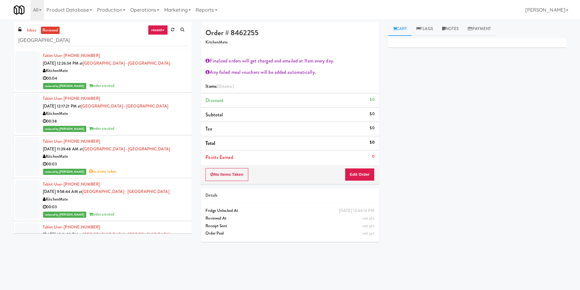
click at [21, 67] on div at bounding box center [27, 70] width 24 height 39
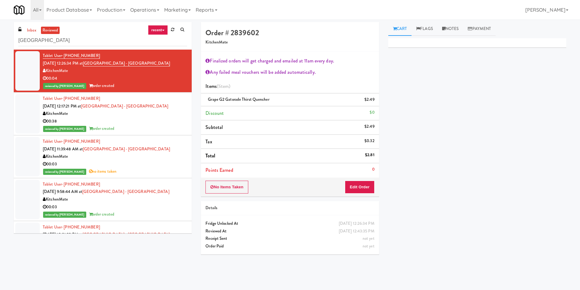
click at [35, 113] on div at bounding box center [27, 113] width 24 height 39
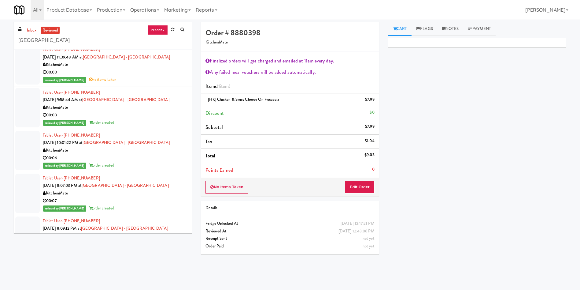
scroll to position [138, 0]
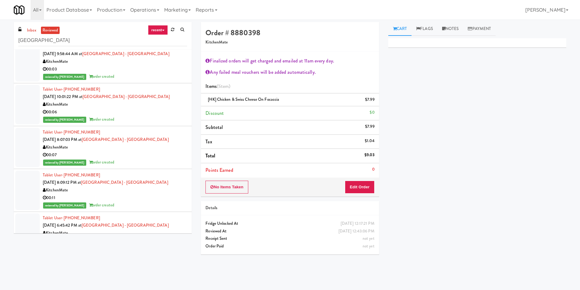
click at [26, 183] on div at bounding box center [27, 189] width 24 height 39
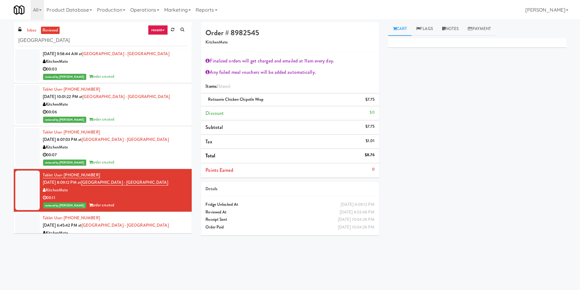
scroll to position [92, 0]
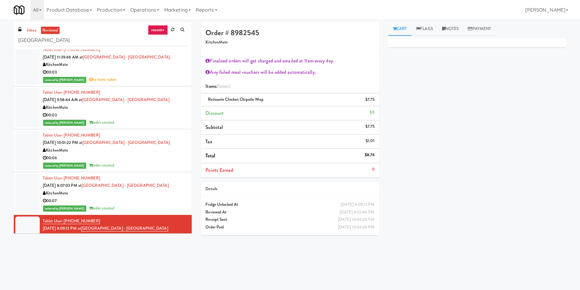
click at [27, 116] on div at bounding box center [27, 107] width 24 height 39
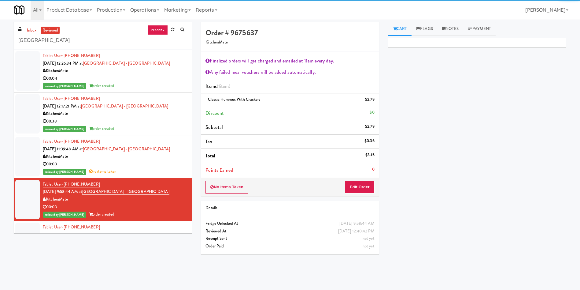
click at [14, 151] on li "Tablet User · (250) 661-1945 [DATE] 11:39:48 AM at [GEOGRAPHIC_DATA] - [GEOGRAP…" at bounding box center [103, 156] width 178 height 43
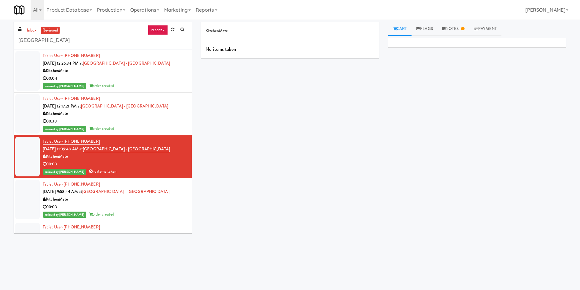
click at [28, 113] on div at bounding box center [27, 113] width 24 height 39
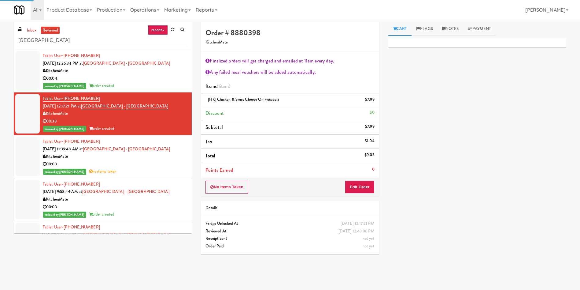
click at [10, 54] on div "inbox reviewed recent all unclear take inventory issue suspicious failed recent…" at bounding box center [102, 130] width 187 height 216
click at [28, 59] on div at bounding box center [27, 70] width 24 height 39
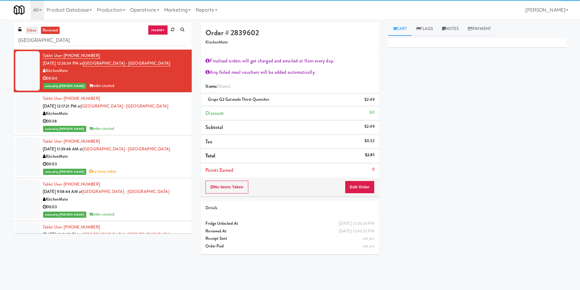
click at [34, 31] on link "inbox" at bounding box center [31, 31] width 13 height 8
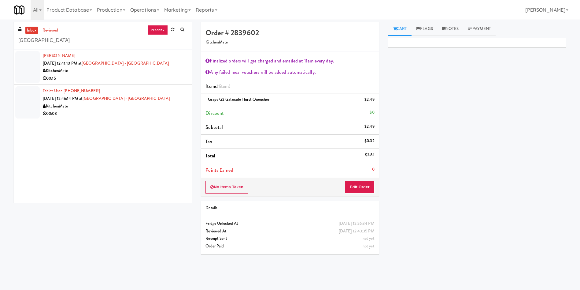
click at [451, 107] on div "Primary Flag Clear Flag if unable to determine what was taken or order not proc…" at bounding box center [477, 152] width 178 height 229
click at [114, 119] on li "Tablet User · (437) 662-2686 [DATE] 12:46:14 PM at [GEOGRAPHIC_DATA] - [GEOGRAP…" at bounding box center [103, 102] width 178 height 35
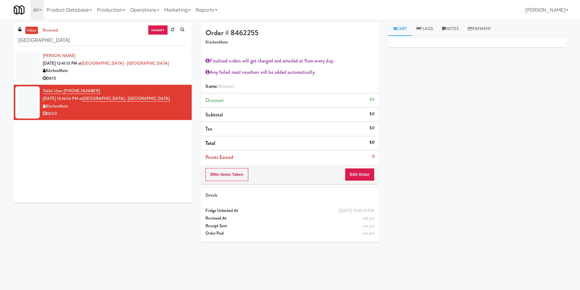
click at [120, 165] on div "[PERSON_NAME] [DATE] 12:41:13 PM at [GEOGRAPHIC_DATA] - [GEOGRAPHIC_DATA] Kitch…" at bounding box center [103, 126] width 178 height 153
click at [27, 62] on div at bounding box center [27, 67] width 24 height 32
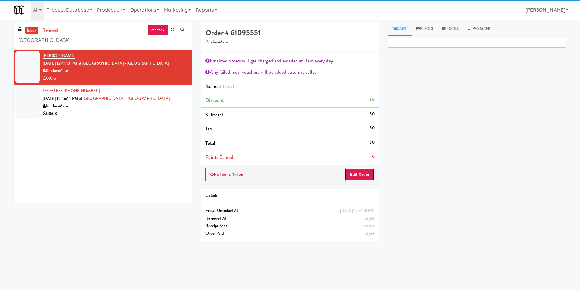
click at [353, 174] on button "Edit Order" at bounding box center [360, 174] width 30 height 13
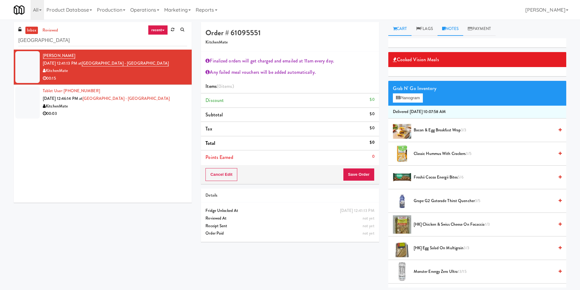
click at [451, 26] on link "Notes" at bounding box center [451, 29] width 26 height 14
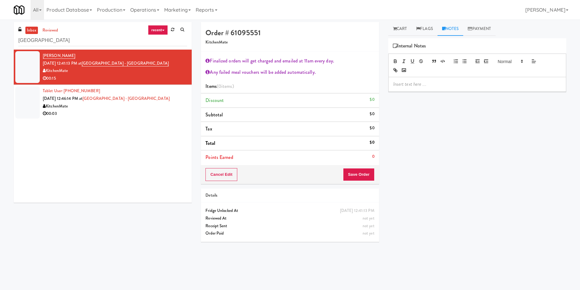
click at [445, 87] on p at bounding box center [477, 84] width 168 height 7
click at [493, 86] on p "Ela: Please do not charge; customer reported he wasn;t able to eat the sandwich" at bounding box center [477, 84] width 168 height 7
click at [497, 86] on p "Ela: Please do not charge; customer reported he wasn;t able to eat the sandwich" at bounding box center [477, 84] width 168 height 7
drag, startPoint x: 454, startPoint y: 83, endPoint x: 449, endPoint y: 83, distance: 5.3
click at [454, 83] on p "Ela: Please do not charge; customer reported he wasn't able to eat the sandwich" at bounding box center [477, 84] width 168 height 7
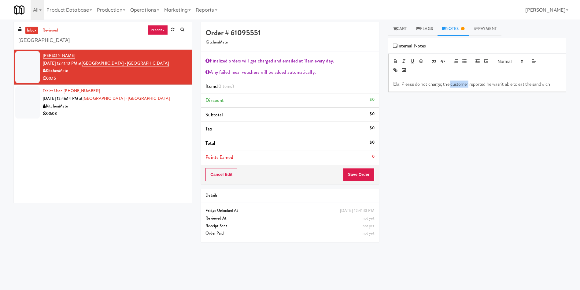
drag, startPoint x: 470, startPoint y: 85, endPoint x: 452, endPoint y: 86, distance: 18.1
click at [452, 86] on p "Ela: Please do not charge; the customer reported he wasn't able to eat the sand…" at bounding box center [477, 84] width 168 height 7
click at [483, 85] on p "Ela: Please do not charge; the customer reported he wasn't able to eat the sand…" at bounding box center [477, 84] width 168 height 7
click at [554, 83] on p "Ela: Please do not charge; the customer reported he wasn't able to eat the sand…" at bounding box center [477, 84] width 168 height 7
drag, startPoint x: 505, startPoint y: 102, endPoint x: 393, endPoint y: 83, distance: 113.8
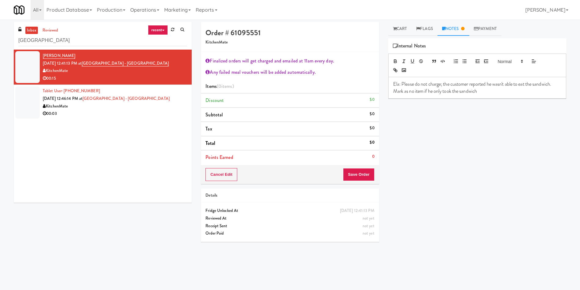
click at [393, 83] on div "Ela: Please do not charge; the customer reported he wasn't able to eat the sand…" at bounding box center [477, 87] width 177 height 21
click at [392, 59] on button "button" at bounding box center [395, 60] width 9 height 7
click at [506, 57] on span at bounding box center [510, 60] width 30 height 7
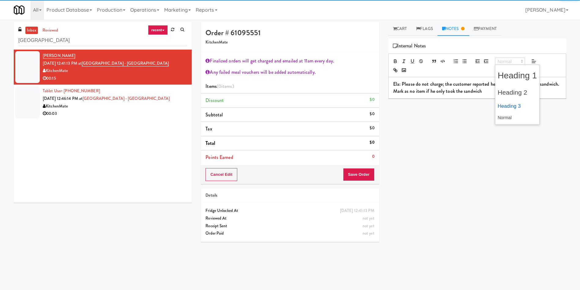
click at [514, 103] on span at bounding box center [517, 106] width 39 height 12
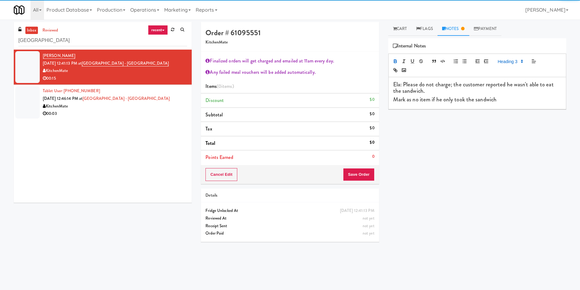
click at [453, 127] on div "Cooked Vision Meals Grab N' Go Inventory Planogram Delivered Mon, Sep 22nd 2025…" at bounding box center [477, 152] width 178 height 229
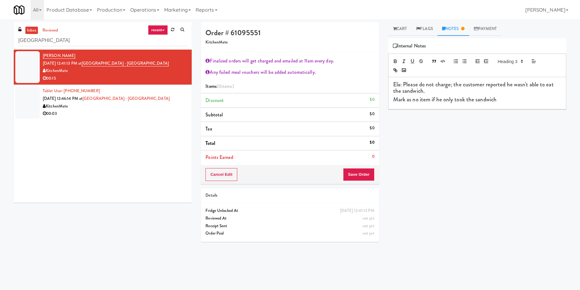
click at [310, 41] on h5 "KitchenMate" at bounding box center [289, 42] width 169 height 5
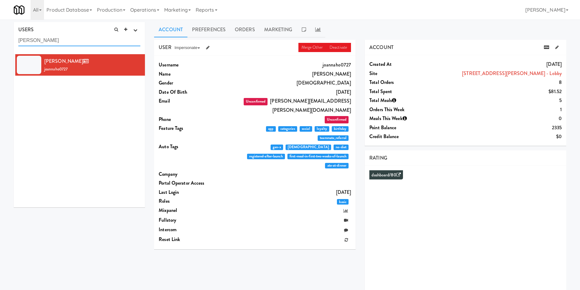
drag, startPoint x: 79, startPoint y: 43, endPoint x: 27, endPoint y: 43, distance: 52.6
click at [27, 43] on input "[PERSON_NAME]" at bounding box center [79, 40] width 122 height 11
click at [57, 95] on div "[PERSON_NAME] joannaho0727" at bounding box center [79, 130] width 131 height 153
drag, startPoint x: 96, startPoint y: 43, endPoint x: 19, endPoint y: 45, distance: 76.8
click at [0, 44] on div "USERS active Ordered this week Didn't order this week 1 this week 2 this week 3…" at bounding box center [290, 163] width 580 height 283
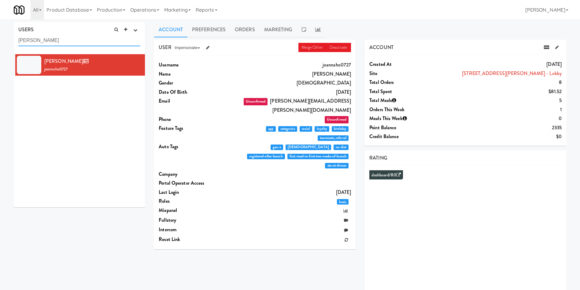
paste input "[EMAIL_ADDRESS][DOMAIN_NAME]"
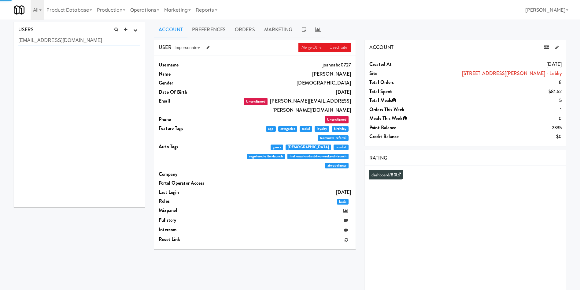
type input "[EMAIL_ADDRESS][DOMAIN_NAME]"
click at [91, 68] on div "[PERSON_NAME] vrindakh8081" at bounding box center [92, 65] width 96 height 17
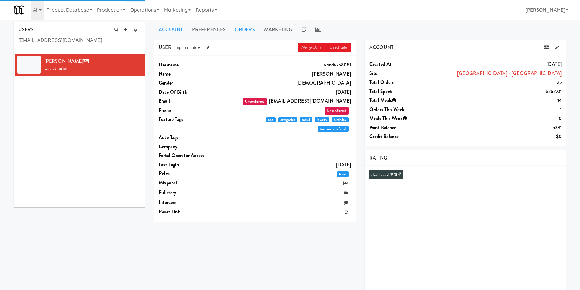
click at [240, 28] on link "Orders" at bounding box center [244, 29] width 29 height 15
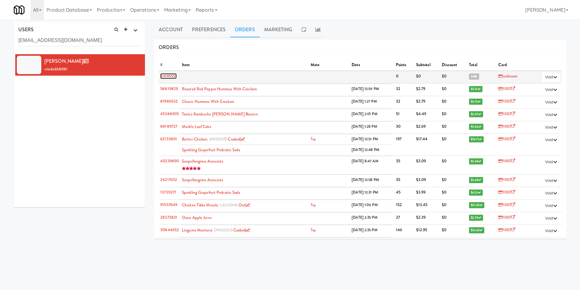
click at [175, 76] on link "61095551" at bounding box center [168, 76] width 17 height 6
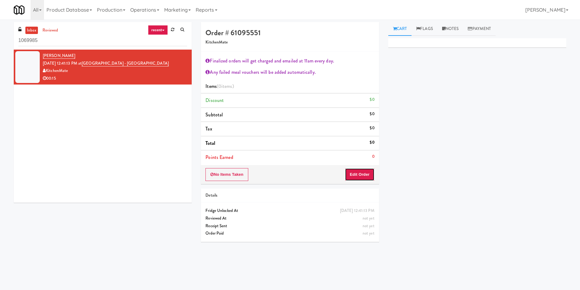
click at [359, 176] on button "Edit Order" at bounding box center [360, 174] width 30 height 13
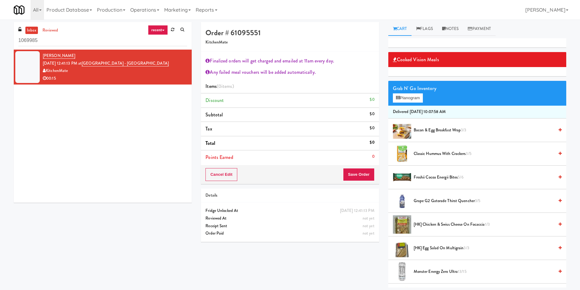
click at [438, 225] on span "[HK] Chicken & Swiss Cheese On Focaccia 1/3" at bounding box center [484, 224] width 140 height 8
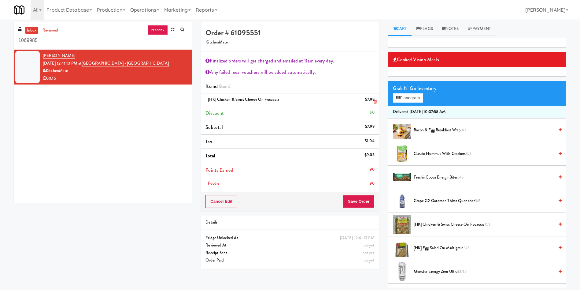
drag, startPoint x: 265, startPoint y: 99, endPoint x: 281, endPoint y: 98, distance: 16.2
click at [281, 98] on div "[HK] Chicken & Swiss Cheese On Focaccia $7.99" at bounding box center [289, 100] width 169 height 8
copy span "Focaccia"
click at [35, 29] on link "inbox" at bounding box center [31, 31] width 13 height 8
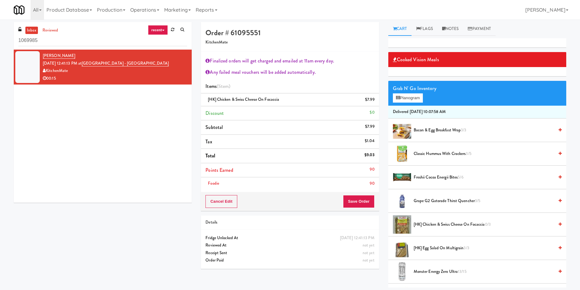
click at [114, 129] on div "[PERSON_NAME] [DATE] 12:41:13 PM at [GEOGRAPHIC_DATA] - [GEOGRAPHIC_DATA] Kitch…" at bounding box center [103, 126] width 178 height 153
click at [235, 197] on button "Cancel Edit" at bounding box center [221, 201] width 32 height 13
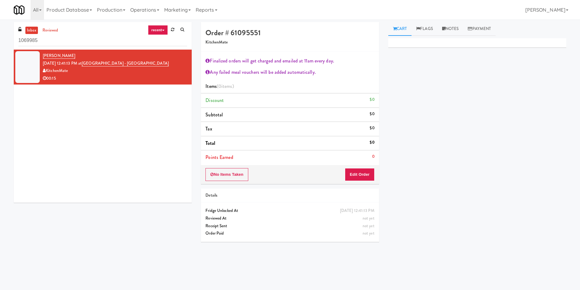
click at [30, 31] on link "inbox" at bounding box center [31, 31] width 13 height 8
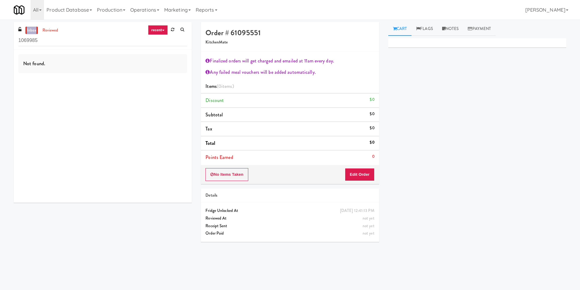
click at [30, 31] on link "inbox" at bounding box center [31, 31] width 13 height 8
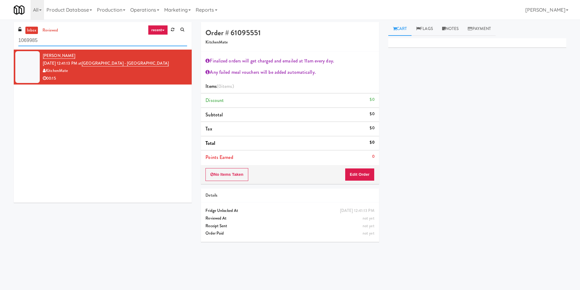
drag, startPoint x: 67, startPoint y: 37, endPoint x: 0, endPoint y: 39, distance: 67.3
click at [0, 39] on div "inbox reviewed recent all unclear take inventory issue suspicious failed recent…" at bounding box center [290, 145] width 580 height 246
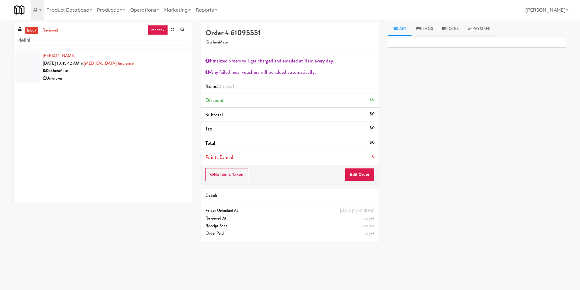
type input "defini"
click at [28, 65] on div at bounding box center [27, 67] width 24 height 32
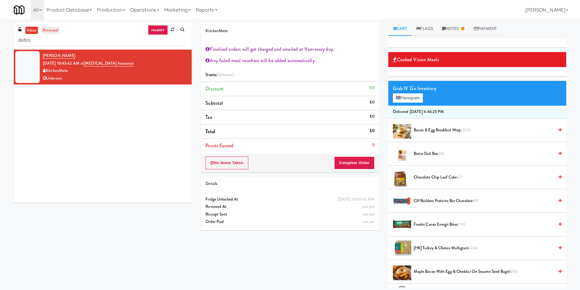
click at [50, 29] on link "reviewed" at bounding box center [50, 31] width 19 height 8
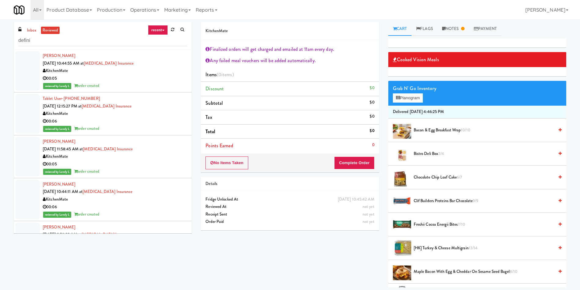
click at [27, 22] on div "inbox reviewed recent all unclear take inventory issue suspicious failed recent…" at bounding box center [103, 36] width 178 height 28
click at [33, 28] on link "inbox" at bounding box center [31, 31] width 13 height 8
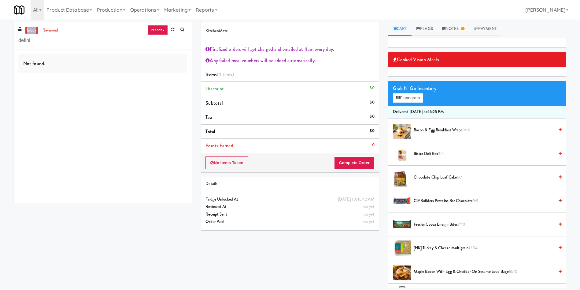
click at [33, 28] on link "inbox" at bounding box center [31, 31] width 13 height 8
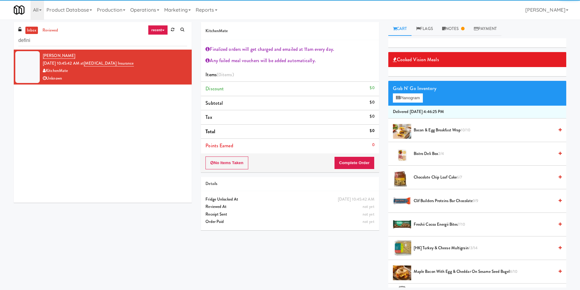
click at [24, 57] on div at bounding box center [27, 67] width 24 height 32
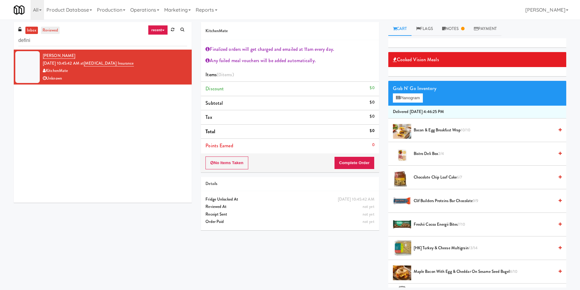
click at [54, 31] on link "reviewed" at bounding box center [50, 31] width 19 height 8
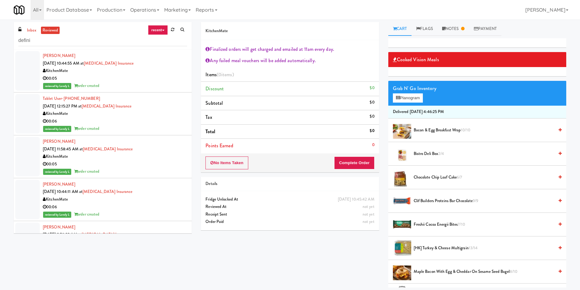
click at [20, 153] on div at bounding box center [27, 156] width 24 height 39
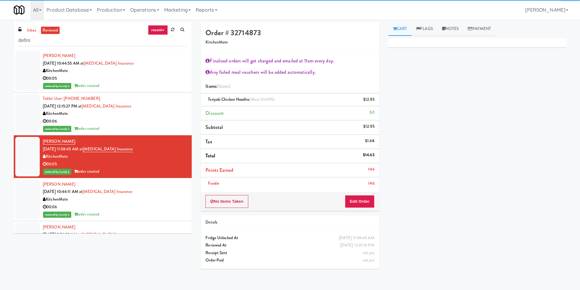
click at [30, 110] on div at bounding box center [27, 113] width 24 height 39
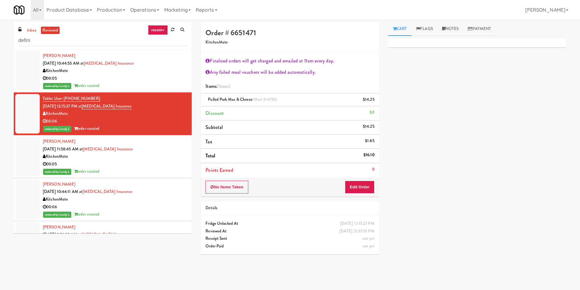
click at [33, 67] on div at bounding box center [27, 70] width 24 height 39
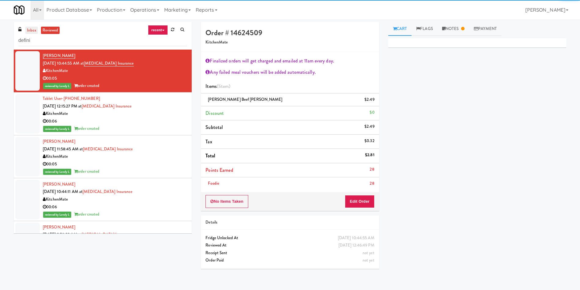
click at [29, 27] on link "inbox" at bounding box center [31, 31] width 13 height 8
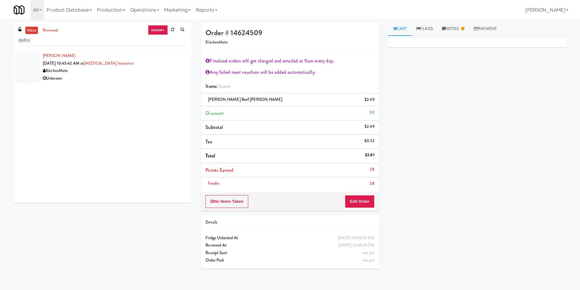
click at [31, 62] on div at bounding box center [27, 67] width 24 height 32
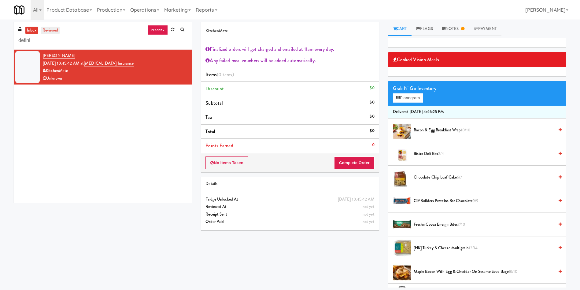
click at [57, 29] on link "reviewed" at bounding box center [50, 31] width 19 height 8
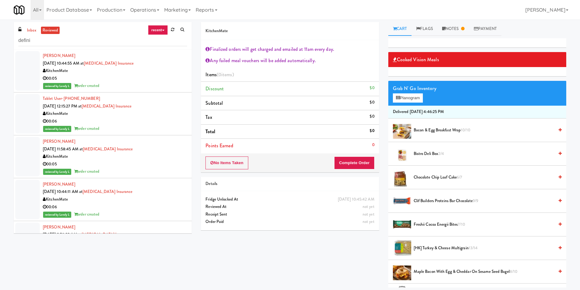
click at [28, 77] on div at bounding box center [27, 70] width 24 height 39
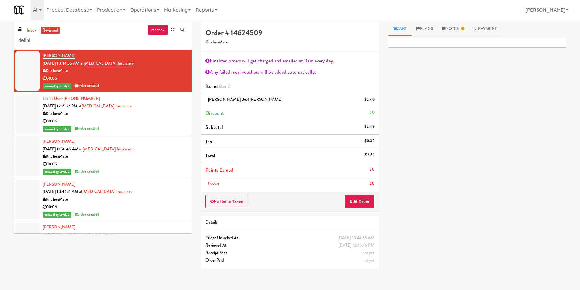
click at [38, 194] on div at bounding box center [27, 198] width 24 height 39
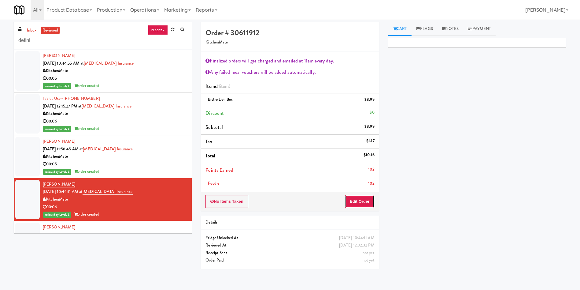
click at [362, 197] on button "Edit Order" at bounding box center [360, 201] width 30 height 13
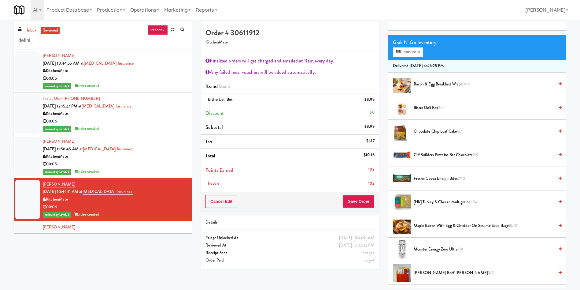
click at [26, 69] on div at bounding box center [27, 70] width 24 height 39
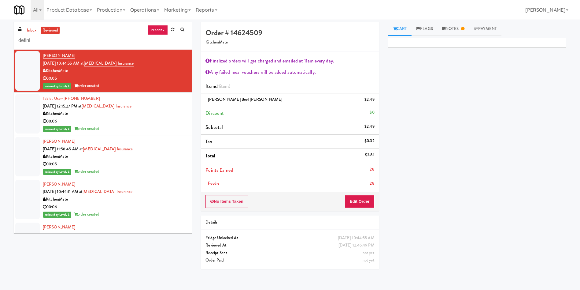
click at [33, 198] on div at bounding box center [27, 198] width 24 height 39
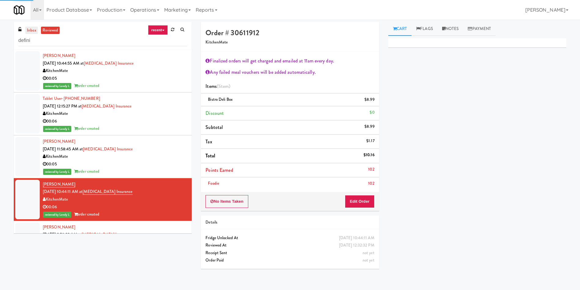
click at [32, 32] on link "inbox" at bounding box center [31, 31] width 13 height 8
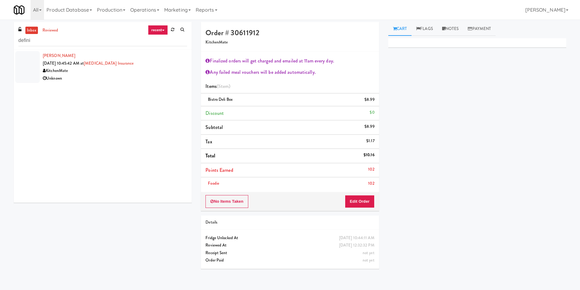
click at [33, 73] on div at bounding box center [27, 67] width 24 height 32
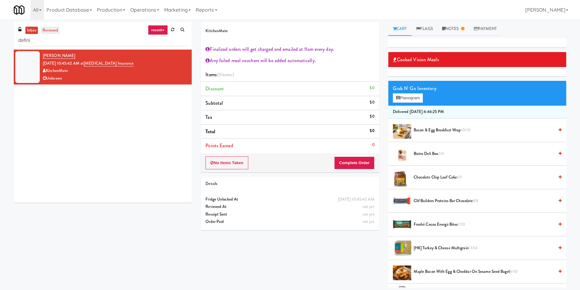
click at [58, 32] on link "reviewed" at bounding box center [50, 31] width 19 height 8
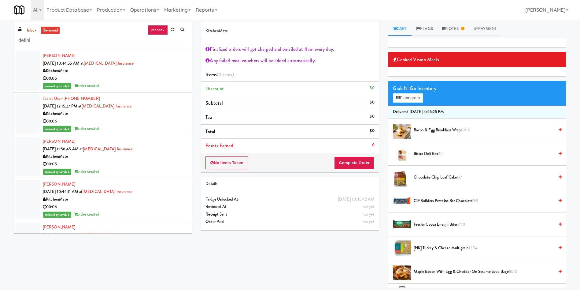
click at [28, 194] on div at bounding box center [27, 198] width 24 height 39
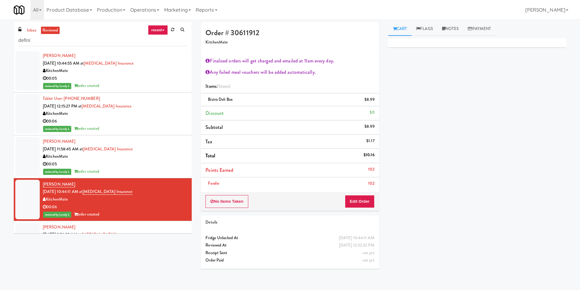
click at [34, 25] on div "inbox reviewed recent all unclear take inventory issue suspicious failed recent…" at bounding box center [103, 36] width 178 height 28
click at [32, 30] on link "inbox" at bounding box center [31, 31] width 13 height 8
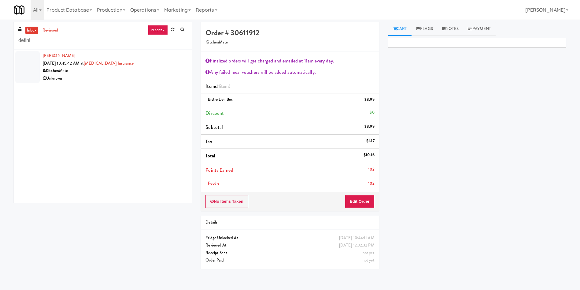
click at [29, 67] on div at bounding box center [27, 67] width 24 height 32
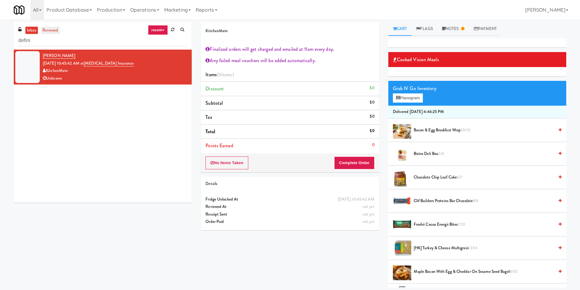
click at [56, 27] on link "reviewed" at bounding box center [50, 31] width 19 height 8
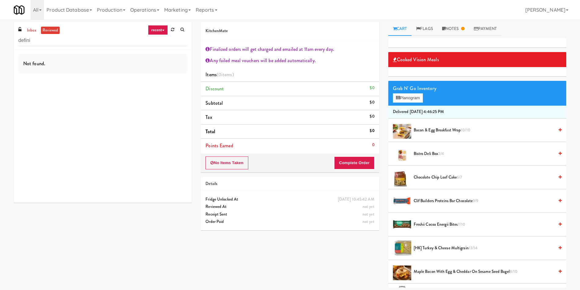
click at [55, 28] on link "reviewed" at bounding box center [50, 31] width 19 height 8
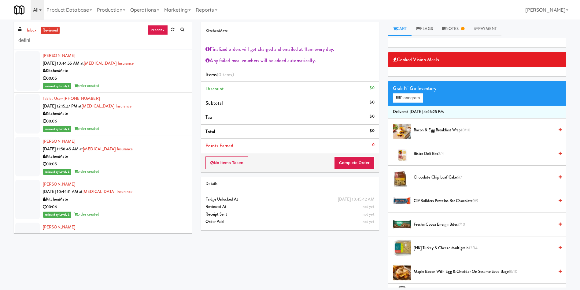
drag, startPoint x: 27, startPoint y: 33, endPoint x: 37, endPoint y: 3, distance: 31.8
click at [30, 26] on div "inbox reviewed recent all unclear take inventory issue suspicious failed recent…" at bounding box center [103, 36] width 178 height 28
click at [32, 27] on link "inbox" at bounding box center [31, 31] width 13 height 8
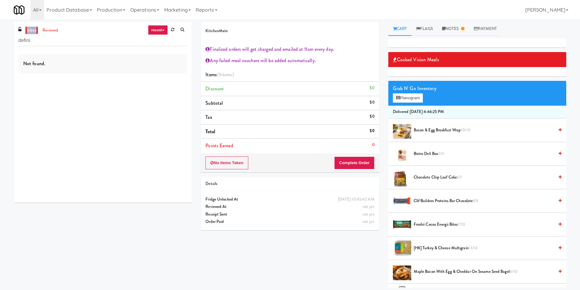
click at [32, 27] on link "inbox" at bounding box center [31, 31] width 13 height 8
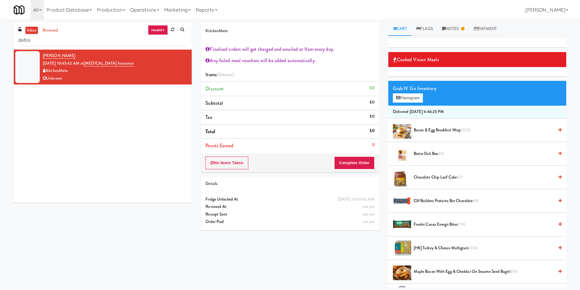
click at [69, 109] on div "Stefanie Morrissey Sep 23, 2025 10:45:42 AM at Definity Insurance KitchenMate U…" at bounding box center [103, 126] width 178 height 153
click at [48, 28] on link "reviewed" at bounding box center [50, 31] width 19 height 8
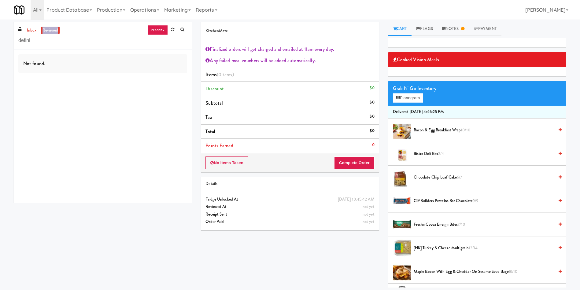
click at [48, 28] on link "reviewed" at bounding box center [50, 31] width 19 height 8
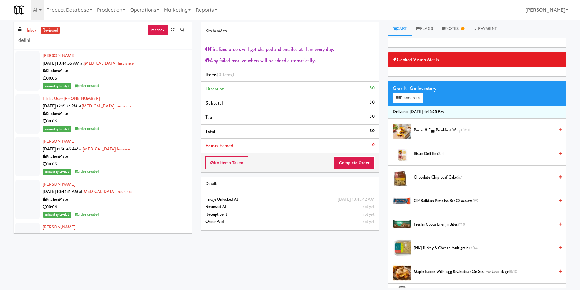
click at [22, 161] on div at bounding box center [27, 156] width 24 height 39
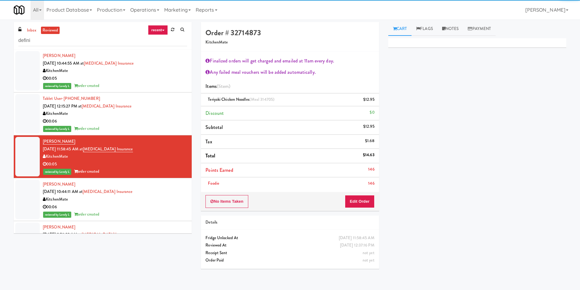
click at [30, 65] on div at bounding box center [27, 70] width 24 height 39
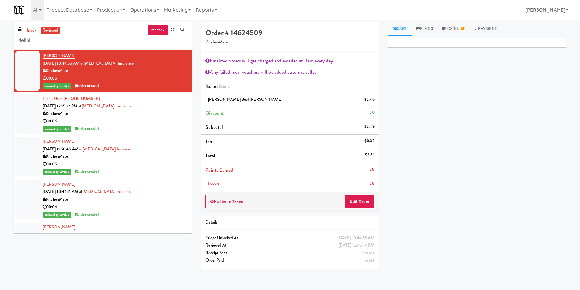
click at [36, 201] on div at bounding box center [27, 198] width 24 height 39
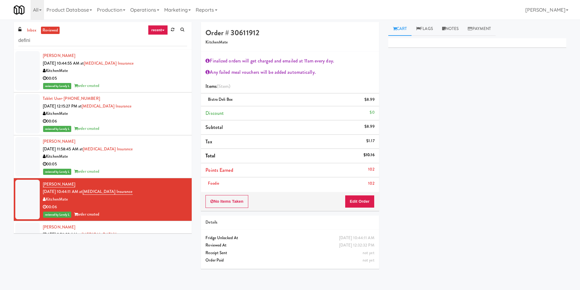
click at [137, 261] on div "inbox reviewed recent all unclear take inventory issue suspicious failed recent…" at bounding box center [290, 147] width 562 height 251
click at [120, 245] on div "inbox reviewed recent all unclear take inventory issue suspicious failed recent…" at bounding box center [290, 147] width 562 height 251
click at [24, 67] on div at bounding box center [27, 70] width 24 height 39
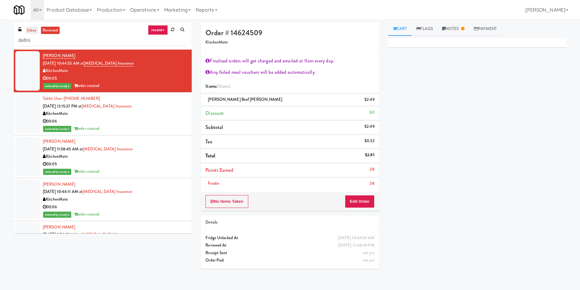
click at [28, 30] on link "inbox" at bounding box center [31, 31] width 13 height 8
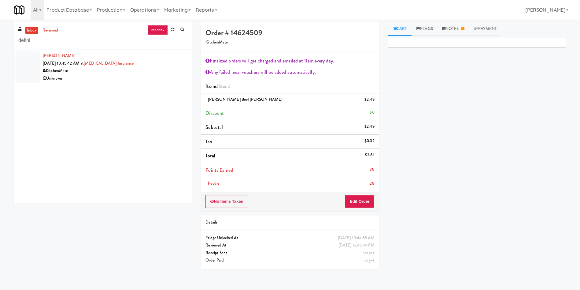
click at [29, 68] on div at bounding box center [27, 67] width 24 height 32
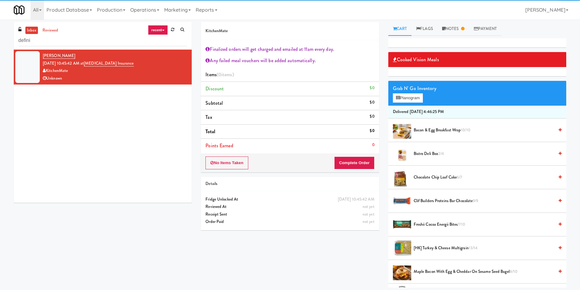
click at [121, 240] on div "inbox reviewed recent all unclear take inventory issue suspicious failed recent…" at bounding box center [290, 154] width 562 height 265
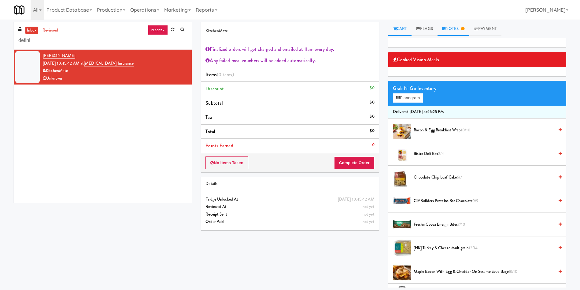
click at [459, 28] on link "Notes" at bounding box center [454, 29] width 32 height 14
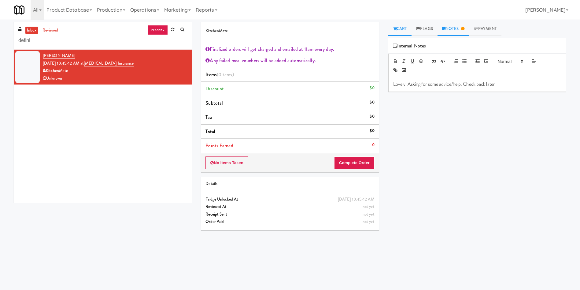
click at [400, 29] on link "Cart" at bounding box center [400, 29] width 24 height 14
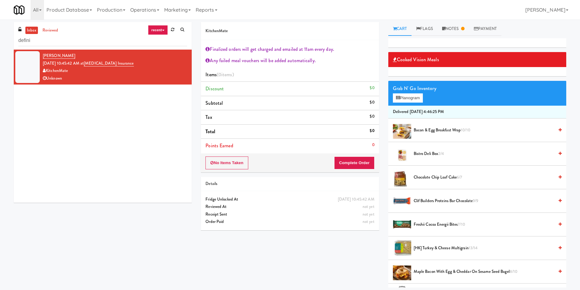
click at [98, 150] on div "Stefanie Morrissey Sep 23, 2025 10:45:42 AM at Definity Insurance KitchenMate U…" at bounding box center [103, 126] width 178 height 153
click at [55, 30] on link "reviewed" at bounding box center [50, 31] width 19 height 8
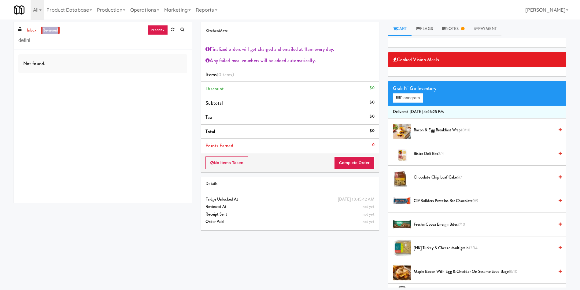
click at [55, 29] on link "reviewed" at bounding box center [50, 31] width 19 height 8
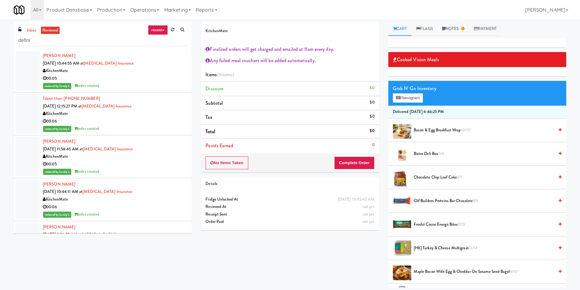
click at [30, 250] on div "inbox reviewed recent all unclear take inventory issue suspicious failed recent…" at bounding box center [290, 154] width 562 height 265
click at [71, 256] on div "inbox reviewed recent all unclear take inventory issue suspicious failed recent…" at bounding box center [290, 154] width 562 height 265
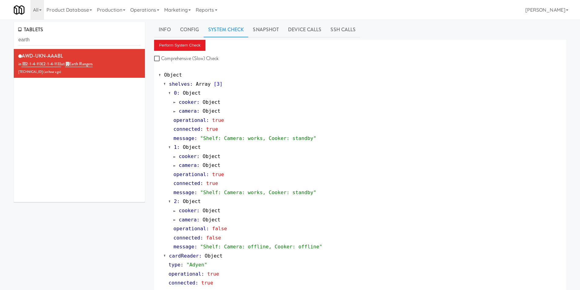
click at [267, 31] on link "Snapshot" at bounding box center [265, 29] width 35 height 15
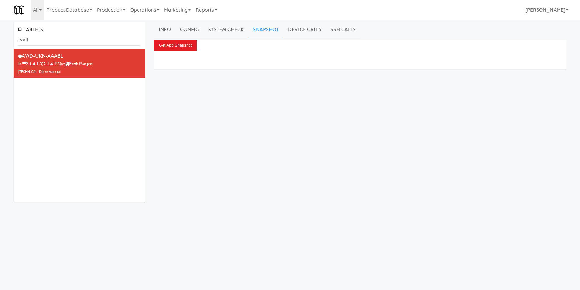
click at [178, 51] on div at bounding box center [360, 60] width 412 height 18
click at [176, 49] on button "Get App Snapshot" at bounding box center [175, 45] width 43 height 11
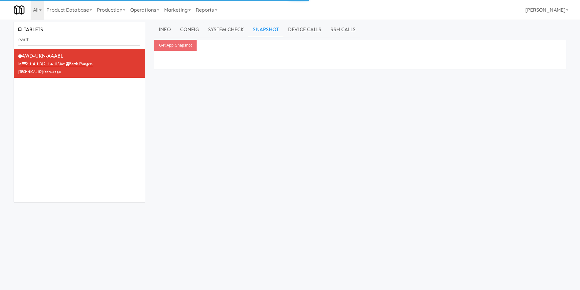
click at [116, 154] on div "AWD-UKN-AAABL in 2-1-4-113 (2-1-4-113) at Earth Rangers [TECHNICAL_ID] ( an hou…" at bounding box center [79, 125] width 131 height 153
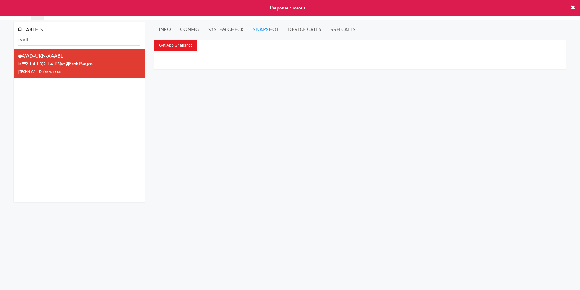
click at [116, 154] on div "AWD-UKN-AAABL in 2-1-4-113 (2-1-4-113) at Earth Rangers [TECHNICAL_ID] ( an hou…" at bounding box center [79, 125] width 131 height 153
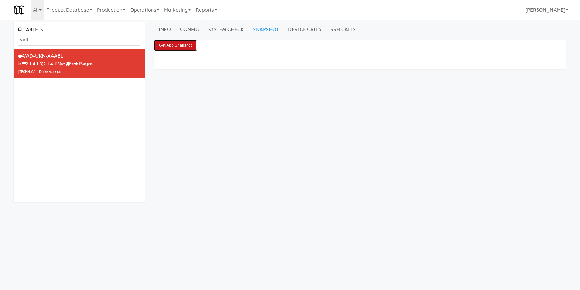
click at [173, 47] on button "Get App Snapshot" at bounding box center [175, 45] width 43 height 11
click at [218, 28] on link "System Check" at bounding box center [226, 29] width 45 height 15
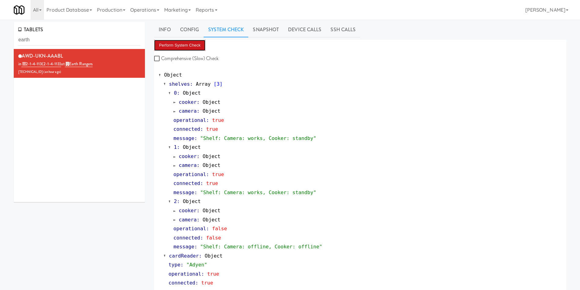
click at [190, 41] on button "Perform System Check" at bounding box center [179, 45] width 51 height 11
click at [266, 25] on link "Snapshot" at bounding box center [265, 29] width 35 height 15
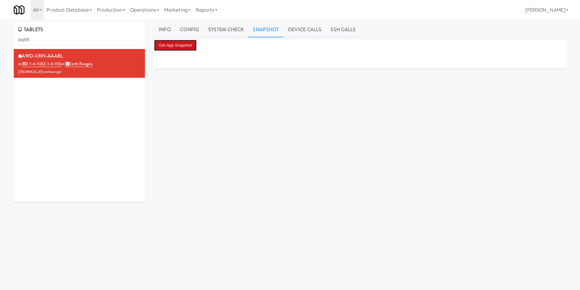
click at [193, 42] on button "Get App Snapshot" at bounding box center [175, 45] width 43 height 11
click at [193, 44] on button "Get App Snapshot" at bounding box center [175, 45] width 43 height 11
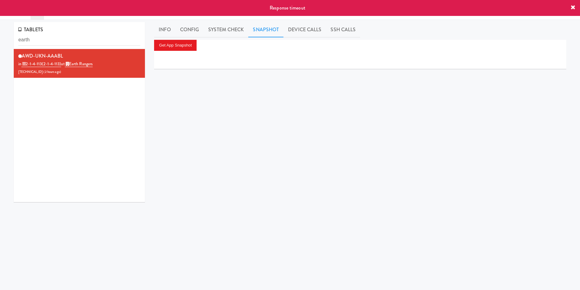
click at [30, 128] on div "AWD-UKN-AAABL in 2-1-4-113 (2-1-4-113) at Earth Rangers [TECHNICAL_ID] ( 2 hour…" at bounding box center [79, 125] width 131 height 153
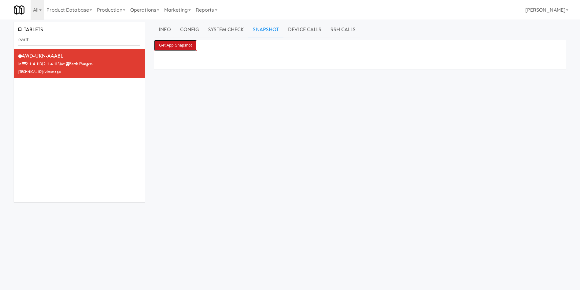
click at [192, 46] on button "Get App Snapshot" at bounding box center [175, 45] width 43 height 11
click at [179, 50] on button "Get App Snapshot" at bounding box center [175, 45] width 43 height 11
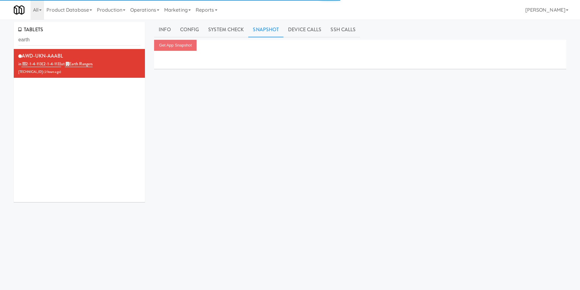
click at [114, 155] on div "AWD-UKN-AAABL in 2-1-4-113 (2-1-4-113) at Earth Rangers [TECHNICAL_ID] ( 2 hour…" at bounding box center [79, 125] width 131 height 153
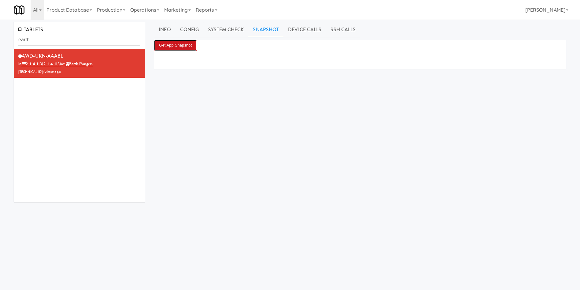
click at [190, 46] on button "Get App Snapshot" at bounding box center [175, 45] width 43 height 11
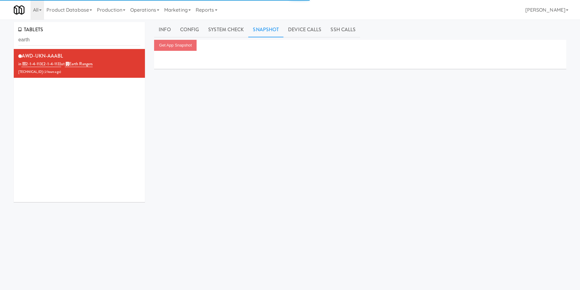
click at [97, 247] on div "TABLETS earth AWD-UKN-AAABL in 2-1-4-113 (2-1-4-113) at Earth Rangers [TECHNICA…" at bounding box center [290, 145] width 562 height 247
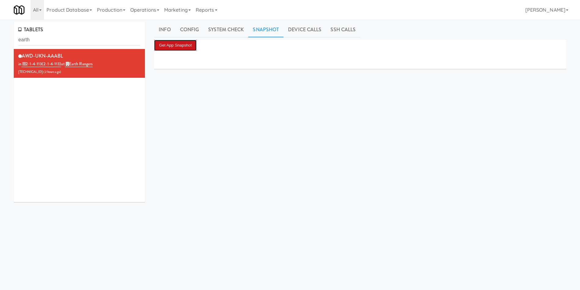
click at [187, 49] on button "Get App Snapshot" at bounding box center [175, 45] width 43 height 11
drag, startPoint x: 84, startPoint y: 40, endPoint x: 0, endPoint y: 42, distance: 83.8
click at [0, 42] on div "TABLETS earth AWD-UKN-AAABL in 2-1-4-113 (2-1-4-113) at Earth Rangers [TECHNICA…" at bounding box center [290, 145] width 580 height 247
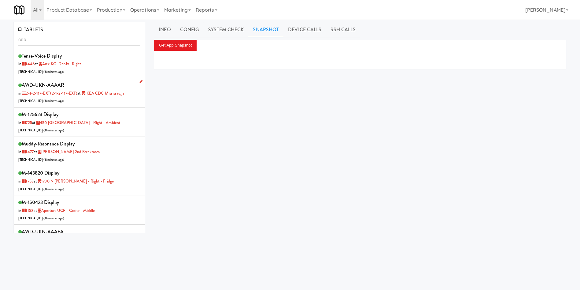
click at [105, 101] on div "AWD-UKN-AAAAR in 2-1-2-117-EXT (2-1-2-117-EXT) at [GEOGRAPHIC_DATA] [TECHNICAL_…" at bounding box center [79, 92] width 122 height 24
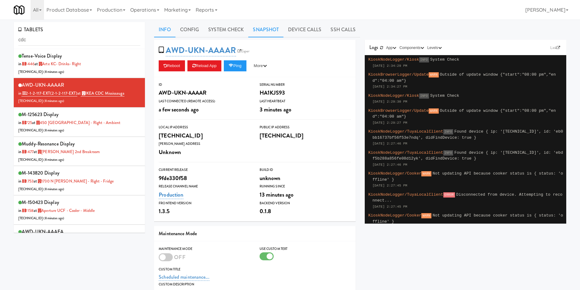
click at [268, 29] on link "Snapshot" at bounding box center [265, 29] width 35 height 15
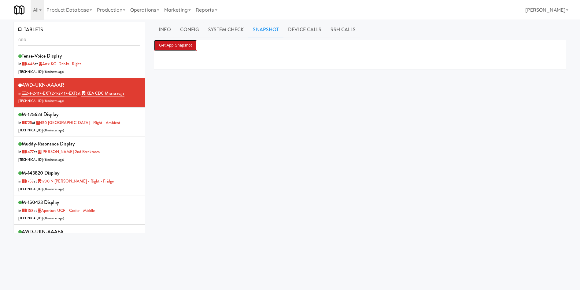
click at [184, 49] on button "Get App Snapshot" at bounding box center [175, 45] width 43 height 11
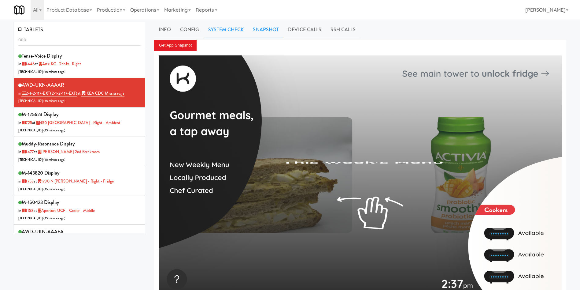
click at [229, 28] on link "System Check" at bounding box center [226, 29] width 45 height 15
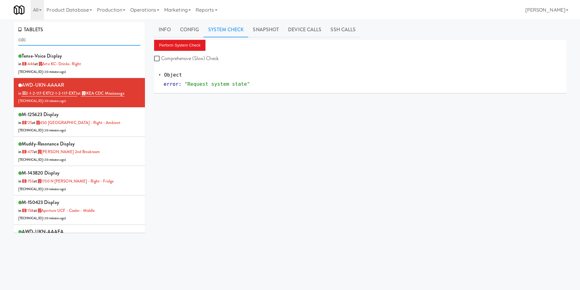
drag, startPoint x: 66, startPoint y: 39, endPoint x: 0, endPoint y: 39, distance: 66.4
click at [0, 39] on div "TABLETS cdc tense-voice Display in [DATE] at Arte KC- Drinks- Right [TECHNICAL_…" at bounding box center [290, 145] width 580 height 247
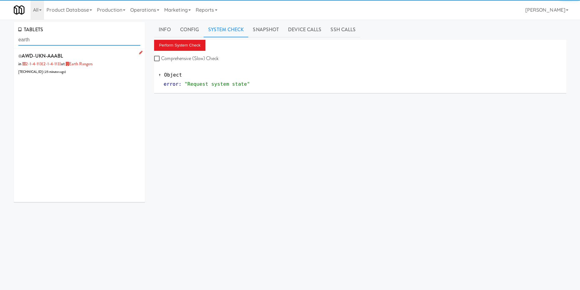
type input "earth"
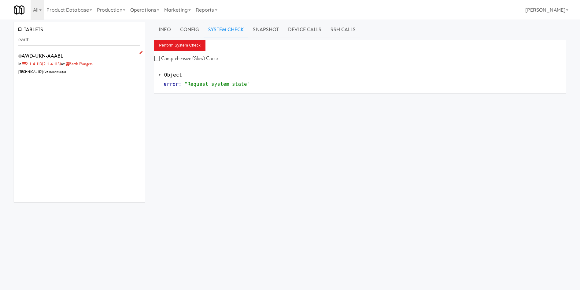
click at [103, 70] on div "AWD-UKN-AAABL in 2-1-4-113 (2-1-4-113) at Earth Rangers [TECHNICAL_ID] ( 25 min…" at bounding box center [79, 63] width 122 height 24
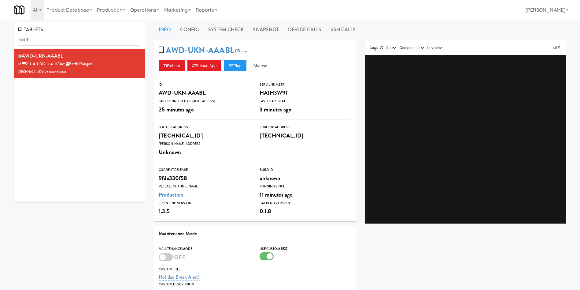
click at [103, 123] on div "AWD-UKN-AAABL in 2-1-4-113 (2-1-4-113) at Earth Rangers [TECHNICAL_ID] ( 25 min…" at bounding box center [79, 125] width 131 height 153
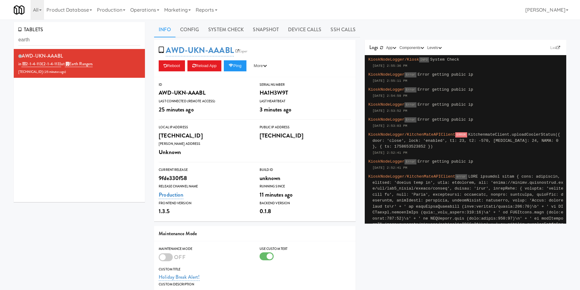
click at [91, 112] on div "AWD-UKN-AAABL in 2-1-4-113 (2-1-4-113) at Earth Rangers [TECHNICAL_ID] ( 25 min…" at bounding box center [79, 125] width 131 height 153
click at [266, 64] on button "More" at bounding box center [260, 65] width 23 height 11
click at [259, 90] on link "Restart Server" at bounding box center [247, 88] width 56 height 11
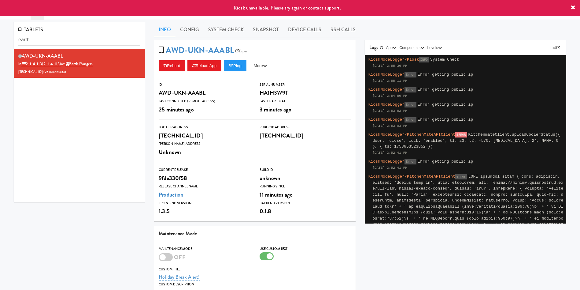
drag, startPoint x: 295, startPoint y: 64, endPoint x: 244, endPoint y: 29, distance: 62.2
click at [294, 64] on div "Reboot Reload App Ping More Ping Server Restart Server Force Reload App Unlock …" at bounding box center [255, 65] width 192 height 11
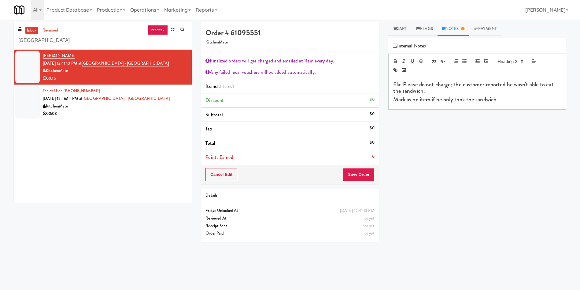
click at [28, 33] on link "inbox" at bounding box center [31, 31] width 13 height 8
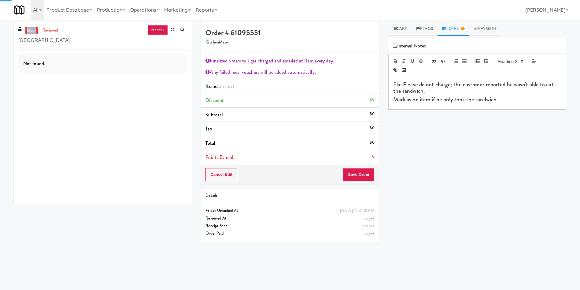
click at [28, 33] on link "inbox" at bounding box center [31, 31] width 13 height 8
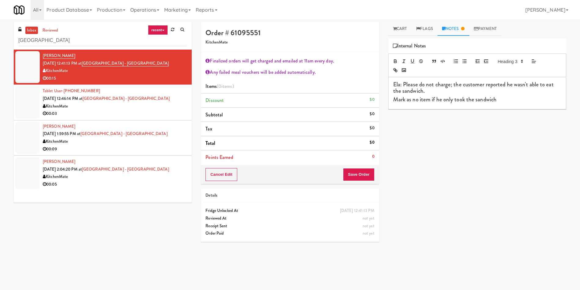
click at [31, 70] on div at bounding box center [27, 67] width 24 height 32
click at [478, 161] on div "Cooked Vision Meals Grab N' Go Inventory Planogram Delivered Mon, Sep 22nd 2025…" at bounding box center [477, 152] width 178 height 229
click at [460, 143] on div "Cooked Vision Meals Grab N' Go Inventory Planogram Delivered Mon, Sep 22nd 2025…" at bounding box center [477, 152] width 178 height 229
click at [403, 32] on link "Cart" at bounding box center [400, 29] width 24 height 14
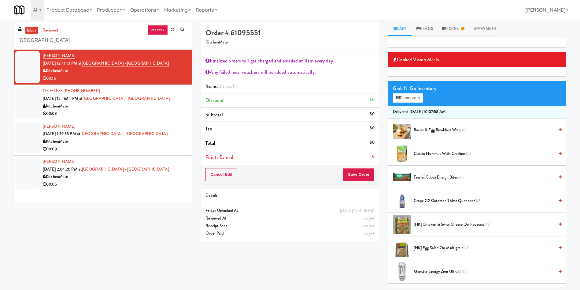
click at [450, 226] on span "[HK] Chicken & Swiss Cheese On Focaccia 1/3" at bounding box center [484, 224] width 140 height 8
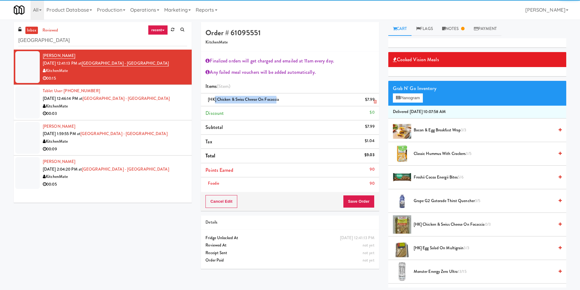
drag, startPoint x: 216, startPoint y: 100, endPoint x: 276, endPoint y: 98, distance: 60.3
click at [276, 98] on span "[HK] Chicken & Swiss Cheese On Focaccia" at bounding box center [243, 99] width 71 height 6
click at [280, 99] on div "[HK] Chicken & Swiss Cheese On Focaccia $7.99" at bounding box center [289, 100] width 169 height 8
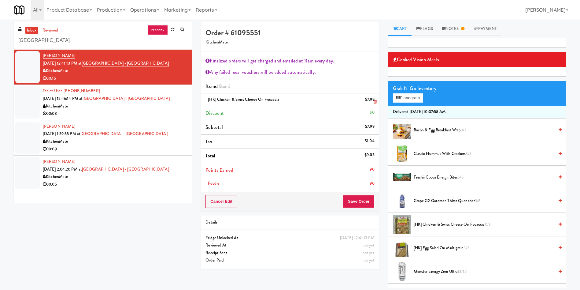
drag, startPoint x: 283, startPoint y: 99, endPoint x: 218, endPoint y: 99, distance: 64.2
click at [218, 99] on div "[HK] Chicken & Swiss Cheese On Focaccia $7.99" at bounding box center [289, 100] width 169 height 8
copy span "Chicken & Swiss Cheese On Focaccia"
click at [124, 204] on div "inbox reviewed recent all unclear take inventory issue suspicious failed recent…" at bounding box center [102, 114] width 187 height 185
click at [20, 99] on div at bounding box center [27, 102] width 24 height 32
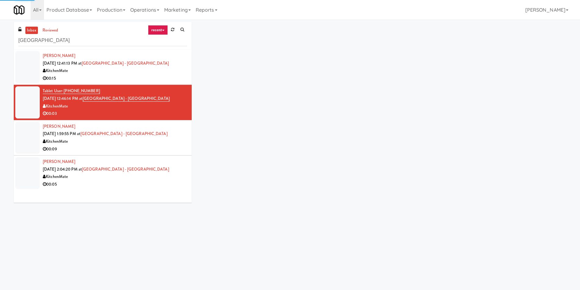
click at [30, 79] on div at bounding box center [27, 67] width 24 height 32
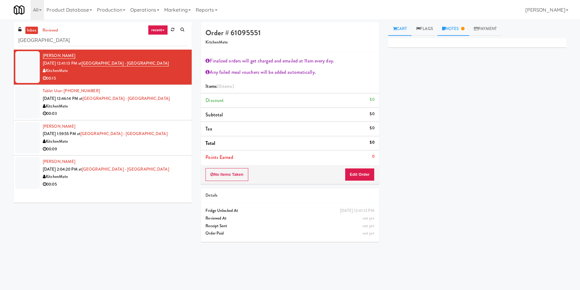
click at [452, 30] on link "Notes" at bounding box center [454, 29] width 32 height 14
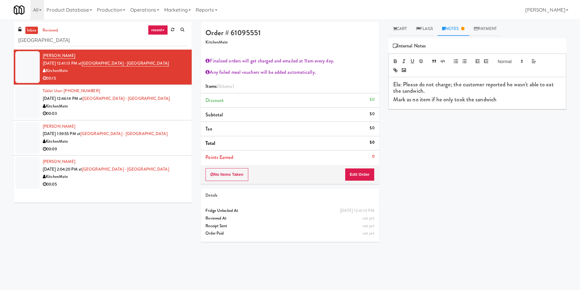
click at [464, 162] on div "Primary Flag Clear Flag if unable to determine what was taken or order not proc…" at bounding box center [477, 152] width 178 height 229
click at [475, 150] on div "Primary Flag Clear Flag if unable to determine what was taken or order not proc…" at bounding box center [477, 152] width 178 height 229
click at [32, 110] on div at bounding box center [27, 102] width 24 height 32
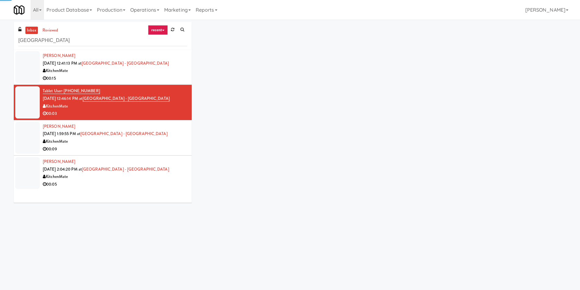
click at [35, 85] on li "Tablet User · (437) 662-2686 Sep 23, 2025 12:46:14 PM at Markham Campus - York …" at bounding box center [103, 102] width 178 height 35
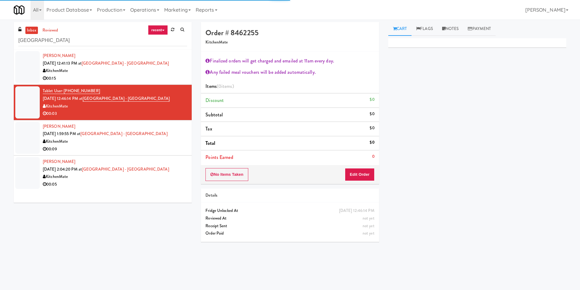
click at [38, 71] on div at bounding box center [27, 67] width 24 height 32
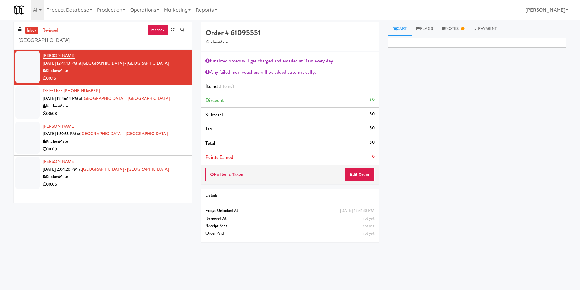
click at [29, 28] on link "inbox" at bounding box center [31, 31] width 13 height 8
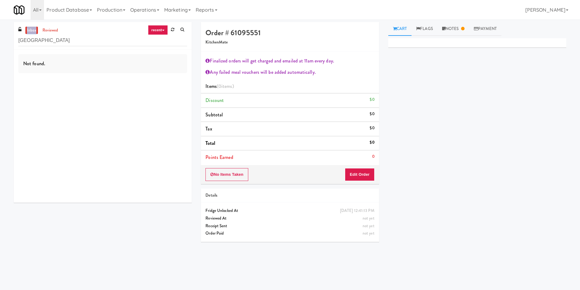
click at [29, 28] on link "inbox" at bounding box center [31, 31] width 13 height 8
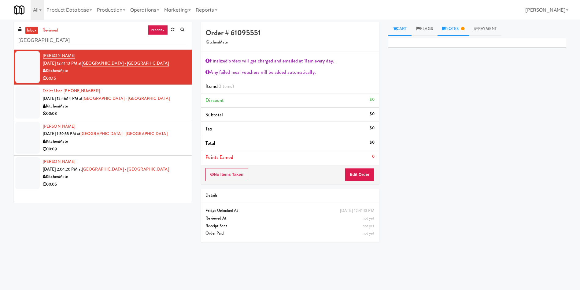
click at [453, 29] on link "Notes" at bounding box center [454, 29] width 32 height 14
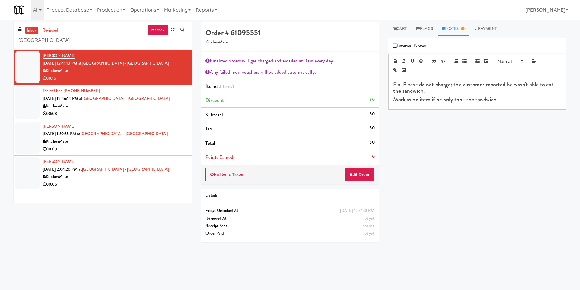
click at [466, 166] on div "Primary Flag Clear Flag if unable to determine what was taken or order not proc…" at bounding box center [477, 152] width 178 height 229
drag, startPoint x: 473, startPoint y: 101, endPoint x: 466, endPoint y: 102, distance: 7.9
click at [466, 102] on strong "Mark as no item if he only took the sandwich" at bounding box center [444, 99] width 103 height 8
click at [519, 138] on div "Primary Flag Clear Flag if unable to determine what was taken or order not proc…" at bounding box center [477, 152] width 178 height 229
drag, startPoint x: 501, startPoint y: 103, endPoint x: 393, endPoint y: 81, distance: 110.3
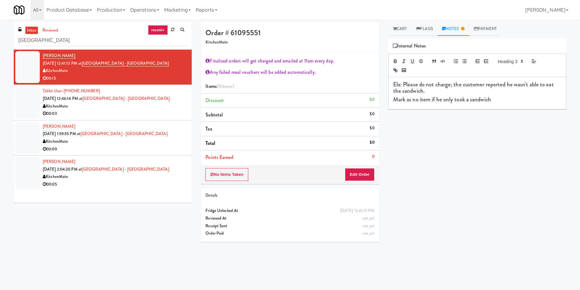
click at [393, 81] on div "Ela: Please do not charge; the customer reported he wasn't able to eat the sand…" at bounding box center [477, 93] width 177 height 32
copy div "Ela: Please do not charge; the customer reported he wasn't able to eat the sand…"
click at [441, 153] on div "Primary Flag Clear Flag if unable to determine what was taken or order not proc…" at bounding box center [477, 152] width 178 height 229
click at [414, 180] on div "Primary Flag Clear Flag if unable to determine what was taken or order not proc…" at bounding box center [477, 152] width 178 height 229
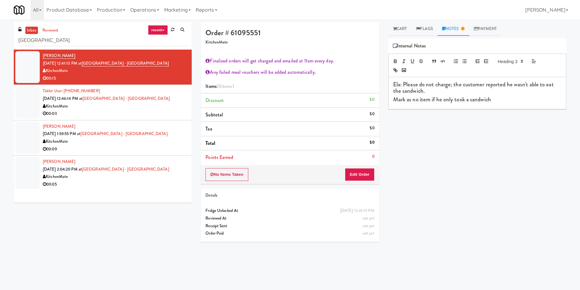
click at [554, 192] on div "Primary Flag Clear Flag if unable to determine what was taken or order not proc…" at bounding box center [477, 152] width 178 height 229
drag, startPoint x: 69, startPoint y: 40, endPoint x: 0, endPoint y: 24, distance: 70.5
click at [0, 24] on div "inbox reviewed recent all unclear take inventory issue suspicious failed recent…" at bounding box center [290, 145] width 580 height 246
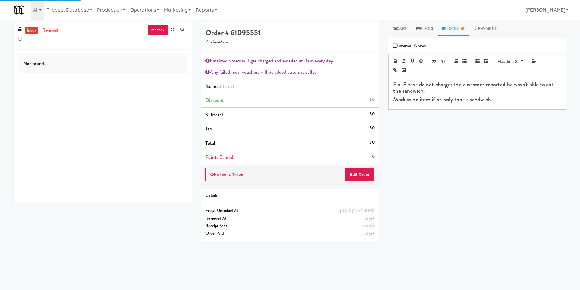
type input "V"
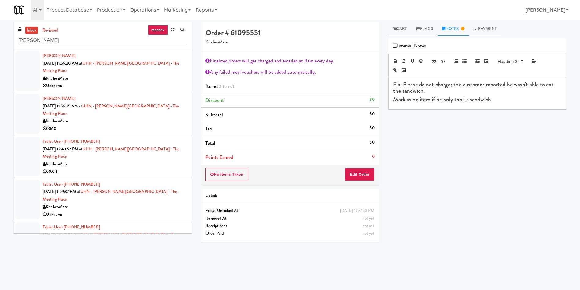
drag, startPoint x: 23, startPoint y: 71, endPoint x: 146, endPoint y: 59, distance: 123.5
click at [30, 70] on div at bounding box center [27, 70] width 24 height 39
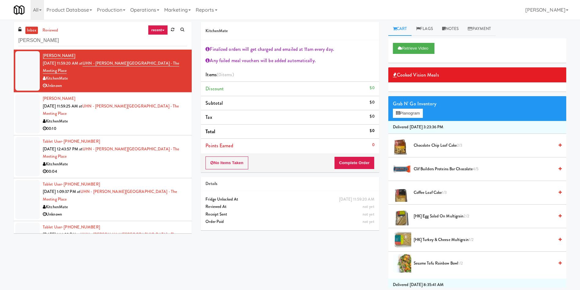
click at [23, 104] on div at bounding box center [27, 113] width 24 height 39
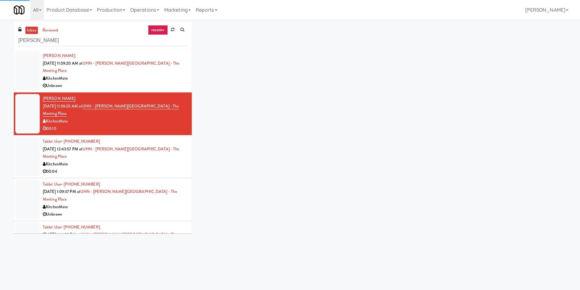
click at [32, 80] on div at bounding box center [27, 70] width 24 height 39
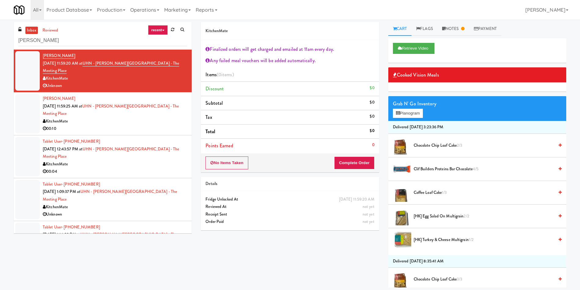
click at [33, 222] on div at bounding box center [27, 241] width 24 height 39
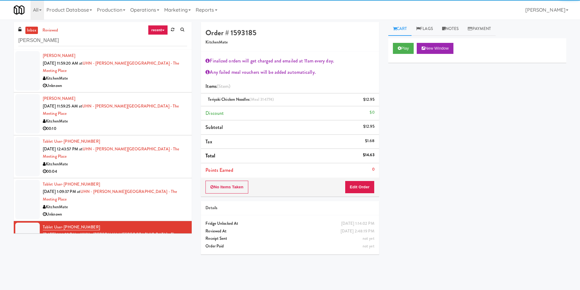
click at [29, 179] on div at bounding box center [27, 198] width 24 height 39
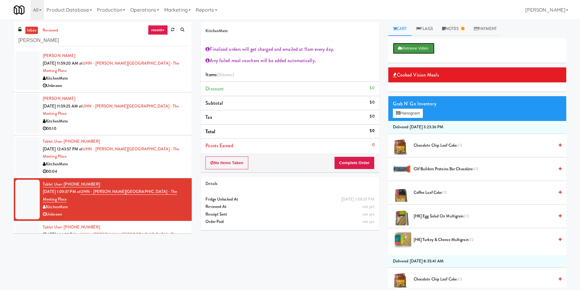
click at [416, 49] on button "Retrieve Video" at bounding box center [414, 48] width 42 height 11
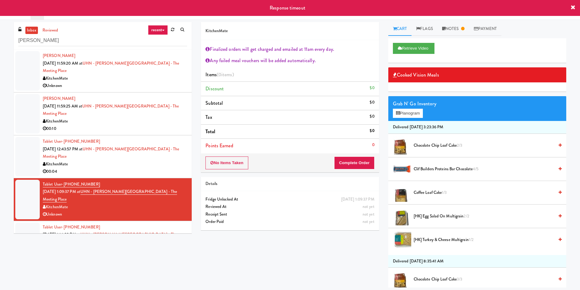
click at [28, 137] on div at bounding box center [27, 156] width 24 height 39
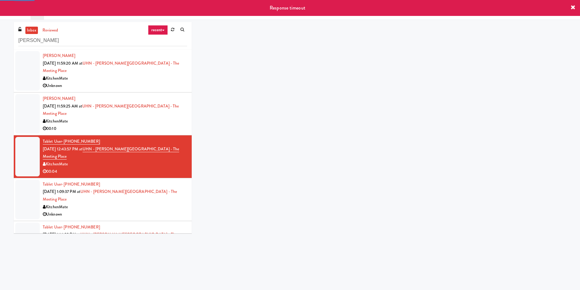
click at [25, 179] on div at bounding box center [27, 198] width 24 height 39
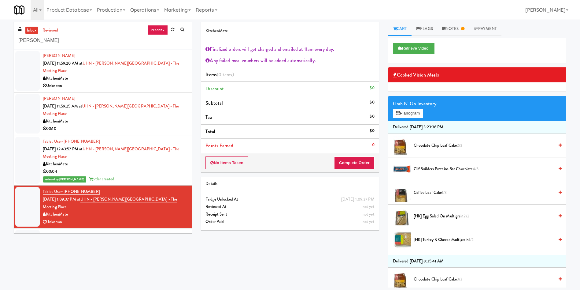
click at [29, 105] on div at bounding box center [27, 113] width 24 height 39
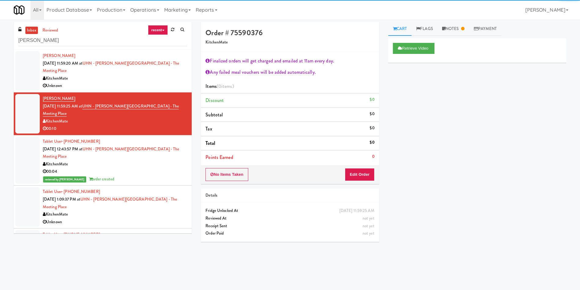
click at [27, 68] on div at bounding box center [27, 70] width 24 height 39
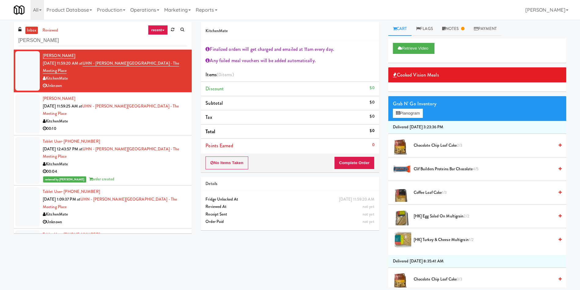
click at [31, 29] on link "inbox" at bounding box center [31, 31] width 13 height 8
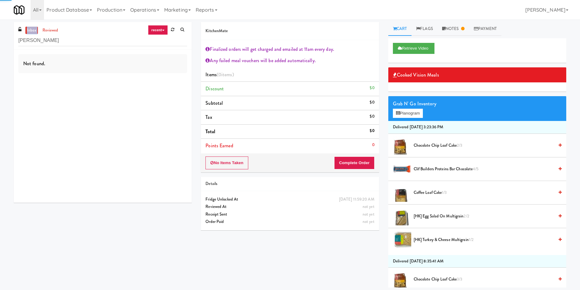
click at [31, 29] on link "inbox" at bounding box center [31, 31] width 13 height 8
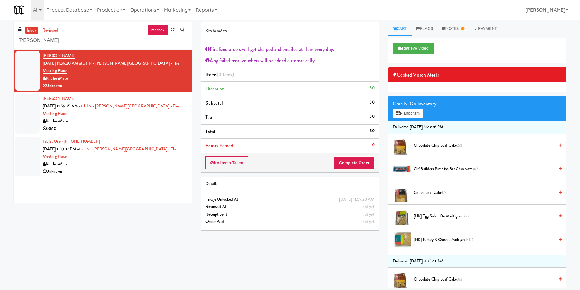
click at [20, 143] on div at bounding box center [27, 156] width 24 height 39
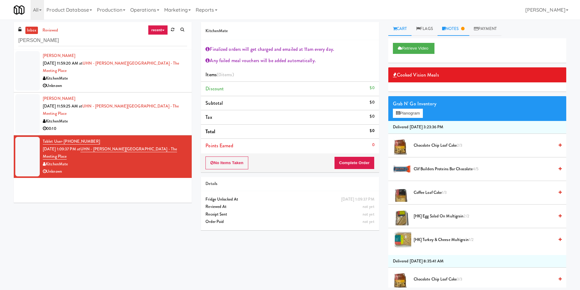
click at [455, 24] on link "Notes" at bounding box center [454, 29] width 32 height 14
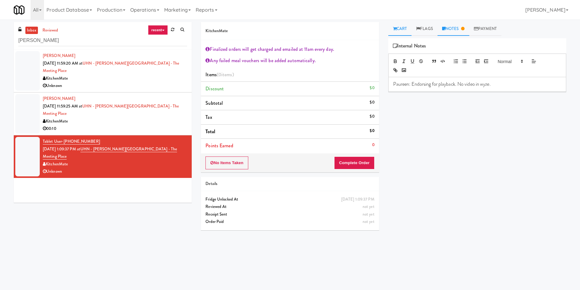
drag, startPoint x: 414, startPoint y: 31, endPoint x: 405, endPoint y: 30, distance: 9.7
click at [405, 30] on ul "Cart Flags Notes Payment" at bounding box center [477, 29] width 178 height 14
click at [405, 30] on link "Cart" at bounding box center [400, 29] width 24 height 14
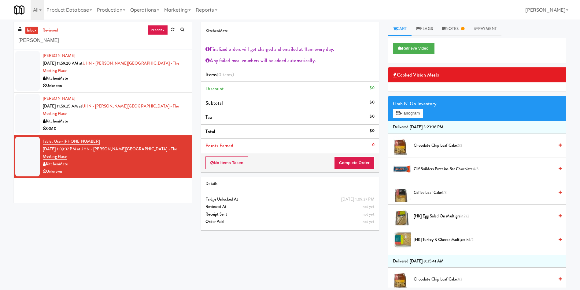
click at [28, 64] on div at bounding box center [27, 70] width 24 height 39
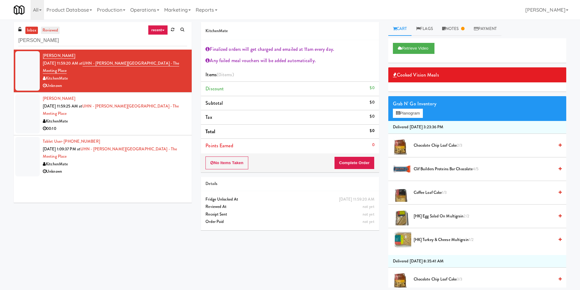
click at [58, 27] on link "reviewed" at bounding box center [50, 31] width 19 height 8
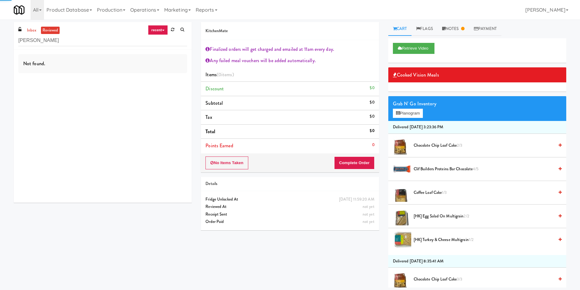
click at [58, 27] on link "reviewed" at bounding box center [50, 31] width 19 height 8
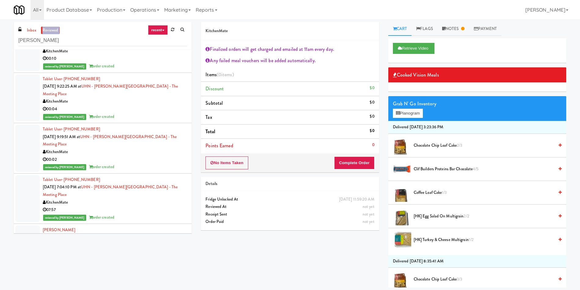
scroll to position [413, 0]
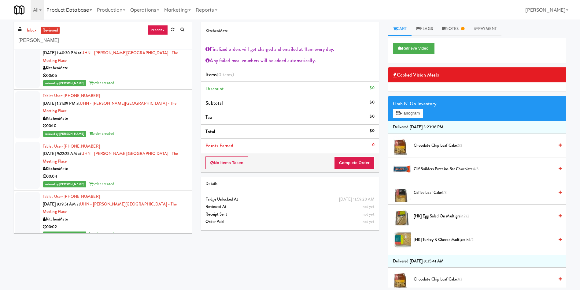
drag, startPoint x: 26, startPoint y: 30, endPoint x: 75, endPoint y: 5, distance: 54.8
click at [30, 28] on link "inbox" at bounding box center [31, 31] width 13 height 8
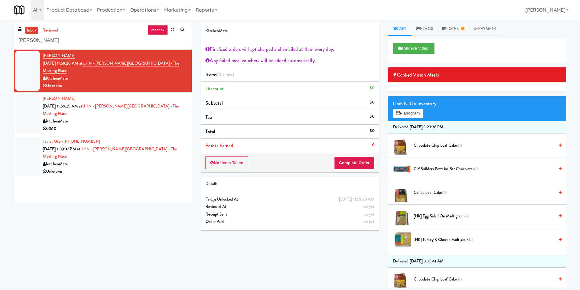
click at [19, 100] on div at bounding box center [27, 113] width 24 height 39
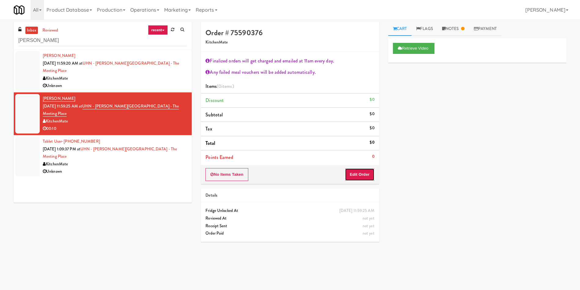
click at [361, 172] on button "Edit Order" at bounding box center [360, 174] width 30 height 13
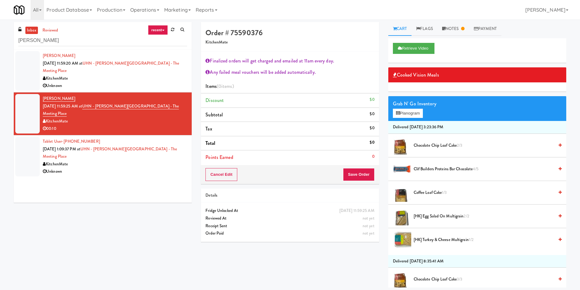
click at [438, 216] on span "[HK] Egg Salad on Multigrain 2/2" at bounding box center [484, 216] width 140 height 8
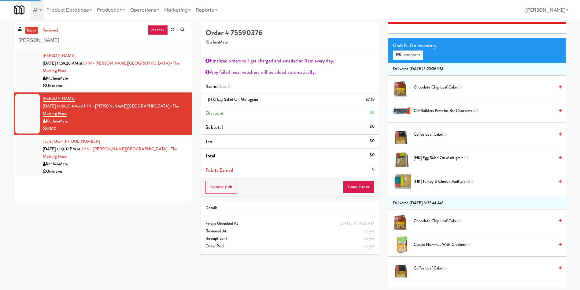
scroll to position [92, 0]
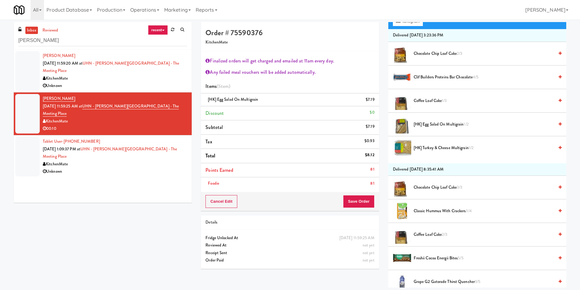
click at [37, 56] on div at bounding box center [27, 70] width 24 height 39
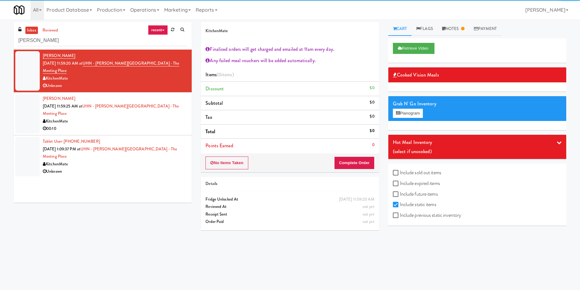
click at [36, 99] on div at bounding box center [27, 113] width 24 height 39
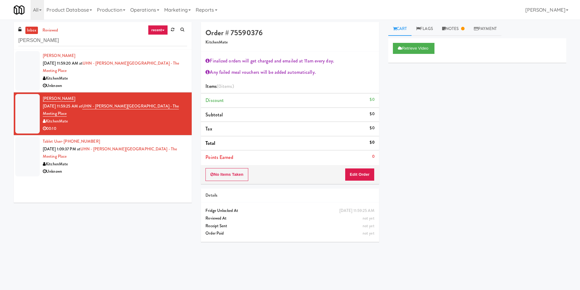
click at [27, 66] on div at bounding box center [27, 70] width 24 height 39
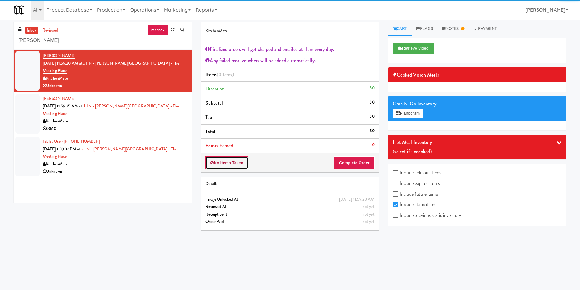
click at [237, 161] on button "No Items Taken" at bounding box center [226, 162] width 43 height 13
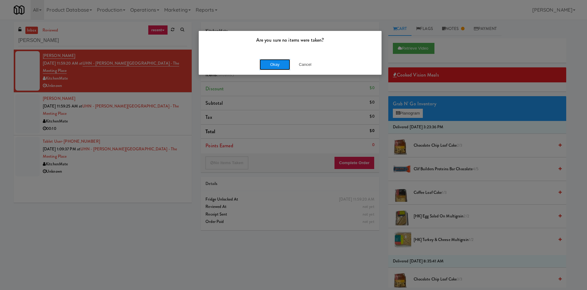
click at [267, 65] on button "Okay" at bounding box center [275, 64] width 31 height 11
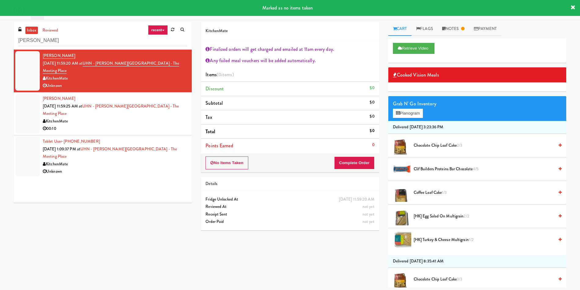
click at [25, 95] on div at bounding box center [27, 113] width 24 height 39
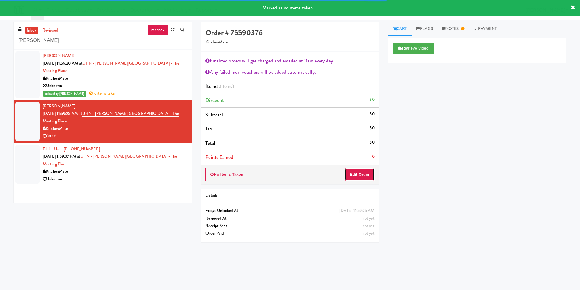
click at [363, 174] on button "Edit Order" at bounding box center [360, 174] width 30 height 13
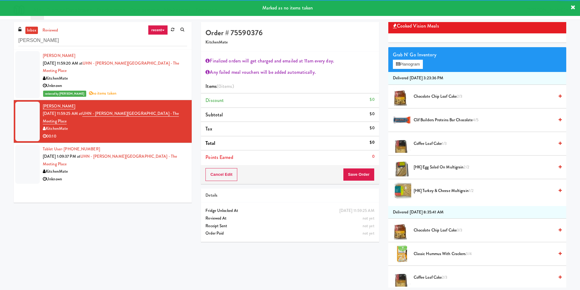
scroll to position [92, 0]
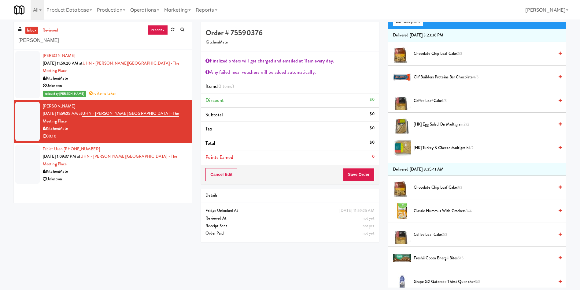
click at [424, 124] on span "[HK] Egg Salad on Multigrain 2/2" at bounding box center [484, 124] width 140 height 8
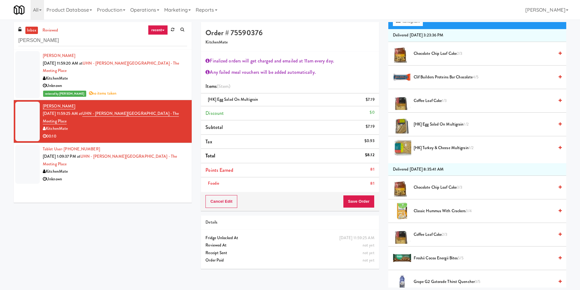
click at [363, 209] on div "Cancel Edit Save Order" at bounding box center [290, 201] width 178 height 19
click at [364, 203] on button "Save Order" at bounding box center [358, 201] width 31 height 13
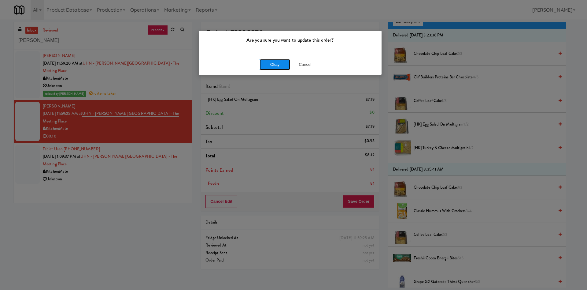
click at [272, 66] on button "Okay" at bounding box center [275, 64] width 31 height 11
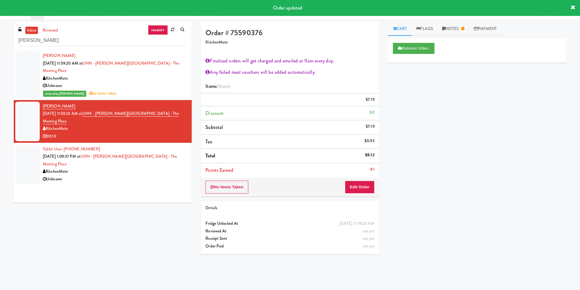
scroll to position [0, 0]
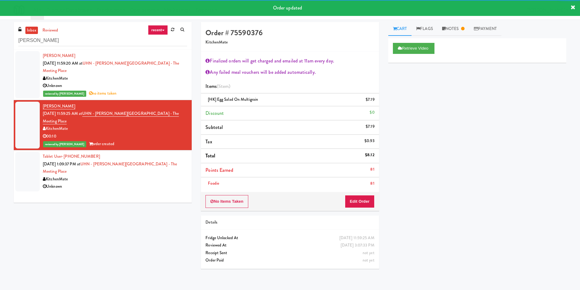
click at [19, 152] on div at bounding box center [27, 171] width 24 height 39
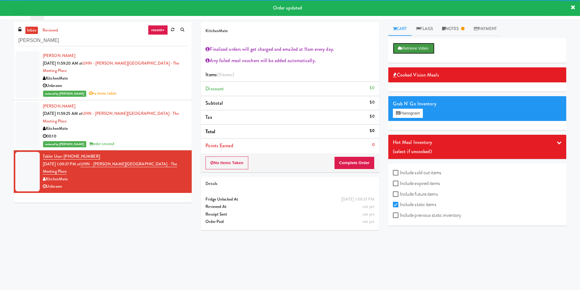
click at [405, 47] on button "Retrieve Video" at bounding box center [414, 48] width 42 height 11
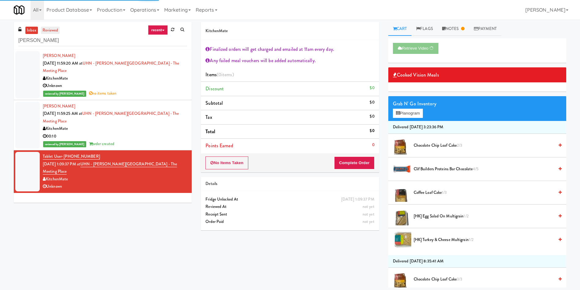
click at [51, 31] on link "reviewed" at bounding box center [50, 31] width 19 height 8
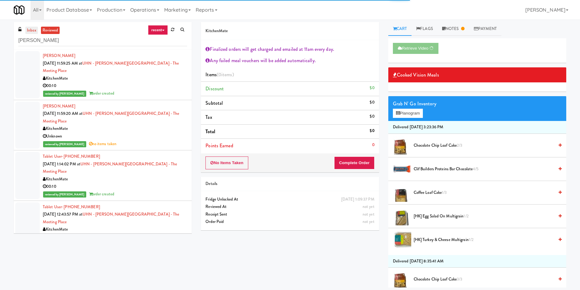
click at [33, 28] on link "inbox" at bounding box center [31, 31] width 13 height 8
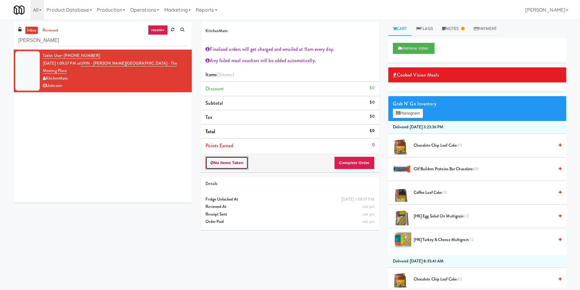
click at [230, 160] on button "No Items Taken" at bounding box center [226, 162] width 43 height 13
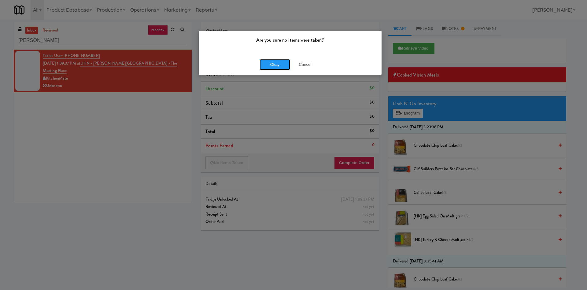
drag, startPoint x: 275, startPoint y: 60, endPoint x: 279, endPoint y: 142, distance: 82.9
click at [279, 142] on div "Are you sure no items were taken? Okay Cancel" at bounding box center [293, 145] width 587 height 290
click at [282, 65] on button "Okay" at bounding box center [275, 64] width 31 height 11
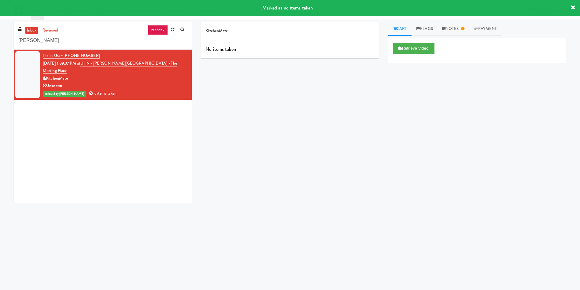
click at [33, 28] on link "inbox" at bounding box center [31, 31] width 13 height 8
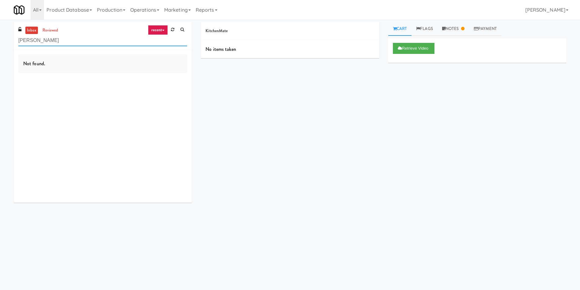
drag, startPoint x: 69, startPoint y: 42, endPoint x: 0, endPoint y: 41, distance: 69.1
click at [0, 41] on div "inbox reviewed recent all unclear take inventory issue suspicious failed recent…" at bounding box center [290, 145] width 580 height 246
paste input "Home Depot - Vaughn DC"
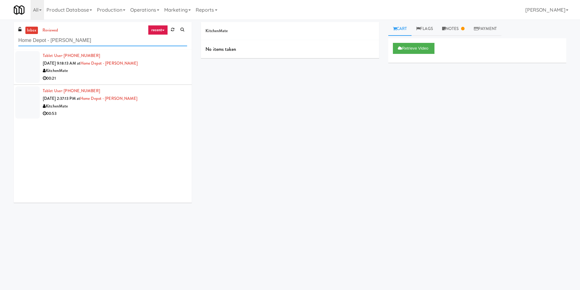
type input "Home Depot - Vaughn DC"
click at [23, 68] on div at bounding box center [27, 67] width 24 height 32
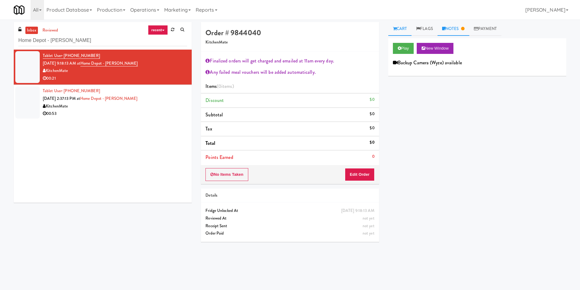
click at [460, 25] on link "Notes" at bounding box center [454, 29] width 32 height 14
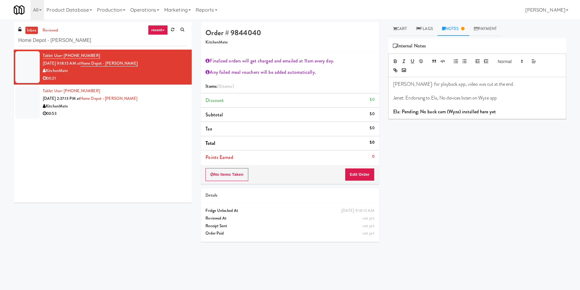
click at [437, 112] on strong "Ela: Pending; No back cam (Wyze) installed here yet" at bounding box center [444, 111] width 103 height 7
click at [29, 97] on div at bounding box center [27, 102] width 24 height 32
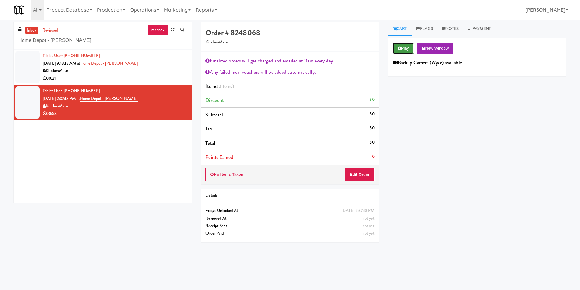
click at [406, 46] on button "Play" at bounding box center [403, 48] width 21 height 11
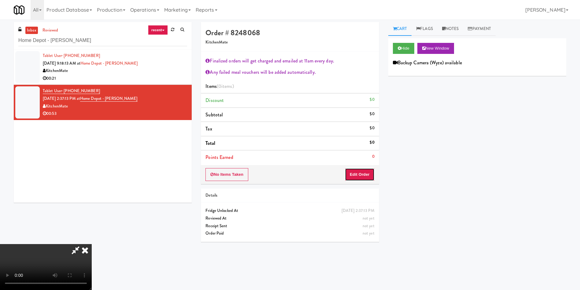
click at [362, 174] on button "Edit Order" at bounding box center [360, 174] width 30 height 13
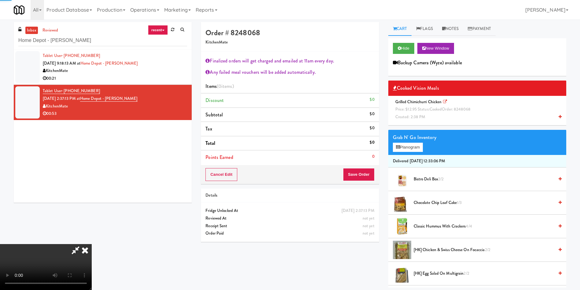
scroll to position [46, 0]
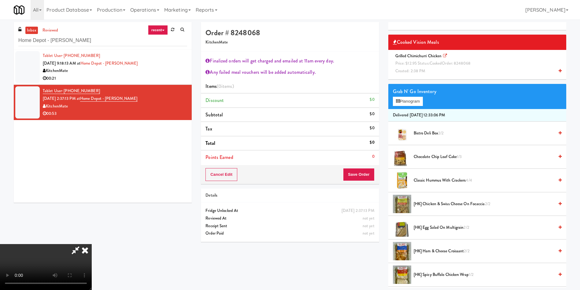
click at [419, 62] on span "Price: $12.95 Status: cooked Order: 8248068" at bounding box center [432, 63] width 75 height 6
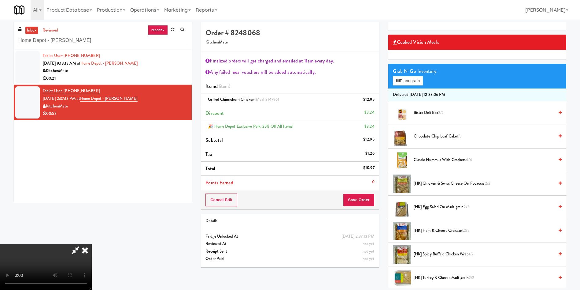
click at [92, 244] on video at bounding box center [46, 267] width 92 height 46
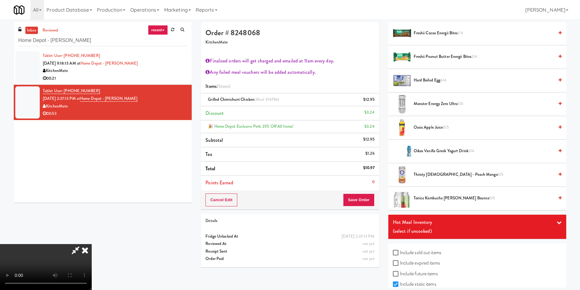
scroll to position [462, 0]
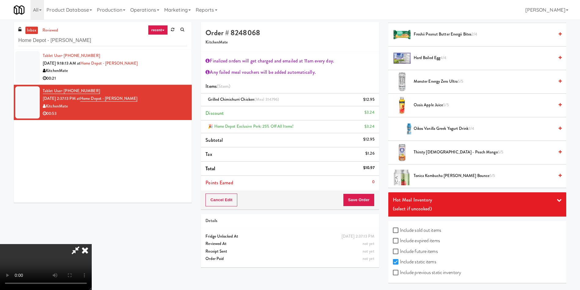
click at [443, 127] on span "Oikos Vanilla Greek Yogurt Drink 3/4" at bounding box center [484, 129] width 140 height 8
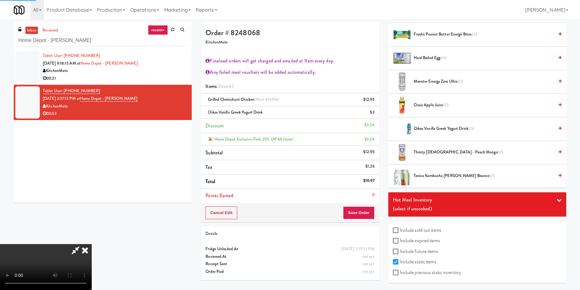
click at [92, 244] on video at bounding box center [46, 267] width 92 height 46
click at [374, 115] on icon at bounding box center [375, 115] width 3 height 4
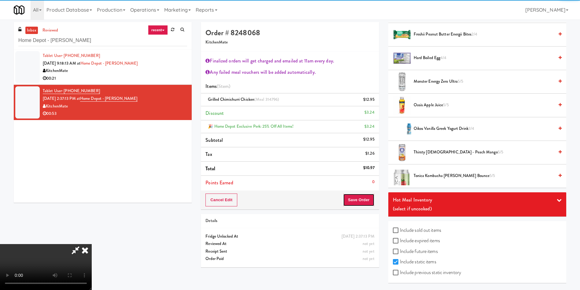
click at [357, 204] on button "Save Order" at bounding box center [358, 199] width 31 height 13
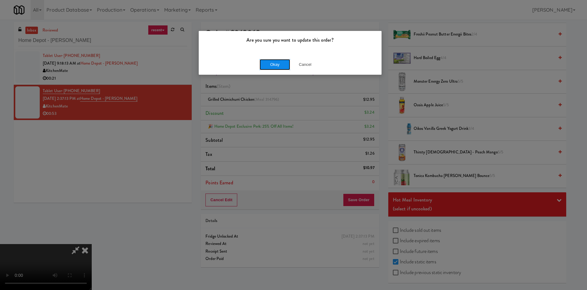
click at [280, 64] on button "Okay" at bounding box center [275, 64] width 31 height 11
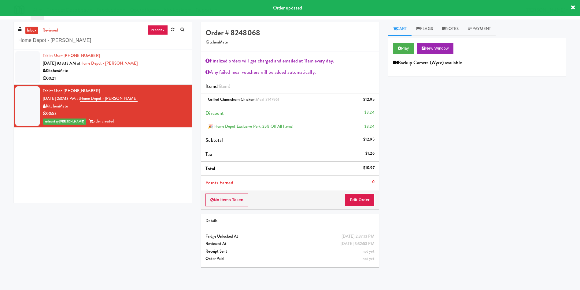
scroll to position [0, 0]
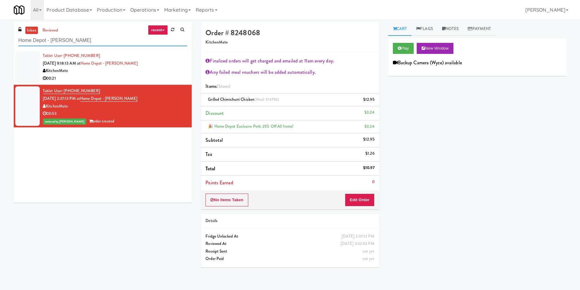
drag, startPoint x: 101, startPoint y: 37, endPoint x: 0, endPoint y: 37, distance: 100.6
click at [0, 37] on div "inbox reviewed recent all unclear take inventory issue suspicious failed recent…" at bounding box center [290, 147] width 580 height 250
paste input "Evans Ave 2 (R) - Steam Whistle"
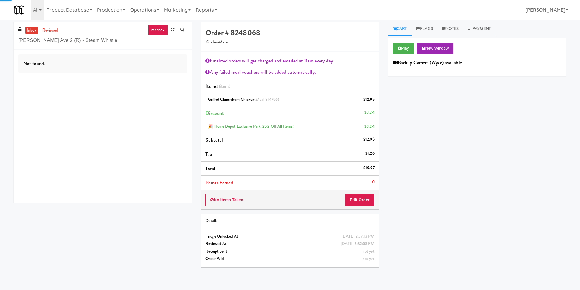
type input "Evans Ave 2 (R) - Steam Whistle"
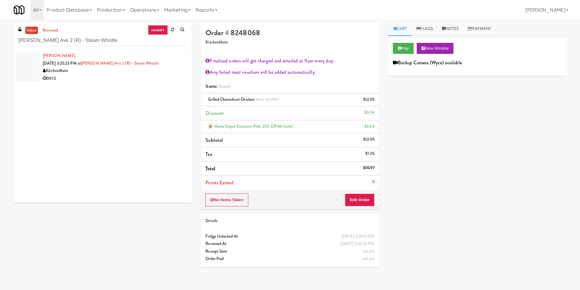
click at [25, 64] on div at bounding box center [27, 67] width 24 height 32
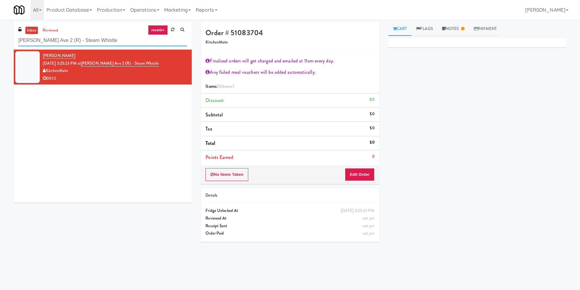
click at [104, 42] on input "Evans Ave 2 (R) - Steam Whistle" at bounding box center [102, 40] width 169 height 11
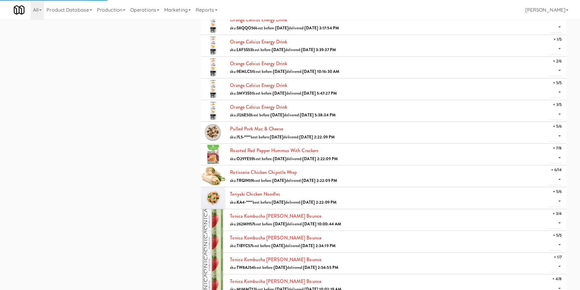
scroll to position [413, 0]
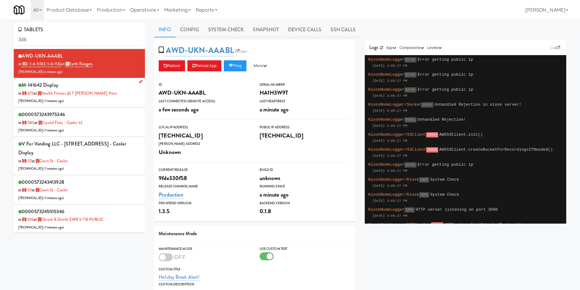
click at [109, 96] on div "M-141642 Display in [DATE] at Health Fitness @ T [PERSON_NAME] Price [TECHNICAL…" at bounding box center [79, 92] width 122 height 24
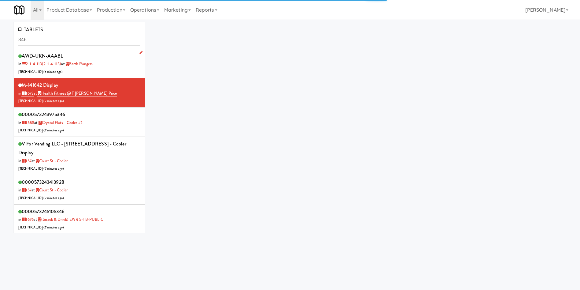
click at [108, 65] on div "AWD-UKN-AAABL in 2-1-4-113 (2-1-4-113) at Earth Rangers [TECHNICAL_ID] ( a minu…" at bounding box center [79, 63] width 122 height 24
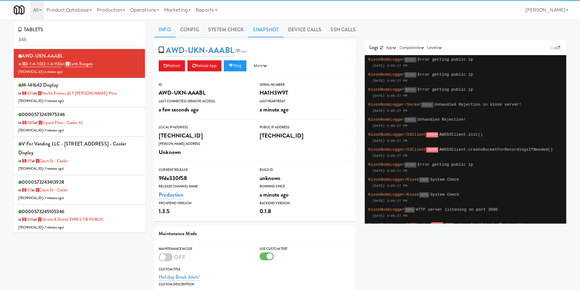
click at [263, 29] on link "Snapshot" at bounding box center [265, 29] width 35 height 15
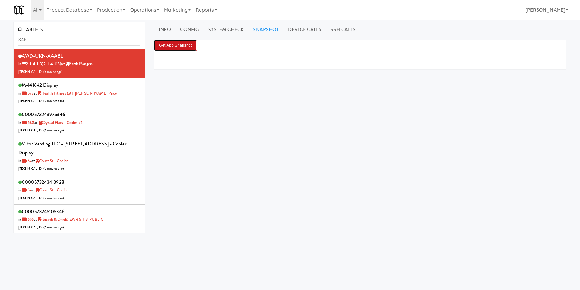
click at [186, 46] on button "Get App Snapshot" at bounding box center [175, 45] width 43 height 11
drag, startPoint x: 102, startPoint y: 95, endPoint x: 107, endPoint y: 90, distance: 6.5
click at [103, 94] on div "M-141642 Display in [DATE] at Health Fitness @ T [PERSON_NAME] Price [TECHNICAL…" at bounding box center [79, 92] width 122 height 24
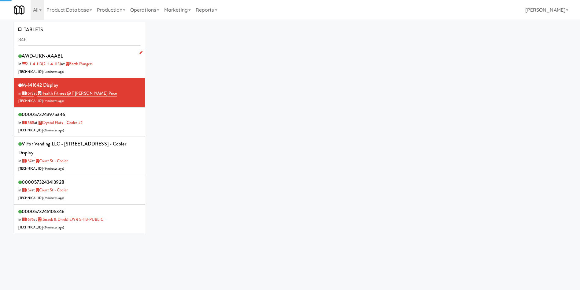
click at [116, 61] on div "AWD-UKN-AAABL in 2-1-4-113 (2-1-4-113) at Earth Rangers [TECHNICAL_ID] ( 3 minu…" at bounding box center [79, 63] width 122 height 24
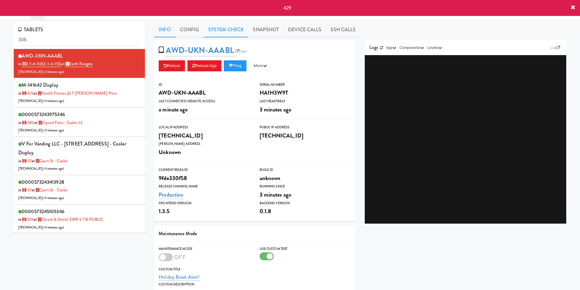
click at [240, 31] on link "System Check" at bounding box center [226, 29] width 45 height 15
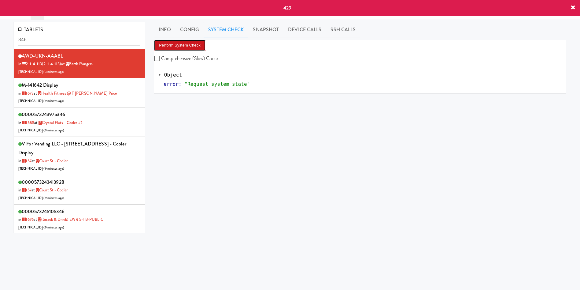
click at [191, 46] on button "Perform System Check" at bounding box center [179, 45] width 51 height 11
click at [190, 121] on div "Perform System Check Comprehensive (Slow) Check Object error : "Request system …" at bounding box center [360, 154] width 412 height 229
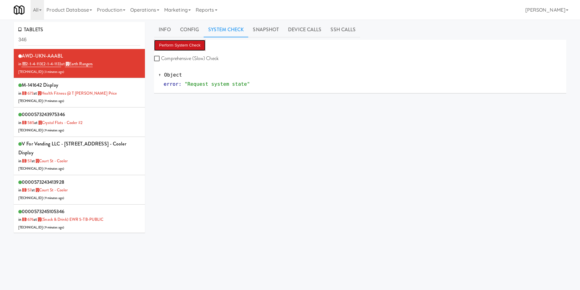
click at [188, 48] on button "Perform System Check" at bounding box center [179, 45] width 51 height 11
click at [116, 91] on div "M-141642 Display in [DATE] at Health Fitness @ T [PERSON_NAME] Price [TECHNICAL…" at bounding box center [79, 92] width 122 height 24
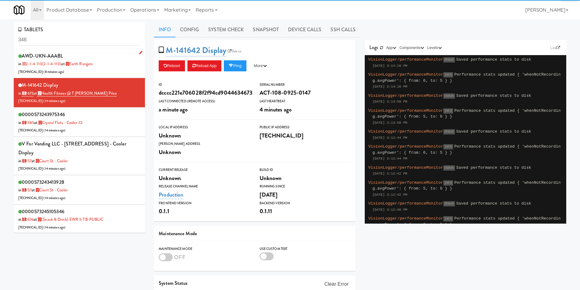
click at [112, 62] on div "AWD-UKN-AAABL in 2-1-4-113 (2-1-4-113) at Earth Rangers [TECHNICAL_ID] ( 8 minu…" at bounding box center [79, 63] width 122 height 24
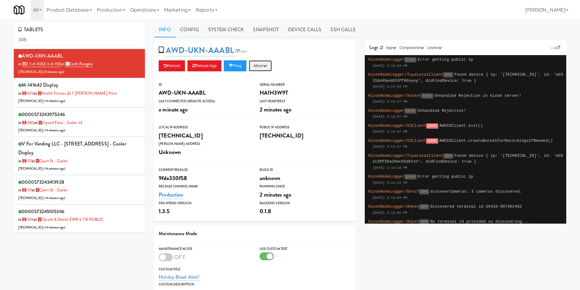
click at [261, 70] on button "More" at bounding box center [260, 65] width 23 height 11
click at [256, 87] on link "Restart Server" at bounding box center [247, 88] width 56 height 11
click at [164, 65] on icon at bounding box center [165, 66] width 3 height 4
click at [275, 27] on link "Snapshot" at bounding box center [265, 29] width 35 height 15
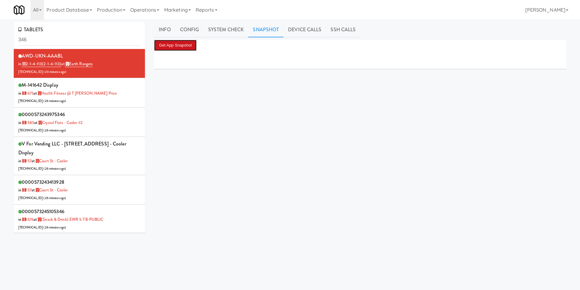
drag, startPoint x: 174, startPoint y: 45, endPoint x: 214, endPoint y: 36, distance: 40.5
click at [174, 45] on button "Get App Snapshot" at bounding box center [175, 45] width 43 height 11
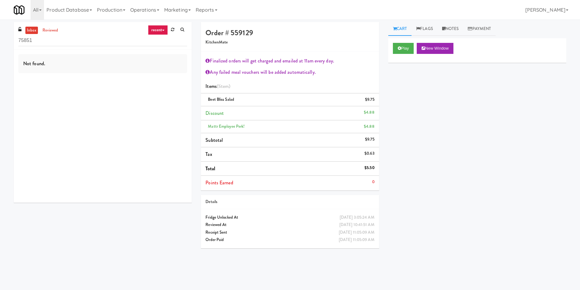
click at [37, 30] on link "inbox" at bounding box center [31, 31] width 13 height 8
drag, startPoint x: 34, startPoint y: 43, endPoint x: 0, endPoint y: 39, distance: 33.8
click at [0, 39] on div "inbox reviewed recent all unclear take inventory issue suspicious failed recent…" at bounding box center [290, 145] width 580 height 246
paste input "Alectra Utilities"
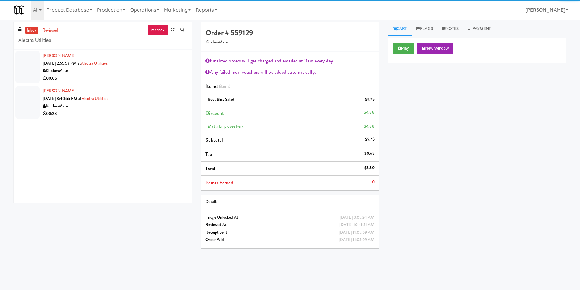
type input "Alectra Utilities"
click at [31, 71] on div at bounding box center [27, 67] width 24 height 32
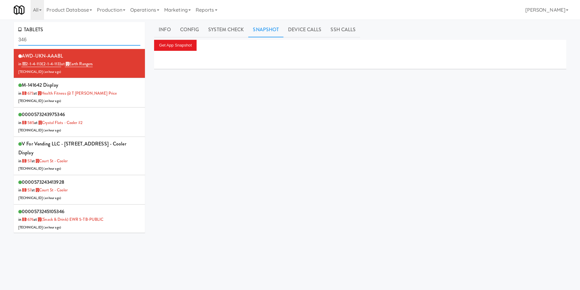
drag, startPoint x: 68, startPoint y: 39, endPoint x: 5, endPoint y: 39, distance: 62.7
click at [5, 39] on div "TABLETS 346 AWD-UKN-AAABL in 2-1-4-113 (2-1-4-113) at Earth Rangers [TECHNICAL_…" at bounding box center [290, 145] width 580 height 247
click at [168, 47] on button "Get App Snapshot" at bounding box center [175, 45] width 43 height 11
click at [191, 42] on button "Get App Snapshot" at bounding box center [175, 45] width 43 height 11
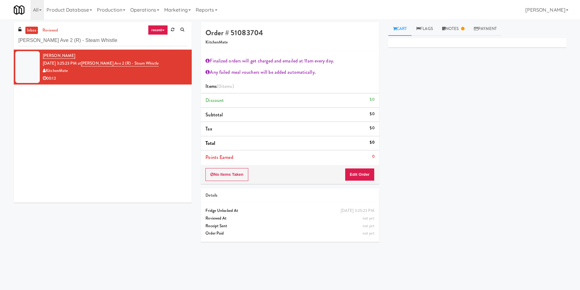
click at [34, 27] on link "inbox" at bounding box center [31, 31] width 13 height 8
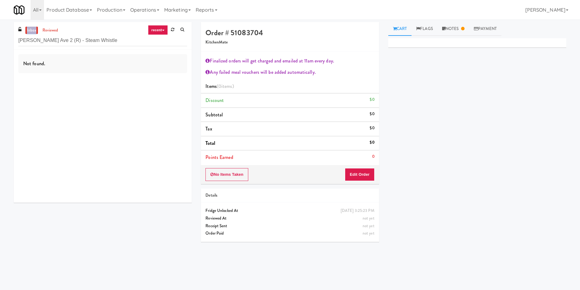
click at [34, 27] on link "inbox" at bounding box center [31, 31] width 13 height 8
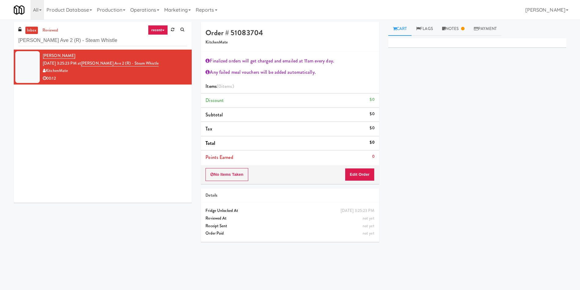
click at [83, 211] on div "inbox reviewed recent all unclear take inventory issue suspicious failed recent…" at bounding box center [290, 145] width 562 height 246
click at [32, 29] on link "inbox" at bounding box center [31, 31] width 13 height 8
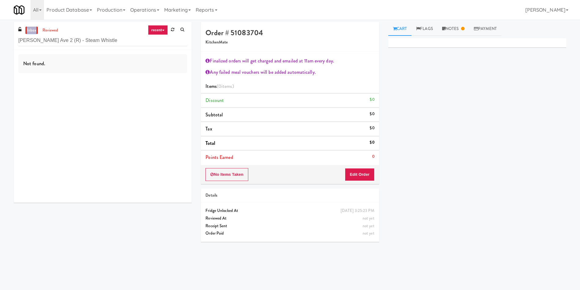
click at [32, 29] on link "inbox" at bounding box center [31, 31] width 13 height 8
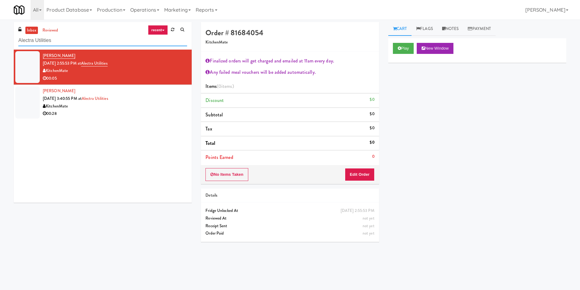
drag, startPoint x: 94, startPoint y: 40, endPoint x: 0, endPoint y: 41, distance: 93.9
click at [0, 41] on div "inbox reviewed recent all unclear take inventory issue suspicious failed recent…" at bounding box center [290, 145] width 580 height 246
paste input "Cortellucci [PERSON_NAME][GEOGRAPHIC_DATA] - near Emergency"
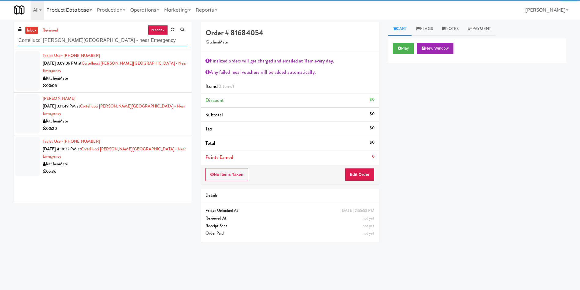
type input "Cortellucci [PERSON_NAME][GEOGRAPHIC_DATA] - near Emergency"
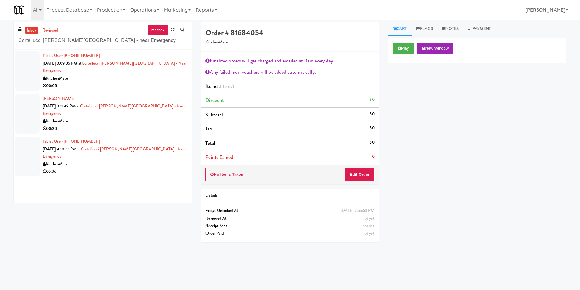
click at [31, 63] on div at bounding box center [27, 70] width 24 height 39
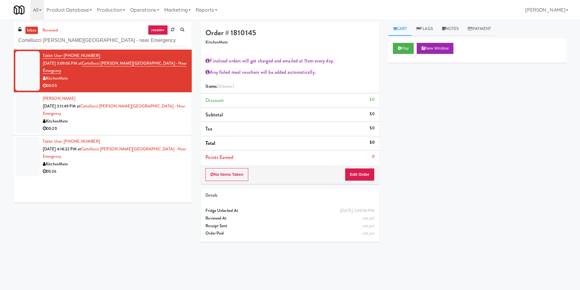
click at [30, 137] on div at bounding box center [27, 156] width 24 height 39
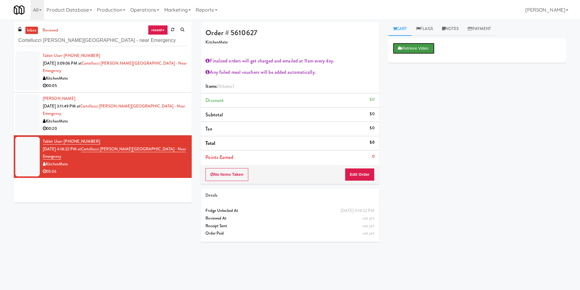
click at [416, 45] on button "Retrieve Video" at bounding box center [414, 48] width 42 height 11
click at [27, 61] on div at bounding box center [27, 70] width 24 height 39
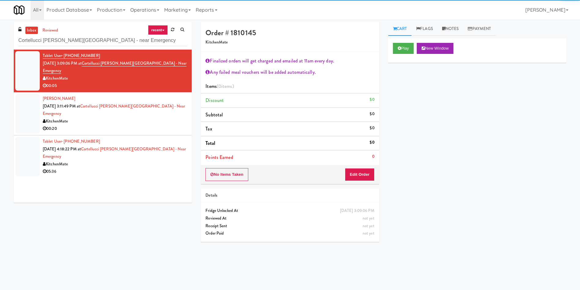
click at [0, 131] on div "inbox reviewed recent all unclear take inventory issue suspicious failed recent…" at bounding box center [290, 145] width 580 height 246
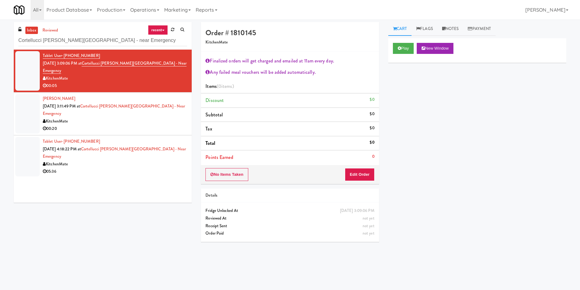
click at [23, 144] on div at bounding box center [27, 156] width 24 height 39
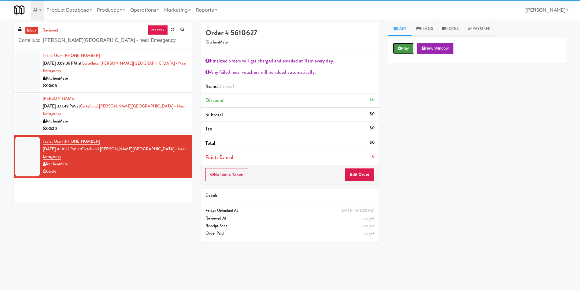
click at [405, 43] on button "Play" at bounding box center [403, 48] width 21 height 11
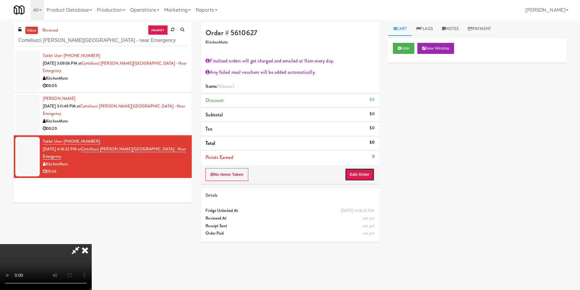
click at [359, 172] on button "Edit Order" at bounding box center [360, 174] width 30 height 13
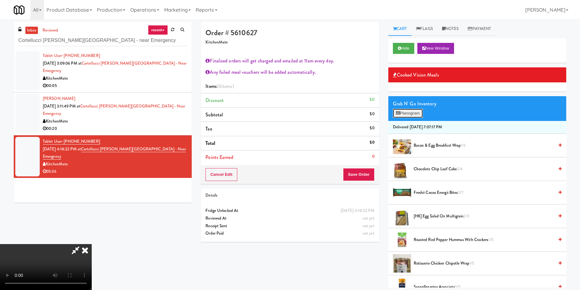
click at [411, 115] on button "Planogram" at bounding box center [408, 113] width 30 height 9
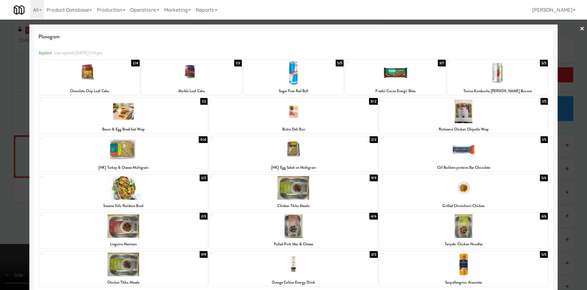
click at [561, 49] on div at bounding box center [293, 145] width 587 height 290
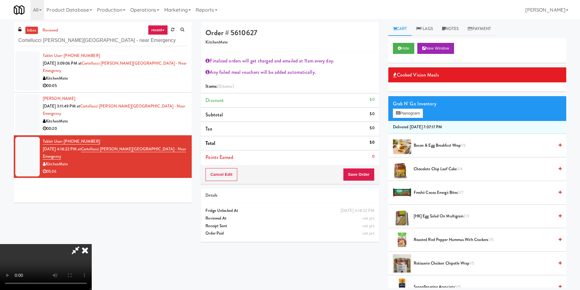
click at [83, 244] on icon at bounding box center [75, 250] width 14 height 12
click at [254, 245] on div "Order # 5610627 KitchenMate Finalized orders will get charged and emailed at 11…" at bounding box center [289, 134] width 187 height 224
click at [92, 244] on icon at bounding box center [84, 250] width 13 height 12
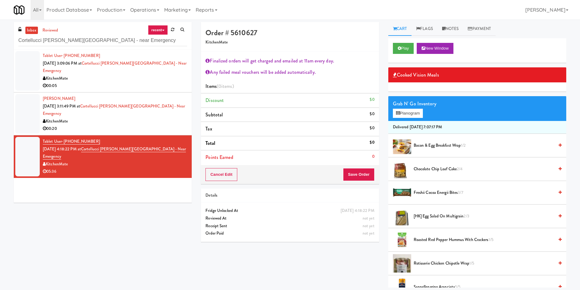
click at [145, 217] on div "inbox reviewed recent all unclear take inventory issue suspicious failed recent…" at bounding box center [290, 154] width 562 height 265
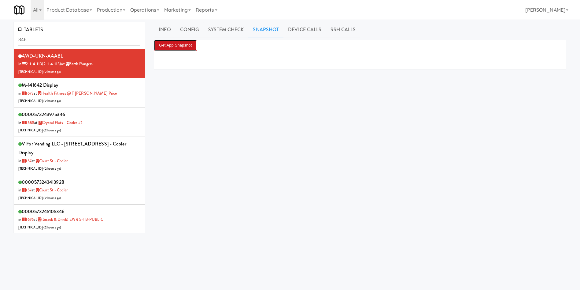
click at [194, 43] on button "Get App Snapshot" at bounding box center [175, 45] width 43 height 11
